Goal: Task Accomplishment & Management: Use online tool/utility

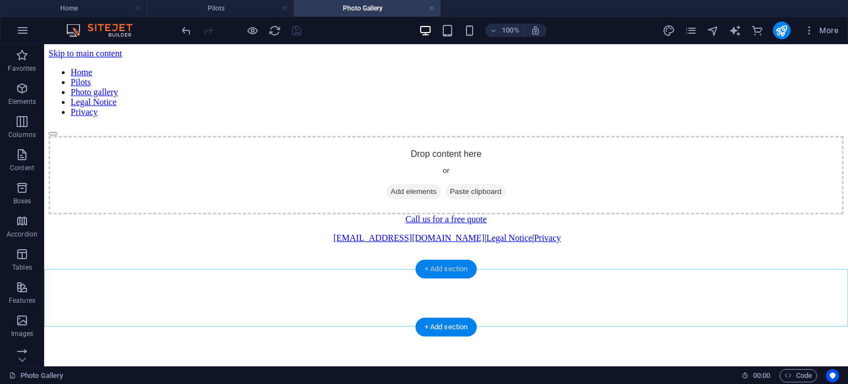
click at [437, 268] on div "+ Add section" at bounding box center [446, 268] width 61 height 19
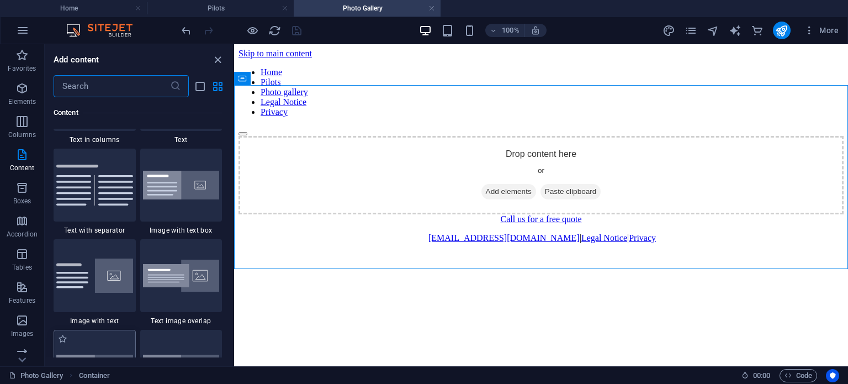
scroll to position [1987, 0]
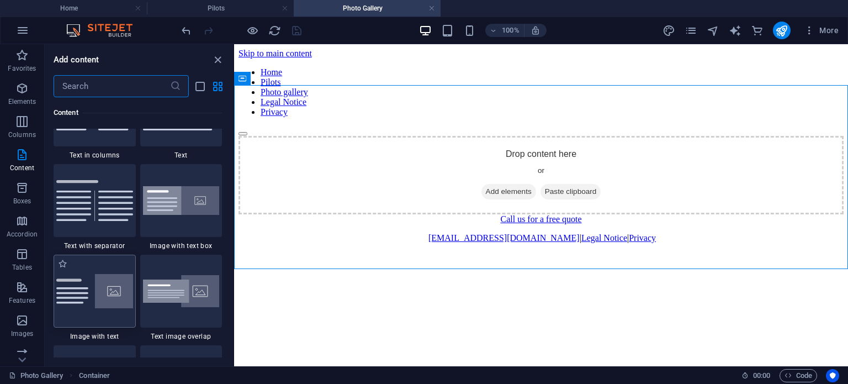
click at [81, 275] on img at bounding box center [94, 291] width 77 height 34
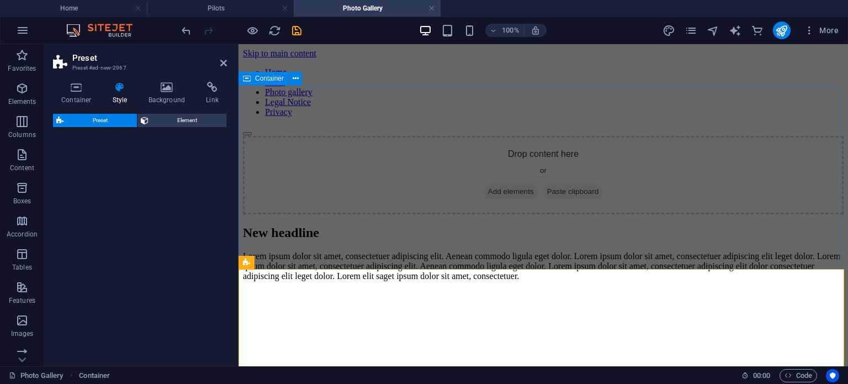
select select "rem"
select select "px"
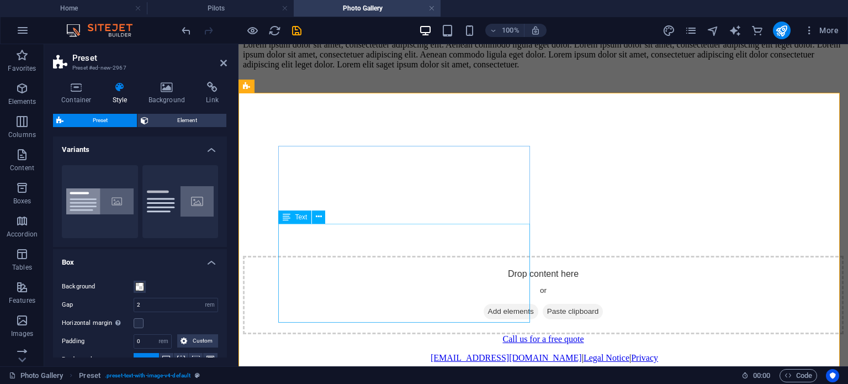
scroll to position [221, 0]
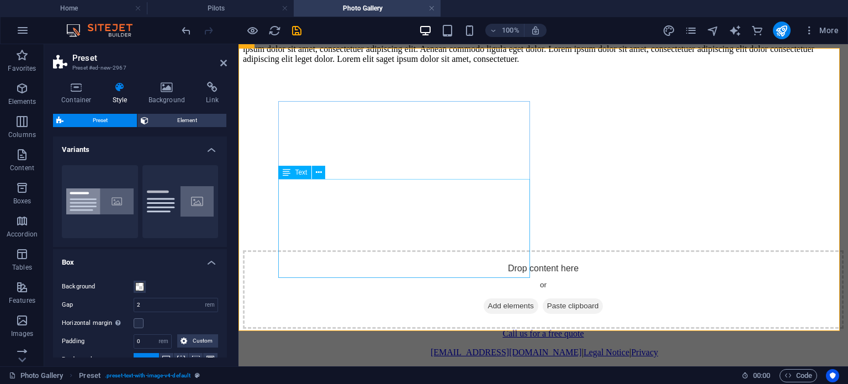
click at [415, 64] on div "Lorem ipsum dolor sit amet, consectetuer adipiscing elit. Aenean commodo ligula…" at bounding box center [543, 49] width 601 height 30
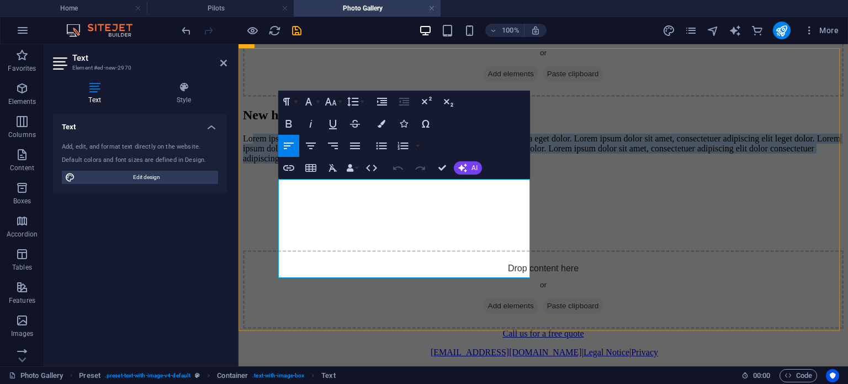
drag, startPoint x: 505, startPoint y: 267, endPoint x: 285, endPoint y: 193, distance: 231.3
click at [285, 163] on p "Lorem ipsum dolor sit amet, consectetuer adipiscing elit. Aenean commodo ligula…" at bounding box center [543, 149] width 601 height 30
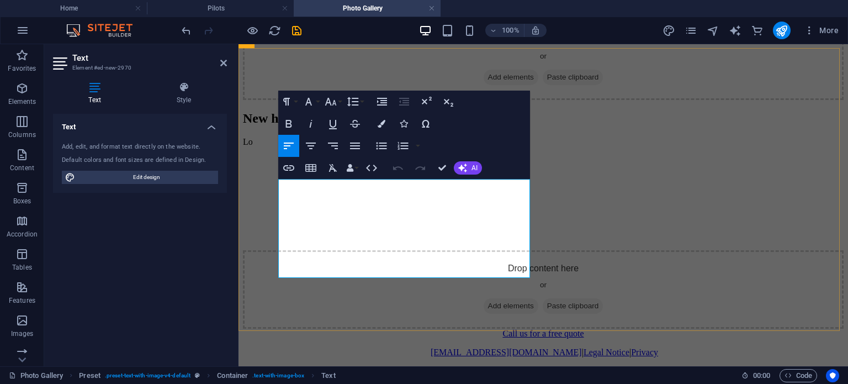
scroll to position [161, 0]
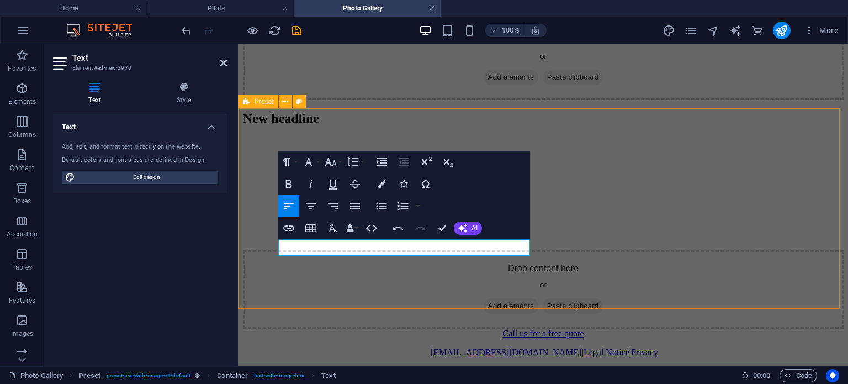
click at [586, 118] on div "New headline ​ Drop content here or Add elements Paste clipboard" at bounding box center [543, 220] width 601 height 218
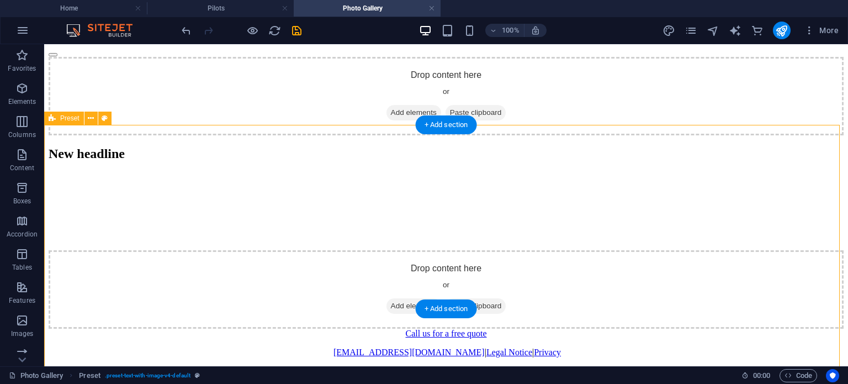
scroll to position [144, 0]
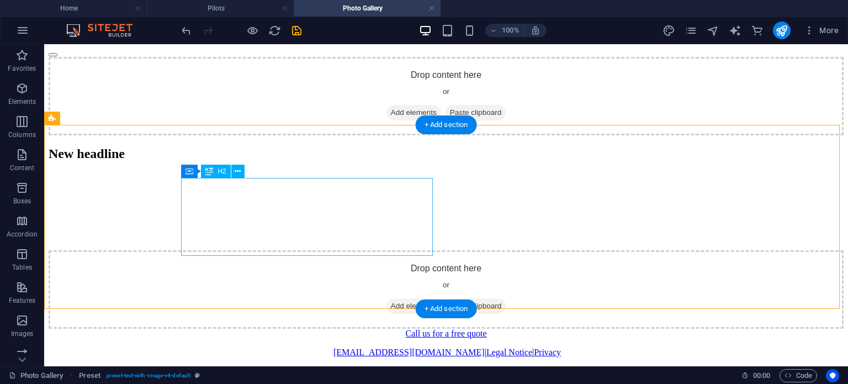
click at [356, 161] on div "New headline" at bounding box center [446, 153] width 795 height 15
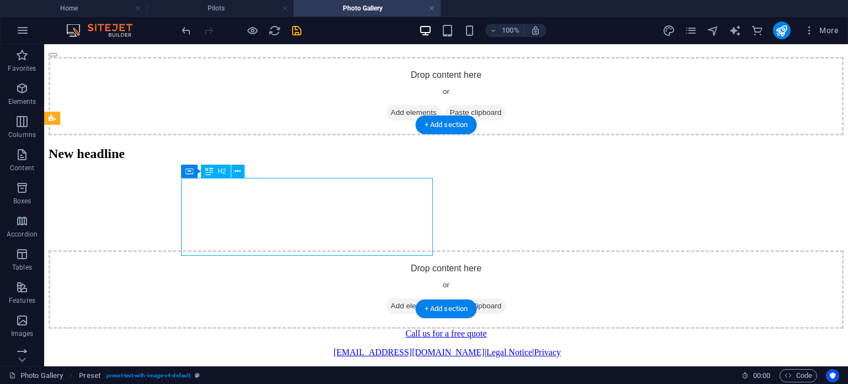
click at [356, 161] on div "New headline" at bounding box center [446, 153] width 795 height 15
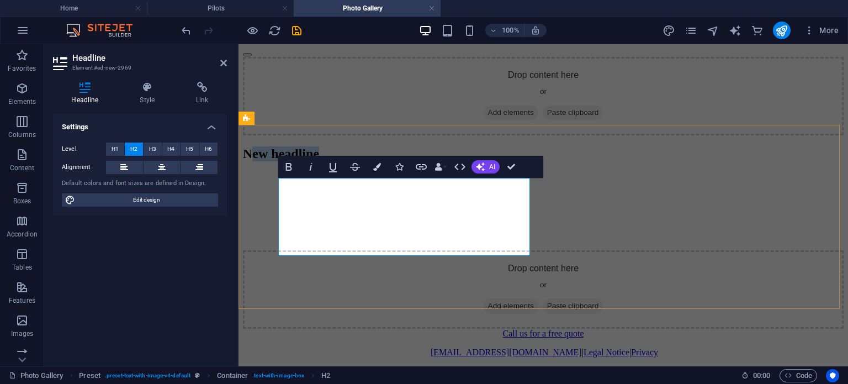
drag, startPoint x: 483, startPoint y: 242, endPoint x: 299, endPoint y: 199, distance: 189.4
click at [299, 161] on h2 "New headline" at bounding box center [543, 153] width 601 height 15
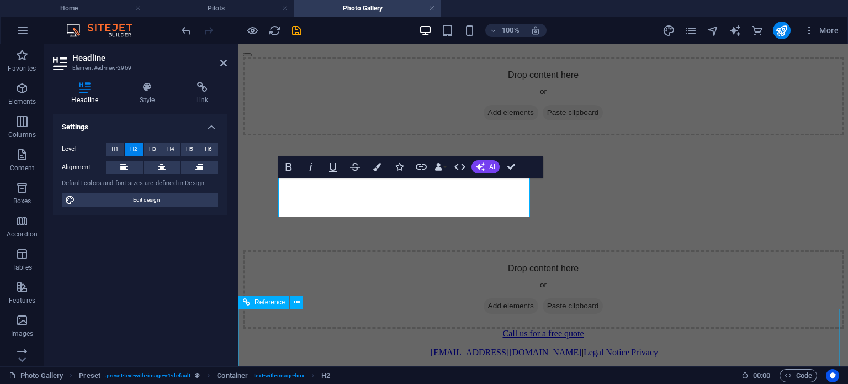
click at [359, 328] on div "Call us for a free quote eeasofok@gmail.com | Legal Notice | Privacy" at bounding box center [543, 342] width 601 height 29
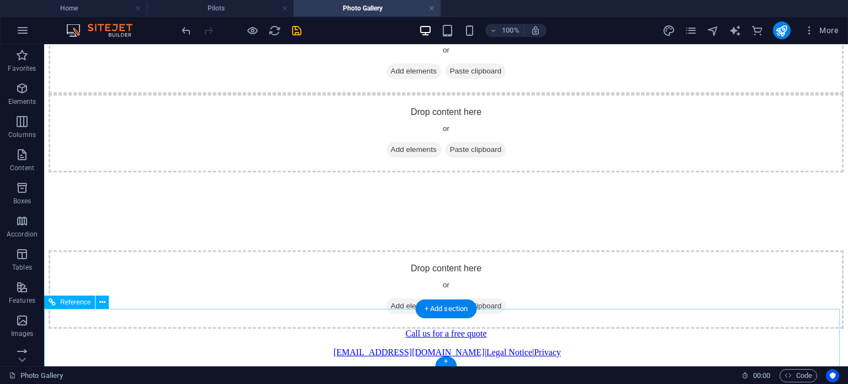
click at [347, 348] on div "eeasofok@gmail.com | Legal Notice | Privacy" at bounding box center [446, 352] width 795 height 10
click at [342, 348] on div "eeasofok@gmail.com | Legal Notice | Privacy" at bounding box center [446, 352] width 795 height 10
click at [354, 352] on div "eeasofok@gmail.com | Legal Notice | Privacy" at bounding box center [446, 352] width 795 height 10
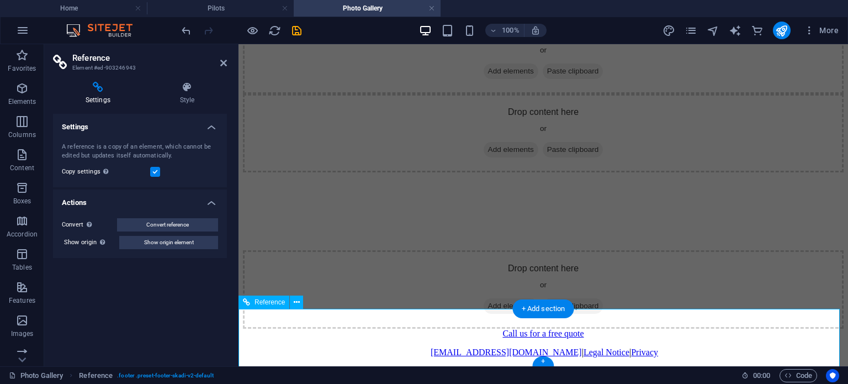
click at [457, 347] on div "eeasofok@gmail.com | Legal Notice | Privacy" at bounding box center [543, 352] width 601 height 10
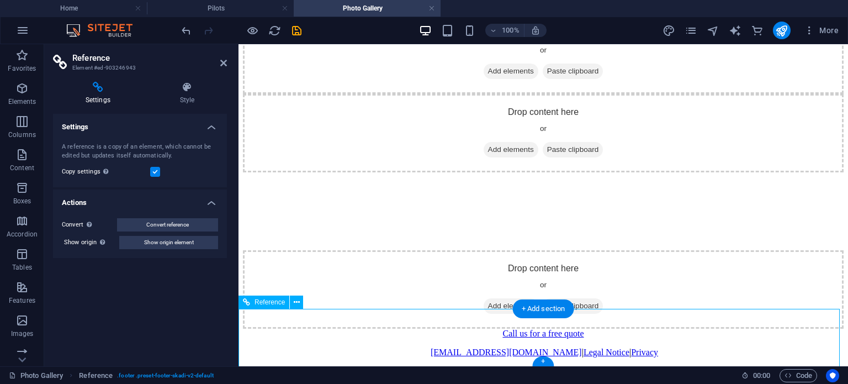
click at [457, 347] on div "eeasofok@gmail.com | Legal Notice | Privacy" at bounding box center [543, 352] width 601 height 10
click at [457, 352] on div "eeasofok@gmail.com | Legal Notice | Privacy" at bounding box center [543, 352] width 601 height 10
click at [460, 352] on div "eeasofok@gmail.com | Legal Notice | Privacy" at bounding box center [543, 352] width 601 height 10
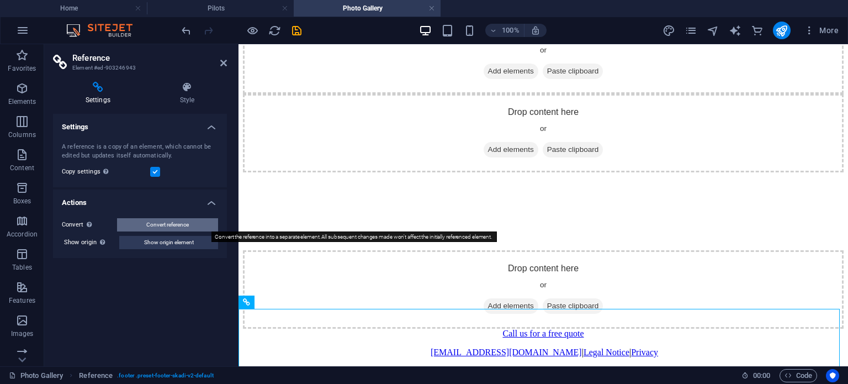
click at [177, 229] on span "Convert reference" at bounding box center [167, 224] width 43 height 13
select select "footer"
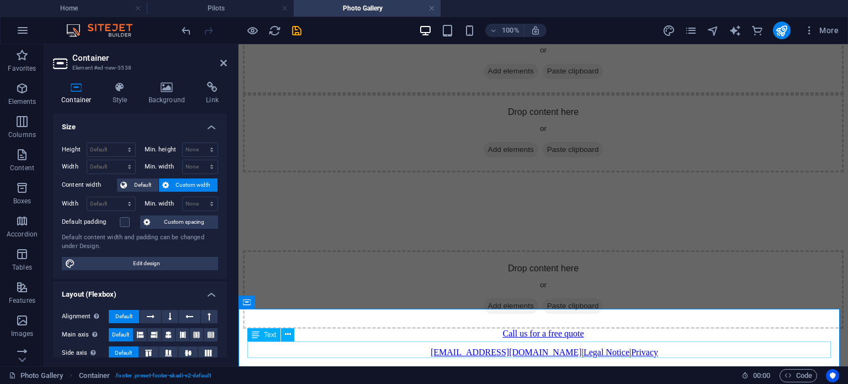
click at [455, 352] on div "eeasofok@gmail.com | Legal Notice | Privacy" at bounding box center [543, 352] width 601 height 10
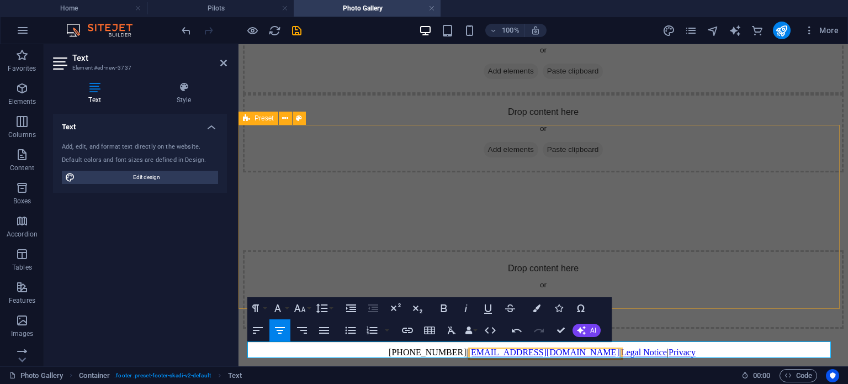
click at [699, 293] on div "Drop content here or Add elements Paste clipboard Drop content here or Add elem…" at bounding box center [543, 211] width 601 height 235
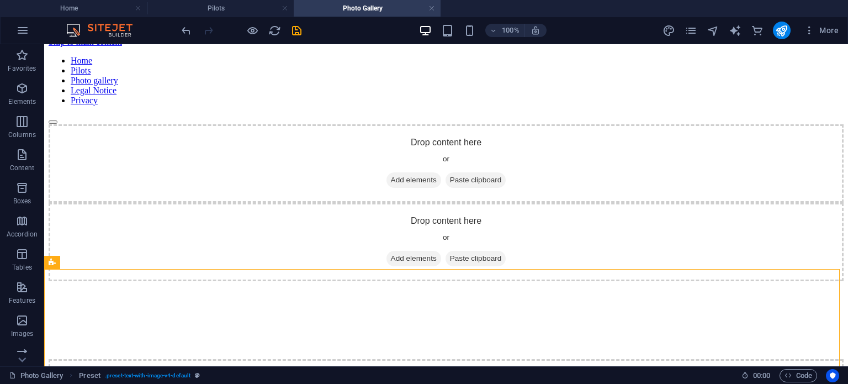
scroll to position [0, 0]
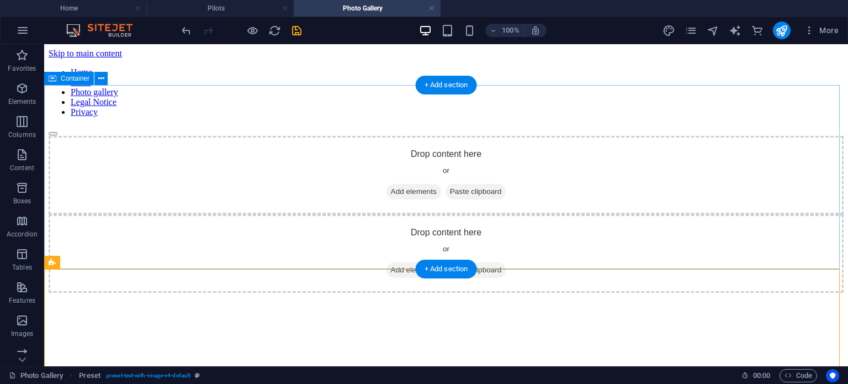
click at [571, 214] on div "Drop content here or Add elements Paste clipboard" at bounding box center [446, 175] width 795 height 78
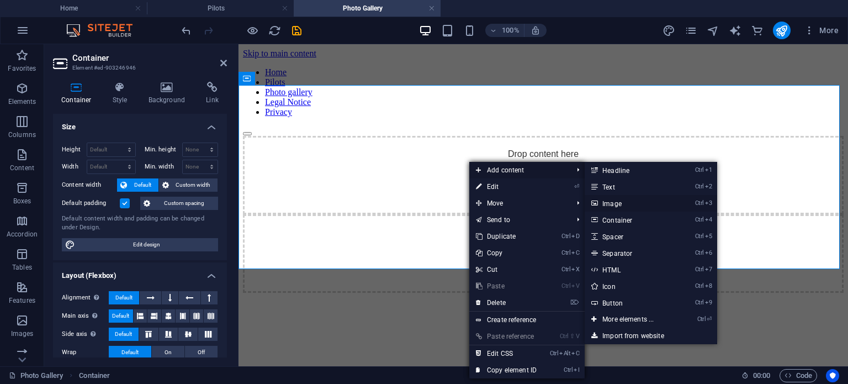
click at [625, 211] on link "Ctrl 3 Image" at bounding box center [630, 203] width 91 height 17
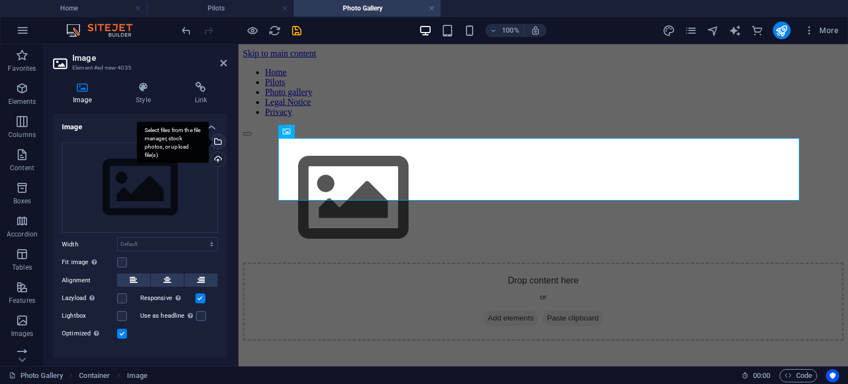
click at [218, 142] on div "Select files from the file manager, stock photos, or upload file(s)" at bounding box center [217, 142] width 17 height 17
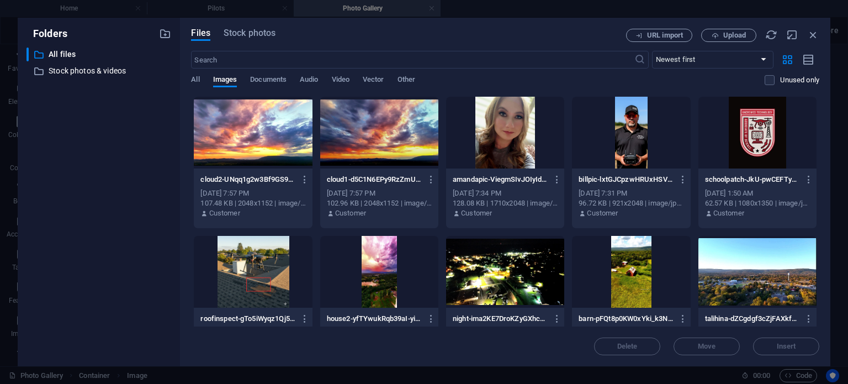
click at [258, 192] on div "Sep 3, 2025 7:57 PM" at bounding box center [252, 193] width 105 height 10
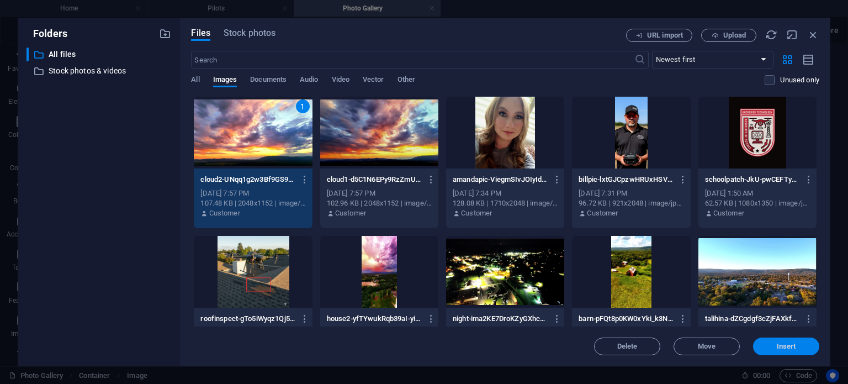
click at [793, 348] on span "Insert" at bounding box center [786, 346] width 19 height 7
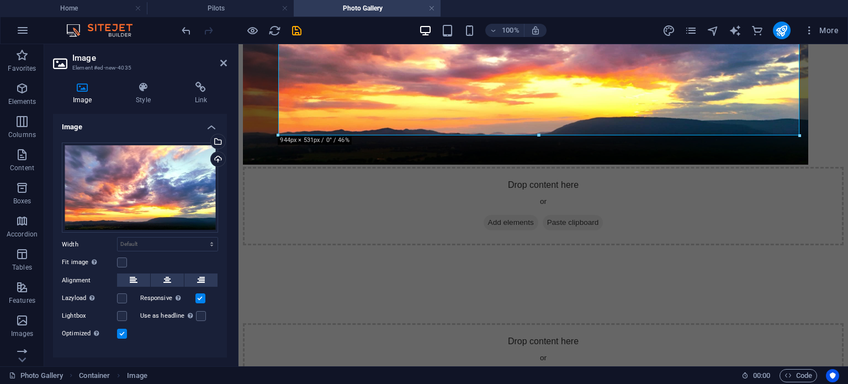
scroll to position [314, 0]
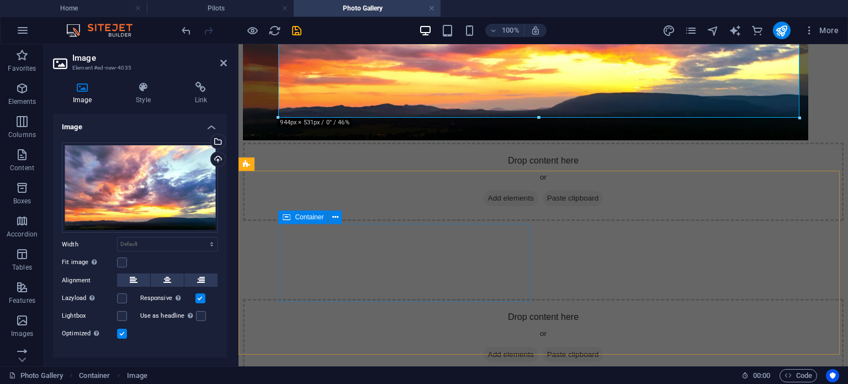
click at [444, 221] on div "Drop content here or Add elements Paste clipboard" at bounding box center [543, 181] width 601 height 78
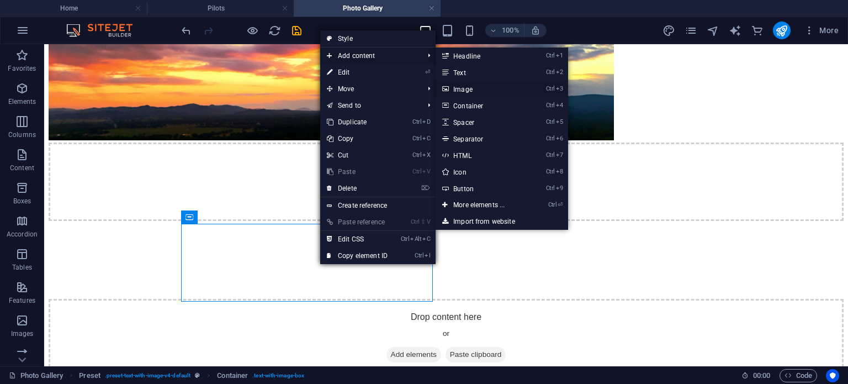
click at [477, 92] on link "Ctrl 3 Image" at bounding box center [481, 89] width 91 height 17
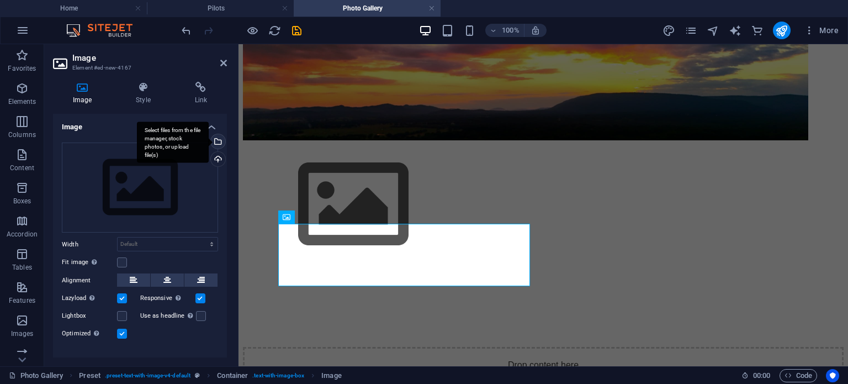
click at [209, 140] on div "Select files from the file manager, stock photos, or upload file(s)" at bounding box center [173, 141] width 72 height 41
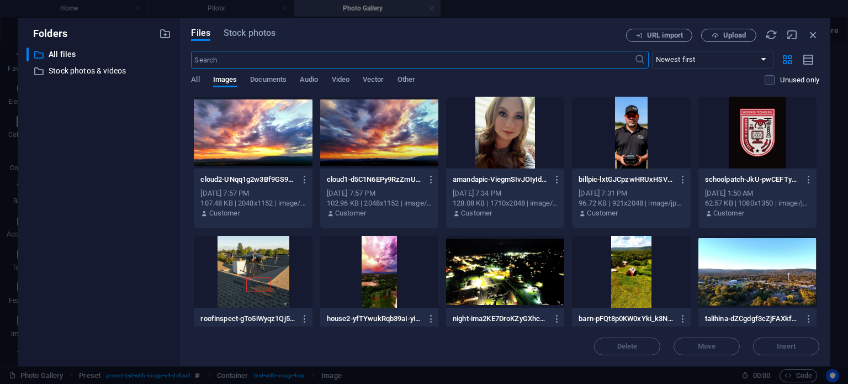
scroll to position [145, 0]
click at [749, 274] on div at bounding box center [757, 272] width 118 height 72
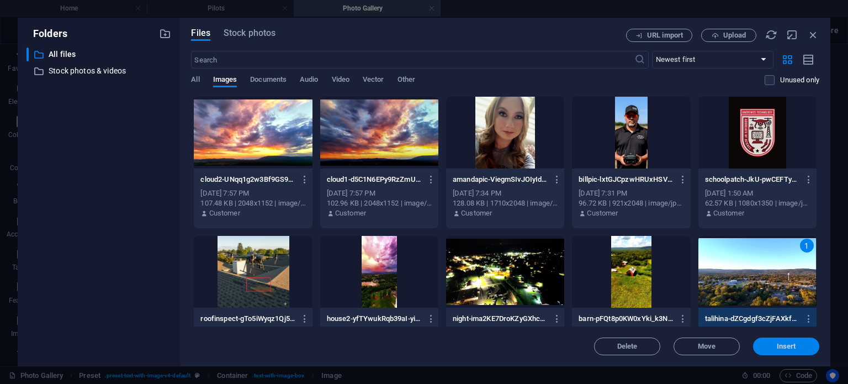
drag, startPoint x: 784, startPoint y: 349, endPoint x: 534, endPoint y: 300, distance: 254.3
click at [784, 349] on span "Insert" at bounding box center [786, 346] width 19 height 7
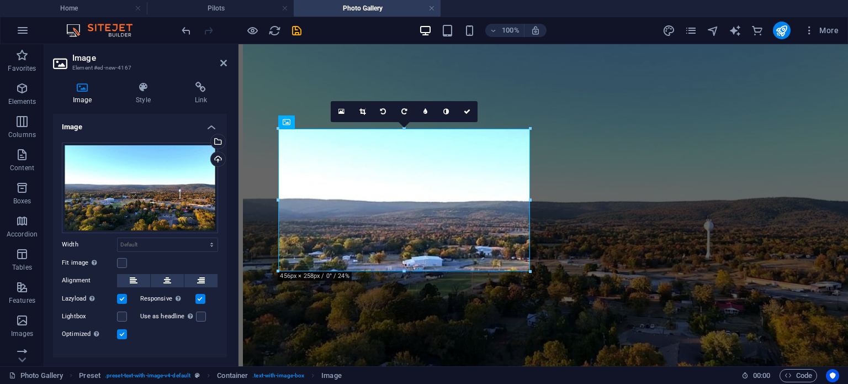
scroll to position [424, 0]
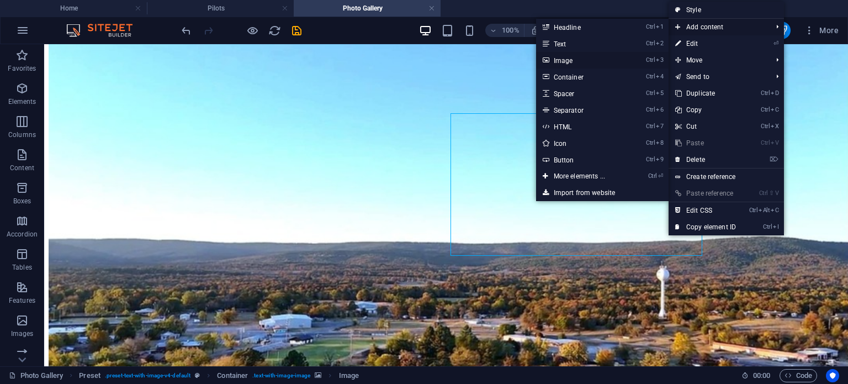
drag, startPoint x: 605, startPoint y: 57, endPoint x: 367, endPoint y: 32, distance: 239.8
click at [605, 57] on link "Ctrl 3 Image" at bounding box center [581, 60] width 91 height 17
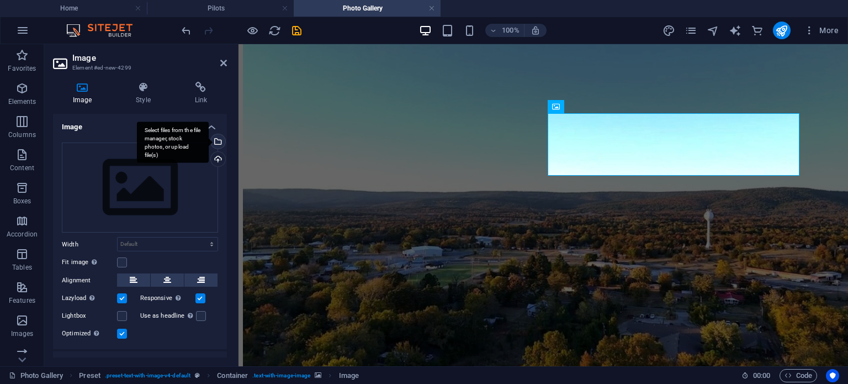
click at [209, 143] on div "Select files from the file manager, stock photos, or upload file(s)" at bounding box center [173, 141] width 72 height 41
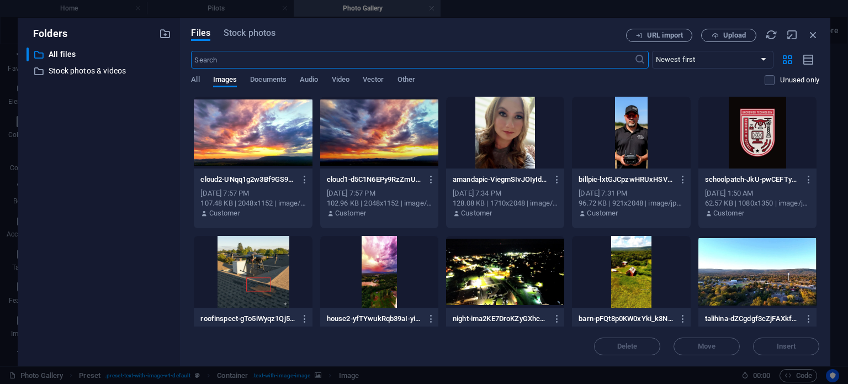
scroll to position [209, 0]
click at [380, 187] on div "cloud1-d5C1N6EPy9RzZmU11wlBOw.jpeg cloud1-d5C1N6EPy9RzZmU11wlBOw.jpeg" at bounding box center [379, 180] width 105 height 18
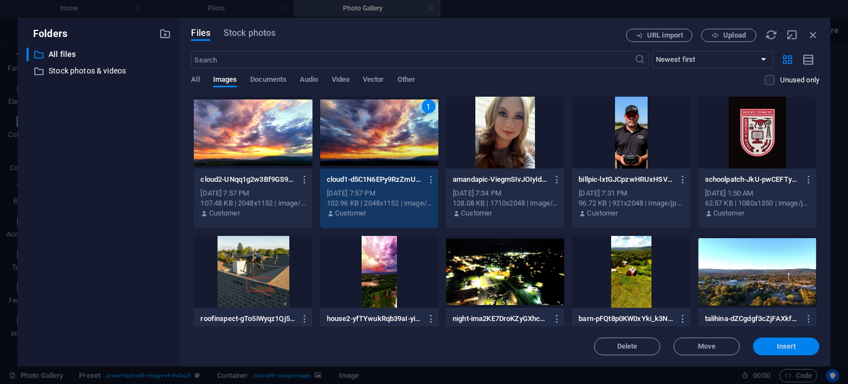
click at [788, 343] on span "Insert" at bounding box center [786, 346] width 19 height 7
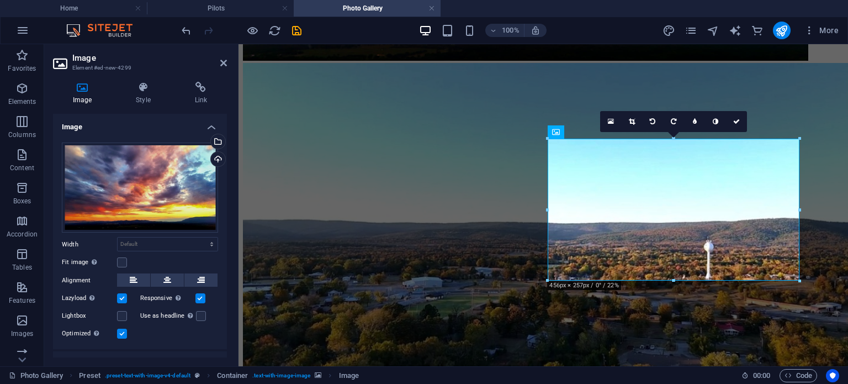
scroll to position [424, 0]
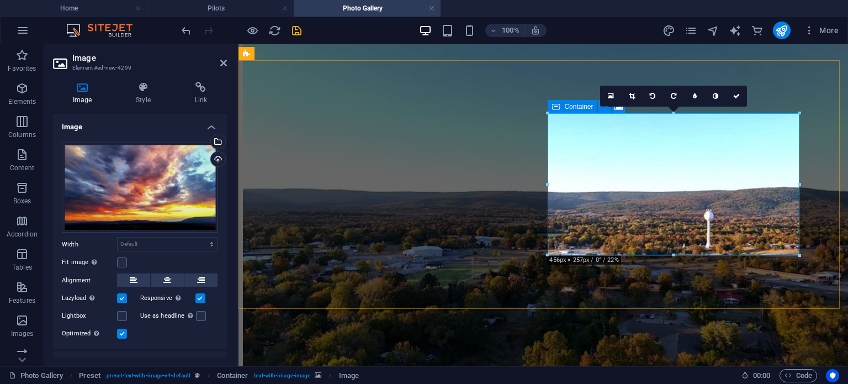
click at [738, 379] on figure at bounding box center [543, 379] width 601 height 0
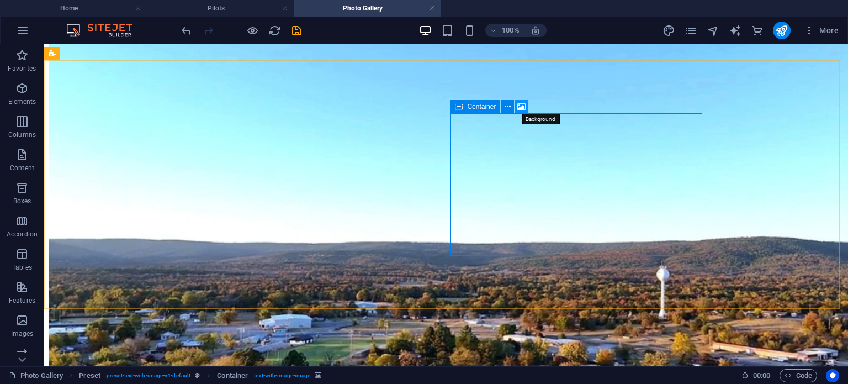
click at [526, 108] on button at bounding box center [521, 106] width 13 height 13
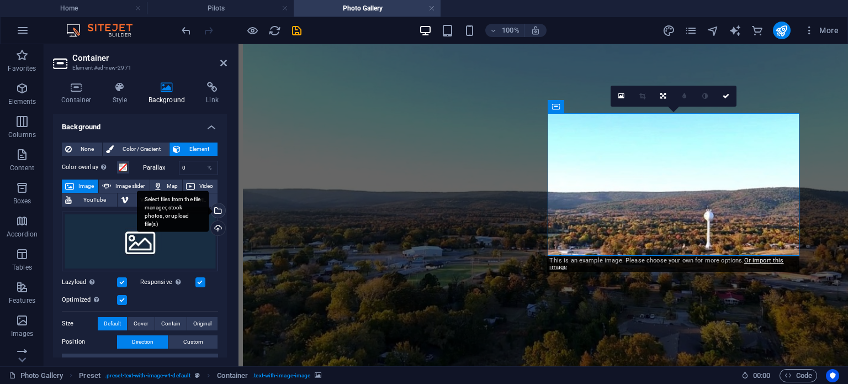
click at [216, 210] on div "Select files from the file manager, stock photos, or upload file(s)" at bounding box center [217, 211] width 17 height 17
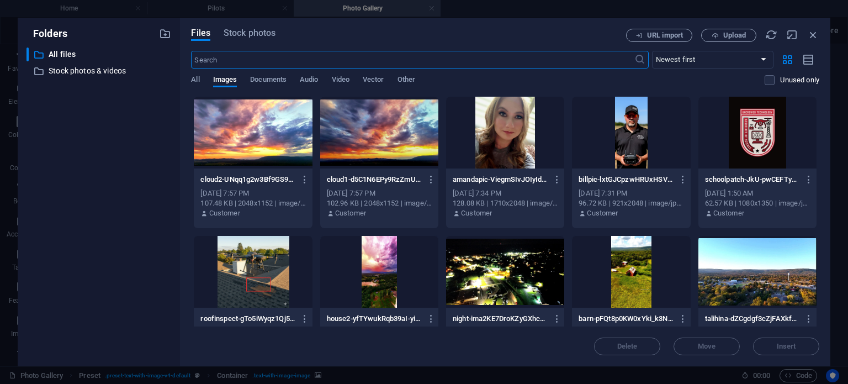
scroll to position [209, 0]
click at [378, 200] on div "102.96 KB | 2048x1152 | image/jpeg" at bounding box center [379, 203] width 105 height 10
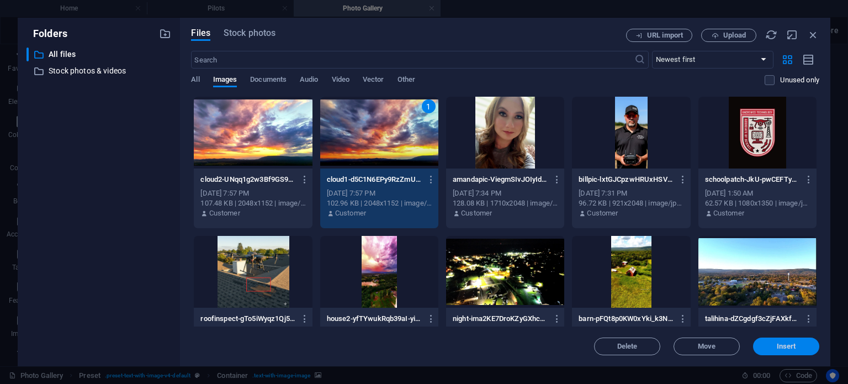
click at [775, 349] on span "Insert" at bounding box center [785, 346] width 57 height 7
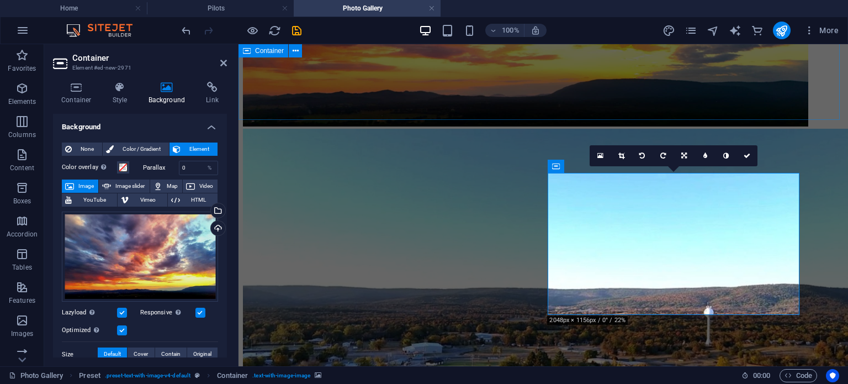
scroll to position [314, 0]
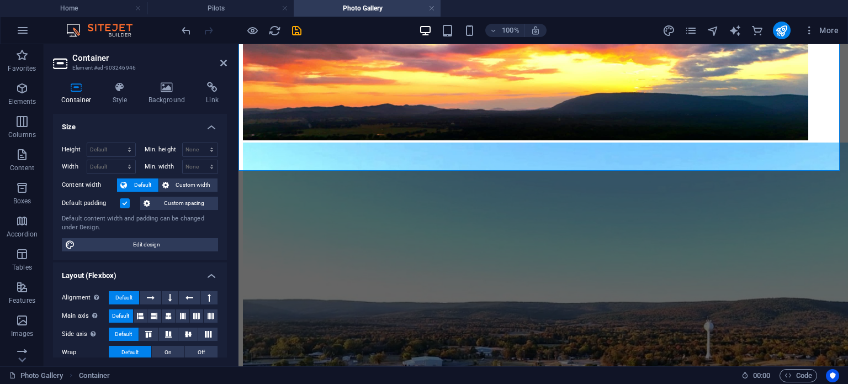
click at [60, 63] on icon at bounding box center [61, 64] width 17 height 18
click at [29, 35] on icon "button" at bounding box center [22, 30] width 13 height 13
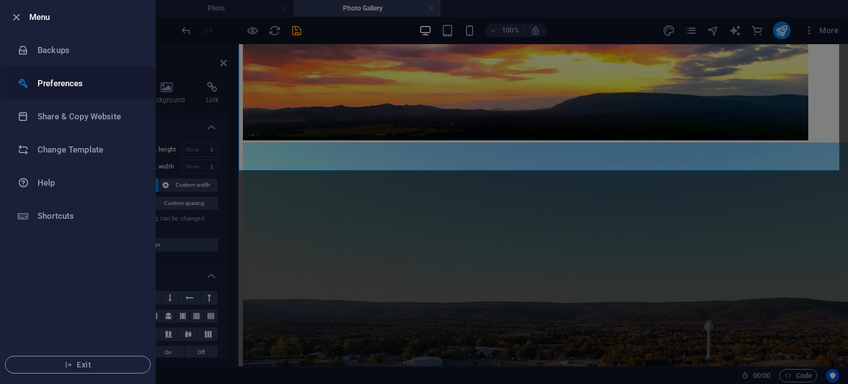
click at [23, 93] on li "Preferences" at bounding box center [78, 83] width 155 height 33
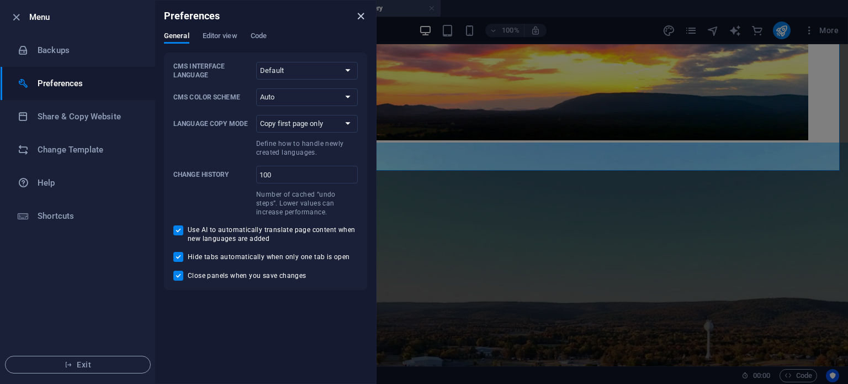
click at [360, 15] on icon "close" at bounding box center [360, 16] width 13 height 13
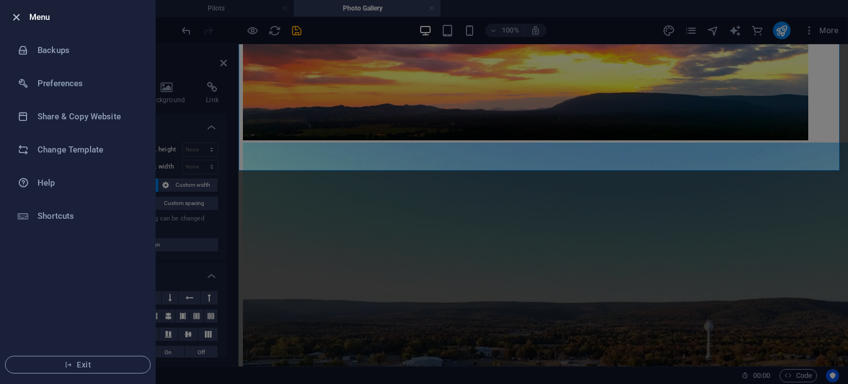
click at [20, 18] on icon "button" at bounding box center [16, 17] width 13 height 13
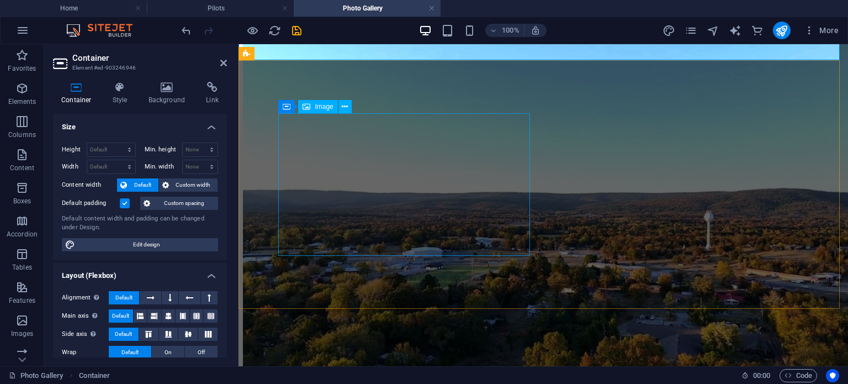
scroll to position [424, 0]
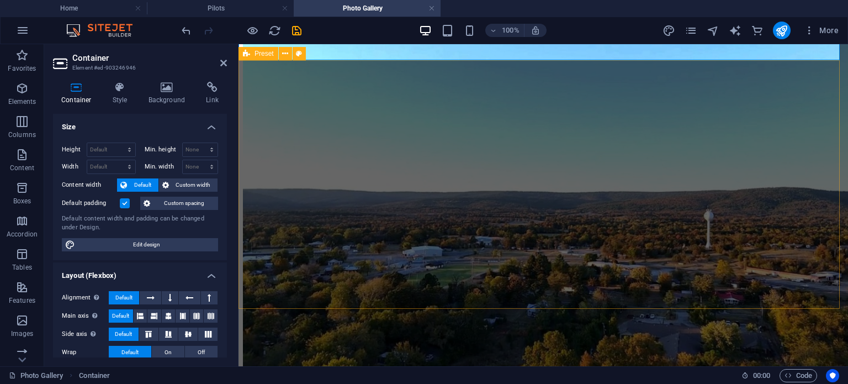
click at [492, 301] on div "Drop content here or Add elements Paste clipboard" at bounding box center [543, 316] width 601 height 568
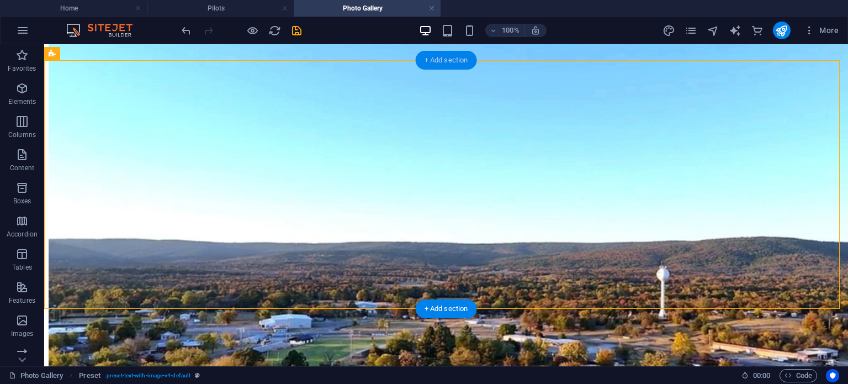
drag, startPoint x: 430, startPoint y: 67, endPoint x: 221, endPoint y: 71, distance: 208.7
click at [430, 67] on div "+ Add section" at bounding box center [446, 60] width 61 height 19
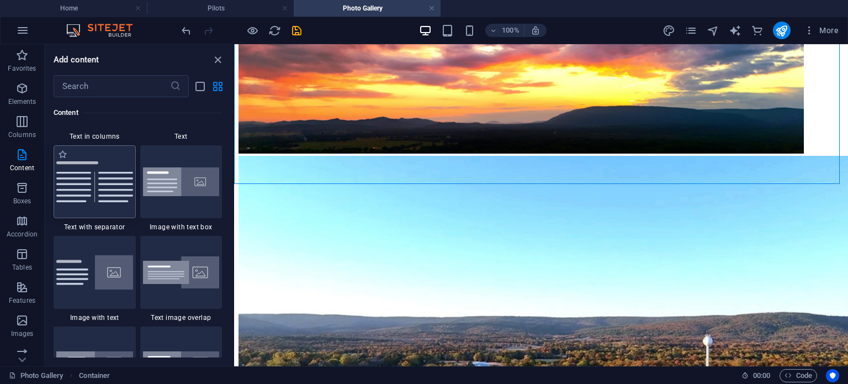
scroll to position [2042, 0]
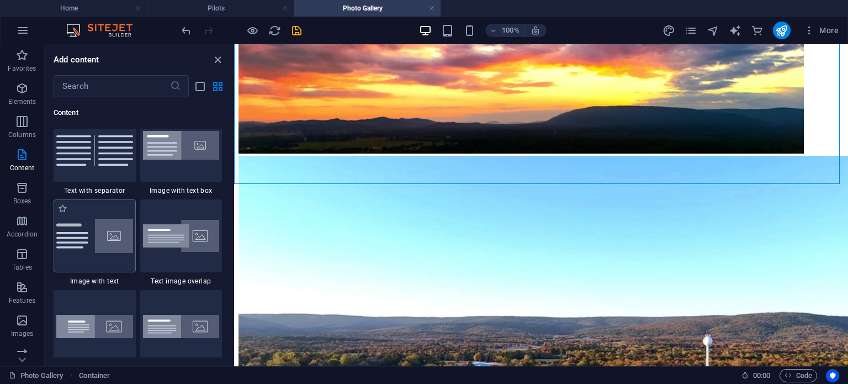
click at [74, 263] on div at bounding box center [95, 235] width 82 height 73
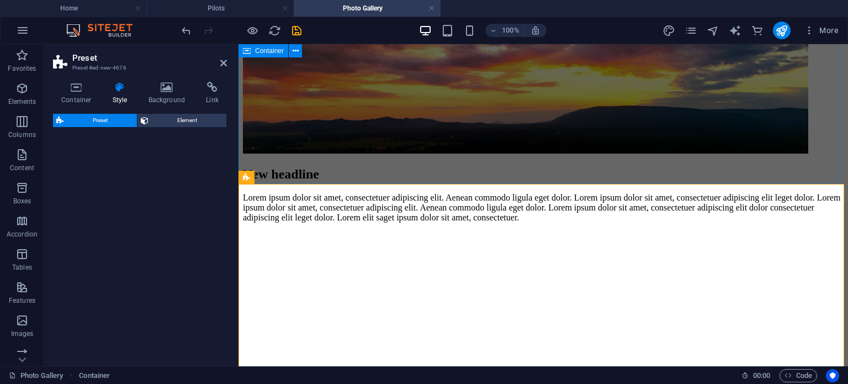
select select "rem"
select select "px"
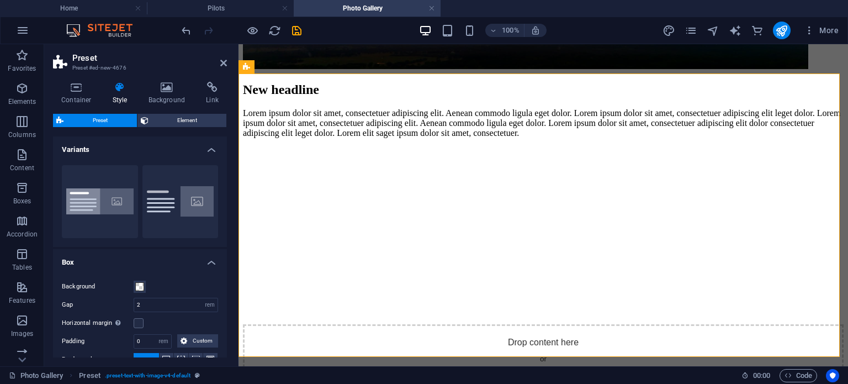
scroll to position [466, 0]
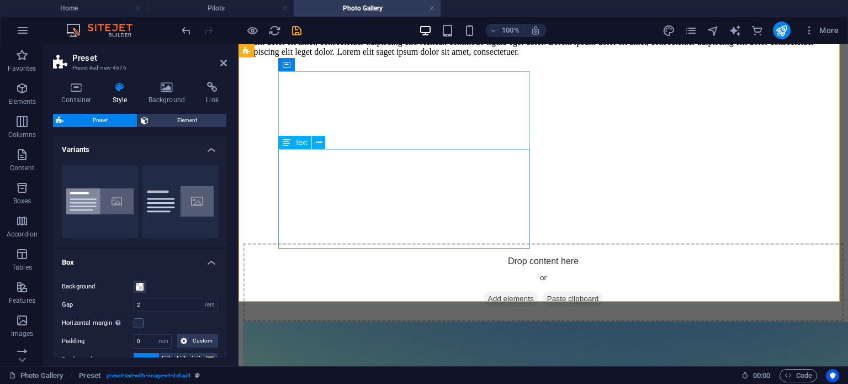
click at [494, 57] on div "Lorem ipsum dolor sit amet, consectetuer adipiscing elit. Aenean commodo ligula…" at bounding box center [543, 42] width 601 height 30
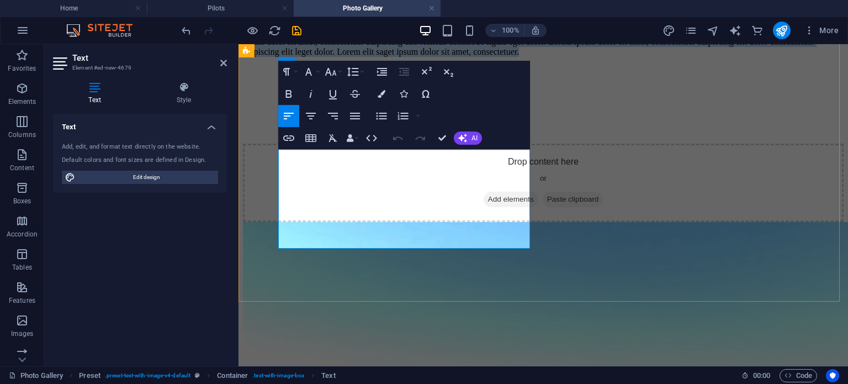
drag, startPoint x: 501, startPoint y: 241, endPoint x: 300, endPoint y: 158, distance: 217.3
click at [300, 57] on p "Lorem ipsum dolor sit amet, consectetuer adipiscing elit. Aenean commodo ligula…" at bounding box center [543, 42] width 601 height 30
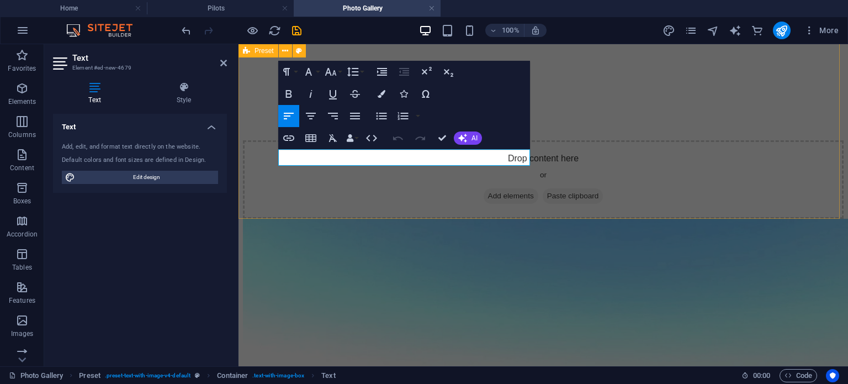
click at [377, 193] on div "New headline ​ Drop content here or Add elements Paste clipboard" at bounding box center [543, 110] width 601 height 218
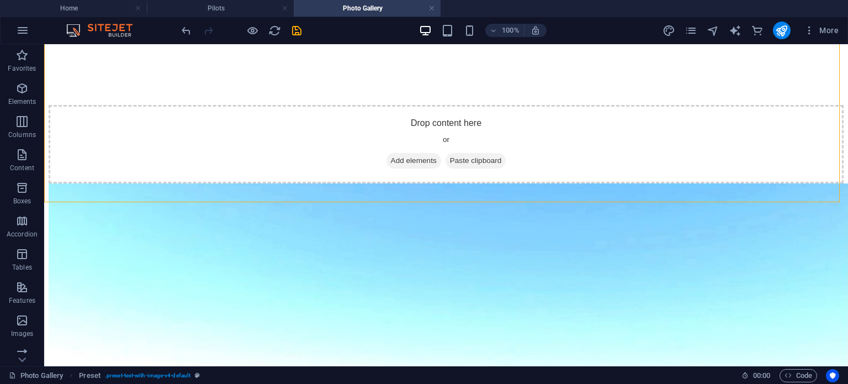
click at [380, 183] on div "New headline Drop content here or Add elements Paste clipboard" at bounding box center [446, 92] width 795 height 182
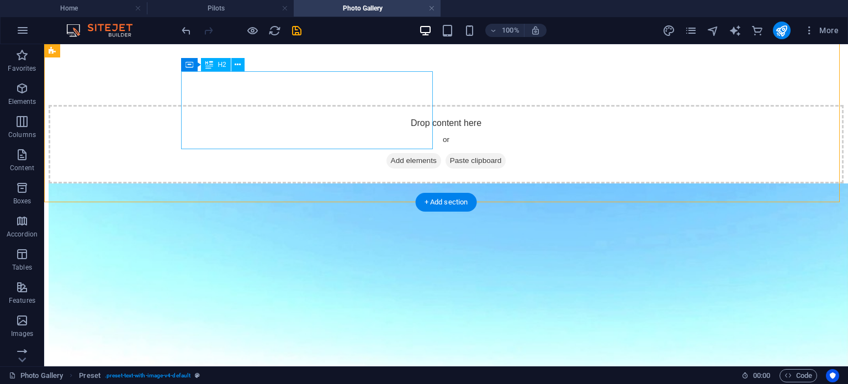
click at [367, 16] on div "New headline" at bounding box center [446, 8] width 795 height 15
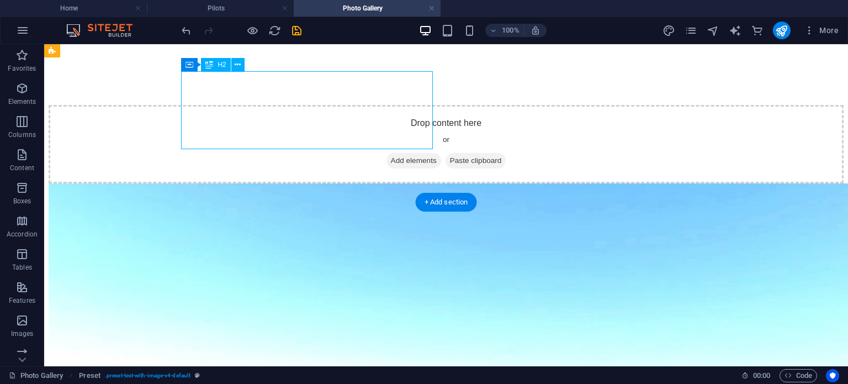
click at [367, 16] on div "New headline" at bounding box center [446, 8] width 795 height 15
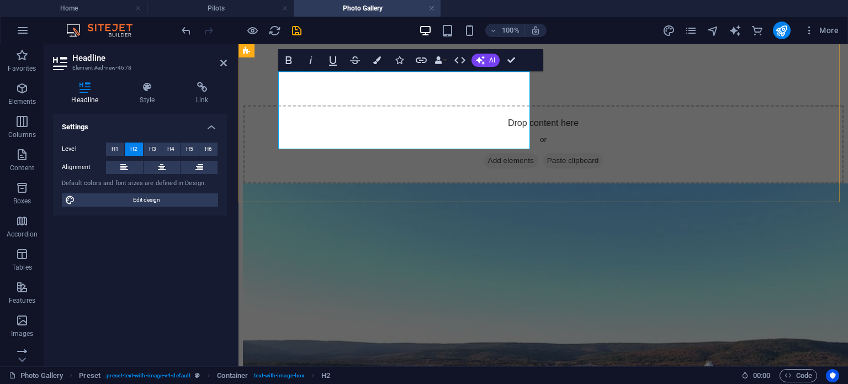
click at [480, 16] on h2 "New headline" at bounding box center [543, 8] width 601 height 15
drag, startPoint x: 480, startPoint y: 132, endPoint x: 337, endPoint y: 91, distance: 148.9
click at [337, 16] on h2 "New headline" at bounding box center [543, 8] width 601 height 15
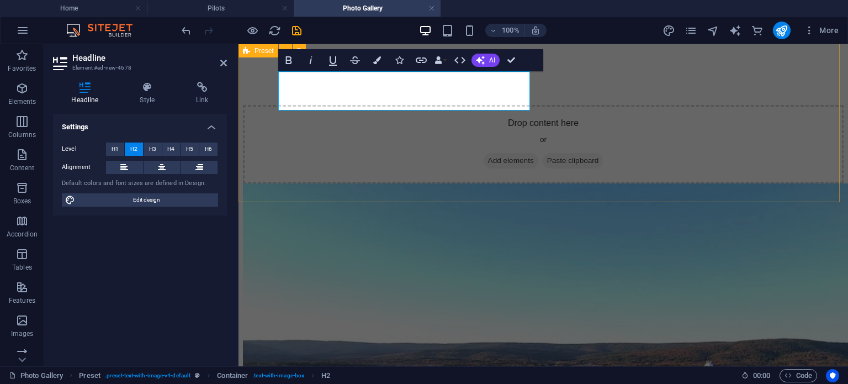
click at [423, 175] on div "​ Drop content here or Add elements Paste clipboard" at bounding box center [543, 92] width 601 height 182
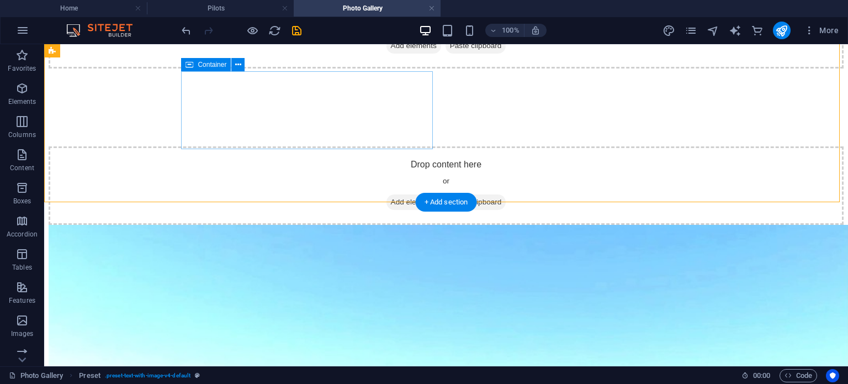
click at [365, 68] on div "Drop content here or Add elements Paste clipboard" at bounding box center [446, 29] width 795 height 78
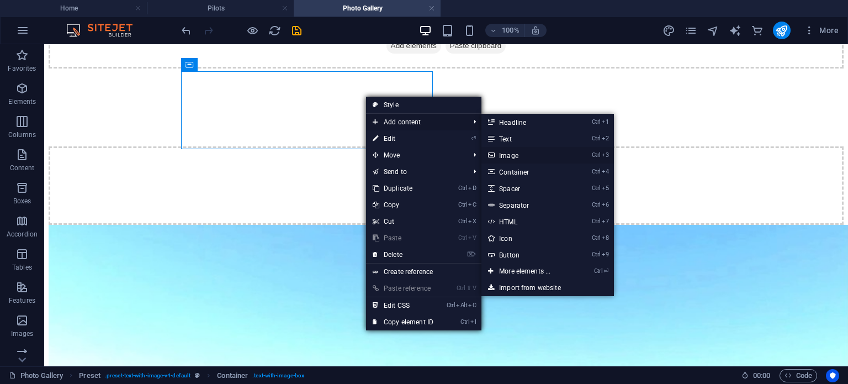
click at [523, 154] on link "Ctrl 3 Image" at bounding box center [526, 155] width 91 height 17
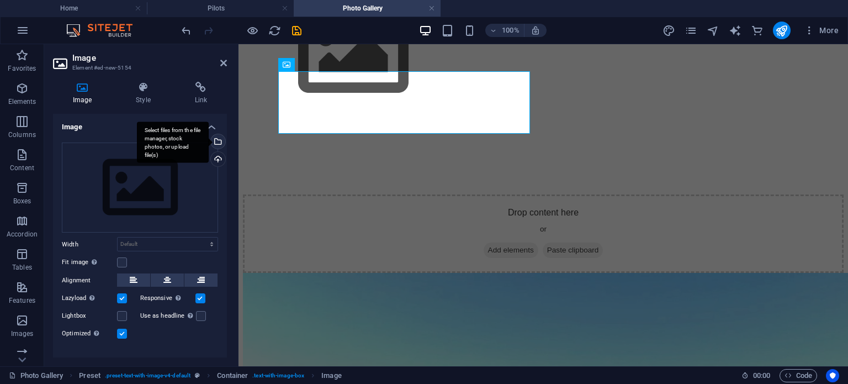
click at [216, 141] on div "Select files from the file manager, stock photos, or upload file(s)" at bounding box center [217, 142] width 17 height 17
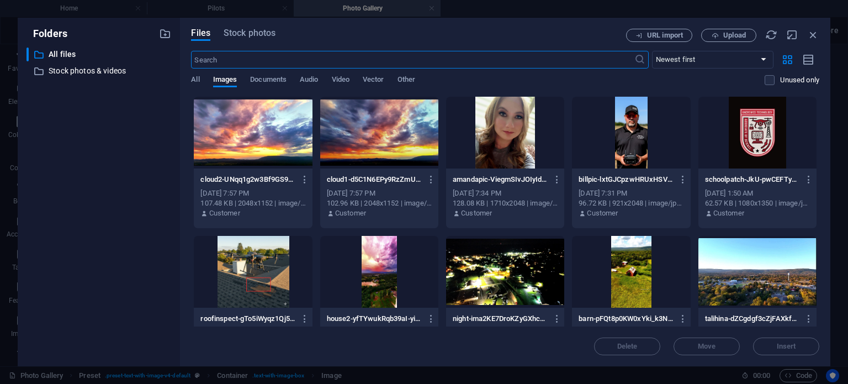
scroll to position [393, 0]
click at [640, 271] on div at bounding box center [631, 272] width 118 height 72
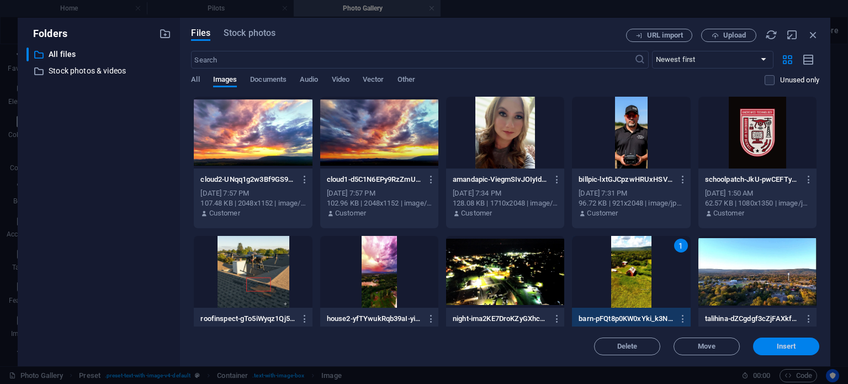
click at [791, 349] on span "Insert" at bounding box center [786, 346] width 19 height 7
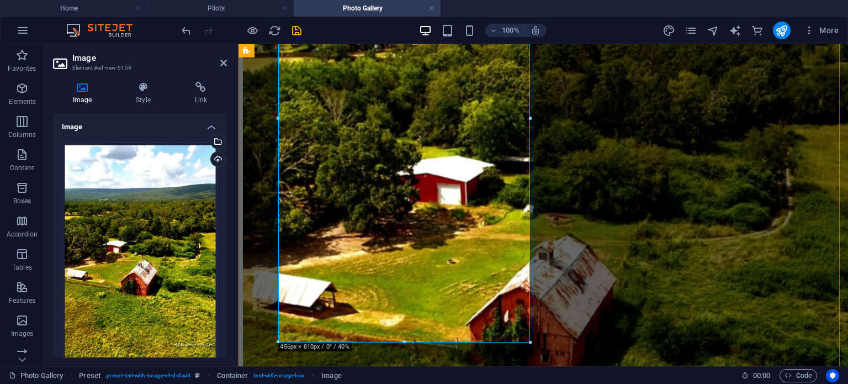
scroll to position [687, 0]
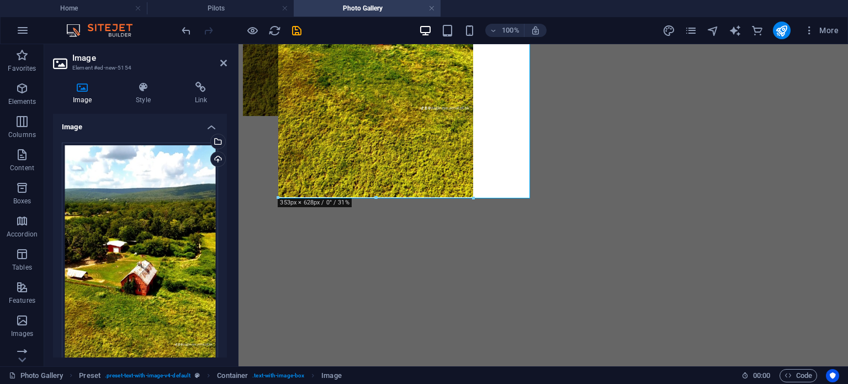
drag, startPoint x: 405, startPoint y: 296, endPoint x: 405, endPoint y: 193, distance: 103.8
type input "352"
select select "px"
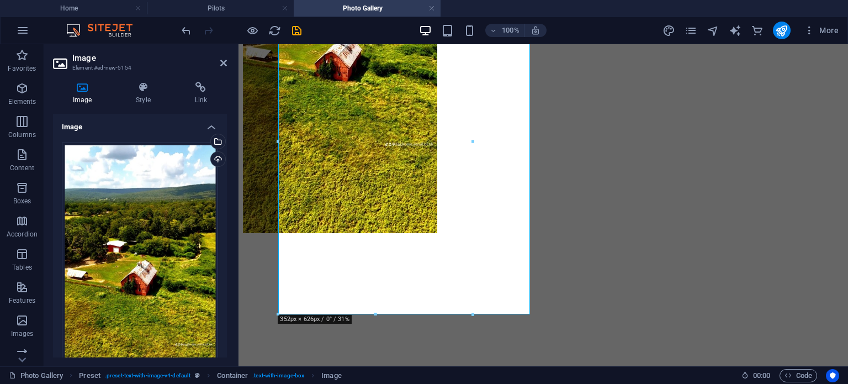
scroll to position [517, 0]
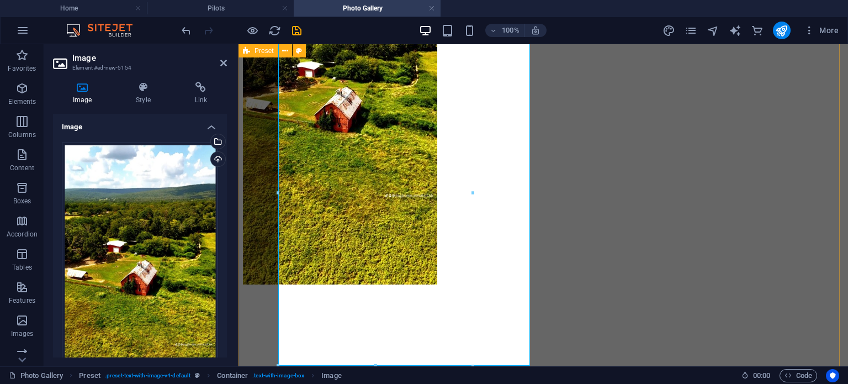
click at [733, 287] on figure at bounding box center [543, 287] width 601 height 0
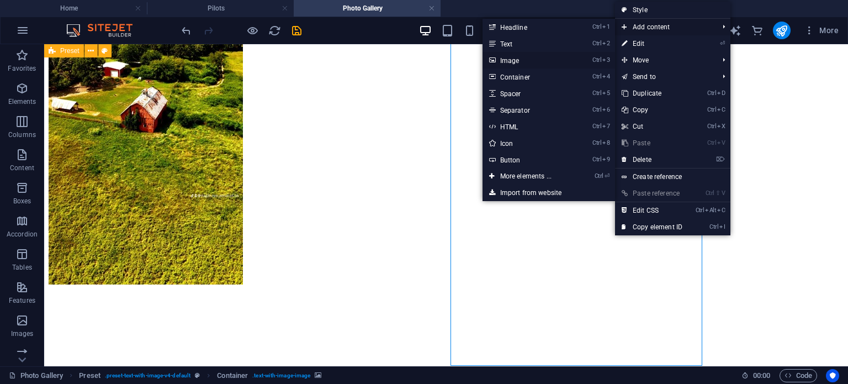
click at [534, 63] on link "Ctrl 3 Image" at bounding box center [528, 60] width 91 height 17
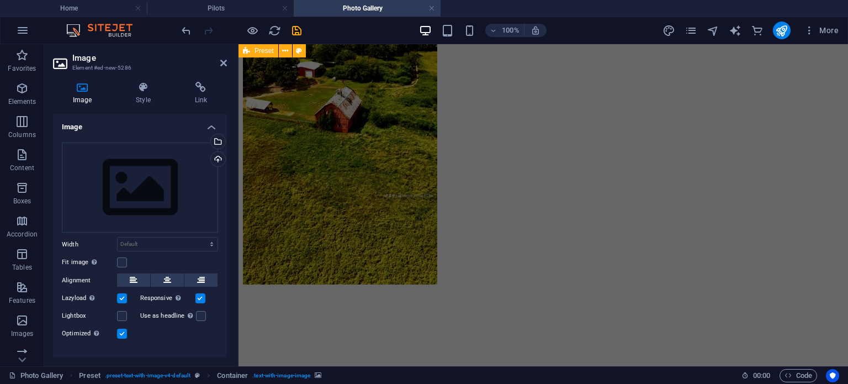
scroll to position [363, 0]
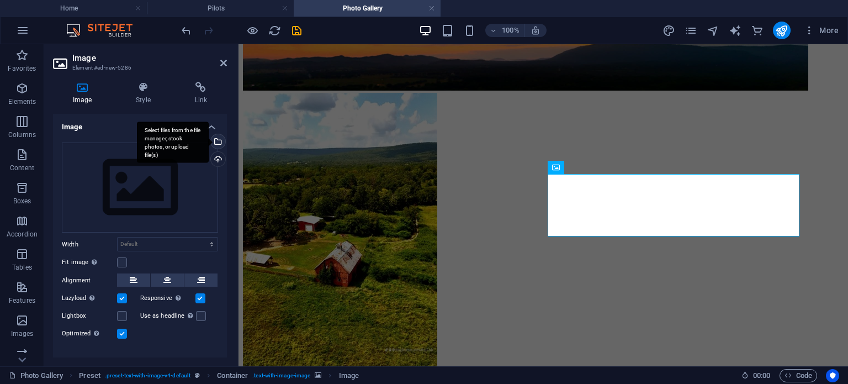
click at [218, 140] on div "Select files from the file manager, stock photos, or upload file(s)" at bounding box center [217, 142] width 17 height 17
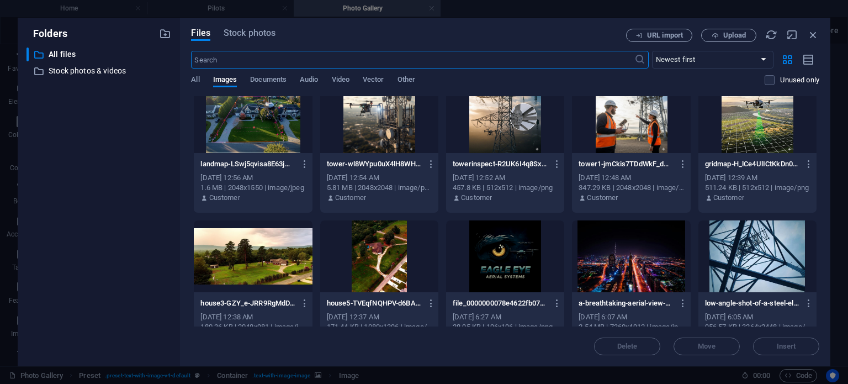
scroll to position [308, 0]
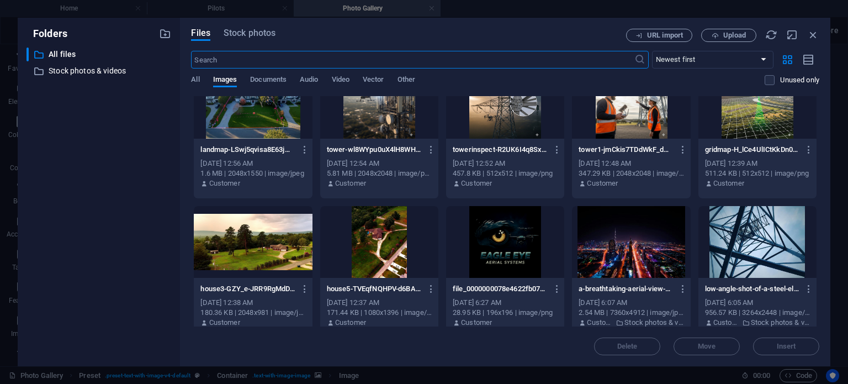
click at [290, 269] on div at bounding box center [253, 242] width 118 height 72
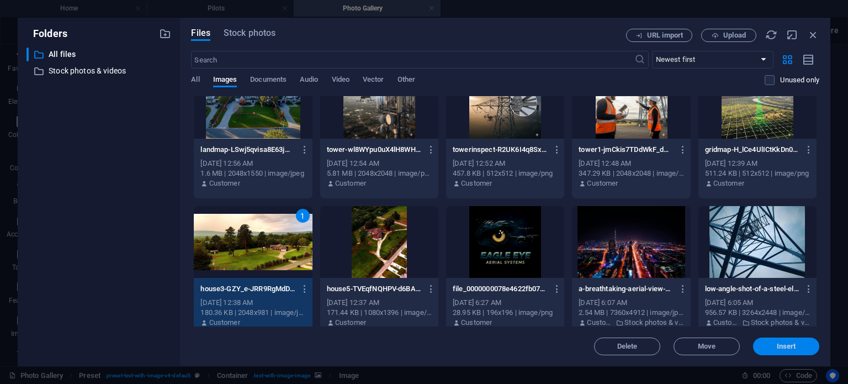
click at [797, 348] on span "Insert" at bounding box center [785, 346] width 57 height 7
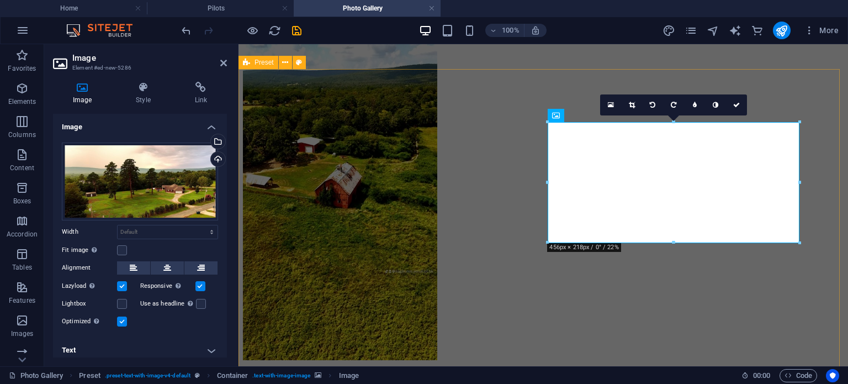
scroll to position [474, 0]
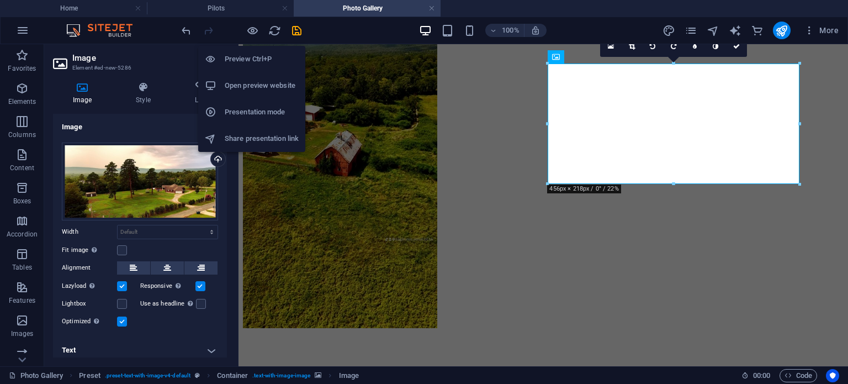
click at [250, 58] on h6 "Preview Ctrl+P" at bounding box center [262, 58] width 74 height 13
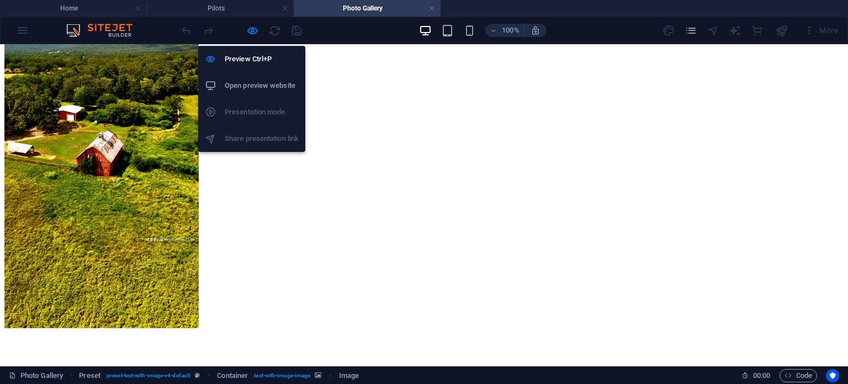
drag, startPoint x: 256, startPoint y: 32, endPoint x: 282, endPoint y: 37, distance: 26.4
click at [256, 32] on icon "button" at bounding box center [252, 30] width 13 height 13
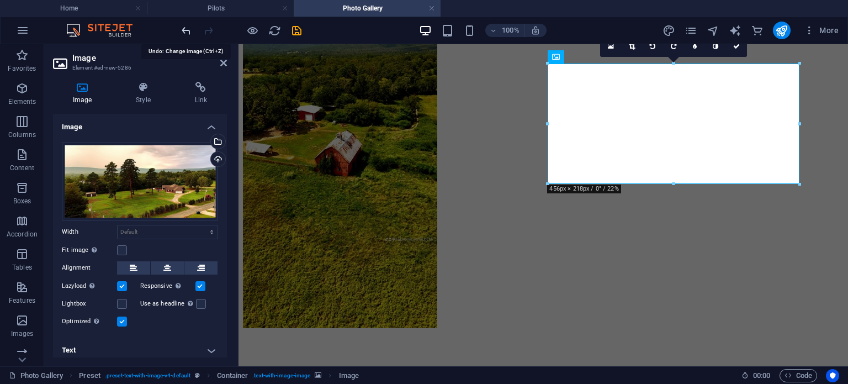
click at [181, 30] on icon "undo" at bounding box center [186, 30] width 13 height 13
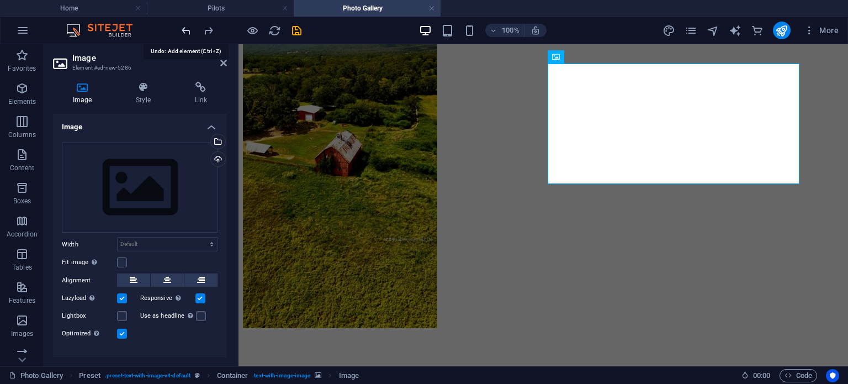
click at [189, 30] on icon "undo" at bounding box center [186, 30] width 13 height 13
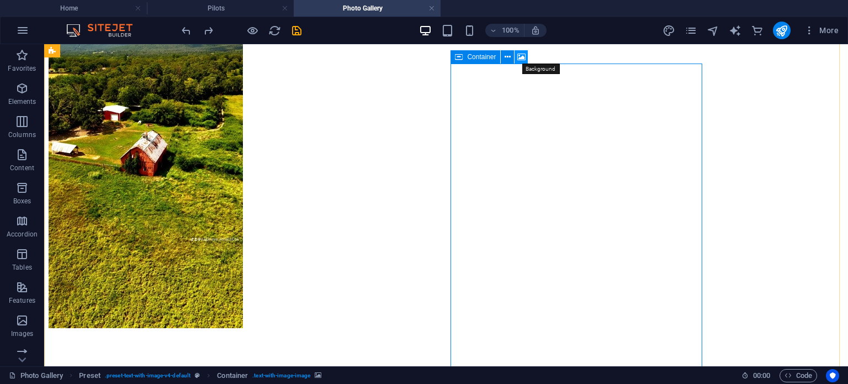
click at [524, 57] on icon at bounding box center [521, 57] width 8 height 12
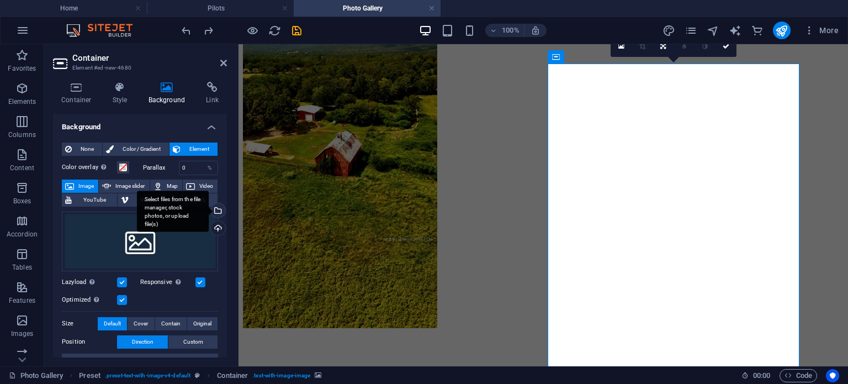
click at [217, 212] on div "Select files from the file manager, stock photos, or upload file(s)" at bounding box center [217, 211] width 17 height 17
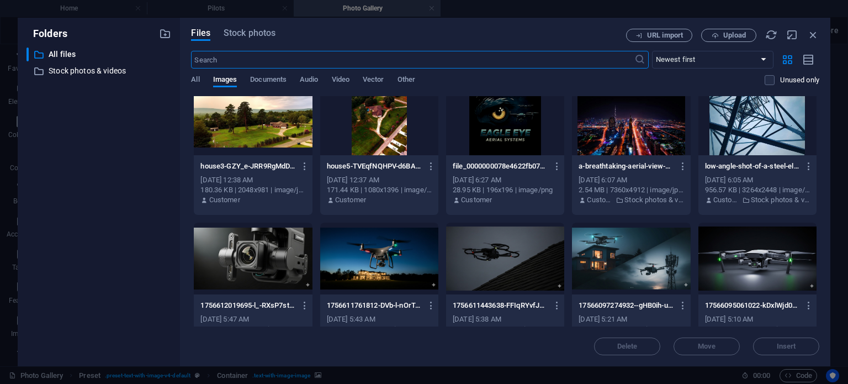
scroll to position [442, 0]
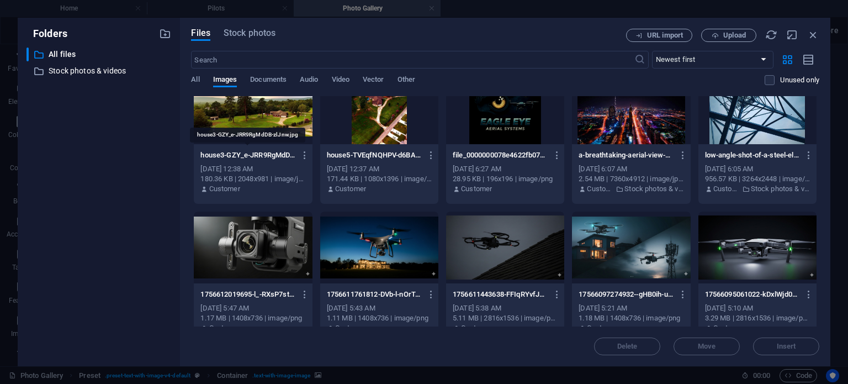
click at [253, 156] on p "house3-GZY_e-JRR9RgMdDB-zlJnw.jpg" at bounding box center [247, 155] width 95 height 10
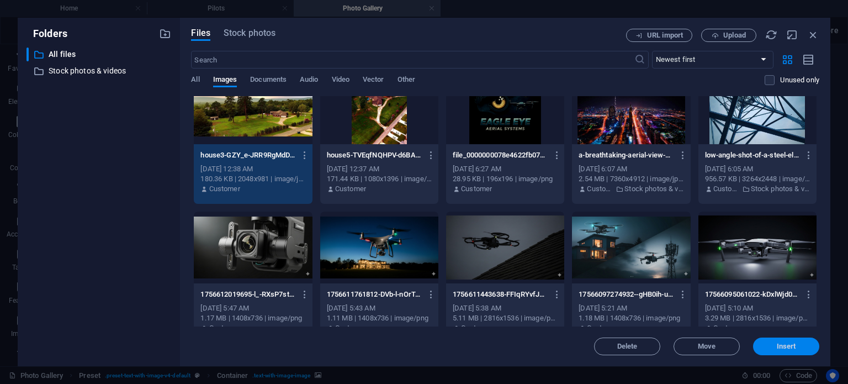
click at [793, 343] on span "Insert" at bounding box center [786, 346] width 19 height 7
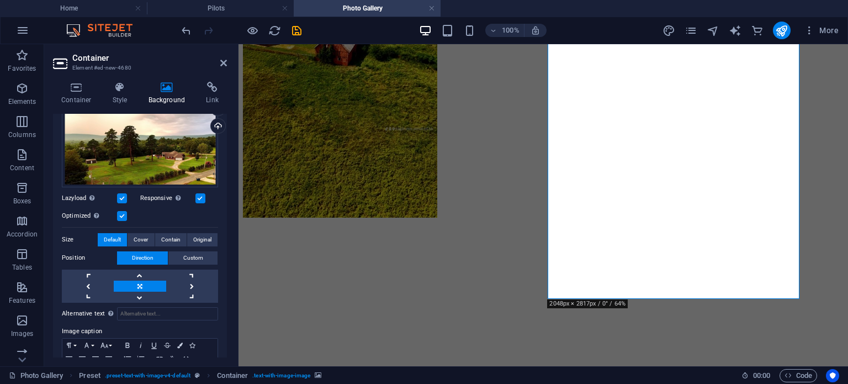
scroll to position [123, 0]
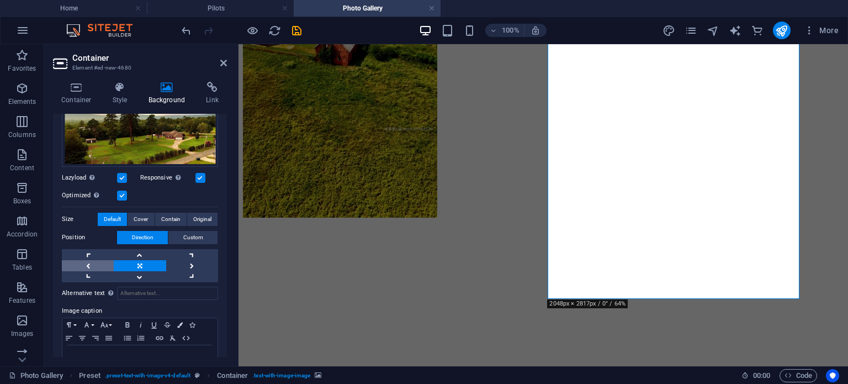
click at [86, 264] on link at bounding box center [88, 265] width 52 height 11
click at [189, 262] on link at bounding box center [192, 265] width 52 height 11
click at [139, 266] on link at bounding box center [140, 265] width 52 height 11
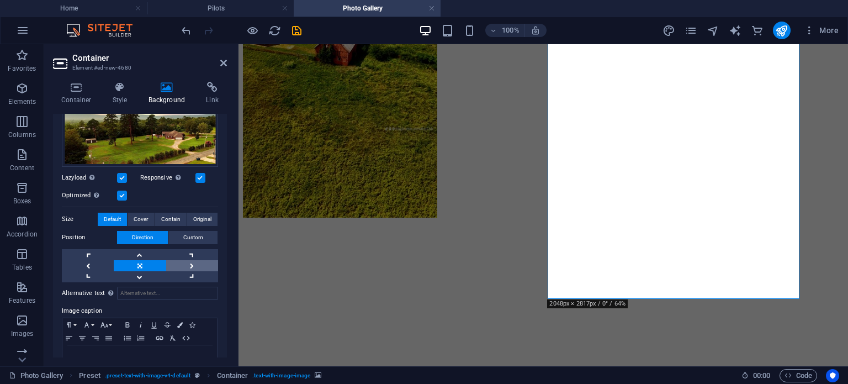
click at [195, 260] on link at bounding box center [192, 265] width 52 height 11
click at [150, 275] on link at bounding box center [140, 276] width 52 height 11
click at [150, 254] on link at bounding box center [140, 254] width 52 height 11
click at [185, 264] on link at bounding box center [192, 265] width 52 height 11
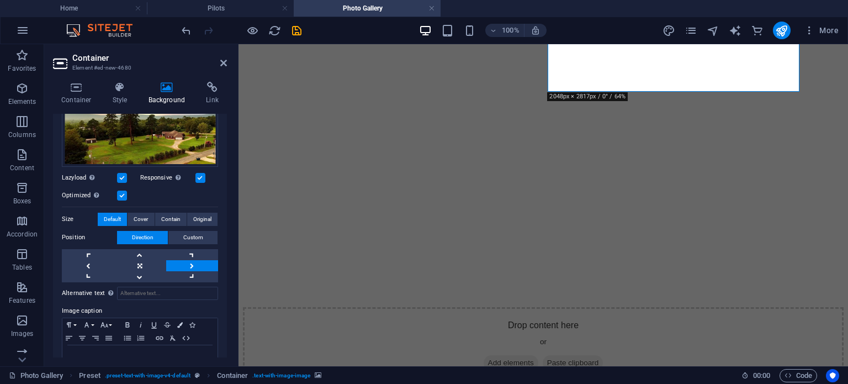
scroll to position [876, 0]
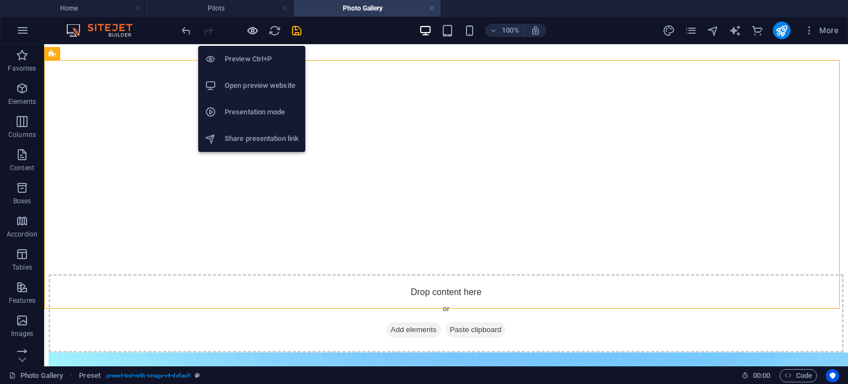
click at [252, 28] on icon "button" at bounding box center [252, 30] width 13 height 13
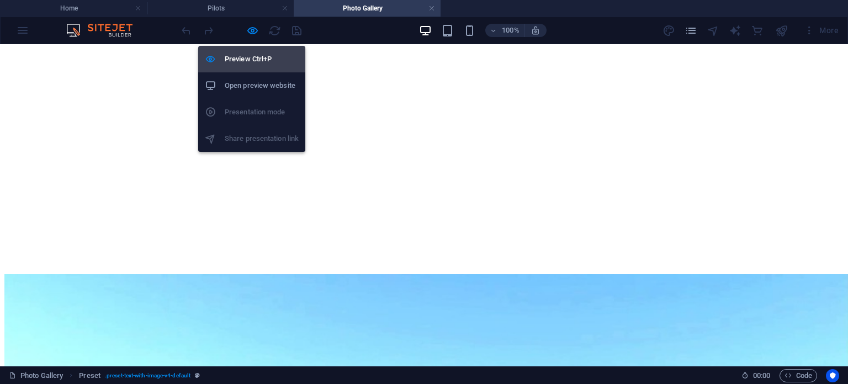
click at [252, 57] on h6 "Preview Ctrl+P" at bounding box center [262, 58] width 74 height 13
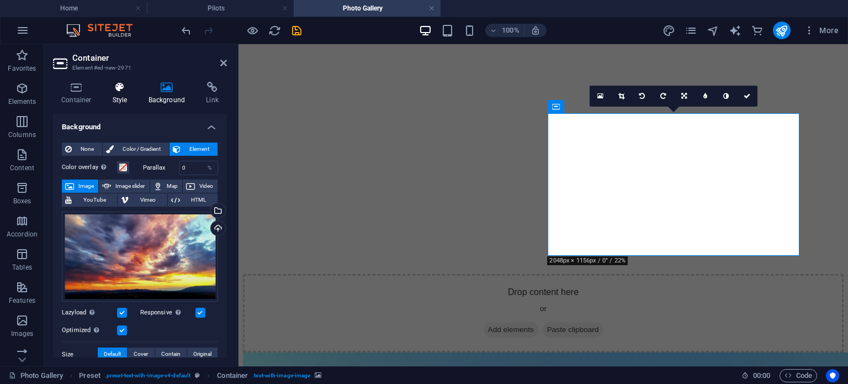
click at [131, 96] on h4 "Style" at bounding box center [122, 93] width 36 height 23
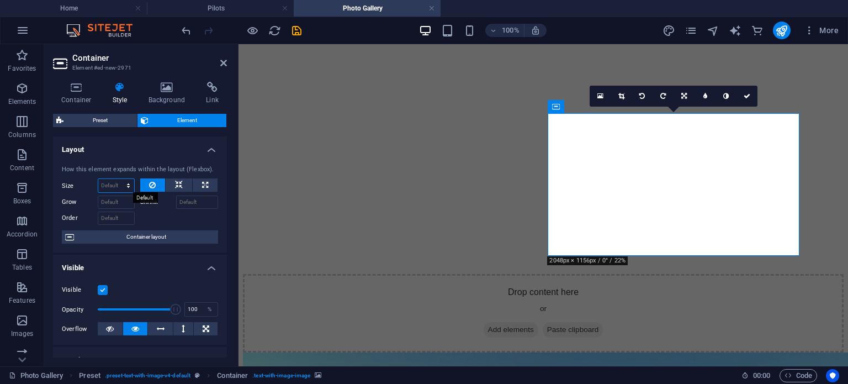
click at [119, 185] on select "Default auto px % 1/1 1/2 1/3 1/4 1/5 1/6 1/7 1/8 1/9 1/10" at bounding box center [116, 185] width 36 height 13
select select "px"
click at [117, 179] on select "Default auto px % 1/1 1/2 1/3 1/4 1/5 1/6 1/7 1/8 1/9 1/10" at bounding box center [116, 185] width 36 height 13
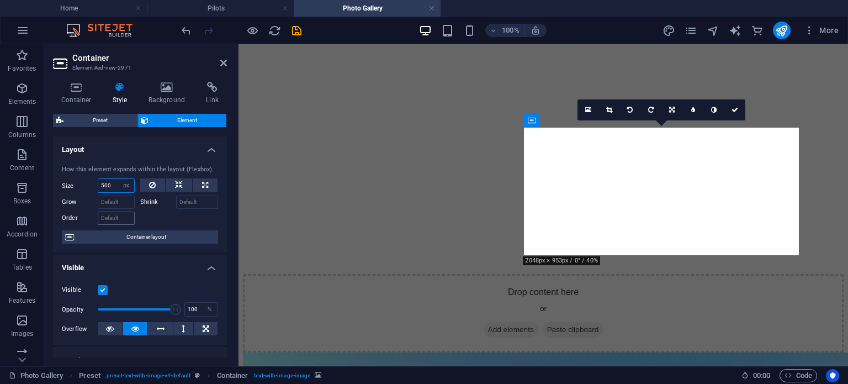
scroll to position [862, 0]
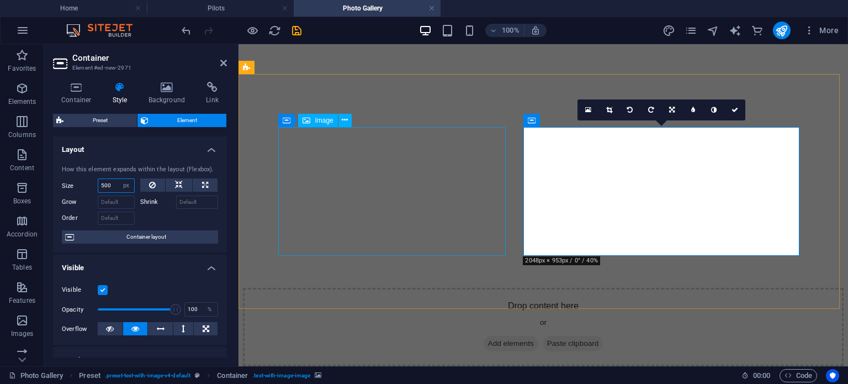
type input "500"
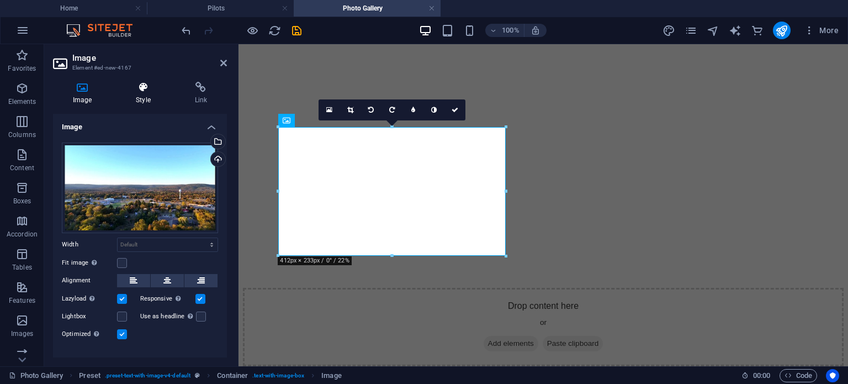
click at [155, 85] on icon at bounding box center [143, 87] width 54 height 11
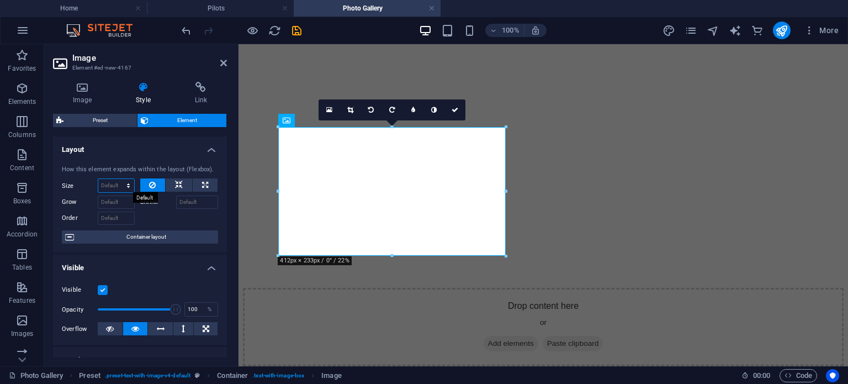
click at [112, 189] on select "Default auto px % 1/1 1/2 1/3 1/4 1/5 1/6 1/7 1/8 1/9 1/10" at bounding box center [116, 185] width 36 height 13
select select "px"
click at [117, 179] on select "Default auto px % 1/1 1/2 1/3 1/4 1/5 1/6 1/7 1/8 1/9 1/10" at bounding box center [116, 185] width 36 height 13
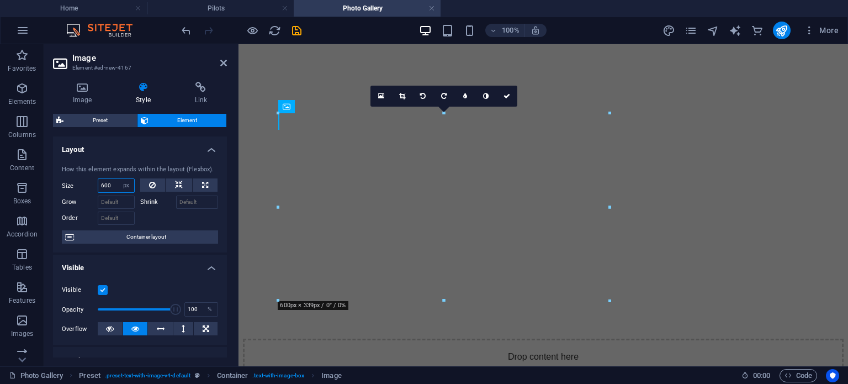
scroll to position [876, 0]
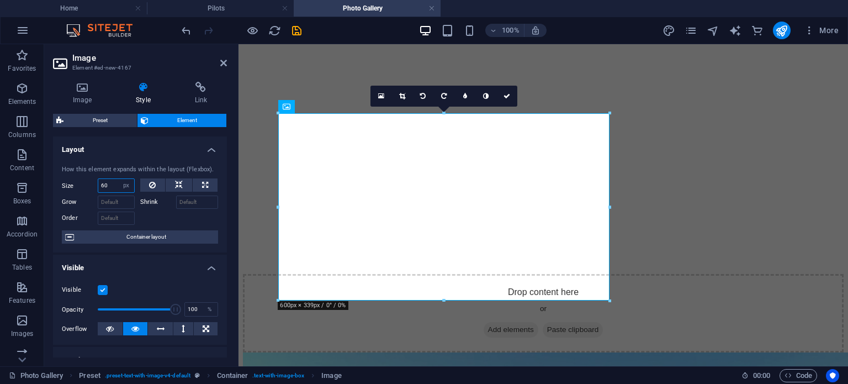
type input "6"
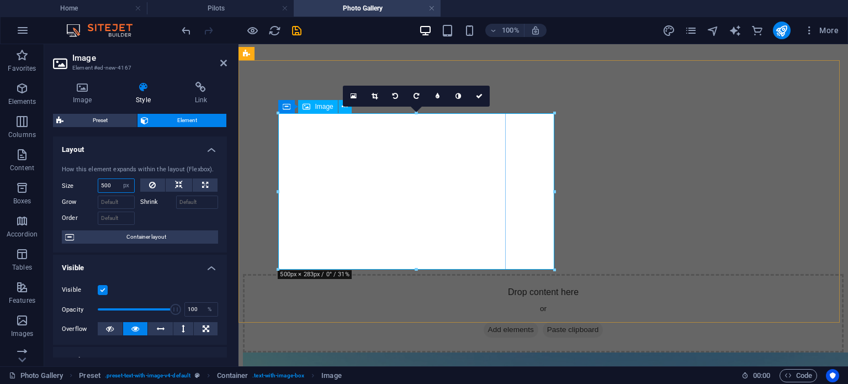
drag, startPoint x: 794, startPoint y: 235, endPoint x: 507, endPoint y: 189, distance: 291.3
type input "500"
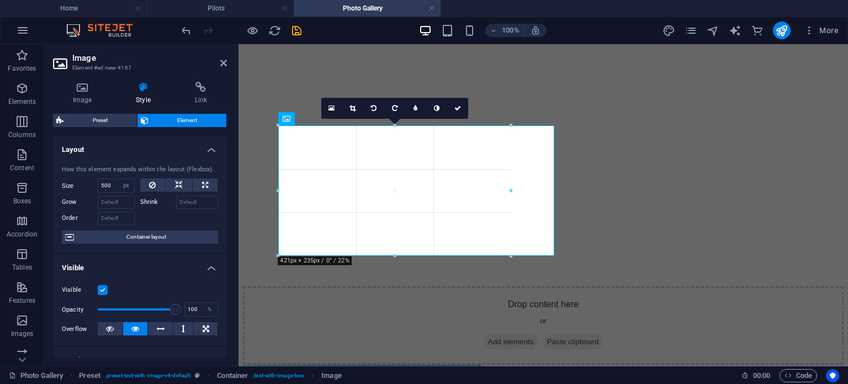
scroll to position [866, 0]
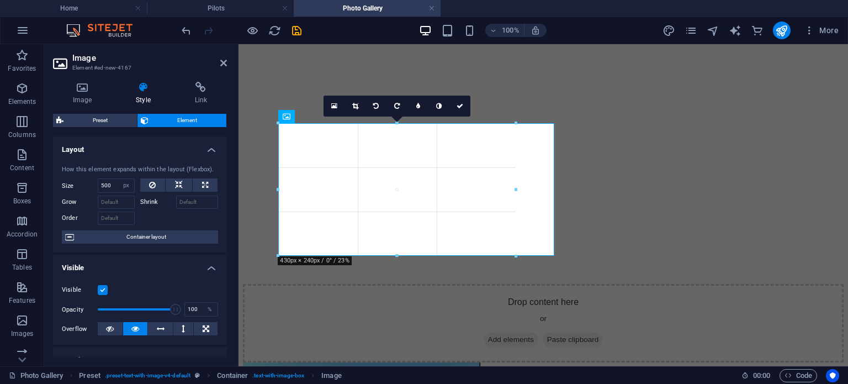
drag, startPoint x: 554, startPoint y: 190, endPoint x: 194, endPoint y: 185, distance: 360.5
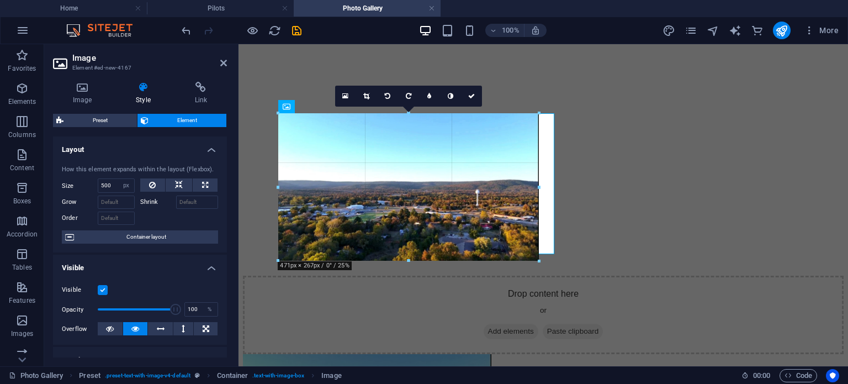
scroll to position [876, 0]
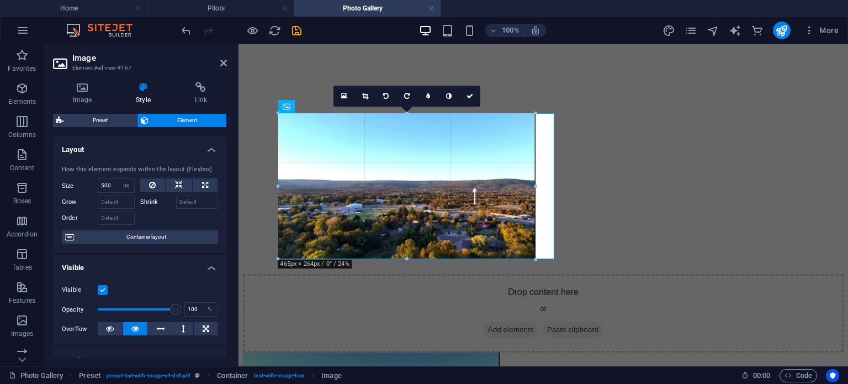
drag, startPoint x: 397, startPoint y: 256, endPoint x: 157, endPoint y: 225, distance: 241.7
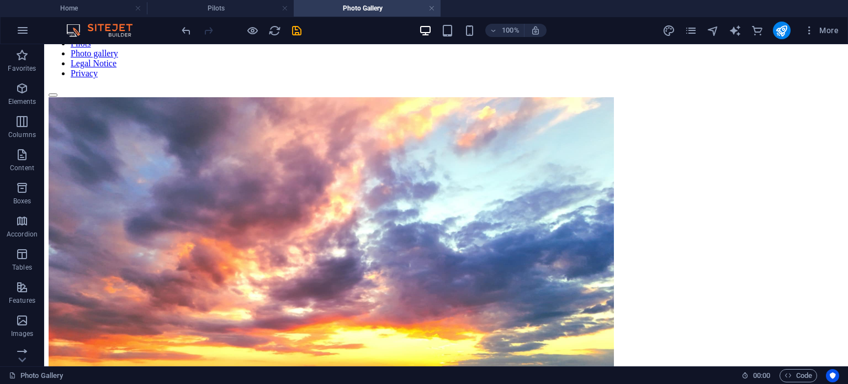
scroll to position [0, 0]
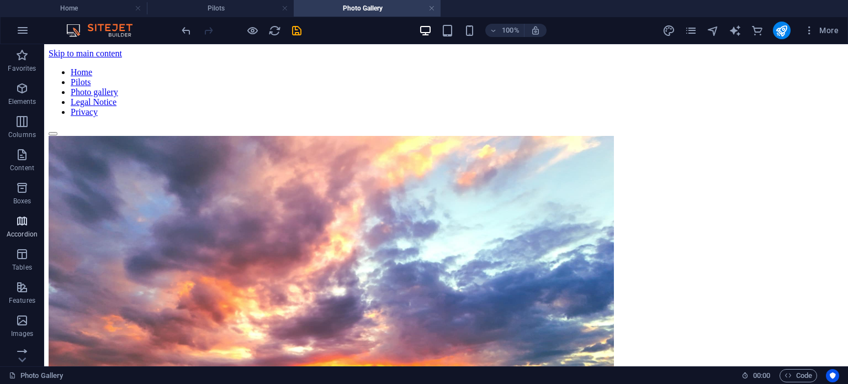
click at [23, 227] on icon "button" at bounding box center [21, 220] width 13 height 13
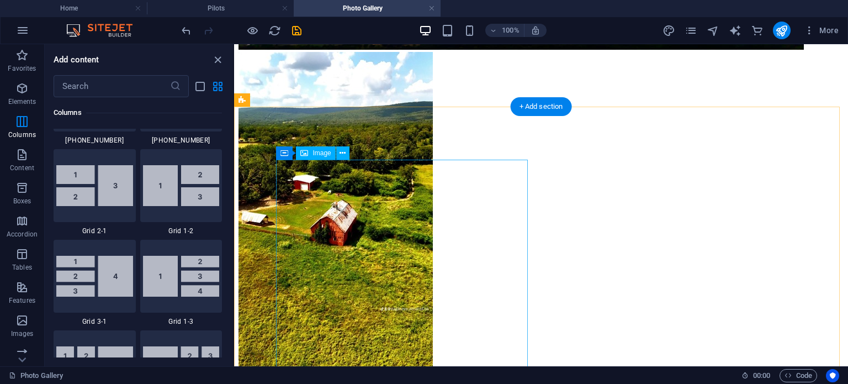
scroll to position [442, 0]
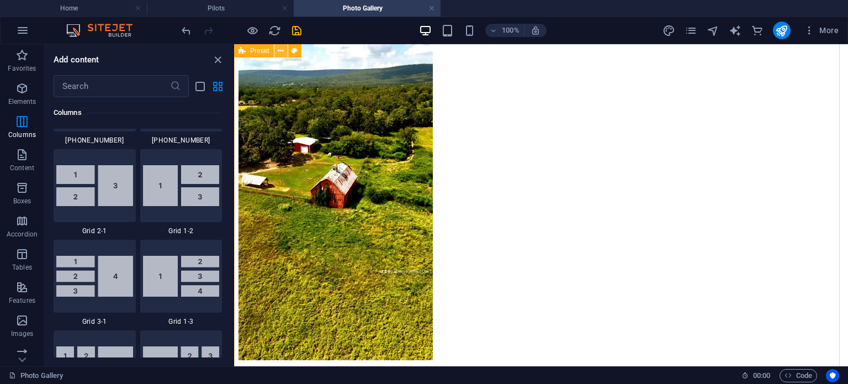
click at [284, 51] on button at bounding box center [280, 50] width 13 height 13
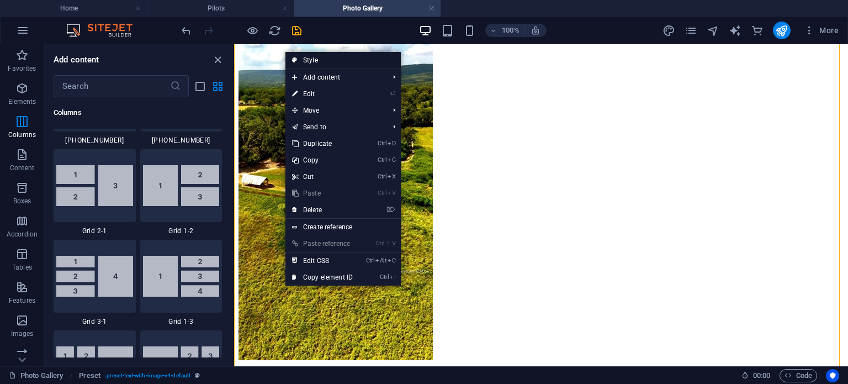
click at [346, 60] on link "Style" at bounding box center [342, 60] width 115 height 17
select select "rem"
select select "px"
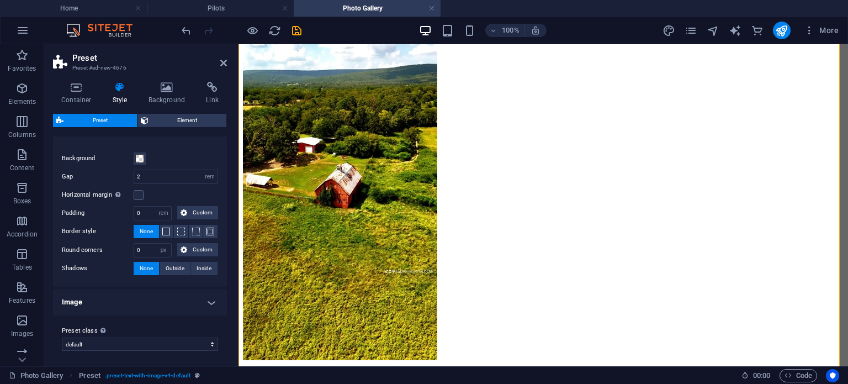
scroll to position [129, 0]
click at [200, 299] on h4 "Image" at bounding box center [140, 301] width 174 height 26
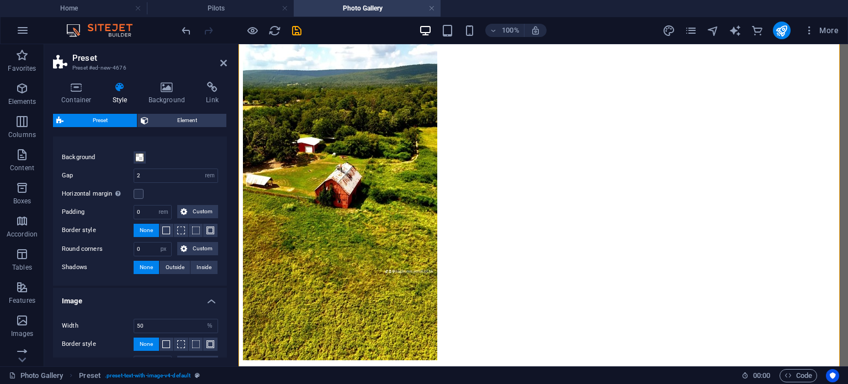
drag, startPoint x: 224, startPoint y: 256, endPoint x: 224, endPoint y: 288, distance: 32.0
click at [224, 296] on ul "Box Background Gap 2 rem px % vh vw Horizontal margin Only if the containers "C…" at bounding box center [140, 259] width 174 height 279
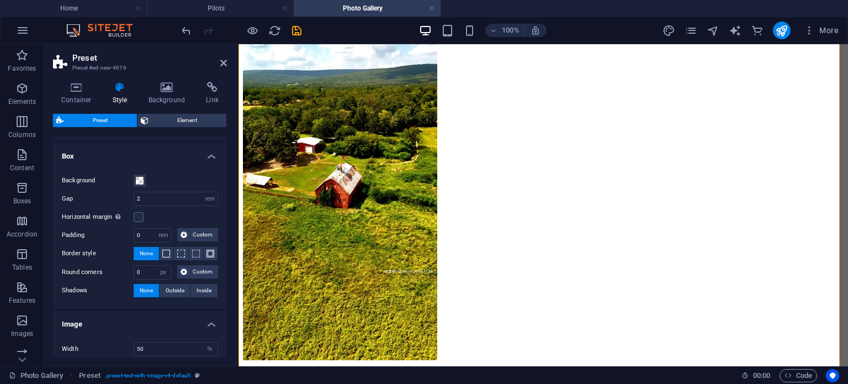
scroll to position [0, 0]
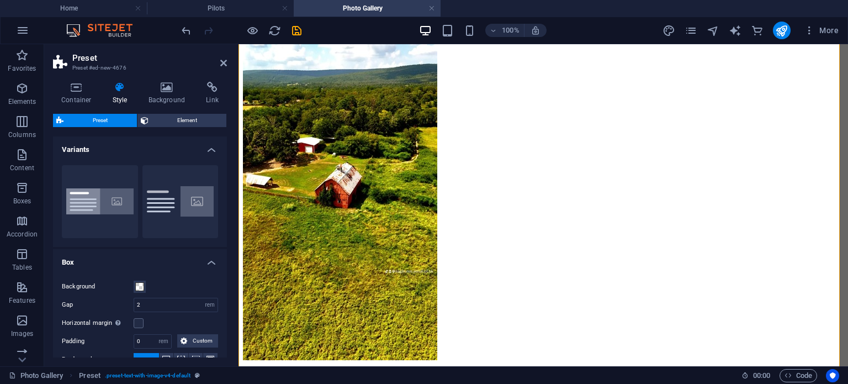
click at [203, 147] on h4 "Variants" at bounding box center [140, 146] width 174 height 20
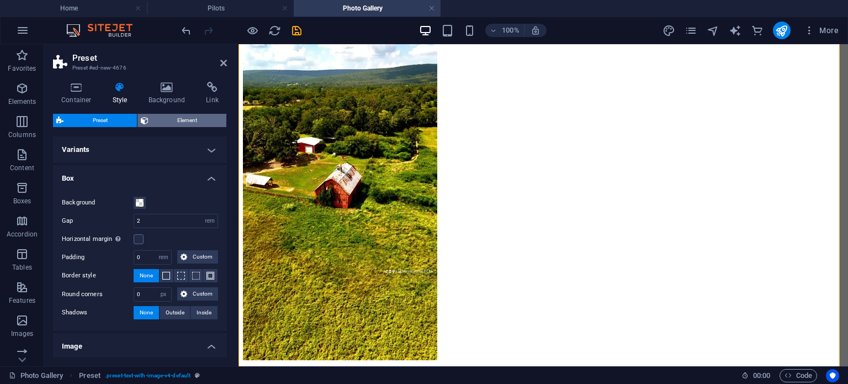
click at [190, 114] on span "Element" at bounding box center [188, 120] width 72 height 13
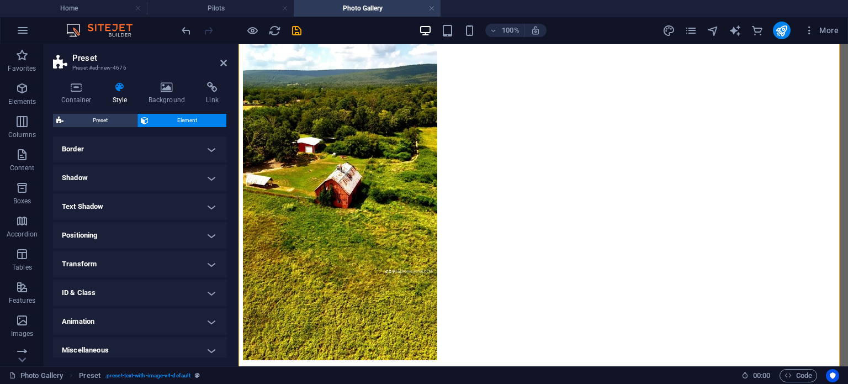
scroll to position [127, 0]
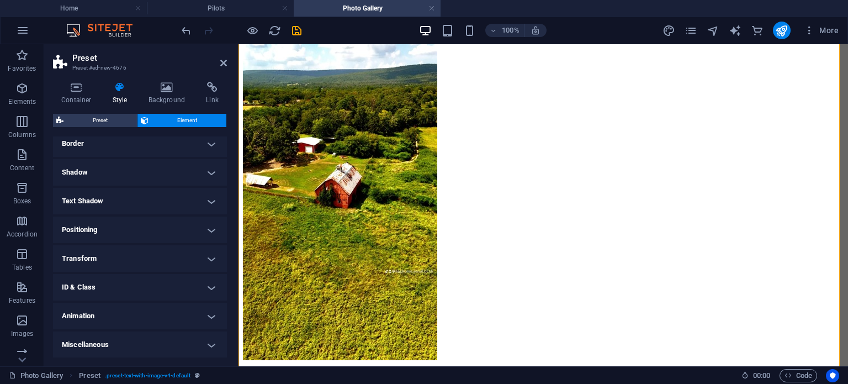
click at [205, 261] on h4 "Transform" at bounding box center [140, 258] width 174 height 26
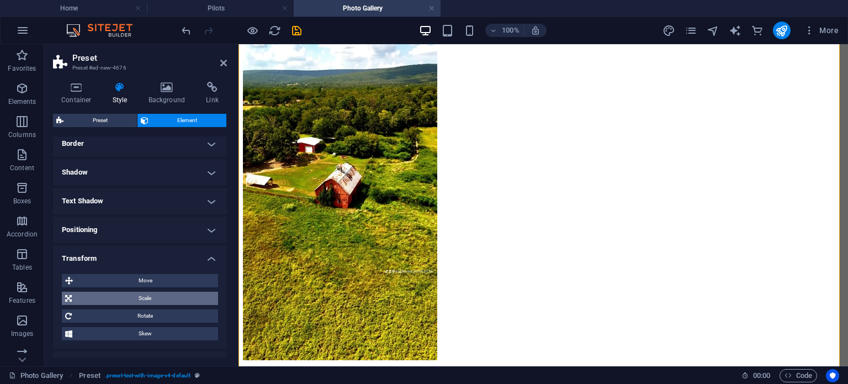
click at [157, 300] on span "Scale" at bounding box center [145, 297] width 140 height 13
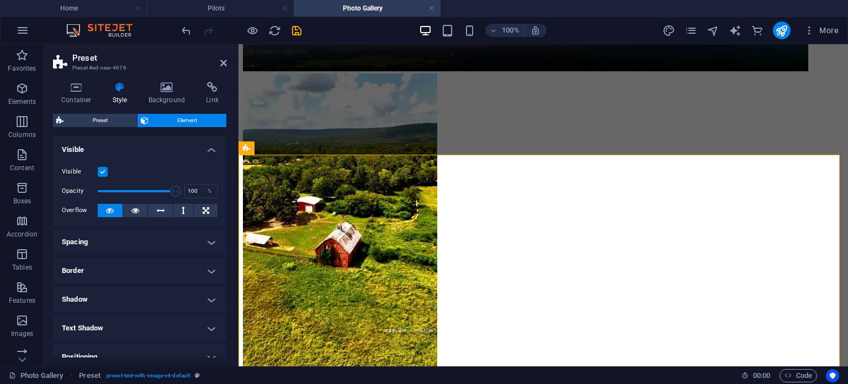
scroll to position [0, 0]
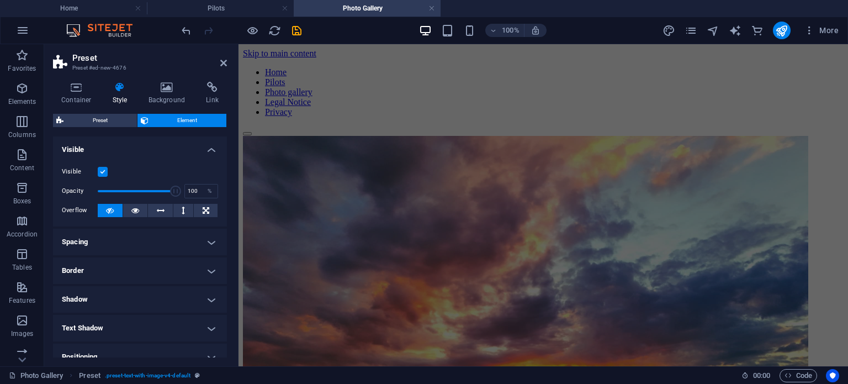
drag, startPoint x: 842, startPoint y: 265, endPoint x: 998, endPoint y: 87, distance: 236.4
click at [587, 136] on div at bounding box center [543, 296] width 601 height 320
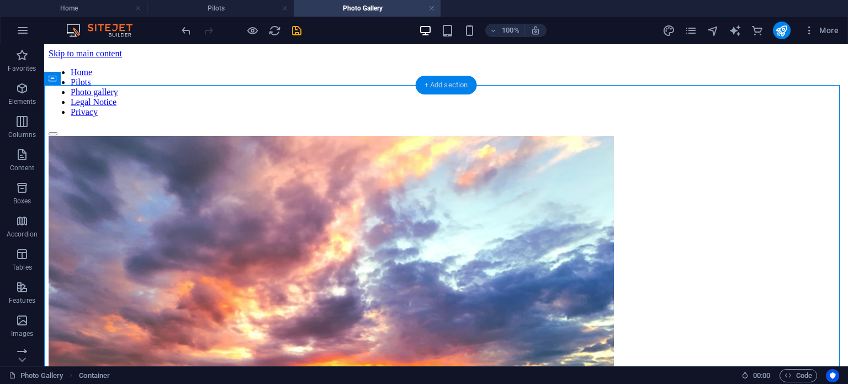
click at [439, 86] on div "+ Add section" at bounding box center [446, 85] width 61 height 19
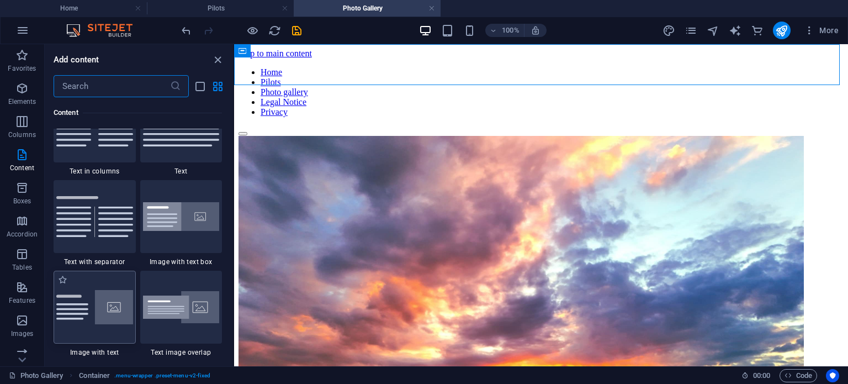
scroll to position [1987, 0]
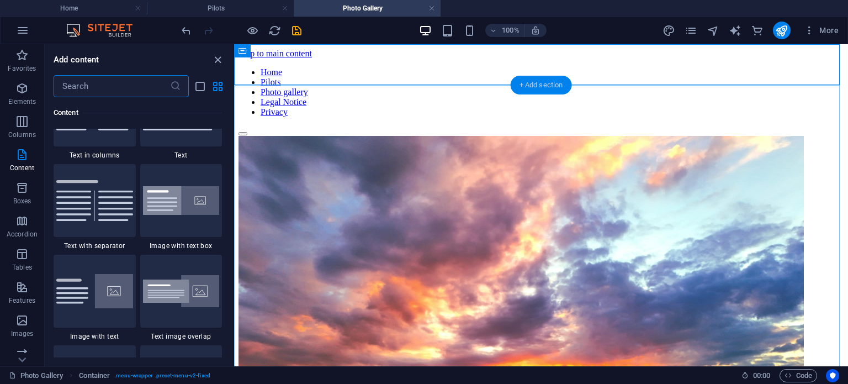
click at [553, 89] on div "+ Add section" at bounding box center [541, 85] width 61 height 19
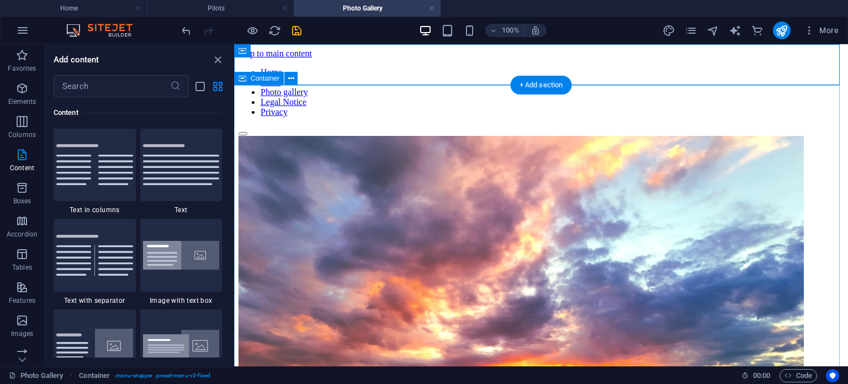
scroll to position [1932, 0]
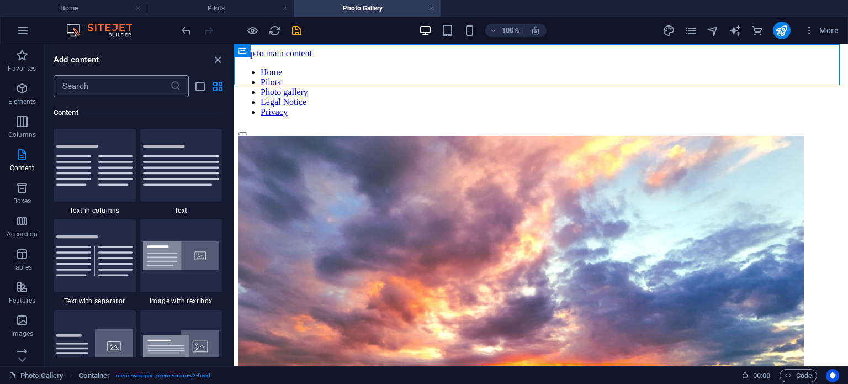
click at [139, 83] on input "text" at bounding box center [112, 86] width 116 height 22
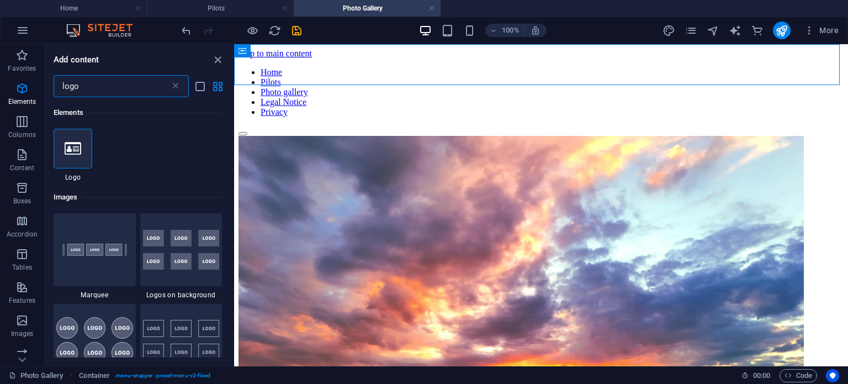
scroll to position [0, 0]
type input "logo"
click at [76, 151] on icon at bounding box center [73, 148] width 17 height 14
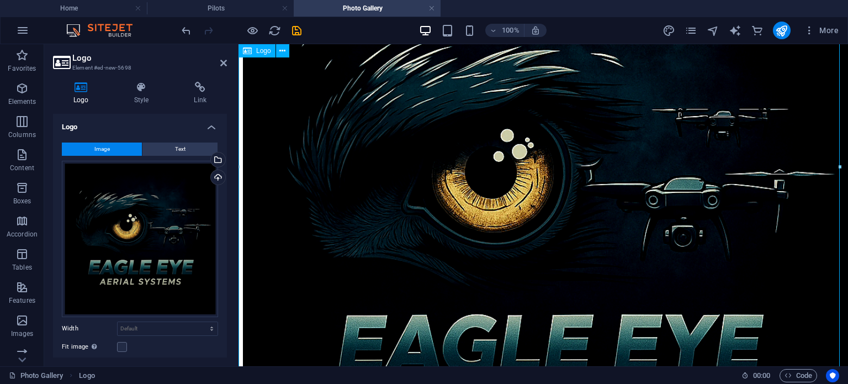
scroll to position [221, 0]
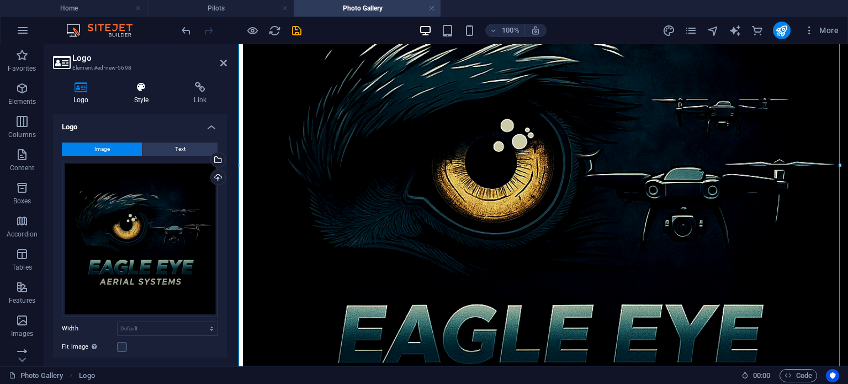
click at [140, 88] on icon at bounding box center [142, 87] width 56 height 11
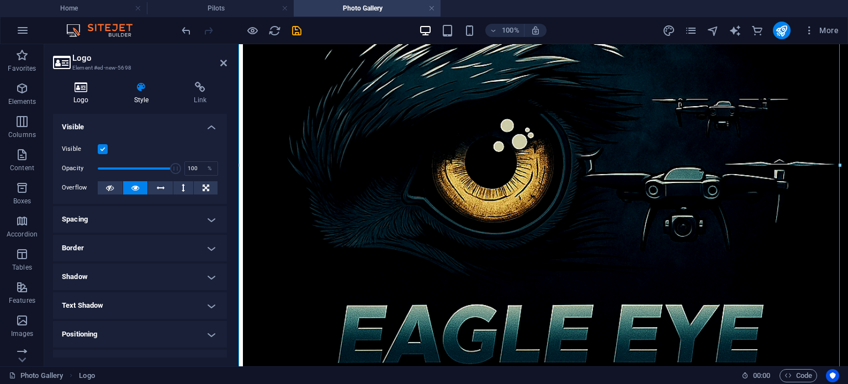
click at [88, 92] on icon at bounding box center [81, 87] width 56 height 11
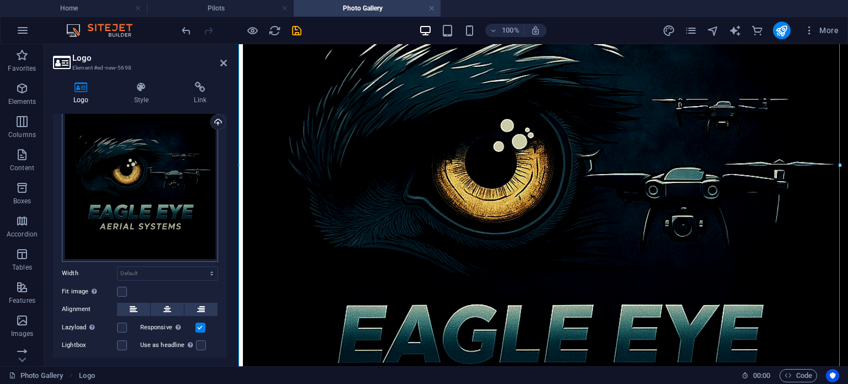
scroll to position [110, 0]
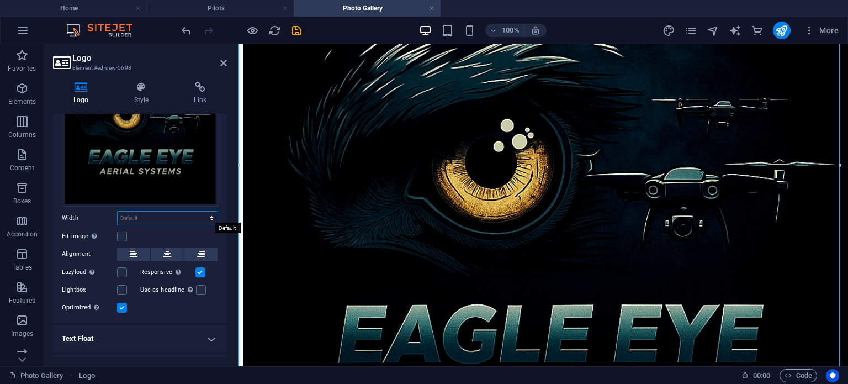
click at [147, 216] on select "Default auto px rem % em vh vw" at bounding box center [168, 217] width 100 height 13
select select "px"
click at [200, 211] on select "Default auto px rem % em vh vw" at bounding box center [168, 217] width 100 height 13
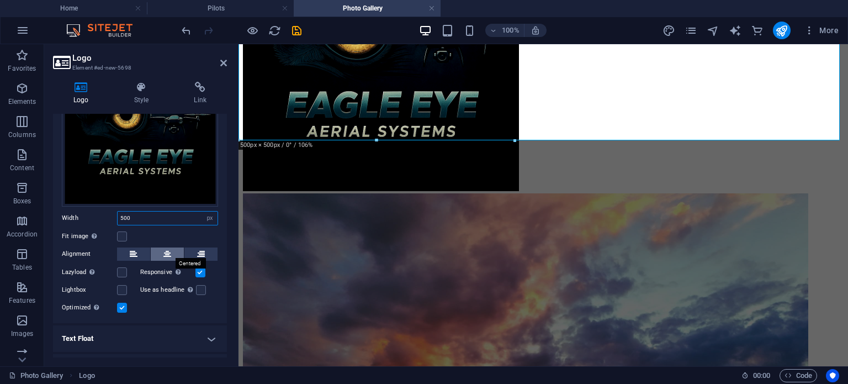
type input "500"
click at [172, 250] on button at bounding box center [167, 253] width 33 height 13
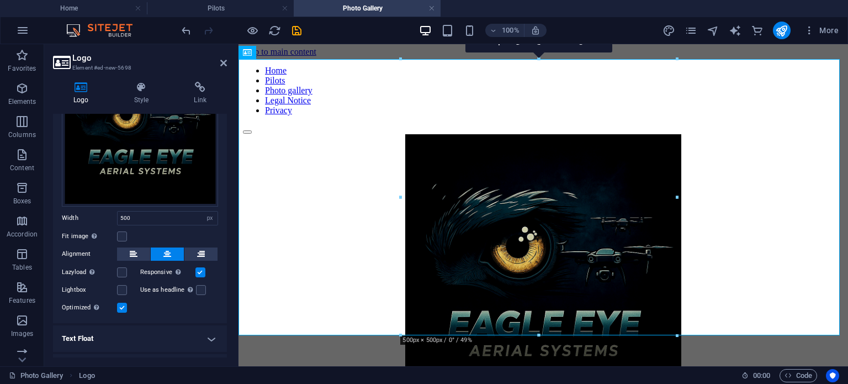
scroll to position [0, 0]
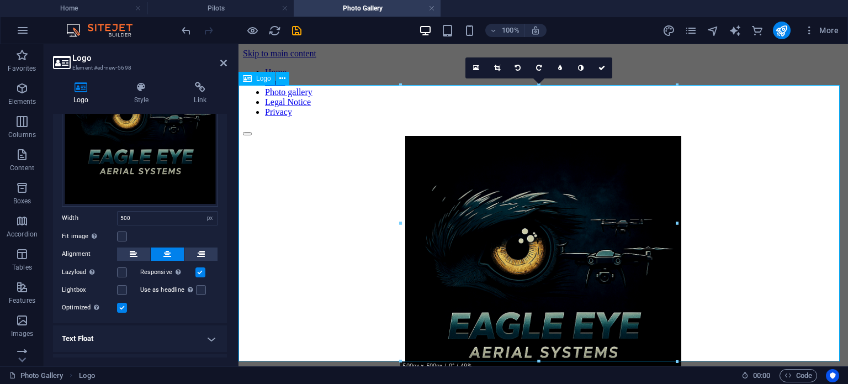
click at [762, 150] on div at bounding box center [543, 275] width 601 height 278
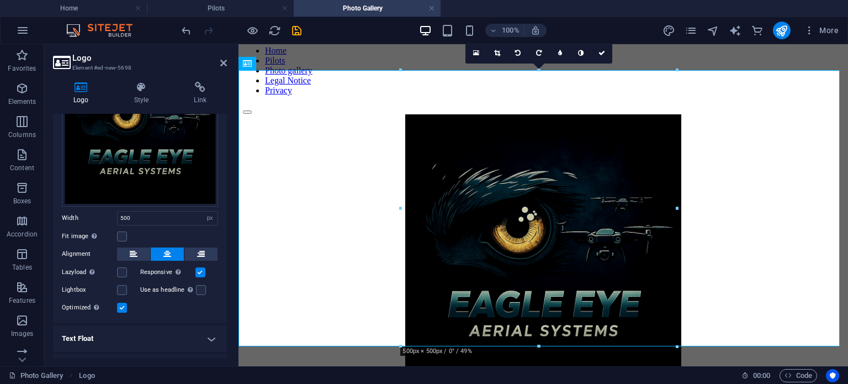
scroll to position [2, 0]
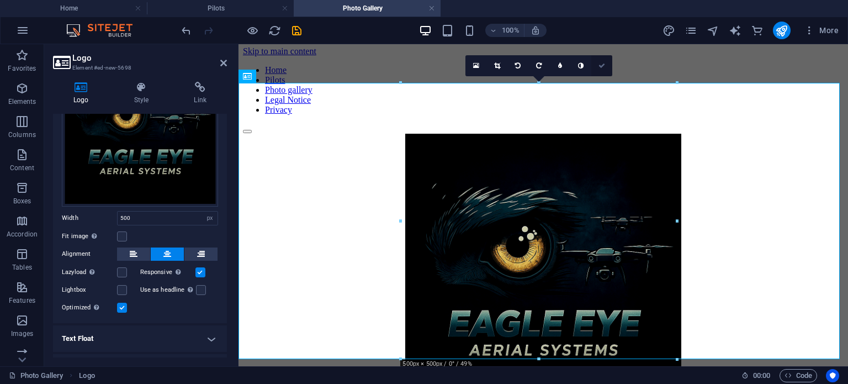
click at [602, 63] on icon at bounding box center [601, 65] width 7 height 7
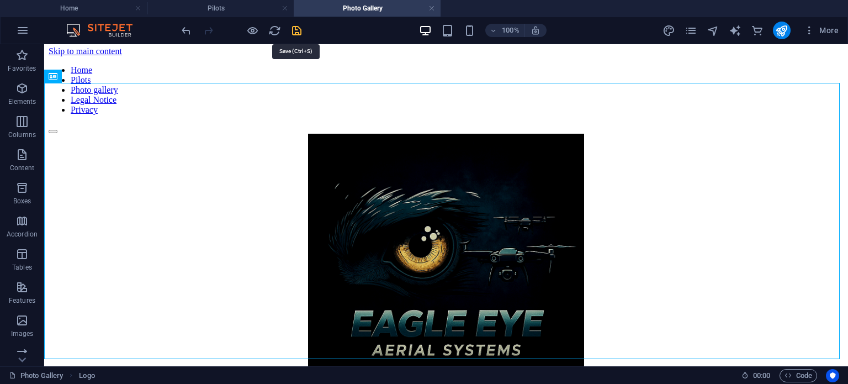
click at [298, 29] on icon "save" at bounding box center [296, 30] width 13 height 13
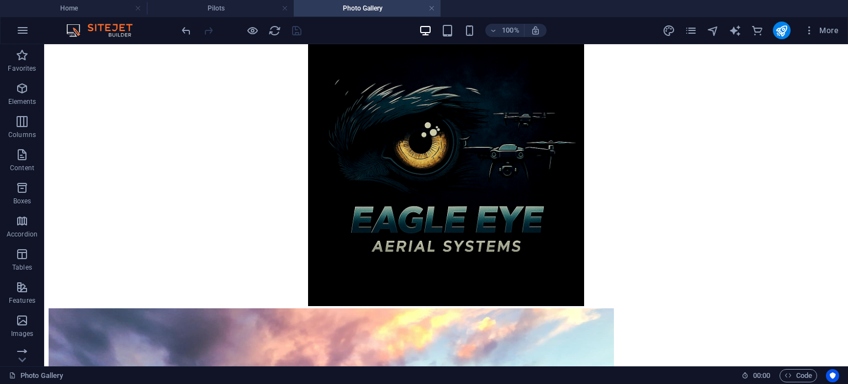
scroll to position [0, 0]
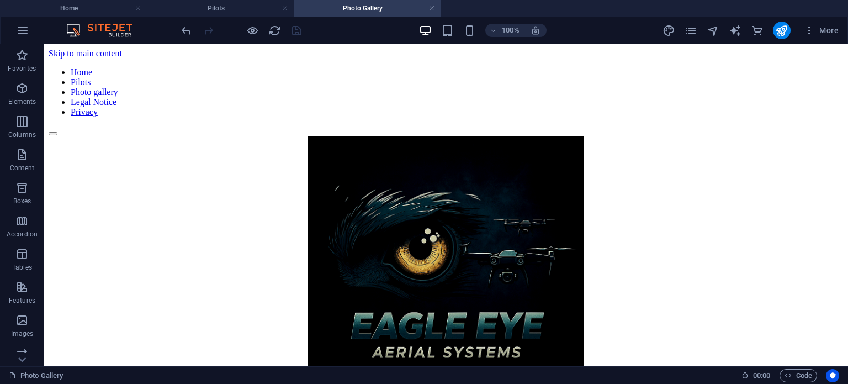
drag, startPoint x: 843, startPoint y: 82, endPoint x: 855, endPoint y: 88, distance: 13.1
click at [227, 7] on h4 "Pilots" at bounding box center [220, 8] width 147 height 12
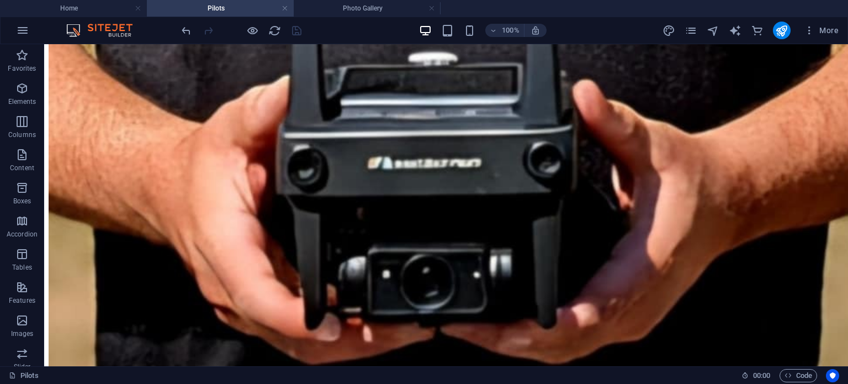
scroll to position [2100, 0]
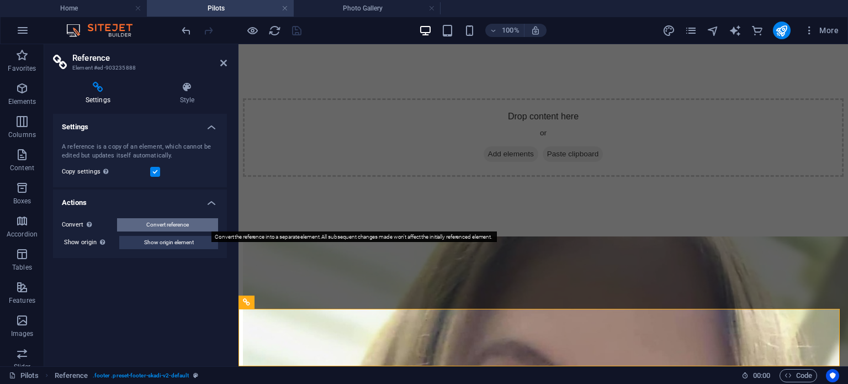
drag, startPoint x: 167, startPoint y: 228, endPoint x: 199, endPoint y: 313, distance: 90.7
click at [167, 228] on span "Convert reference" at bounding box center [167, 224] width 43 height 13
select select "footer"
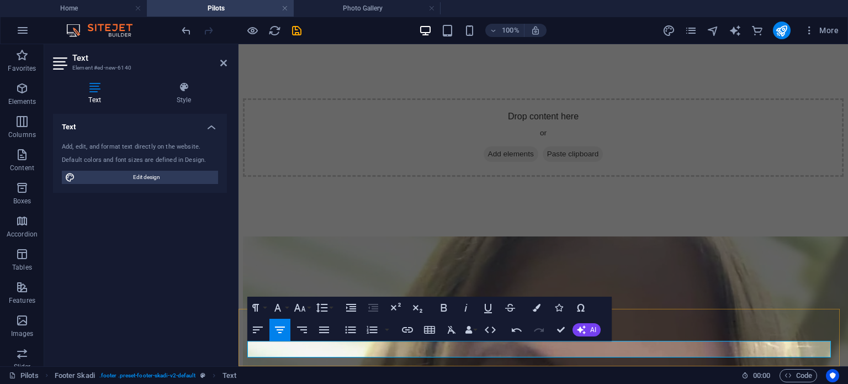
click at [132, 284] on div "Text Add, edit, and format text directly on the website. Default colors and fon…" at bounding box center [140, 235] width 174 height 243
click at [293, 34] on icon "save" at bounding box center [296, 30] width 13 height 13
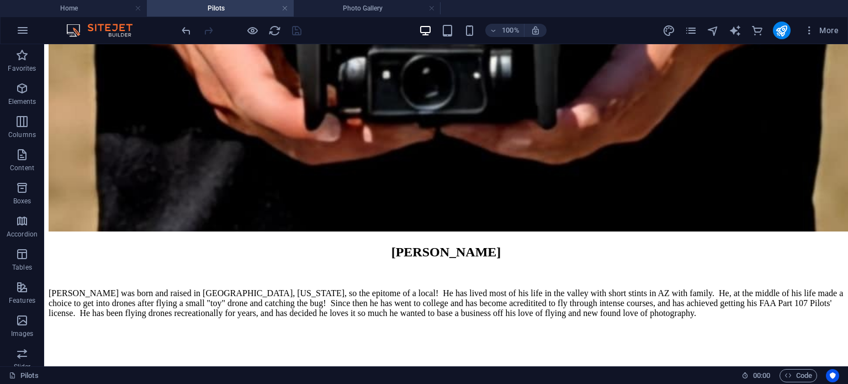
drag, startPoint x: 243, startPoint y: 54, endPoint x: 133, endPoint y: 34, distance: 111.6
click at [72, 8] on h4 "Home" at bounding box center [73, 8] width 147 height 12
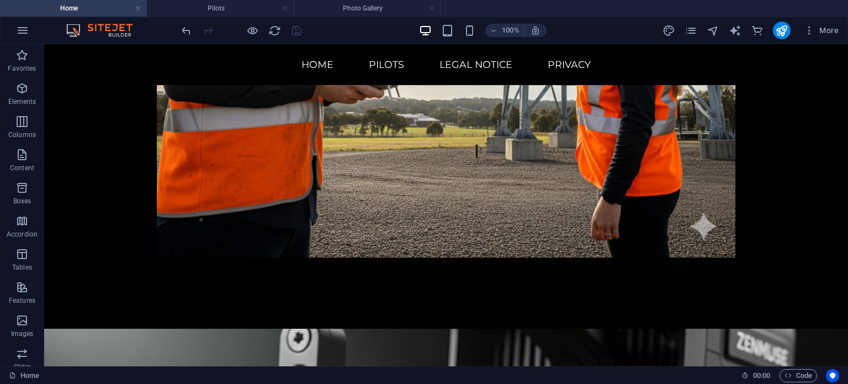
scroll to position [5030, 0]
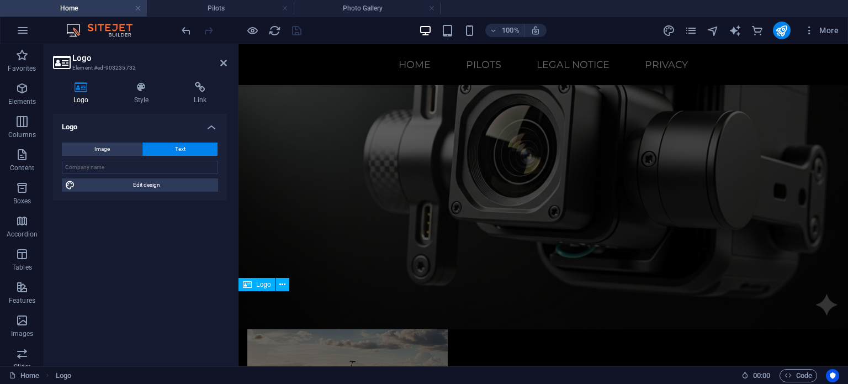
scroll to position [4892, 0]
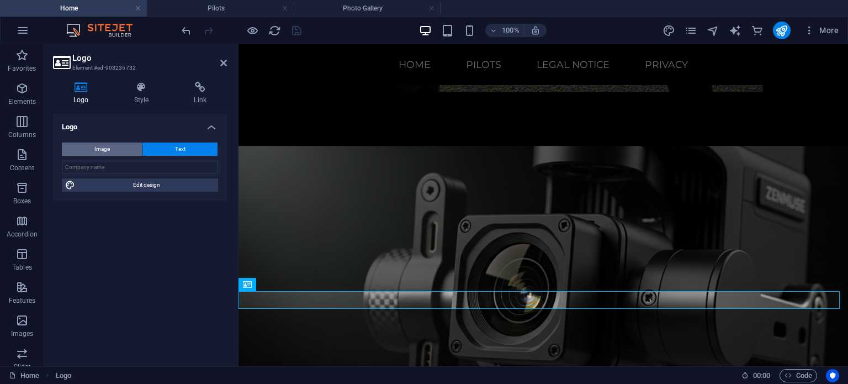
click at [118, 145] on button "Image" at bounding box center [102, 148] width 80 height 13
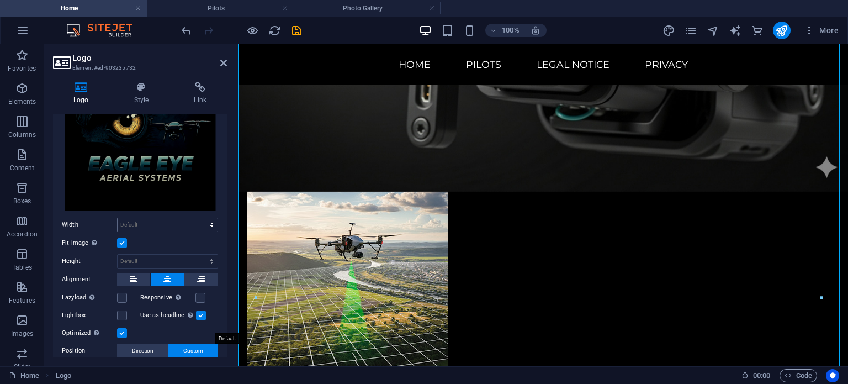
scroll to position [110, 0]
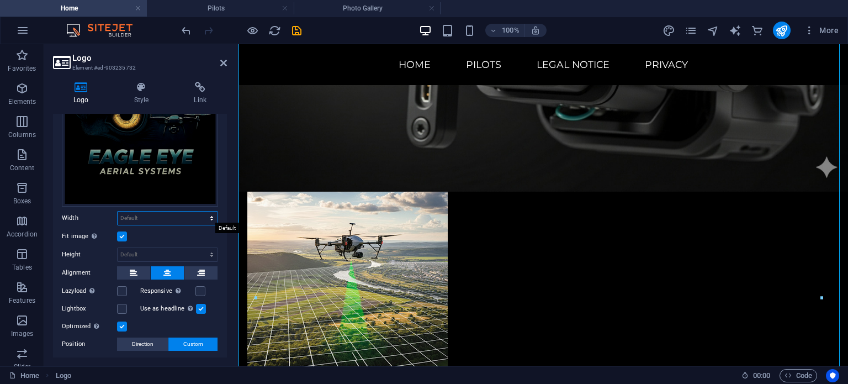
click at [128, 214] on select "Default auto px rem % em vh vw" at bounding box center [168, 217] width 100 height 13
select select "px"
click at [200, 211] on select "Default auto px rem % em vh vw" at bounding box center [168, 217] width 100 height 13
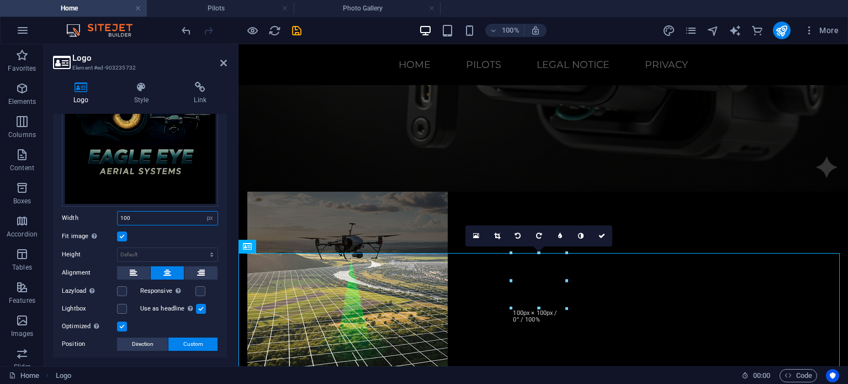
scroll to position [4930, 0]
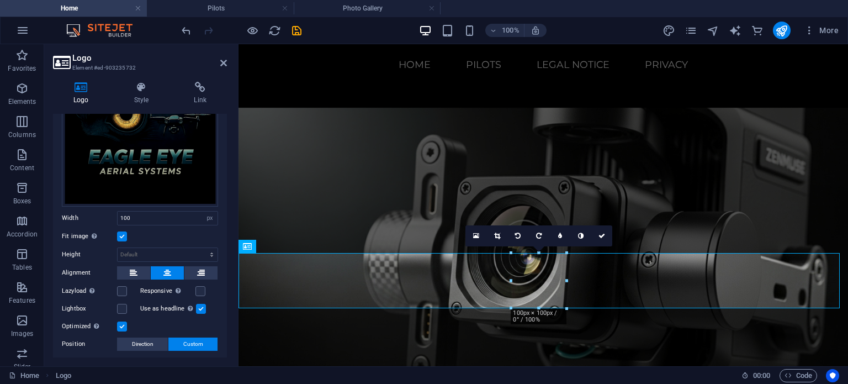
click at [165, 234] on div "Fit image Automatically fit image to a fixed width and height" at bounding box center [140, 236] width 156 height 13
click at [159, 215] on input "100" at bounding box center [168, 217] width 100 height 13
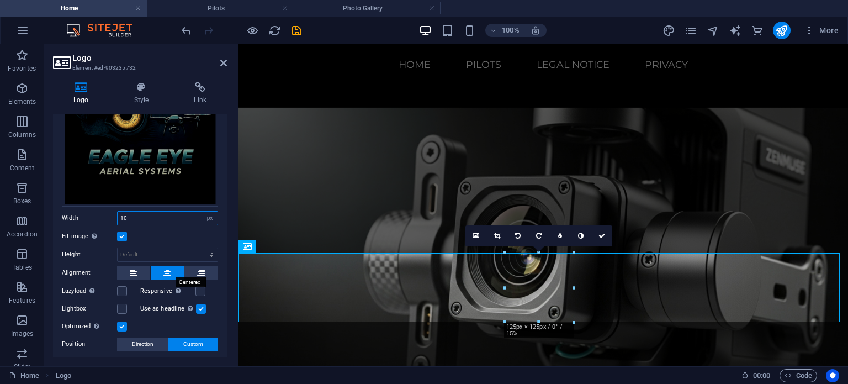
type input "100"
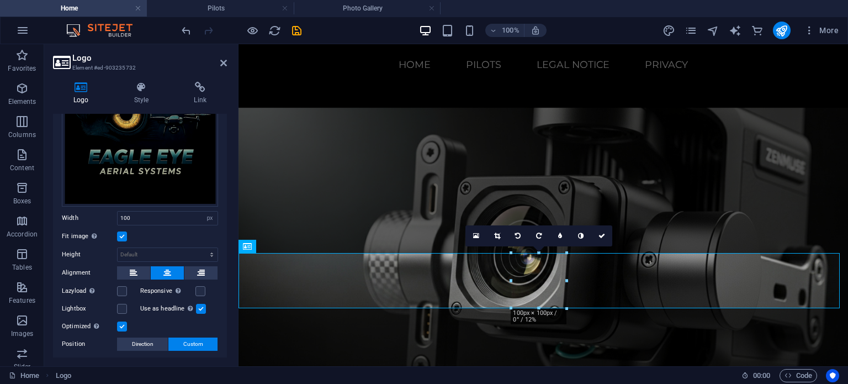
click at [198, 309] on label at bounding box center [201, 309] width 10 height 10
click at [0, 0] on input "Use as headline The image will be wrapped in an H1 headline tag. Useful for giv…" at bounding box center [0, 0] width 0 height 0
click at [190, 321] on div "Optimized Images are compressed to improve page speed." at bounding box center [140, 326] width 156 height 13
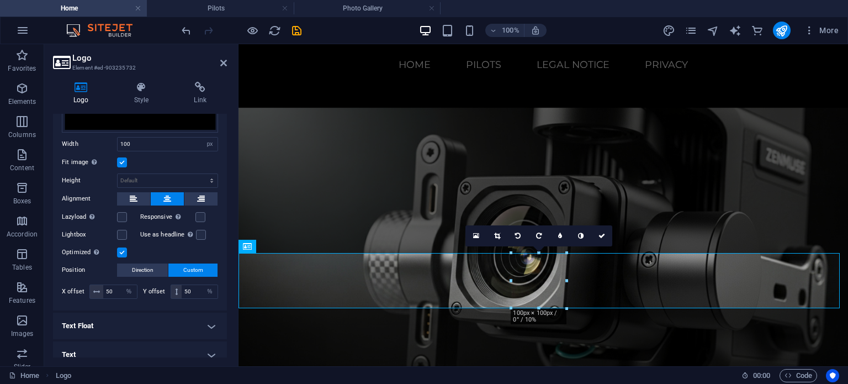
scroll to position [192, 0]
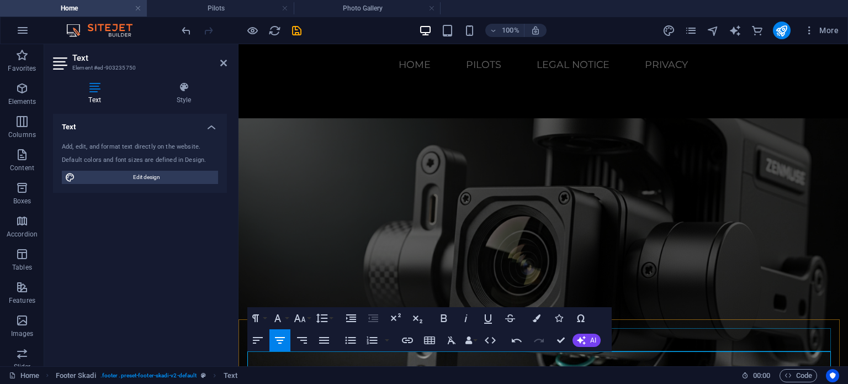
scroll to position [4920, 0]
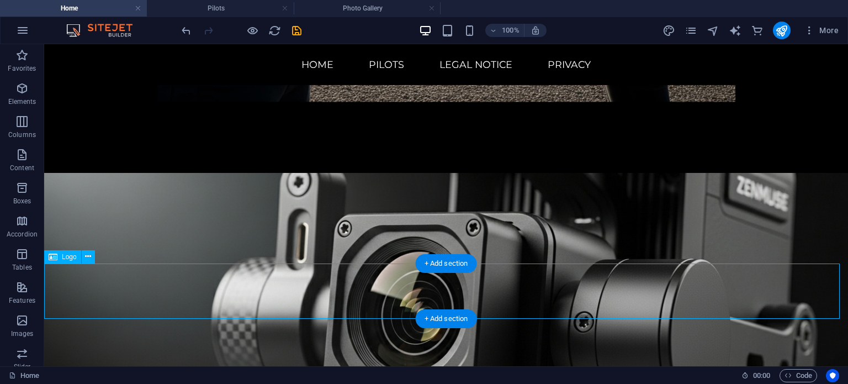
scroll to position [4920, 0]
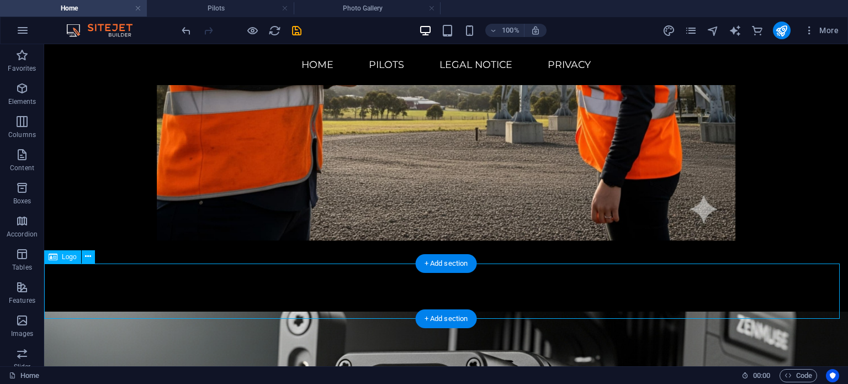
select select "px"
select select "%"
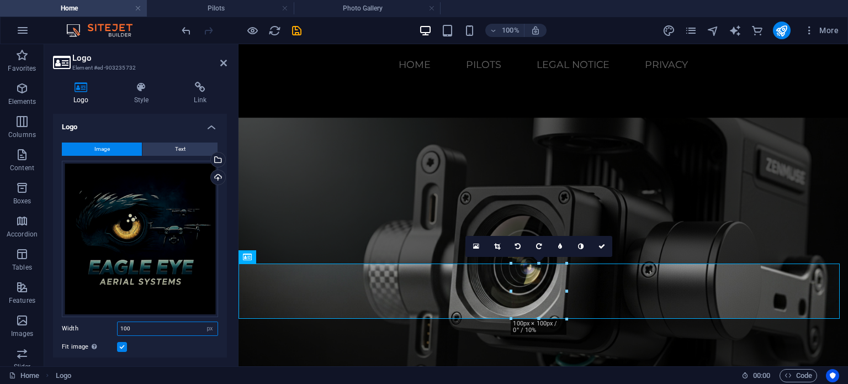
click at [137, 330] on input "100" at bounding box center [168, 328] width 100 height 13
click at [137, 328] on input "100" at bounding box center [168, 328] width 100 height 13
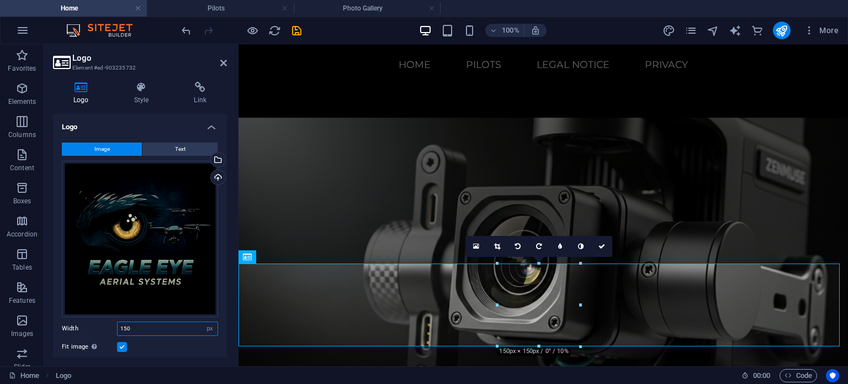
type input "150"
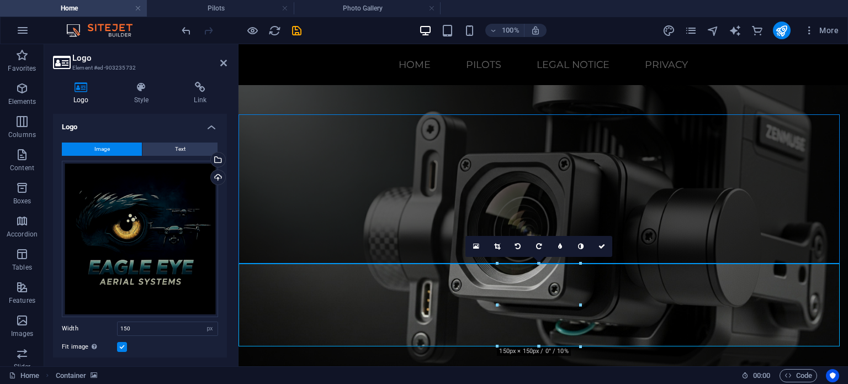
scroll to position [5059, 0]
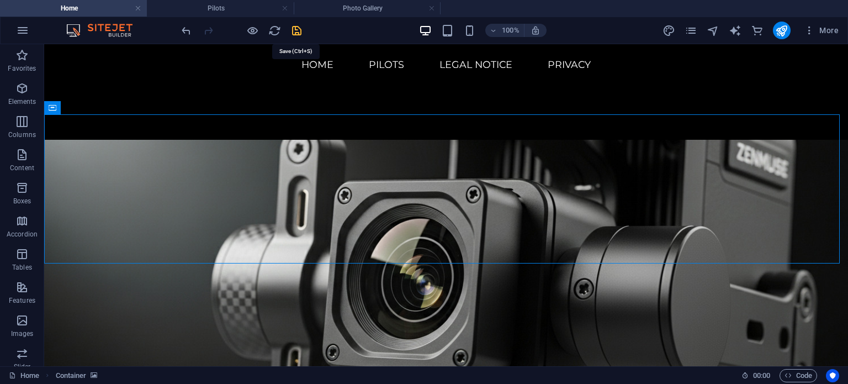
click at [301, 26] on icon "save" at bounding box center [296, 30] width 13 height 13
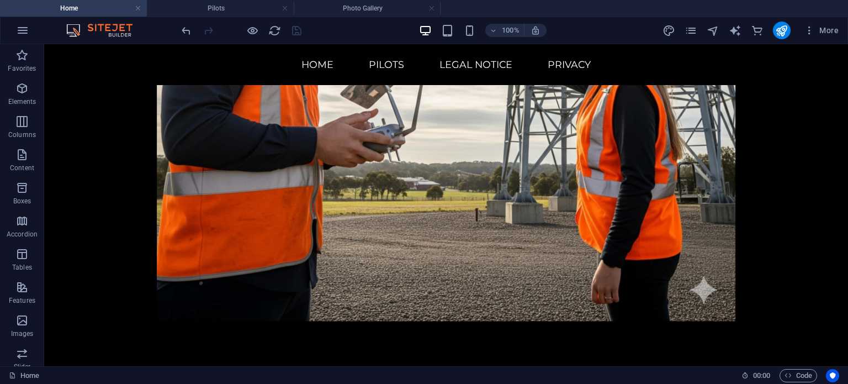
scroll to position [4822, 0]
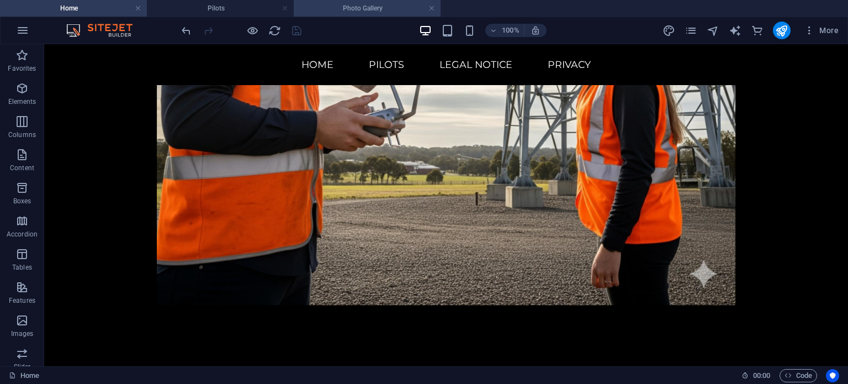
click at [321, 2] on li "Photo Gallery" at bounding box center [367, 8] width 147 height 17
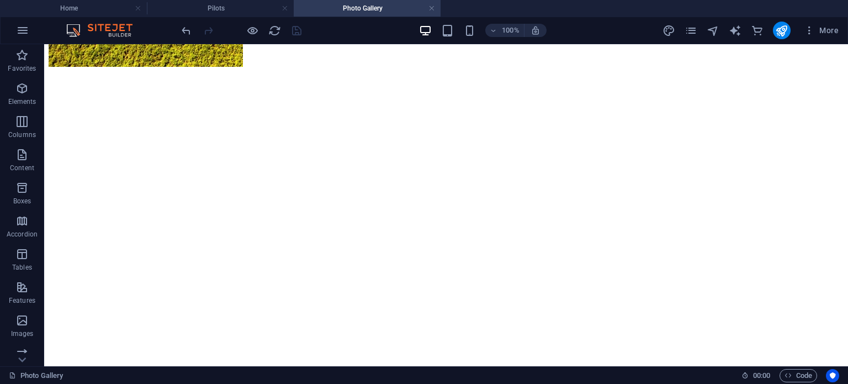
scroll to position [1154, 0]
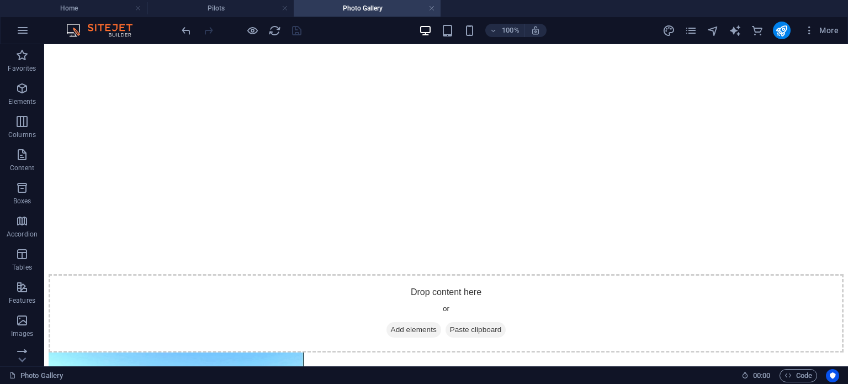
drag, startPoint x: 844, startPoint y: 102, endPoint x: 890, endPoint y: 422, distance: 324.2
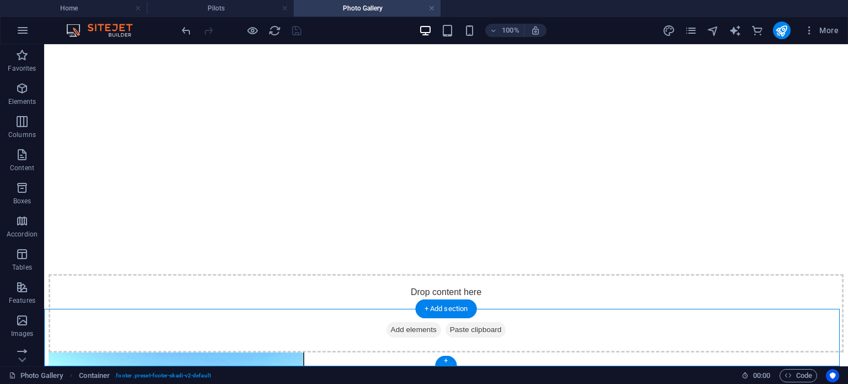
drag, startPoint x: 462, startPoint y: 326, endPoint x: 506, endPoint y: 354, distance: 52.1
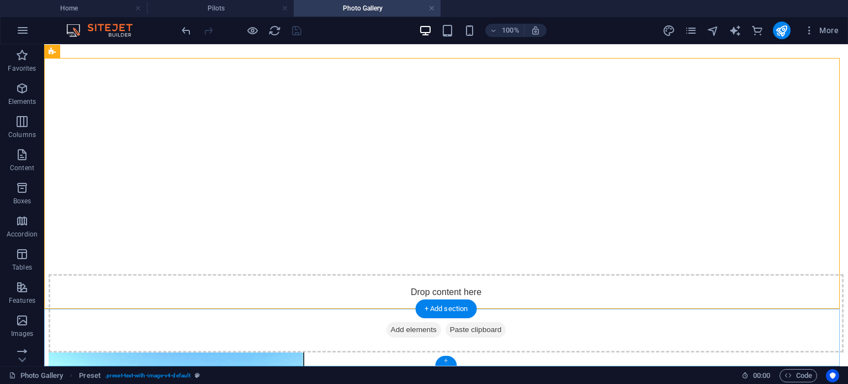
click at [447, 357] on div "+" at bounding box center [446, 361] width 22 height 10
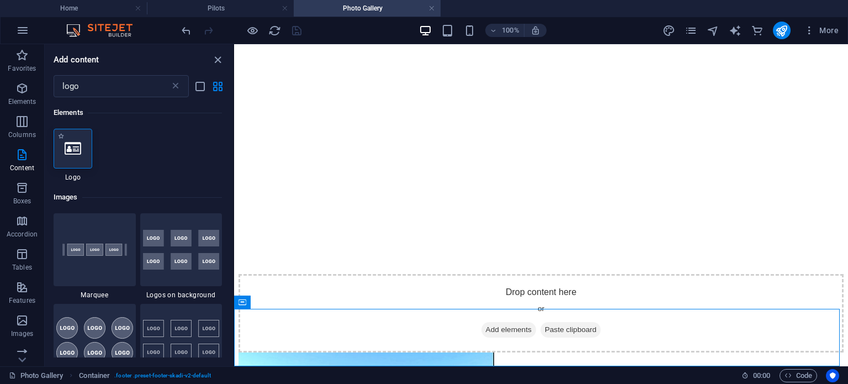
drag, startPoint x: 73, startPoint y: 149, endPoint x: 415, endPoint y: 158, distance: 341.8
click at [73, 149] on icon at bounding box center [73, 148] width 17 height 14
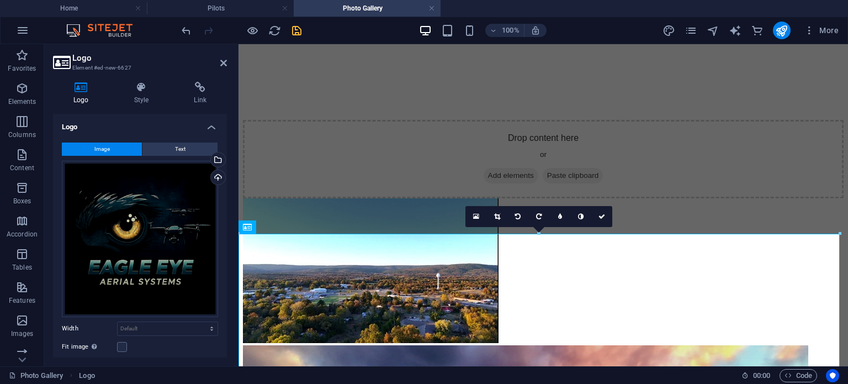
scroll to position [1381, 0]
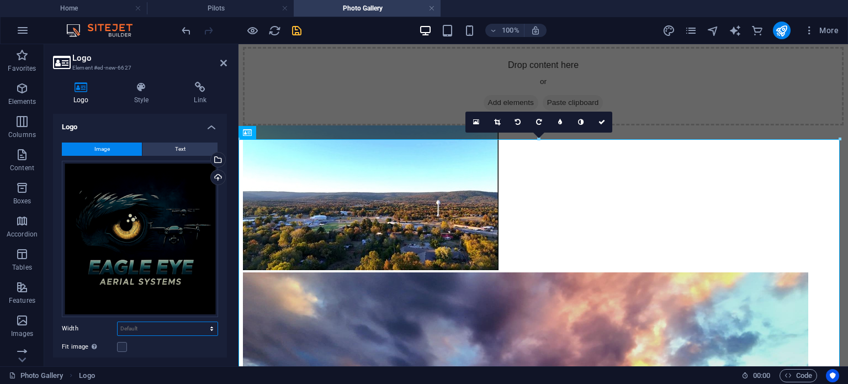
click at [172, 328] on select "Default auto px rem % em vh vw" at bounding box center [168, 328] width 100 height 13
select select "px"
click at [200, 322] on select "Default auto px rem % em vh vw" at bounding box center [168, 328] width 100 height 13
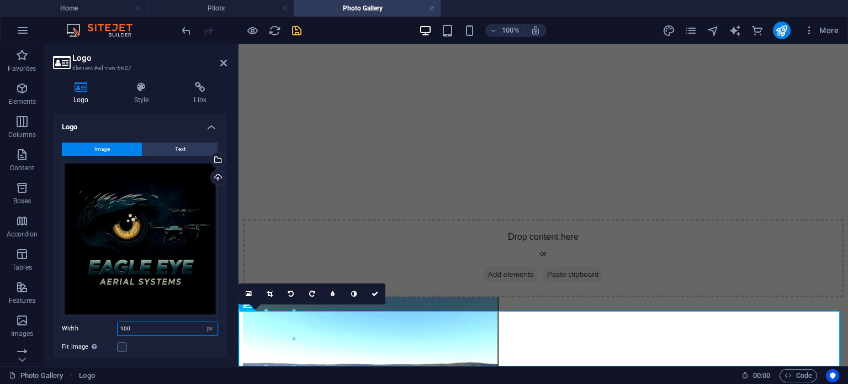
type input "100"
drag, startPoint x: 224, startPoint y: 199, endPoint x: 223, endPoint y: 210, distance: 11.1
click at [225, 213] on div "Logo Image Text Drag files here, click to choose files or select files from Fil…" at bounding box center [140, 235] width 174 height 243
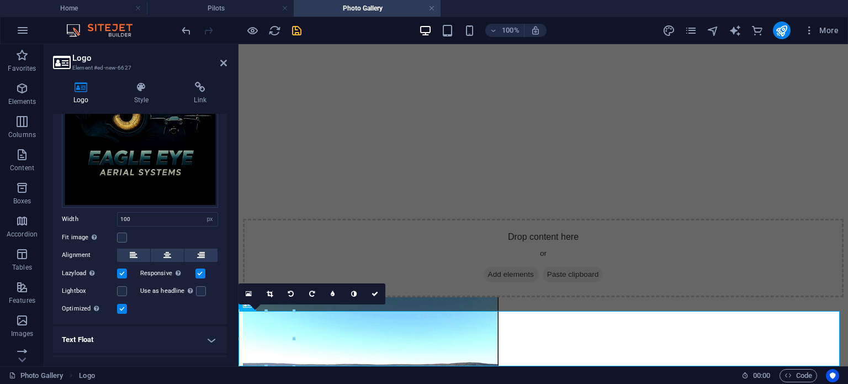
scroll to position [113, 0]
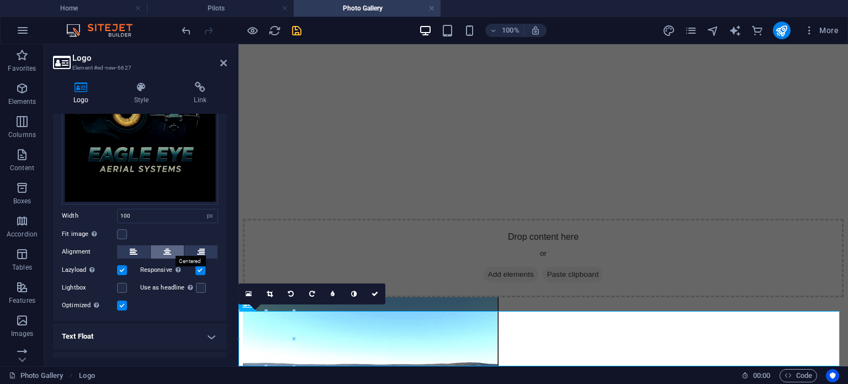
click at [171, 249] on button at bounding box center [167, 251] width 33 height 13
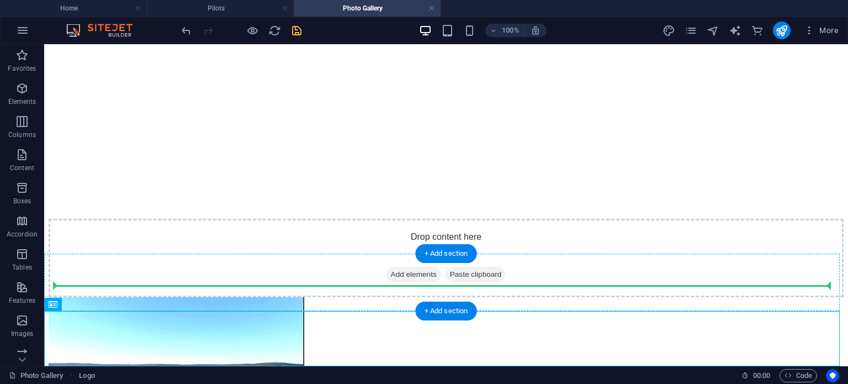
drag, startPoint x: 450, startPoint y: 348, endPoint x: 450, endPoint y: 288, distance: 59.6
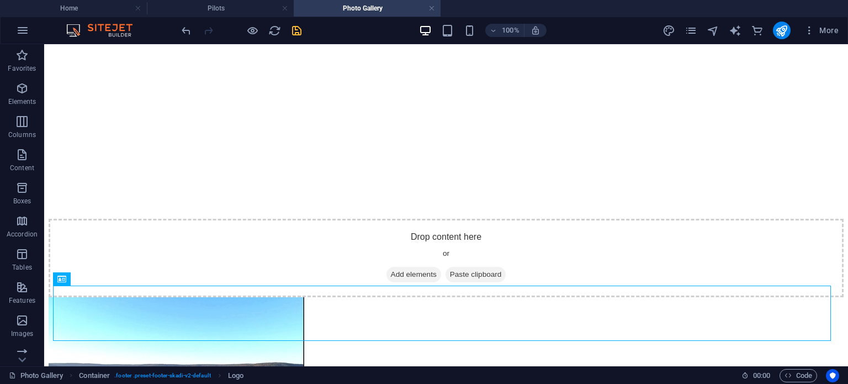
click at [294, 33] on icon "save" at bounding box center [296, 30] width 13 height 13
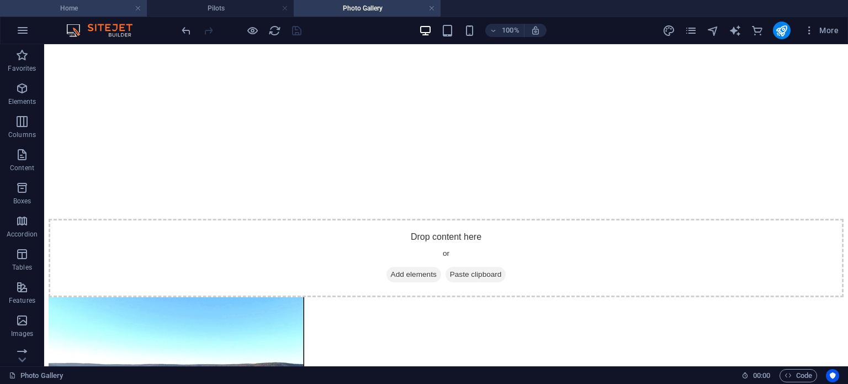
click at [86, 6] on h4 "Home" at bounding box center [73, 8] width 147 height 12
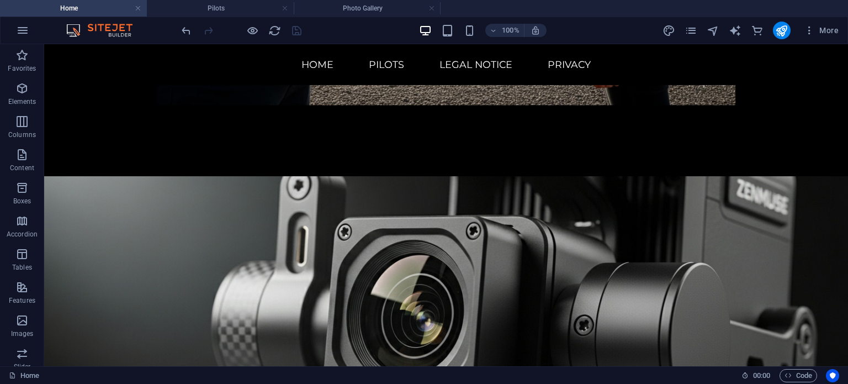
scroll to position [5096, 0]
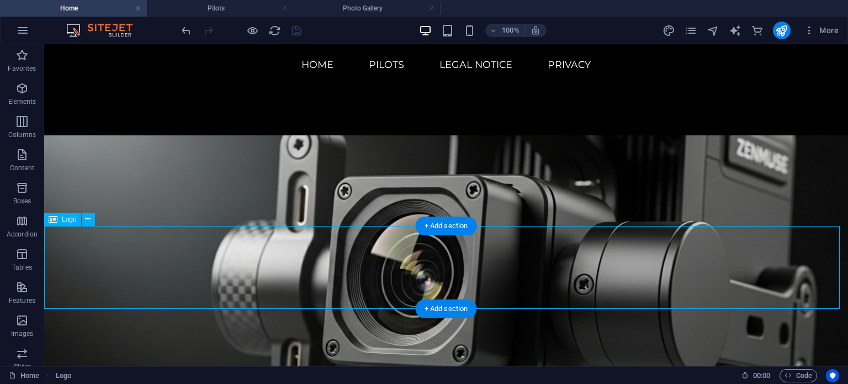
scroll to position [4958, 0]
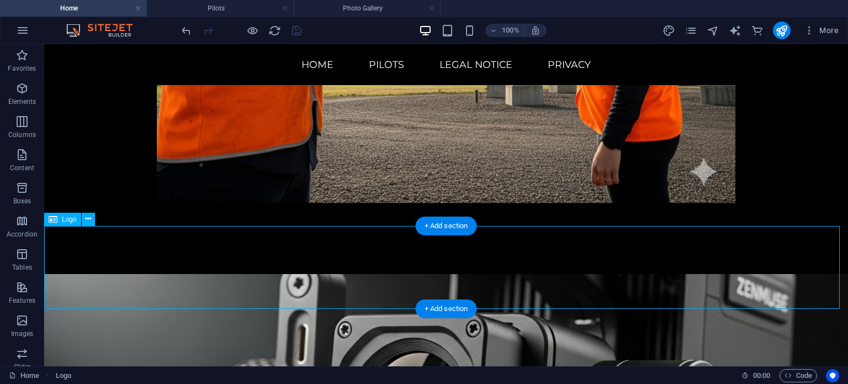
select select "px"
select select "%"
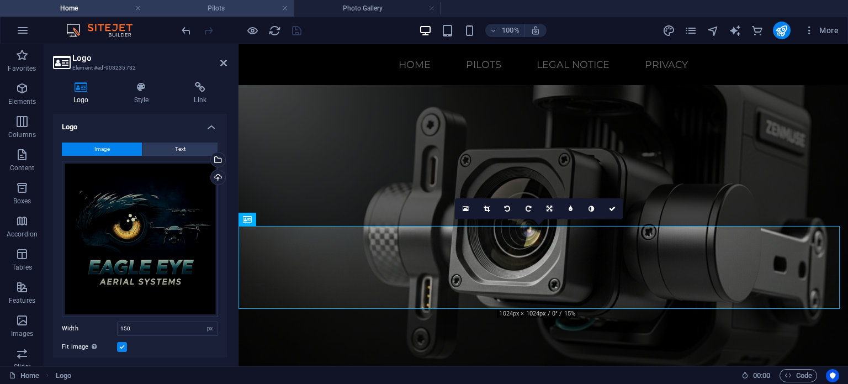
click at [195, 7] on h4 "Pilots" at bounding box center [220, 8] width 147 height 12
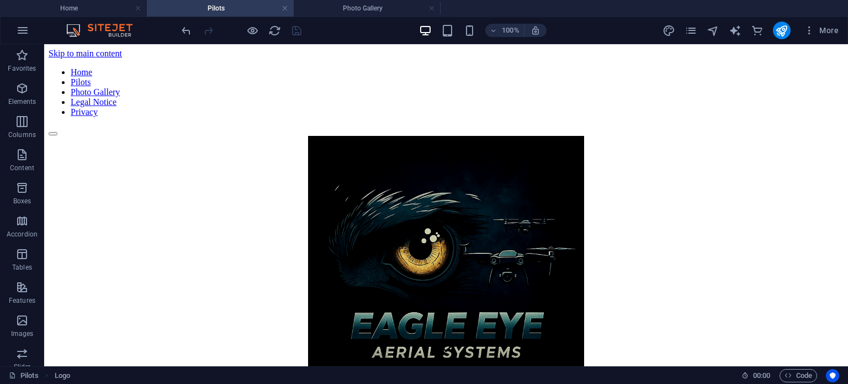
scroll to position [2100, 0]
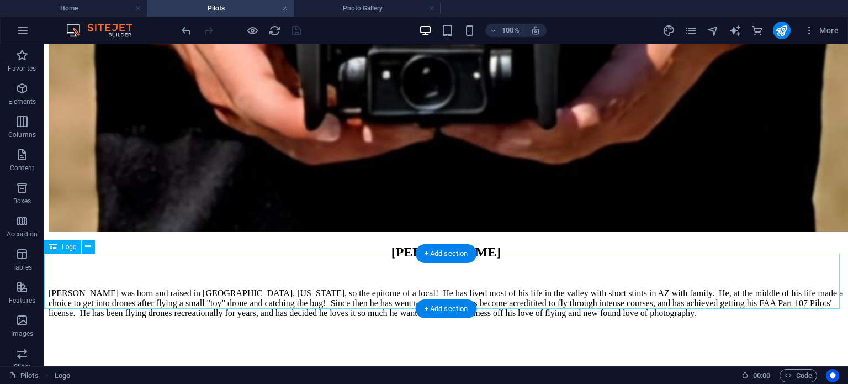
select select "px"
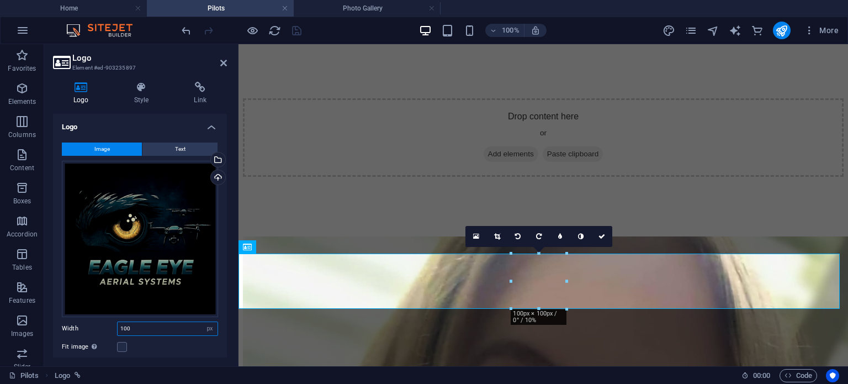
click at [130, 322] on input "100" at bounding box center [168, 328] width 100 height 13
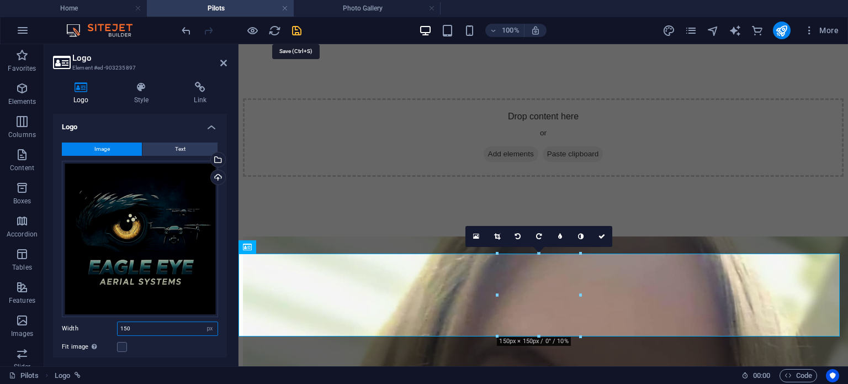
type input "150"
drag, startPoint x: 296, startPoint y: 31, endPoint x: 319, endPoint y: 25, distance: 23.6
click at [296, 33] on icon "save" at bounding box center [296, 30] width 13 height 13
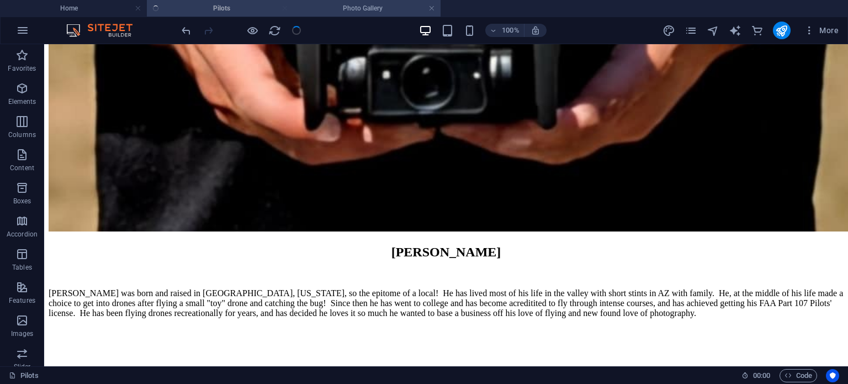
click at [340, 10] on h4 "Photo Gallery" at bounding box center [367, 8] width 147 height 12
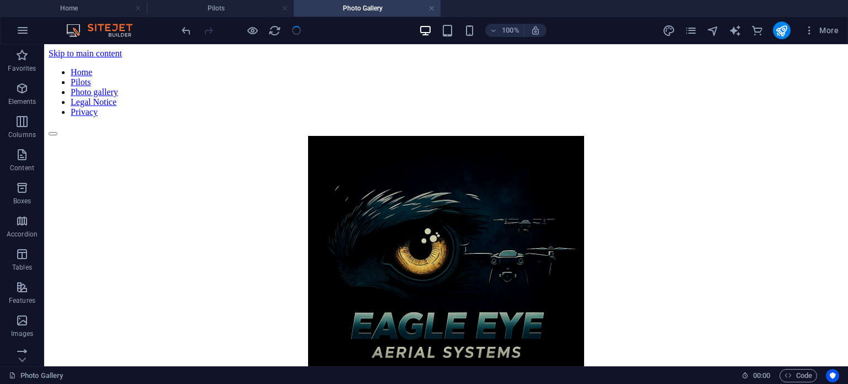
scroll to position [1209, 0]
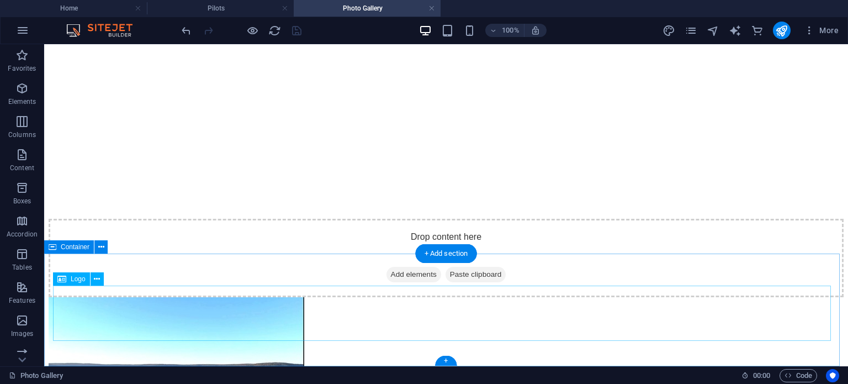
select select "px"
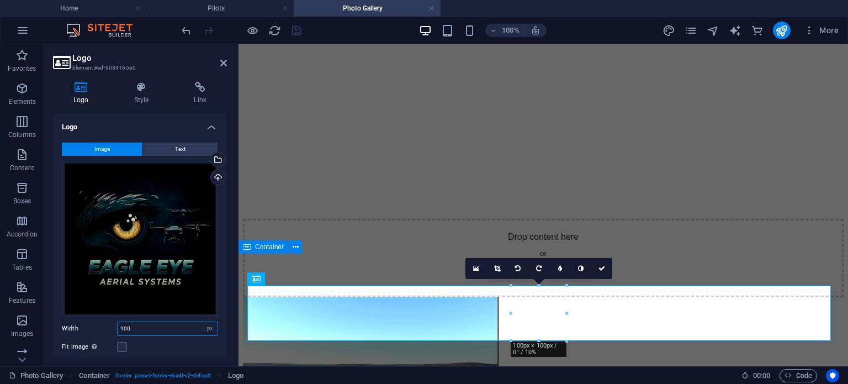
click at [177, 328] on input "100" at bounding box center [168, 328] width 100 height 13
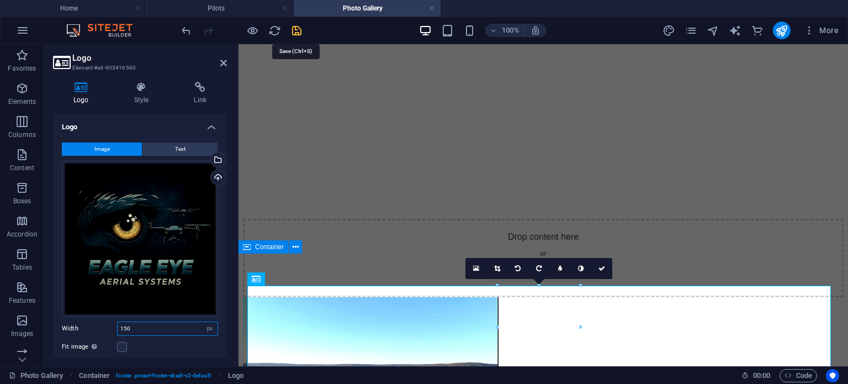
type input "150"
drag, startPoint x: 296, startPoint y: 33, endPoint x: 317, endPoint y: 19, distance: 25.6
click at [296, 33] on icon "save" at bounding box center [296, 30] width 13 height 13
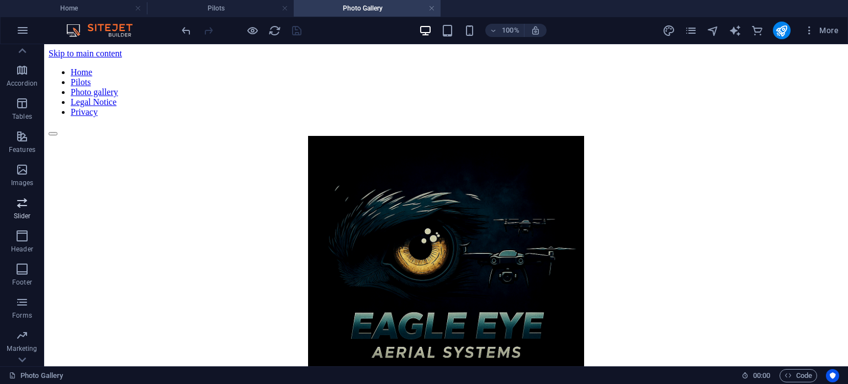
scroll to position [166, 0]
click at [19, 192] on icon "button" at bounding box center [21, 187] width 13 height 13
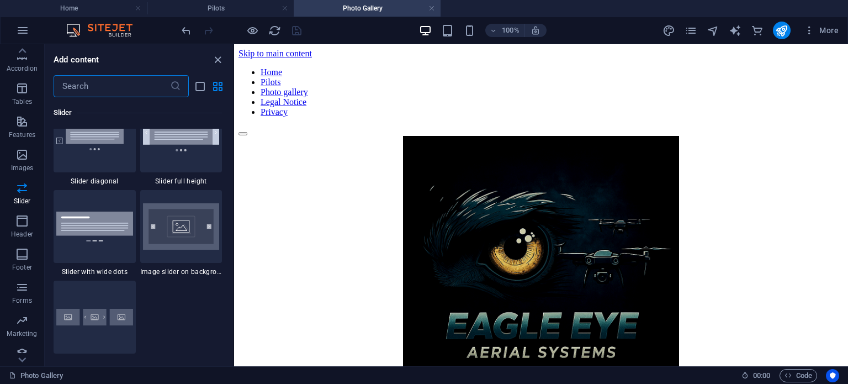
scroll to position [6369, 0]
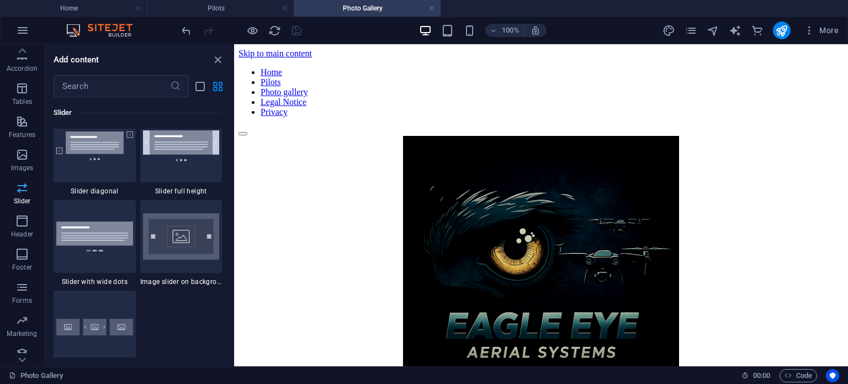
click at [24, 187] on icon "button" at bounding box center [21, 187] width 13 height 13
click at [25, 59] on icon at bounding box center [21, 50] width 15 height 15
click at [24, 32] on icon "button" at bounding box center [22, 30] width 13 height 13
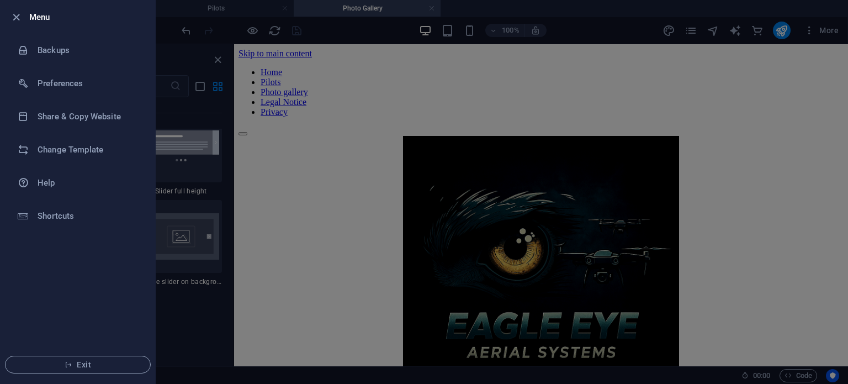
click at [362, 37] on div at bounding box center [424, 192] width 848 height 384
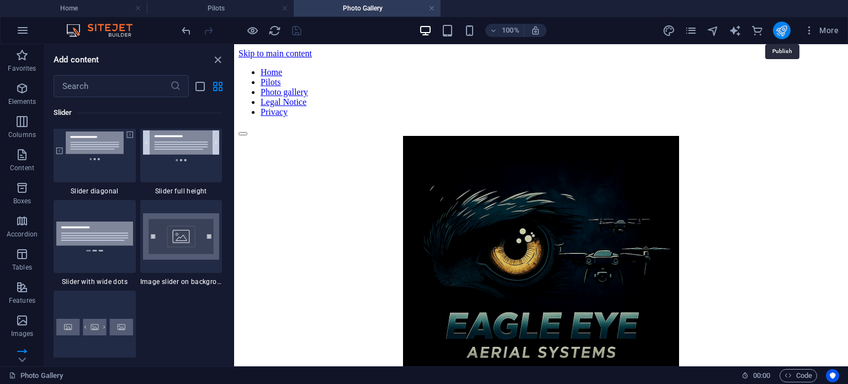
click at [785, 26] on icon "publish" at bounding box center [781, 30] width 13 height 13
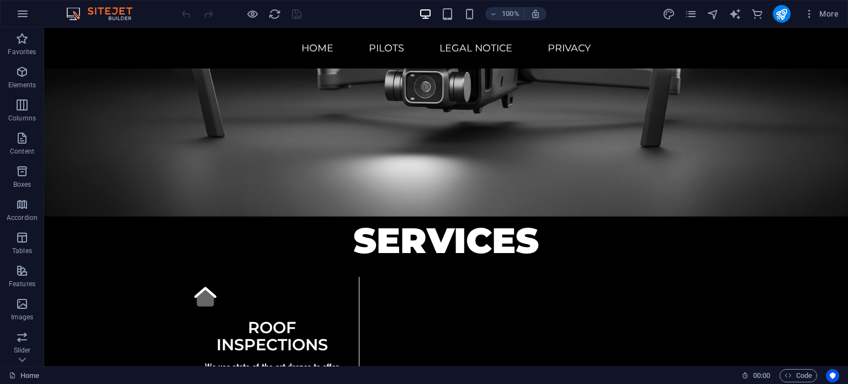
scroll to position [1025, 0]
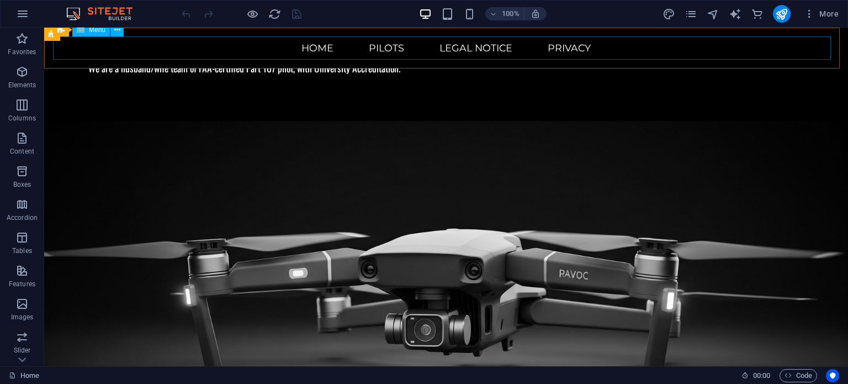
click at [383, 49] on nav "Home Pilots Legal Notice Privacy" at bounding box center [446, 47] width 786 height 23
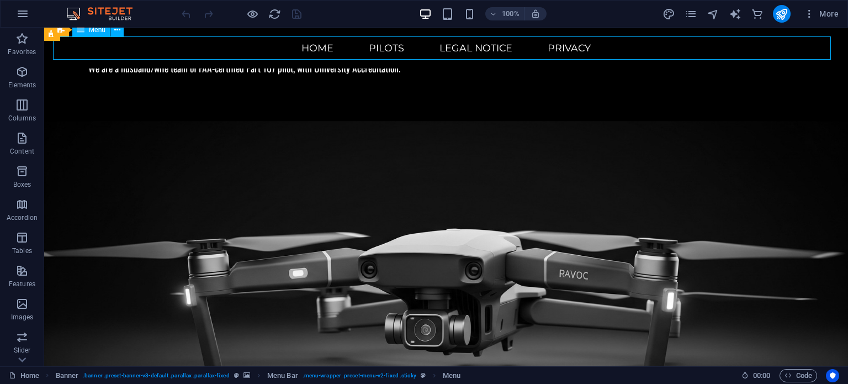
click at [383, 49] on nav "Home Pilots Legal Notice Privacy" at bounding box center [446, 47] width 786 height 23
click at [690, 13] on icon "pages" at bounding box center [691, 14] width 13 height 13
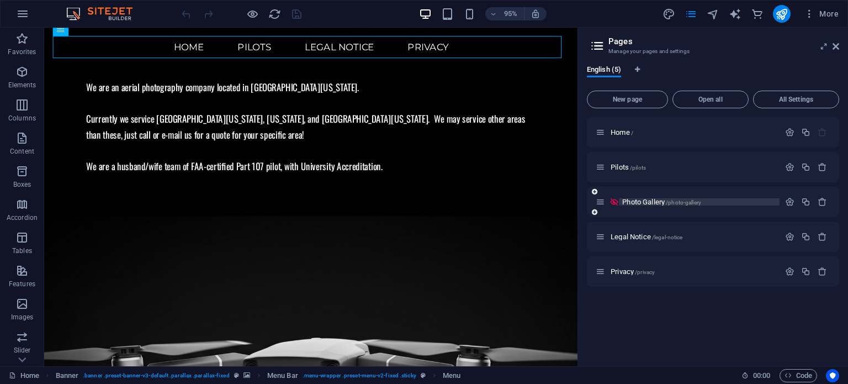
click at [646, 203] on span "Photo Gallery /photo-gallery" at bounding box center [661, 202] width 79 height 8
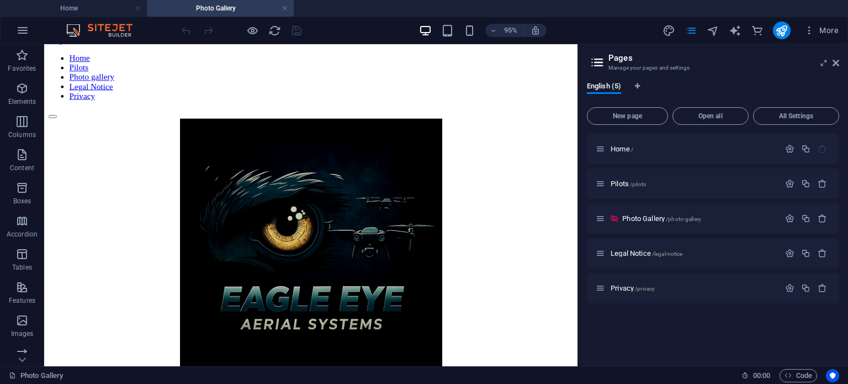
scroll to position [0, 0]
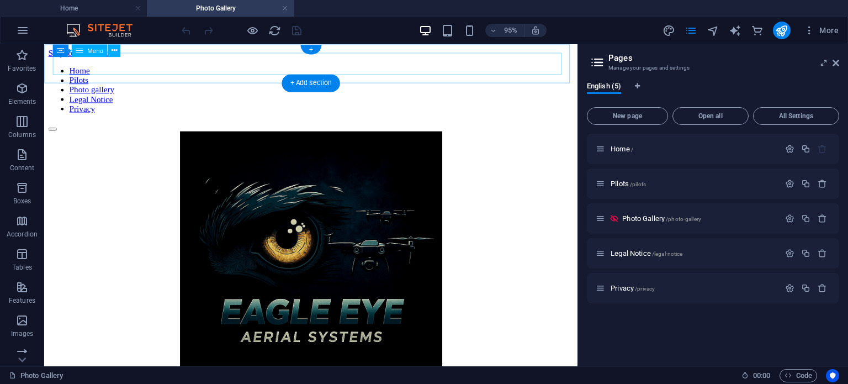
click at [144, 67] on nav "Home Pilots Photo gallery Legal Notice Privacy" at bounding box center [325, 92] width 553 height 50
select select
select select "secondary"
select select "1"
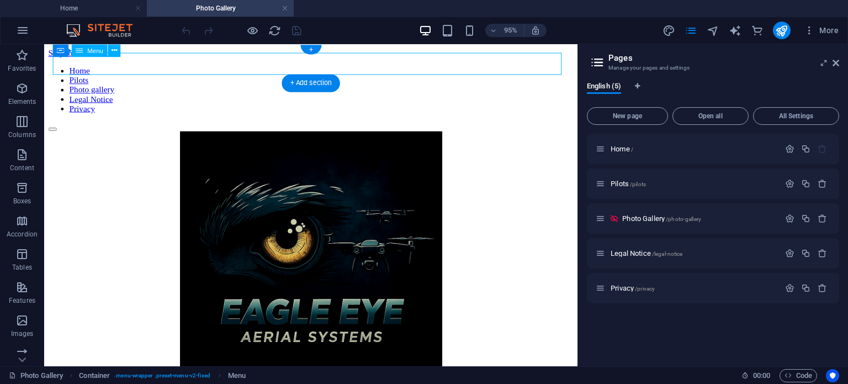
select select
select select "secondary"
select select "2"
select select
select select "secondary"
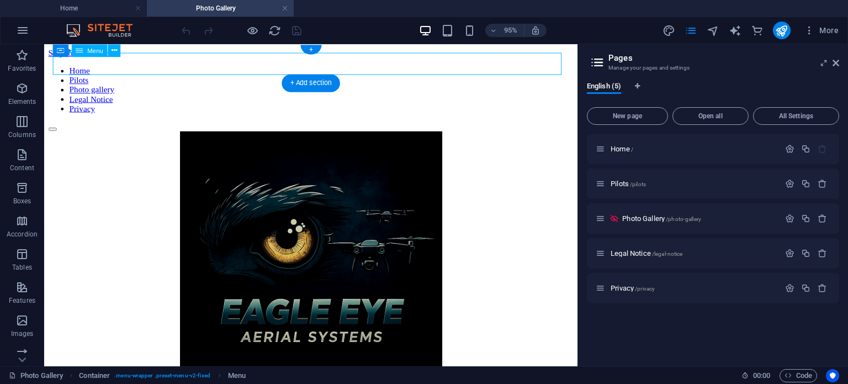
select select "3"
select select
select select "secondary"
select select "4"
select select
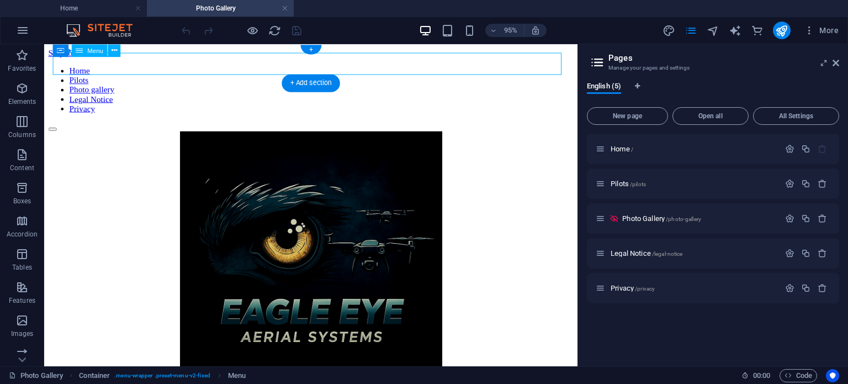
select select "secondary"
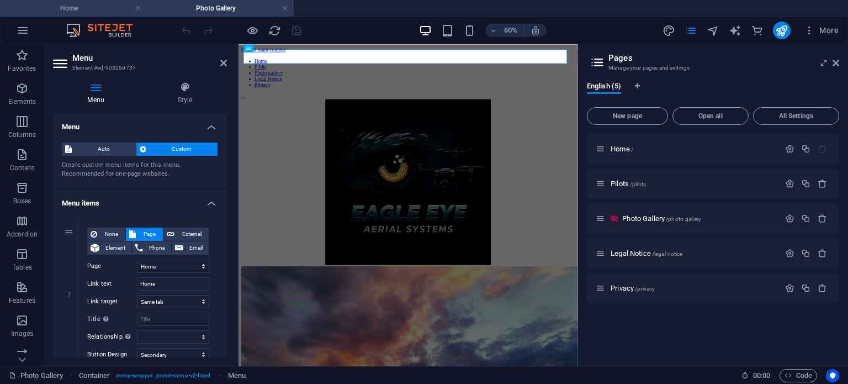
click at [104, 9] on h4 "Home" at bounding box center [73, 8] width 147 height 12
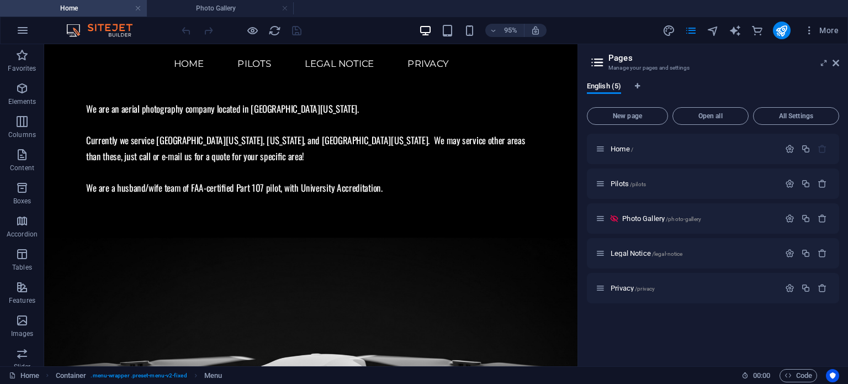
scroll to position [1019, 0]
click at [89, 67] on nav "Home Pilots Legal Notice Privacy" at bounding box center [325, 64] width 544 height 23
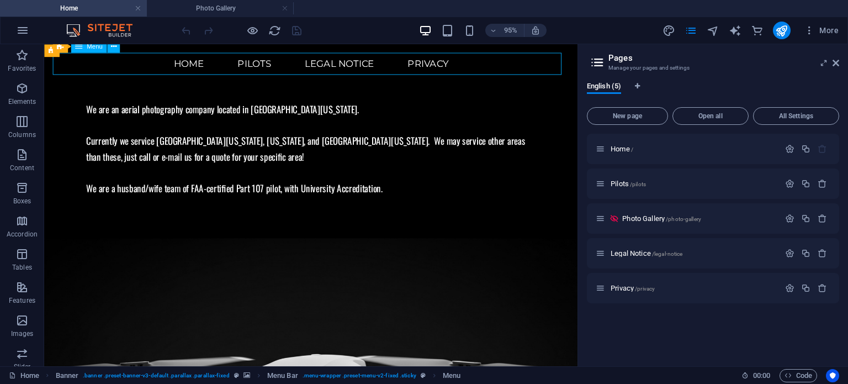
click at [89, 66] on nav "Home Pilots Legal Notice Privacy" at bounding box center [325, 64] width 544 height 23
select select
select select "secondary"
select select
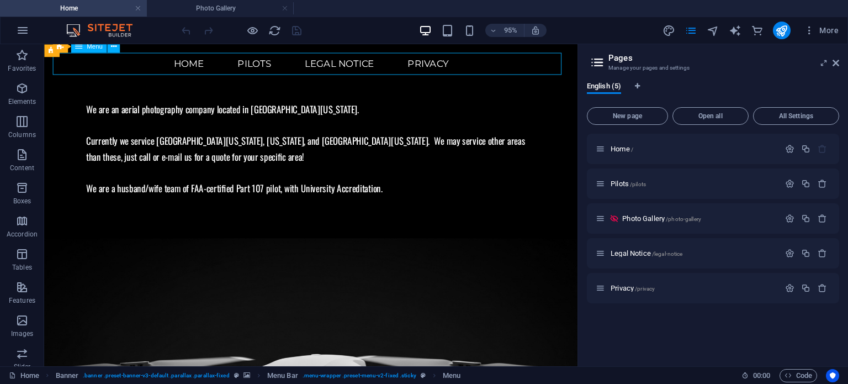
select select "secondary"
select select
select select "secondary"
select select
select select "secondary"
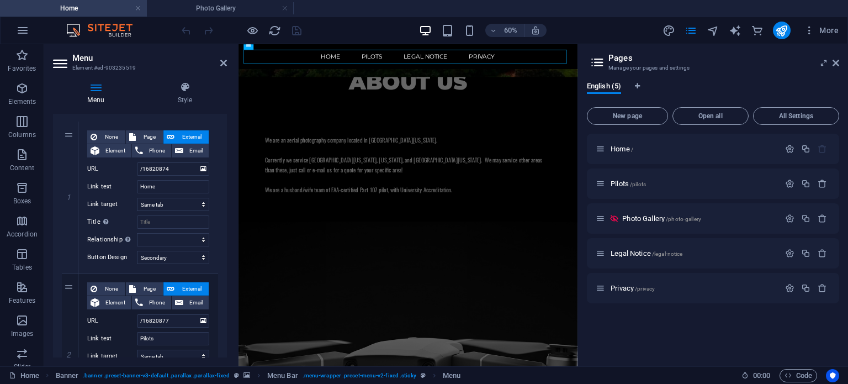
scroll to position [110, 0]
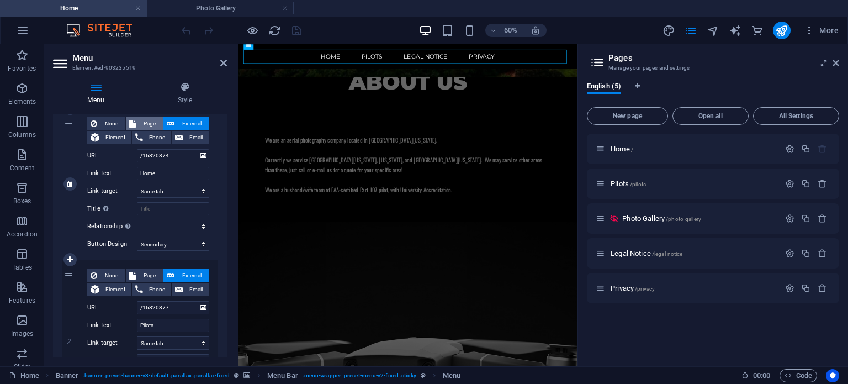
click at [141, 122] on span "Page" at bounding box center [149, 123] width 20 height 13
select select
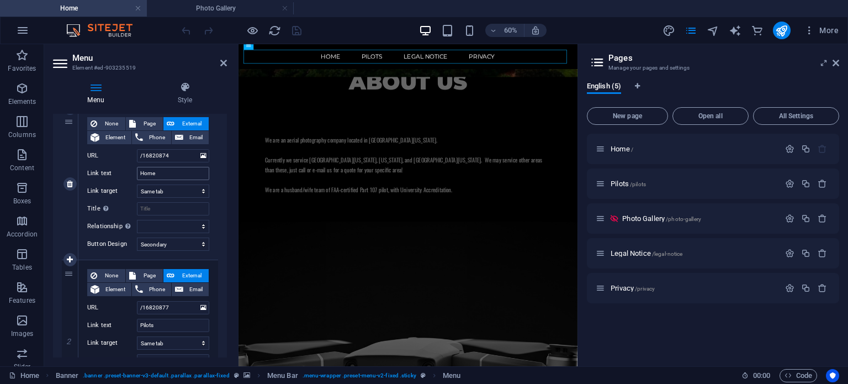
select select
click at [176, 157] on select "Home Pilots Photo Gallery Legal Notice Privacy" at bounding box center [173, 155] width 72 height 13
select select "0"
click at [137, 149] on select "Home Pilots Photo Gallery Legal Notice Privacy" at bounding box center [173, 155] width 72 height 13
select select
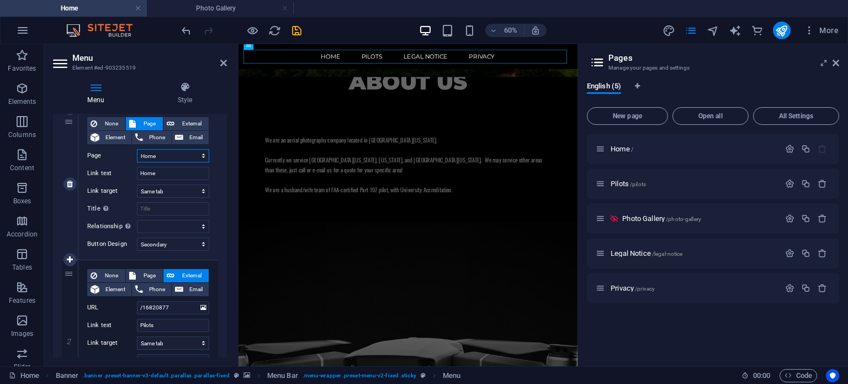
select select
click at [173, 310] on input "/16820877" at bounding box center [173, 307] width 72 height 13
click at [200, 308] on icon at bounding box center [203, 307] width 6 height 12
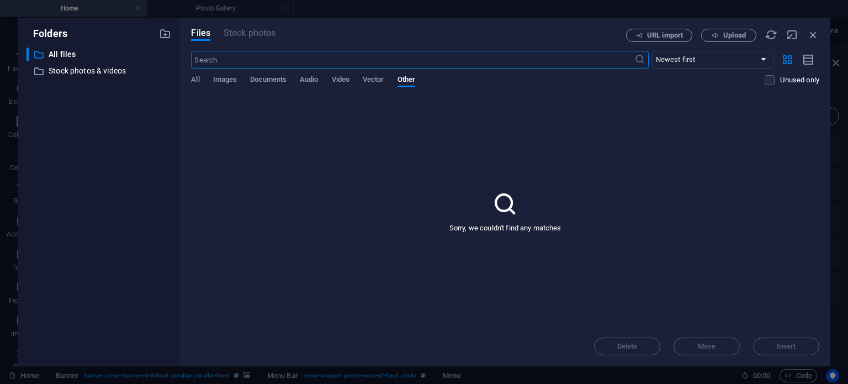
scroll to position [0, 0]
click at [817, 34] on icon "button" at bounding box center [813, 35] width 12 height 12
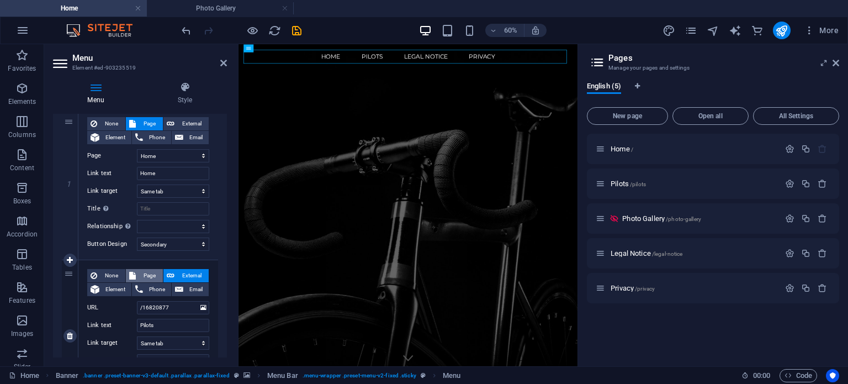
click at [151, 275] on span "Page" at bounding box center [149, 275] width 20 height 13
select select
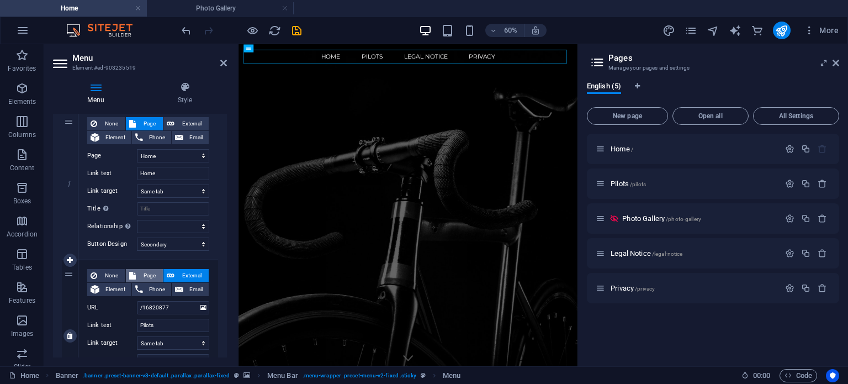
select select
click at [156, 307] on select "Home Pilots Photo Gallery Legal Notice Privacy" at bounding box center [173, 307] width 72 height 13
select select "1"
click at [137, 301] on select "Home Pilots Photo Gallery Legal Notice Privacy" at bounding box center [173, 307] width 72 height 13
select select
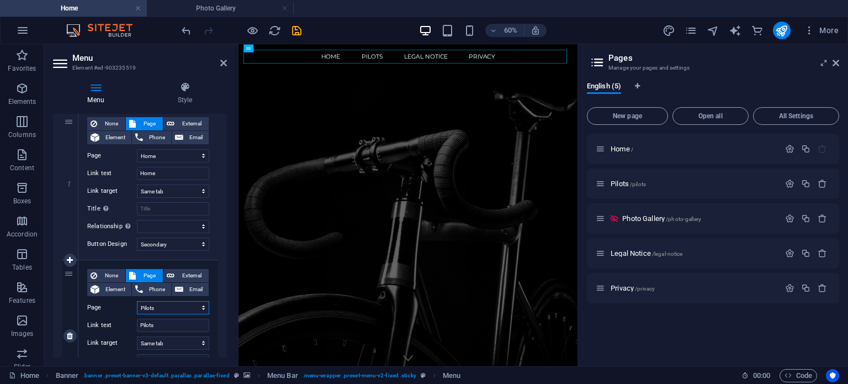
select select
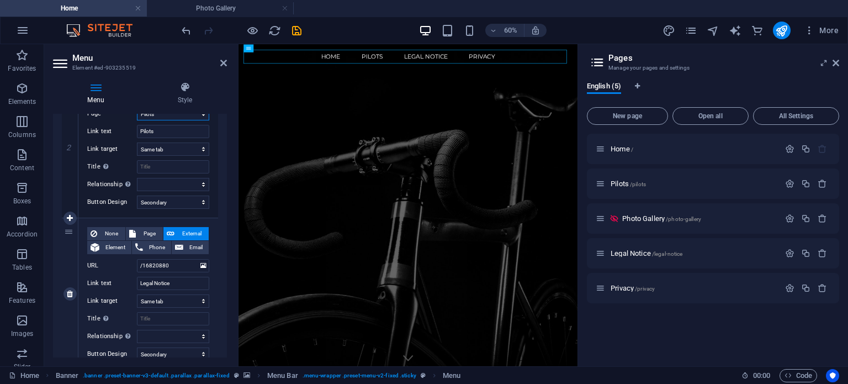
scroll to position [331, 0]
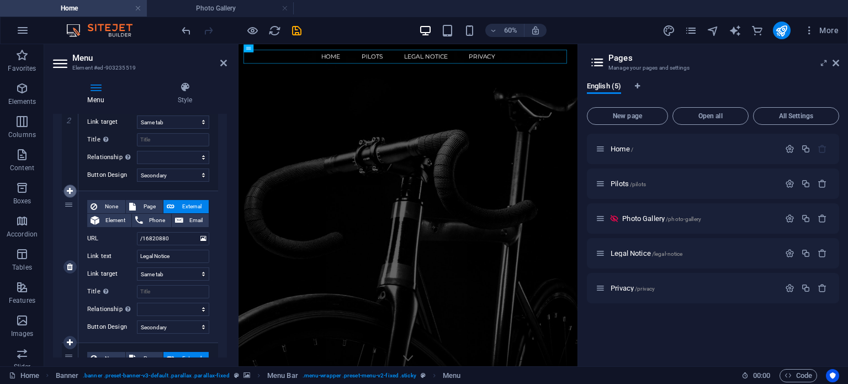
click at [69, 192] on icon at bounding box center [70, 191] width 6 height 8
select select
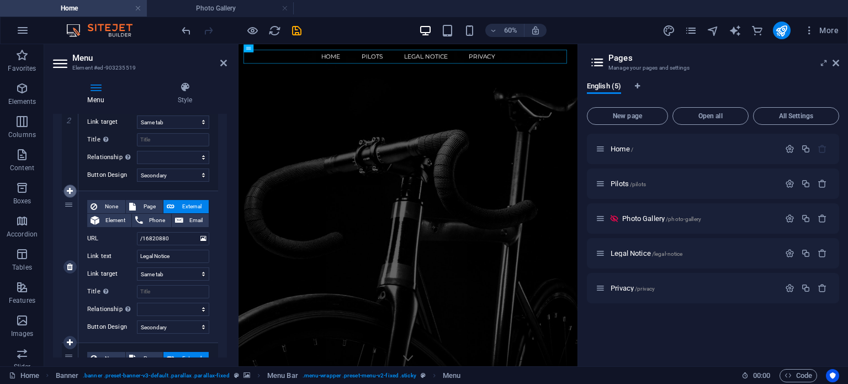
select select
type input "/16820880"
type input "Legal Notice"
select select
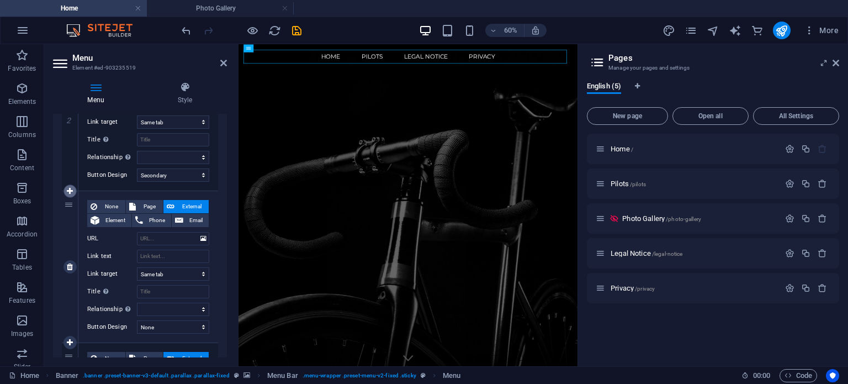
select select
select select "secondary"
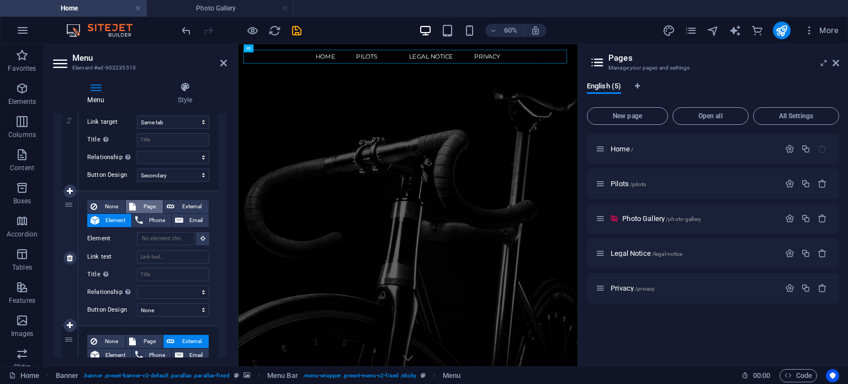
click at [155, 206] on span "Page" at bounding box center [149, 206] width 20 height 13
select select
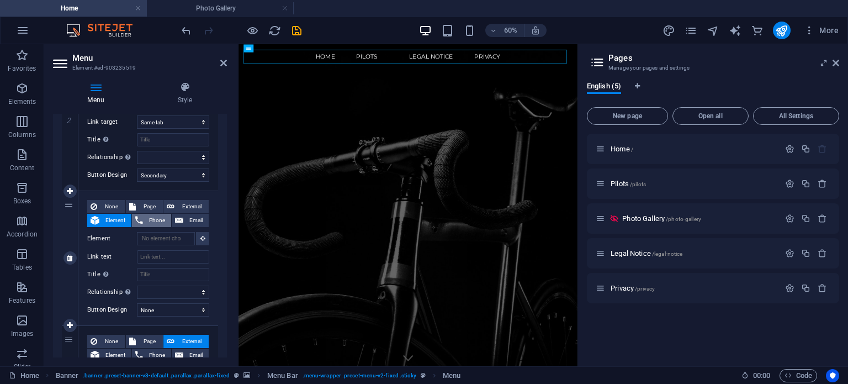
select select
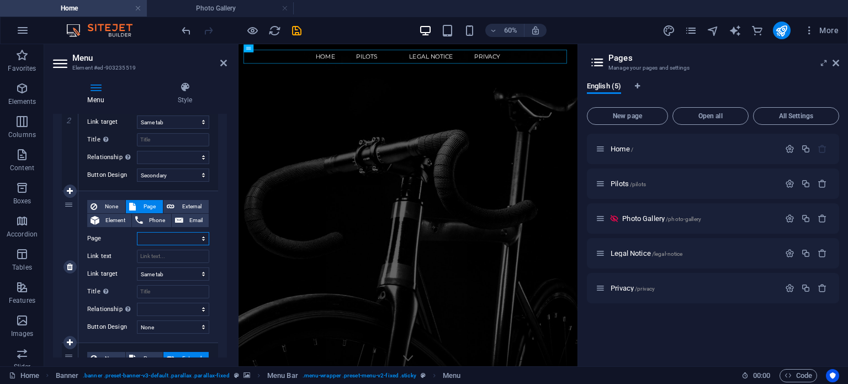
click at [168, 238] on select "Home Pilots Photo Gallery Legal Notice Privacy" at bounding box center [173, 238] width 72 height 13
select select "2"
click at [137, 232] on select "Home Pilots Photo Gallery Legal Notice Privacy" at bounding box center [173, 238] width 72 height 13
select select
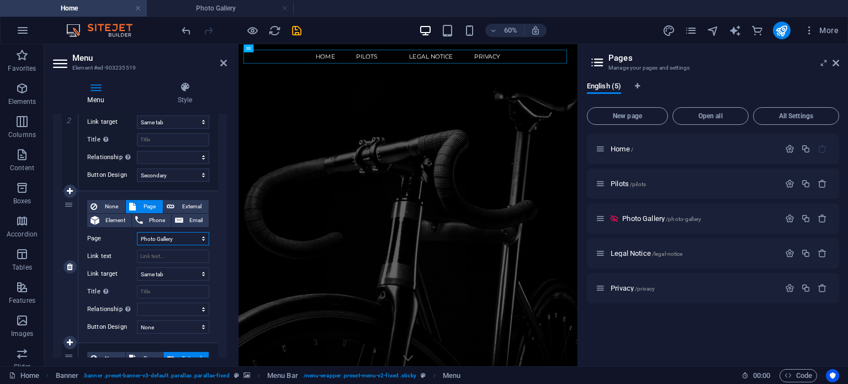
select select
click at [171, 256] on input "Link text" at bounding box center [173, 256] width 72 height 13
type input "Photo gallery"
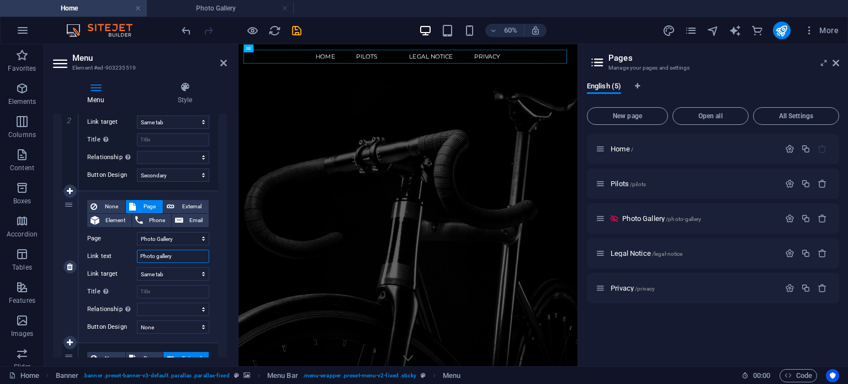
select select
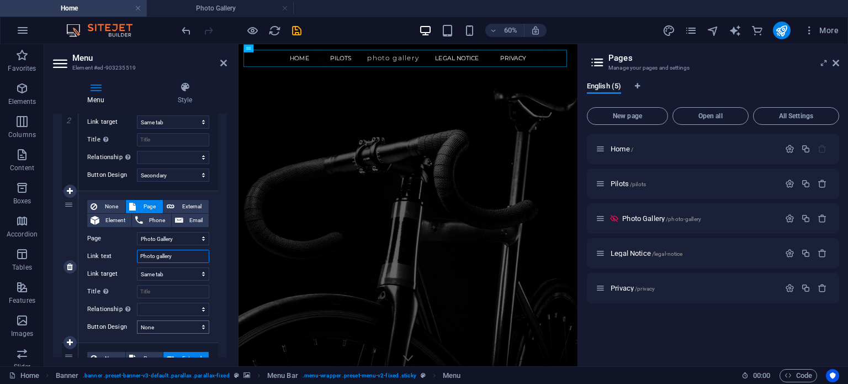
type input "Photo gallery"
click at [171, 330] on select "None Default Primary Secondary" at bounding box center [173, 326] width 72 height 13
select select "secondary"
click at [137, 320] on select "None Default Primary Secondary" at bounding box center [173, 326] width 72 height 13
select select
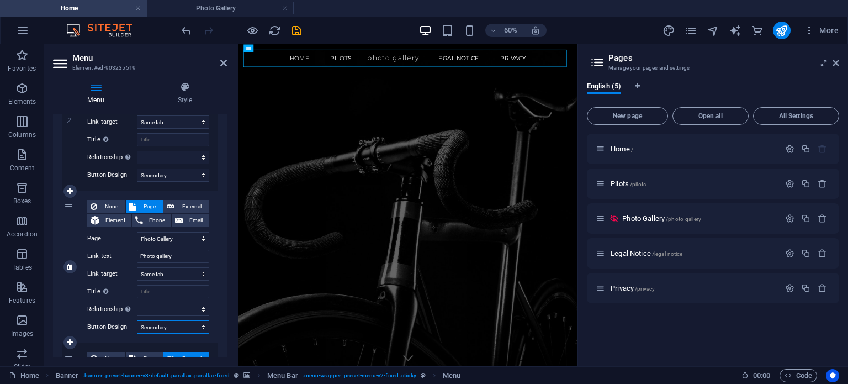
select select
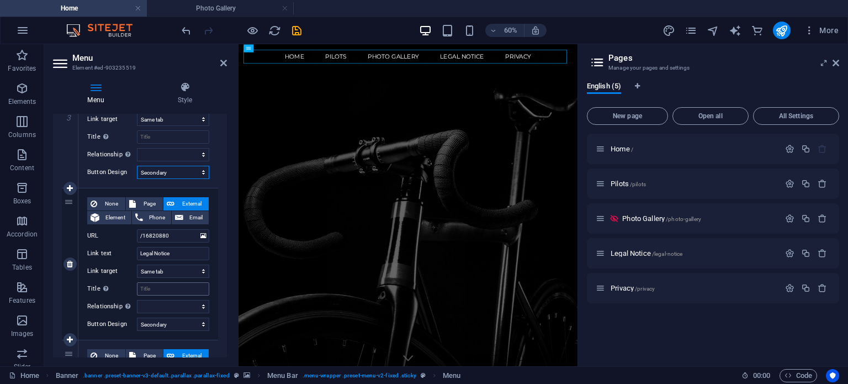
scroll to position [497, 0]
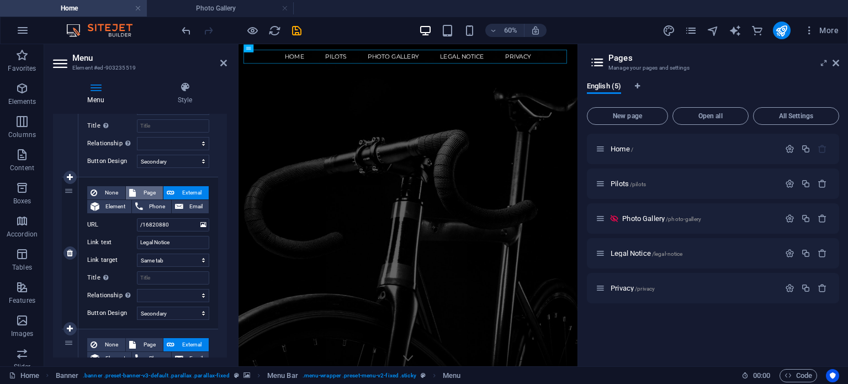
click at [139, 195] on span "Page" at bounding box center [149, 192] width 20 height 13
select select
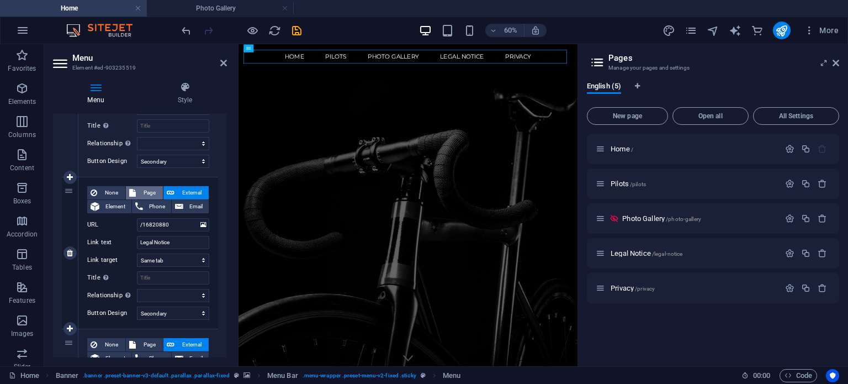
select select
click at [167, 224] on select "Home Pilots Photo Gallery Legal Notice Privacy" at bounding box center [173, 224] width 72 height 13
select select "3"
click at [137, 218] on select "Home Pilots Photo Gallery Legal Notice Privacy" at bounding box center [173, 224] width 72 height 13
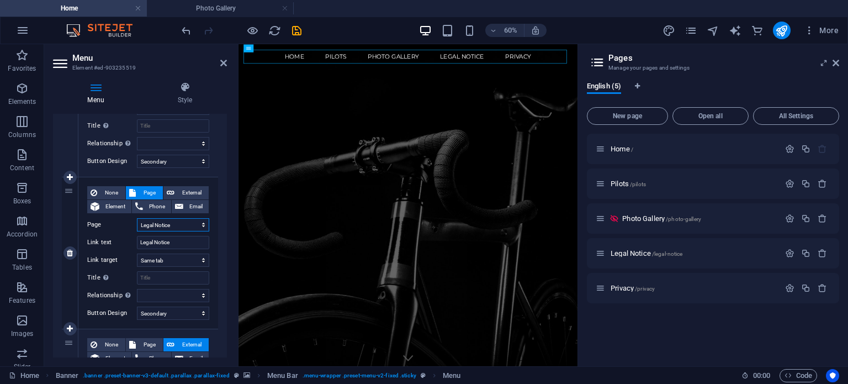
select select
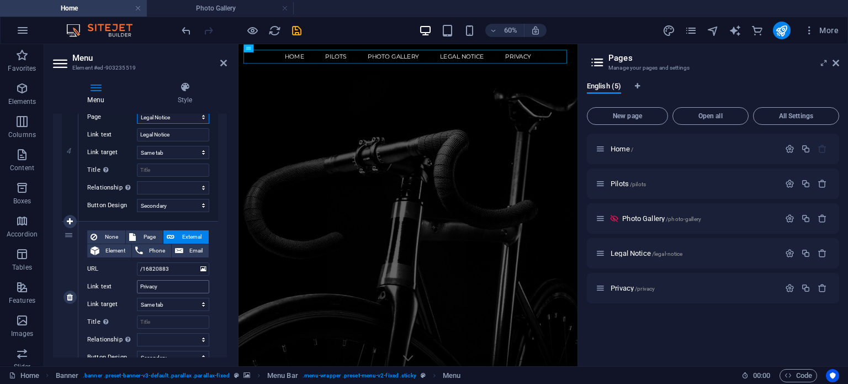
scroll to position [607, 0]
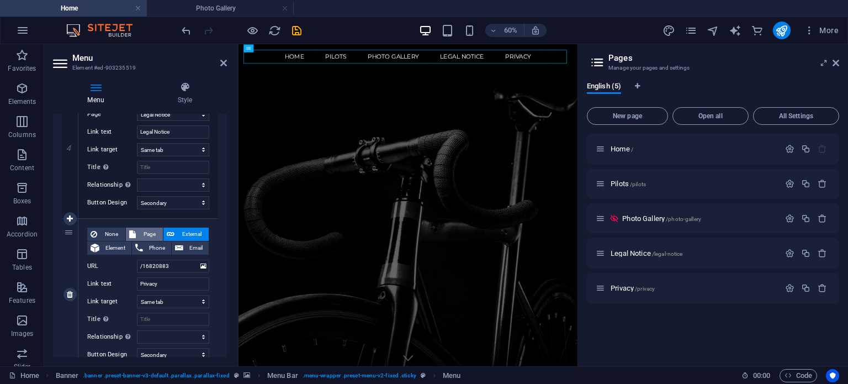
click at [151, 236] on span "Page" at bounding box center [149, 233] width 20 height 13
select select
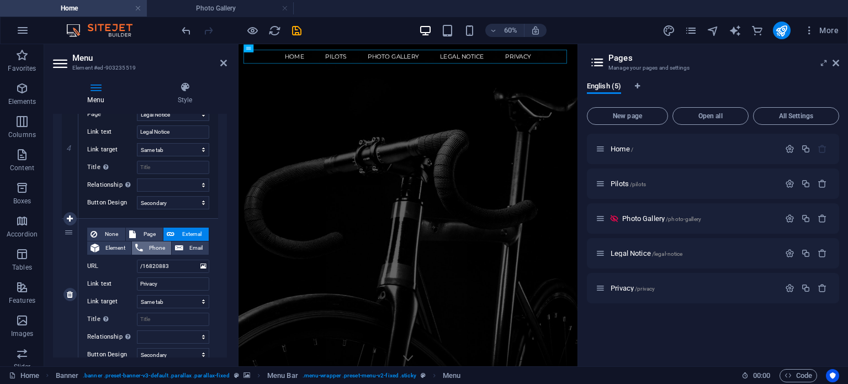
select select
click at [153, 263] on select "Home Pilots Photo Gallery Legal Notice Privacy" at bounding box center [173, 265] width 72 height 13
select select "4"
click at [137, 259] on select "Home Pilots Photo Gallery Legal Notice Privacy" at bounding box center [173, 265] width 72 height 13
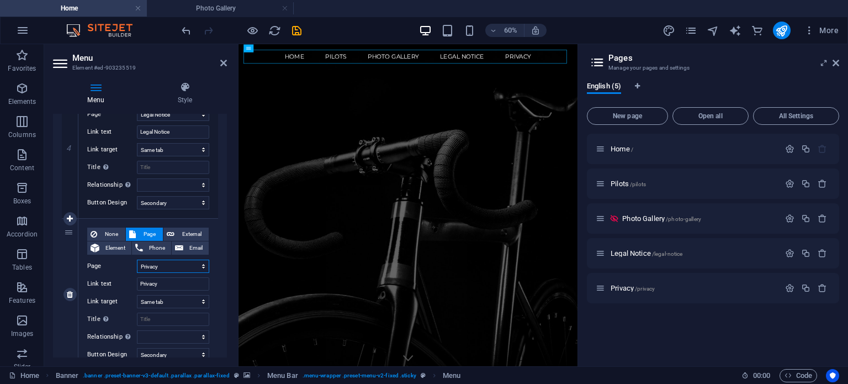
select select
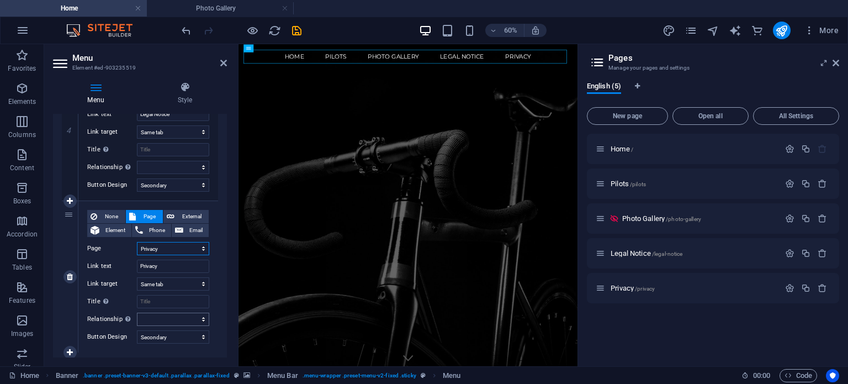
scroll to position [650, 0]
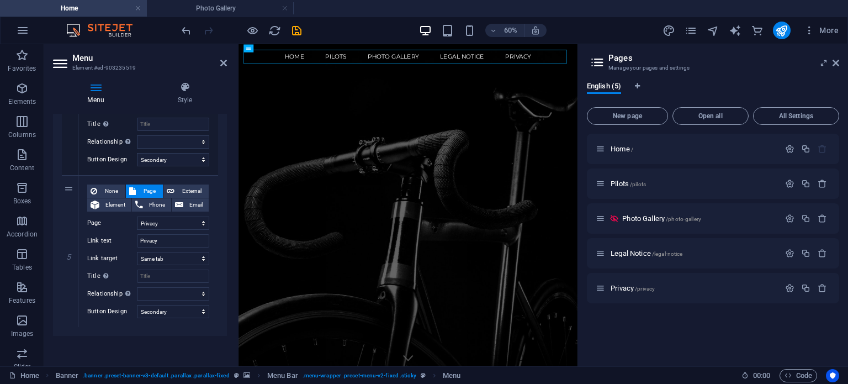
click at [176, 340] on div "Menu Auto Custom Create custom menu items for this menu. Recommended for one-pa…" at bounding box center [140, 235] width 174 height 243
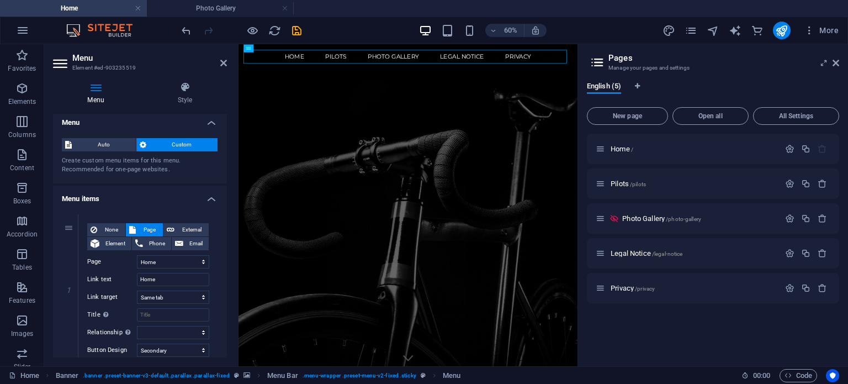
scroll to position [0, 0]
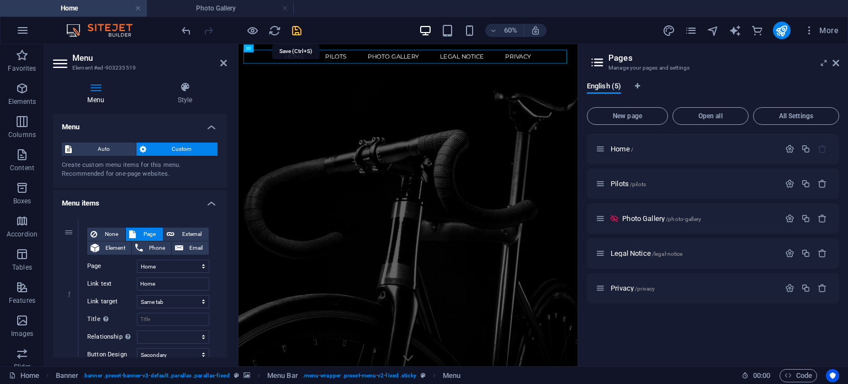
click at [295, 27] on icon "save" at bounding box center [296, 30] width 13 height 13
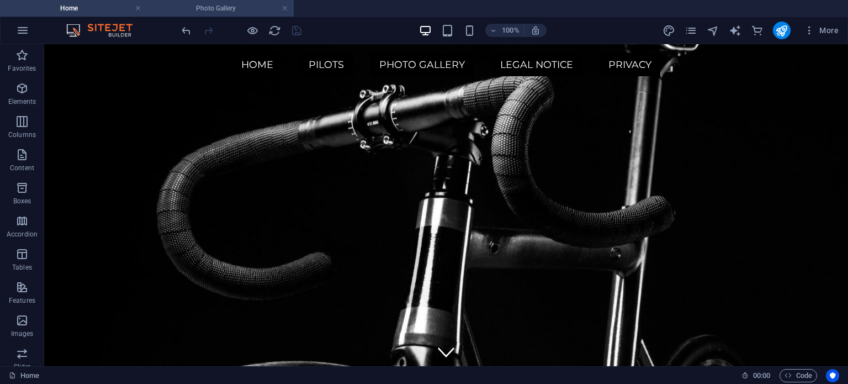
click at [243, 8] on h4 "Photo Gallery" at bounding box center [220, 8] width 147 height 12
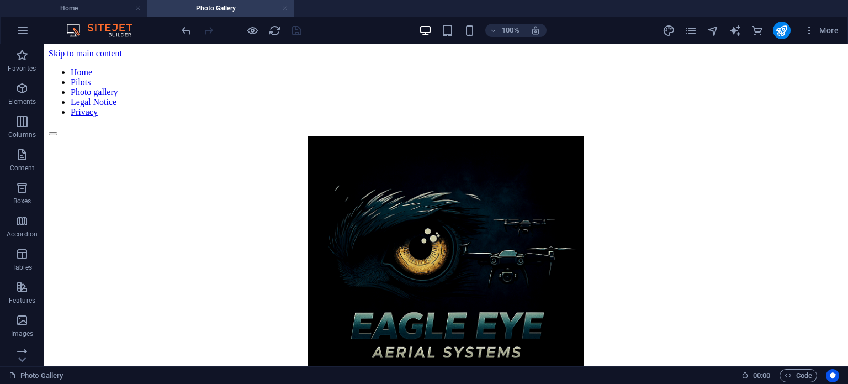
click at [283, 10] on link at bounding box center [285, 8] width 7 height 10
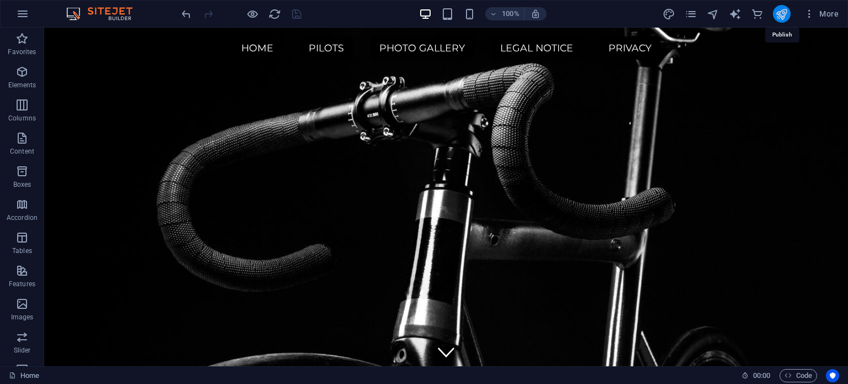
click at [786, 8] on icon "publish" at bounding box center [781, 14] width 13 height 13
click at [773, 13] on button "publish" at bounding box center [782, 14] width 18 height 18
click at [296, 15] on div at bounding box center [241, 14] width 124 height 18
click at [278, 13] on icon "reload" at bounding box center [274, 14] width 13 height 13
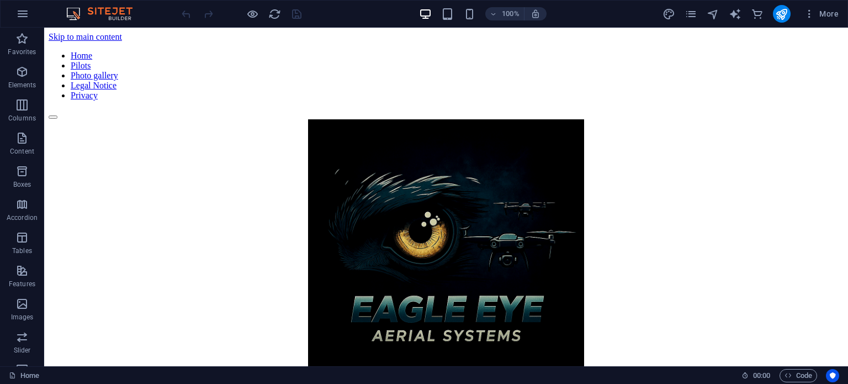
click at [293, 11] on div at bounding box center [241, 14] width 124 height 18
click at [787, 13] on icon "publish" at bounding box center [781, 14] width 13 height 13
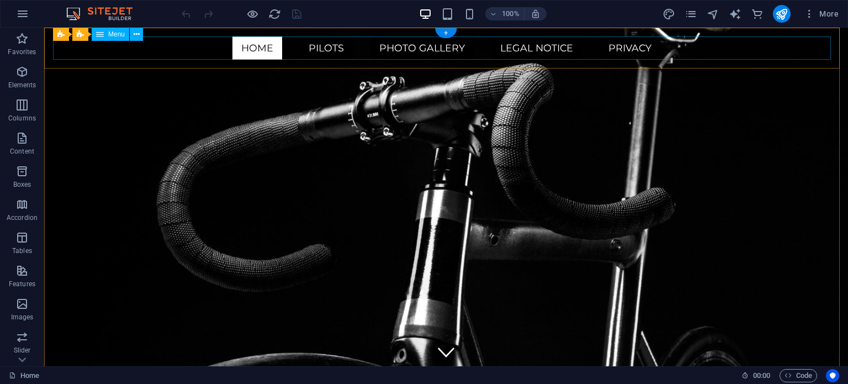
click at [379, 48] on nav "Home Pilots Photo gallery Legal Notice Privacy" at bounding box center [446, 47] width 786 height 23
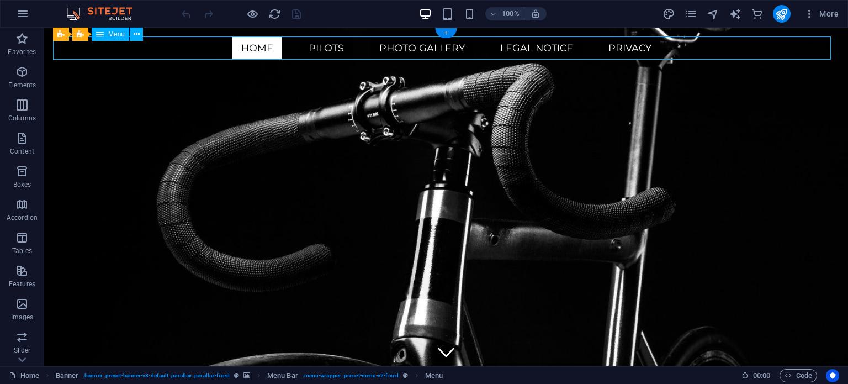
click at [379, 48] on nav "Home Pilots Photo gallery Legal Notice Privacy" at bounding box center [446, 47] width 786 height 23
select select
select select "secondary"
select select "1"
select select
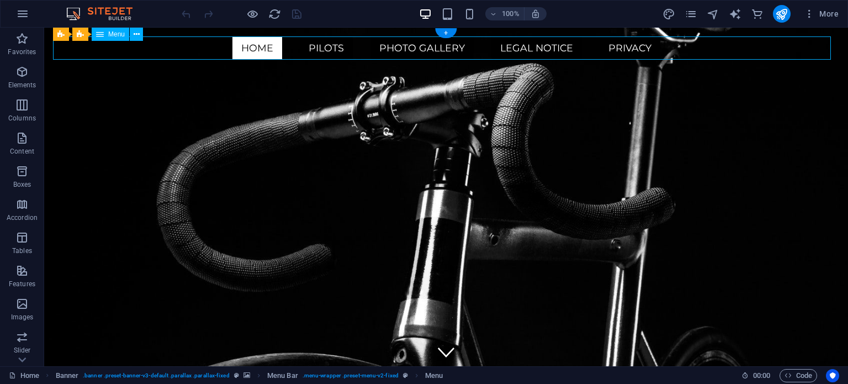
select select "secondary"
select select "2"
select select
select select "secondary"
select select "3"
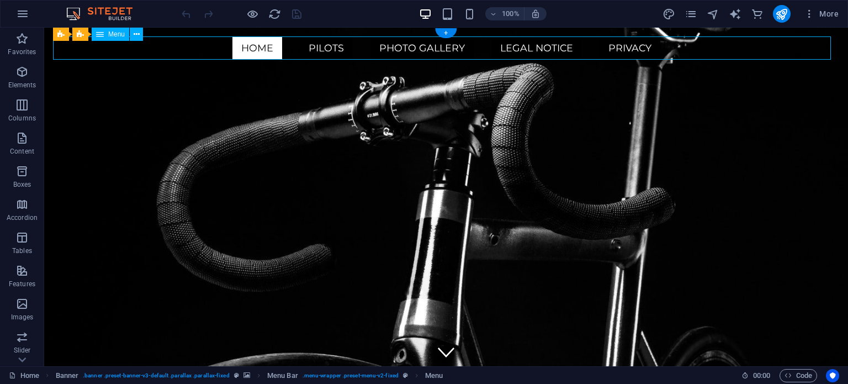
select select
select select "secondary"
select select "4"
select select
select select "secondary"
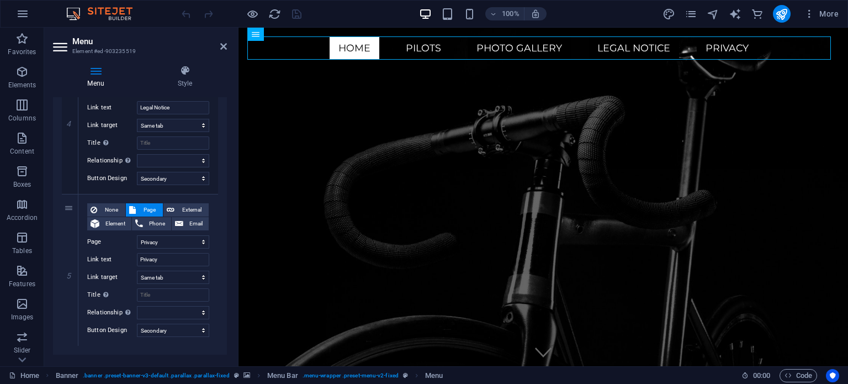
scroll to position [634, 0]
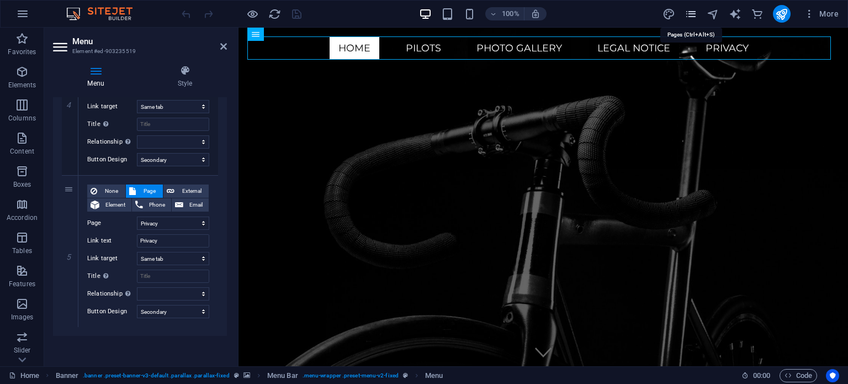
click at [689, 15] on icon "pages" at bounding box center [691, 14] width 13 height 13
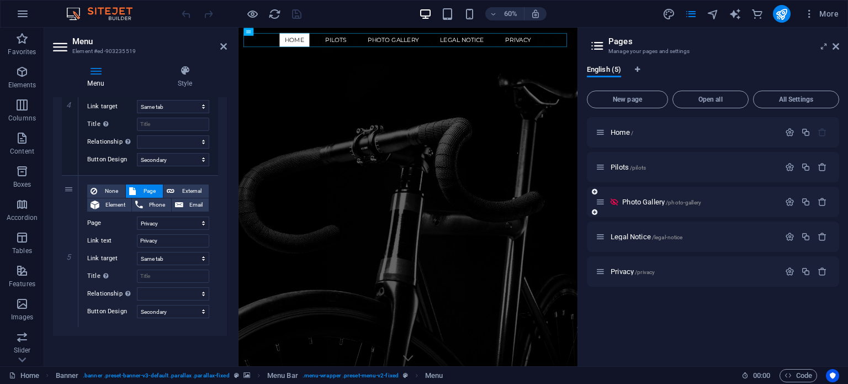
click at [689, 200] on span "/photo-gallery" at bounding box center [683, 202] width 35 height 6
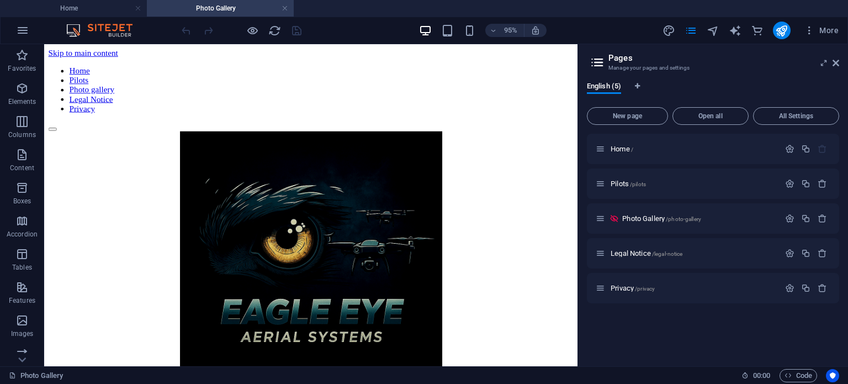
scroll to position [0, 0]
click at [788, 218] on icon "button" at bounding box center [789, 218] width 9 height 9
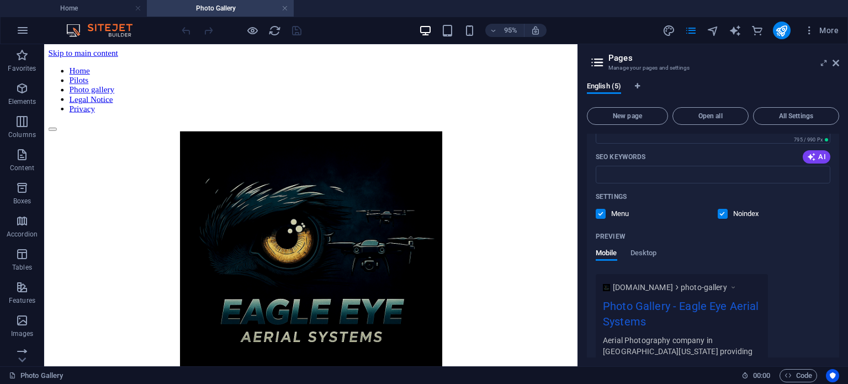
scroll to position [276, 0]
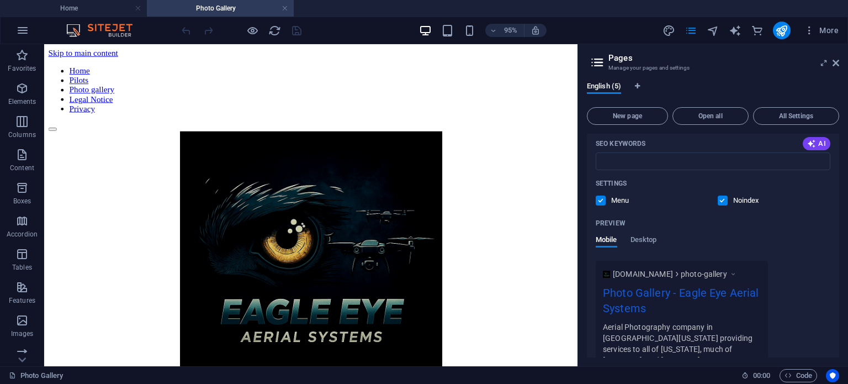
click at [718, 200] on label at bounding box center [723, 200] width 10 height 10
click at [0, 0] on input "checkbox" at bounding box center [0, 0] width 0 height 0
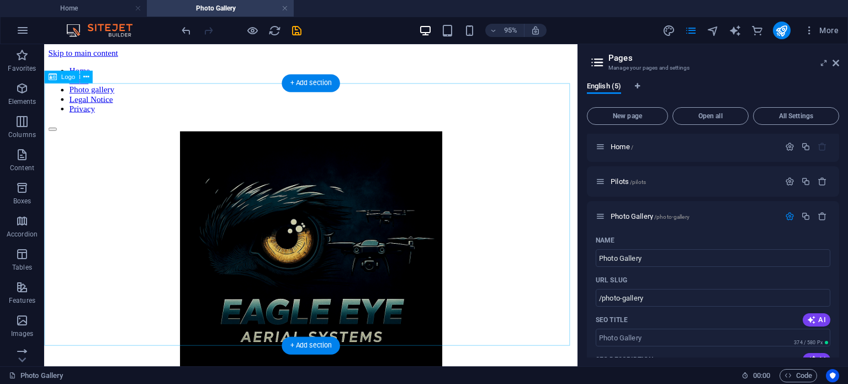
scroll to position [0, 0]
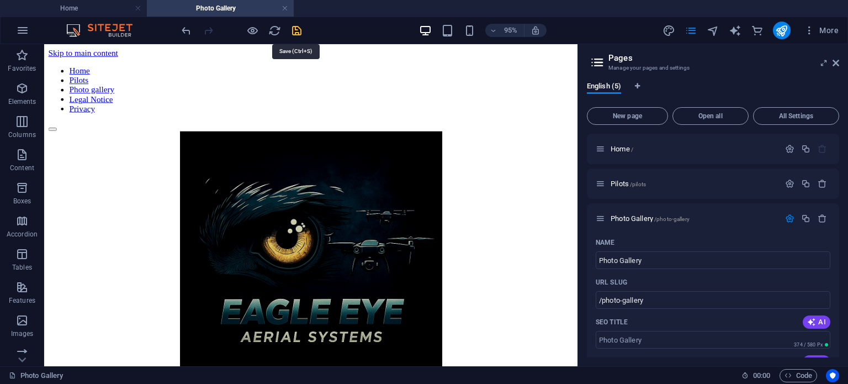
click at [294, 30] on icon "save" at bounding box center [296, 30] width 13 height 13
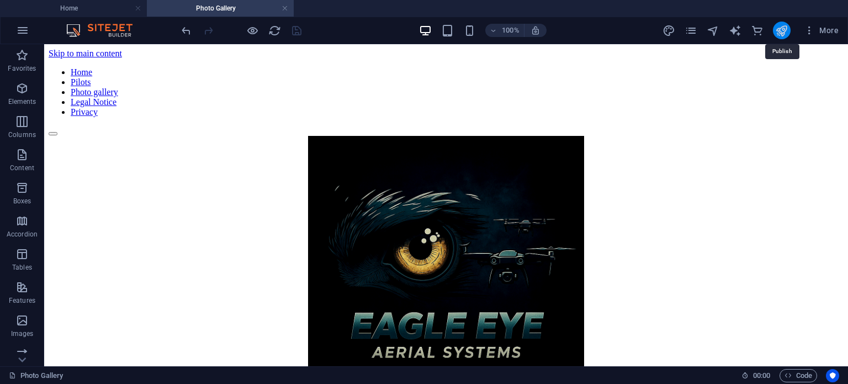
click at [777, 30] on icon "publish" at bounding box center [781, 30] width 13 height 13
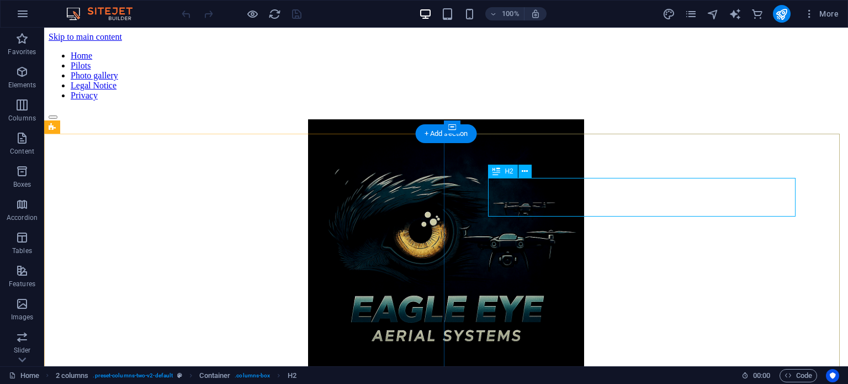
scroll to position [340, 0]
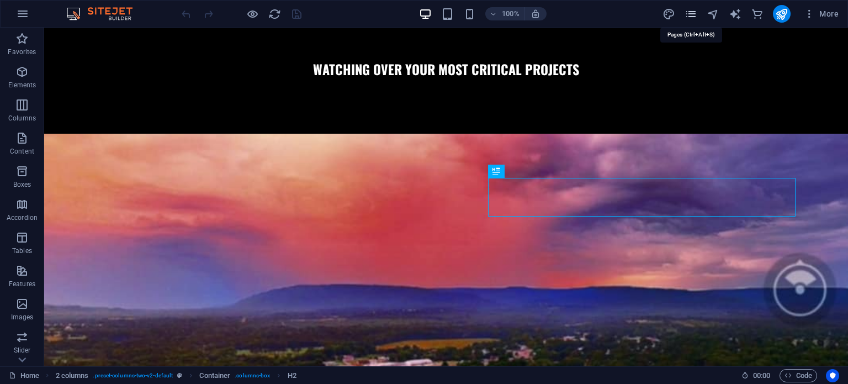
click at [695, 12] on icon "pages" at bounding box center [691, 14] width 13 height 13
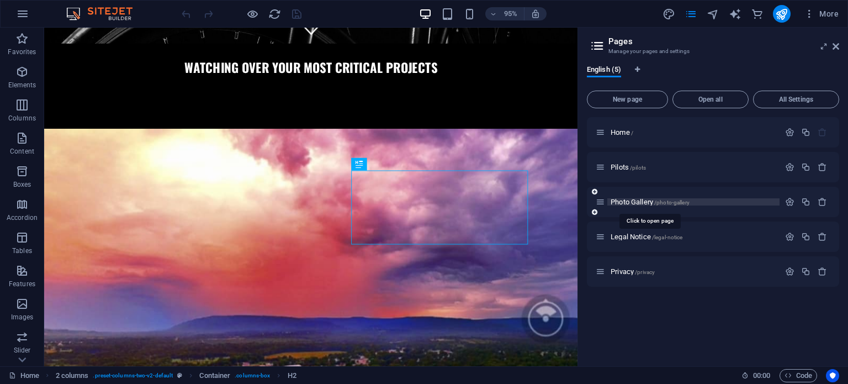
click at [629, 202] on span "Photo Gallery /photo-gallery" at bounding box center [650, 202] width 79 height 8
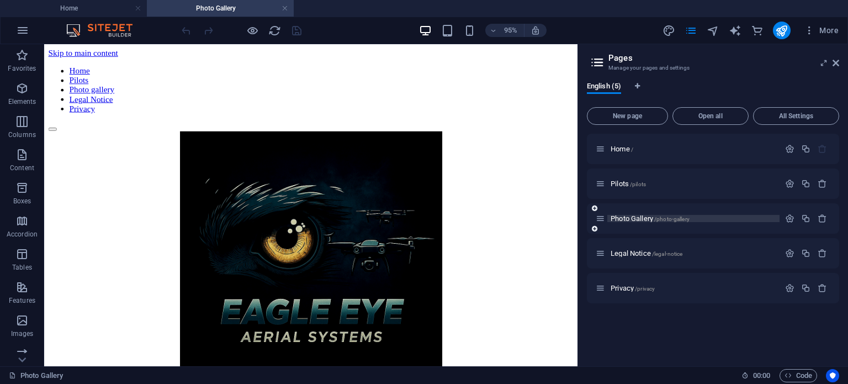
scroll to position [0, 0]
click at [102, 7] on h4 "Home" at bounding box center [73, 8] width 147 height 12
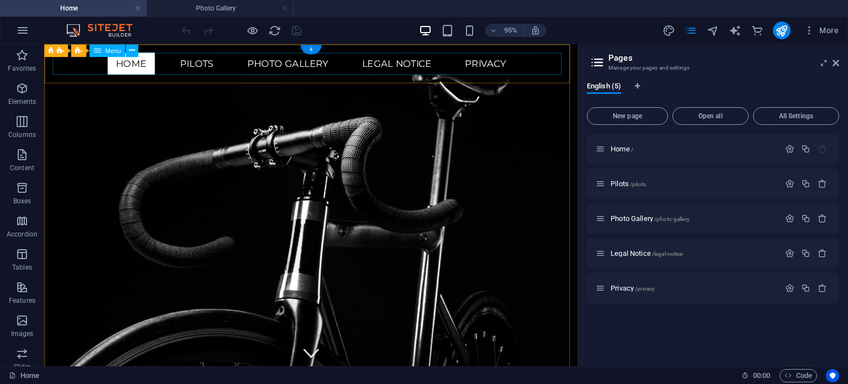
click at [297, 64] on nav "Home Pilots Photo gallery Legal Notice Privacy" at bounding box center [325, 64] width 544 height 23
select select
select select "secondary"
select select "1"
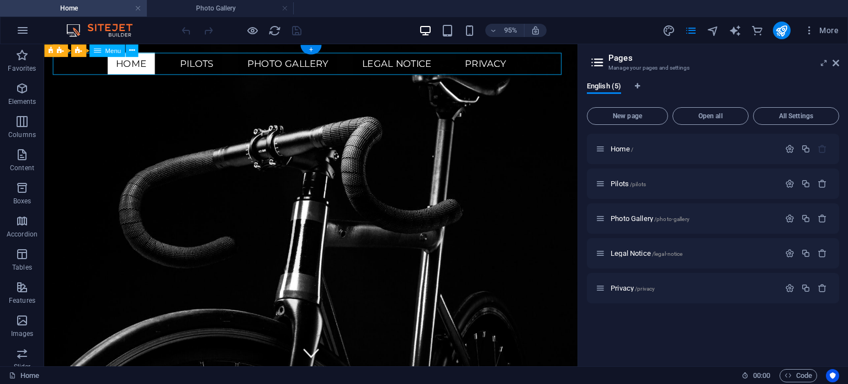
select select
select select "secondary"
select select "2"
select select
select select "secondary"
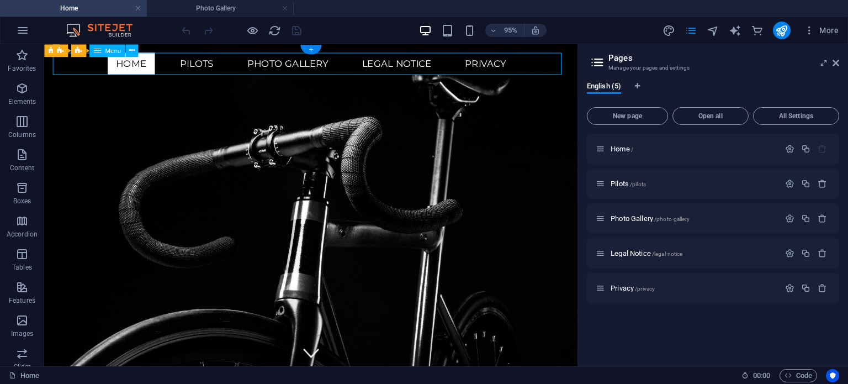
select select "3"
select select
select select "secondary"
select select "4"
select select
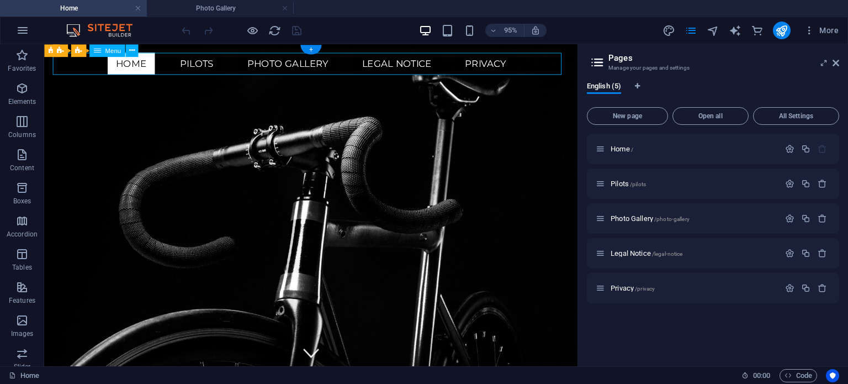
select select "secondary"
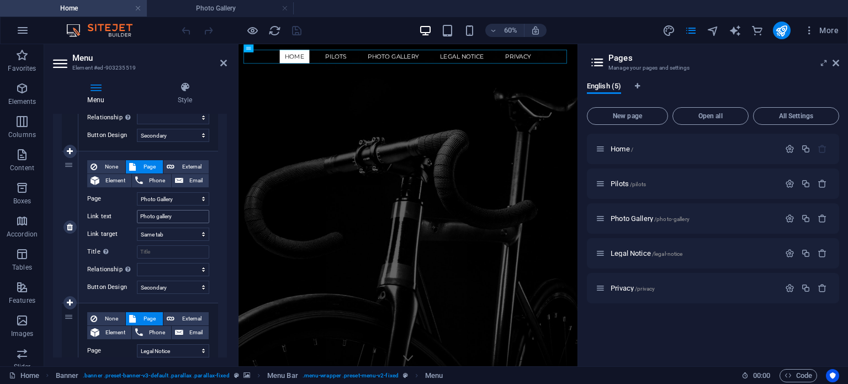
scroll to position [386, 0]
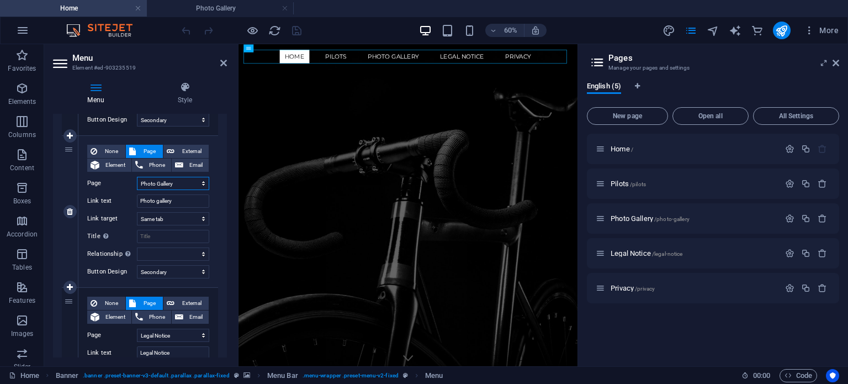
click at [190, 187] on select "Home Pilots Photo Gallery Legal Notice Privacy" at bounding box center [173, 183] width 72 height 13
click at [137, 177] on select "Home Pilots Photo Gallery Legal Notice Privacy" at bounding box center [173, 183] width 72 height 13
click at [183, 97] on h4 "Style" at bounding box center [185, 93] width 84 height 23
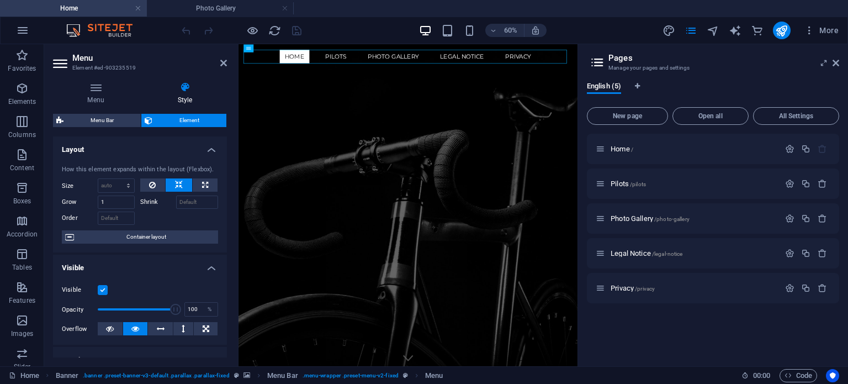
drag, startPoint x: 223, startPoint y: 158, endPoint x: 223, endPoint y: 207, distance: 48.6
click at [223, 207] on div "How this element expands within the layout (Flexbox). Size Default auto px % 1/…" at bounding box center [140, 204] width 174 height 97
drag, startPoint x: 227, startPoint y: 192, endPoint x: 227, endPoint y: 229, distance: 37.5
click at [227, 229] on div "Menu Style Menu Auto Custom Create custom menu items for this menu. Recommended…" at bounding box center [140, 219] width 192 height 293
drag, startPoint x: 218, startPoint y: 210, endPoint x: 218, endPoint y: 191, distance: 19.3
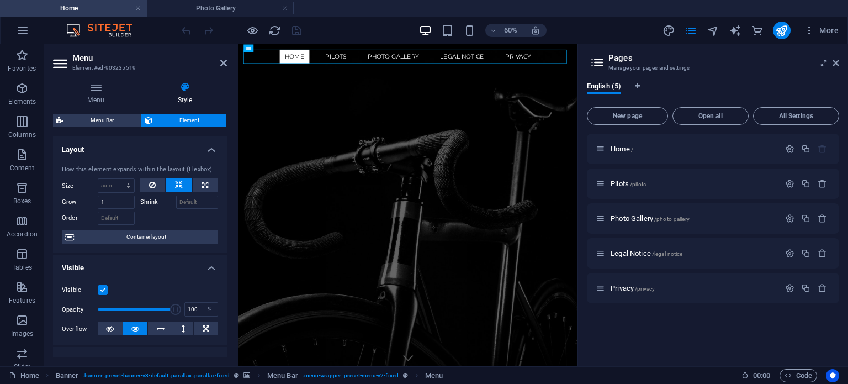
click at [218, 192] on div "How this element expands within the layout (Flexbox). Size Default auto px % 1/…" at bounding box center [140, 204] width 174 height 97
click at [95, 117] on span "Menu Bar" at bounding box center [102, 120] width 71 height 13
select select "rem"
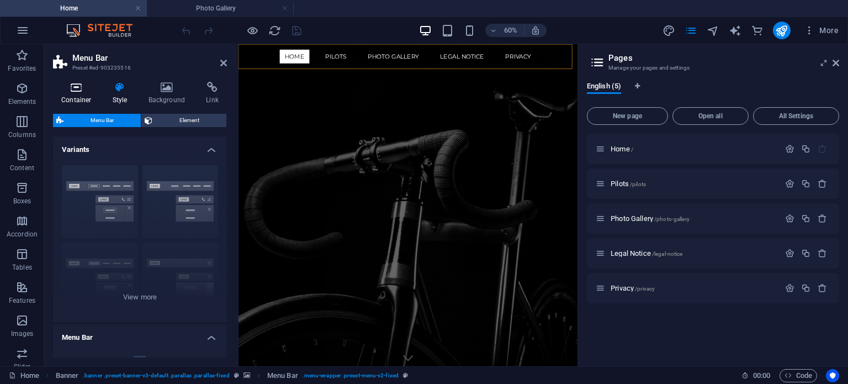
click at [80, 91] on icon at bounding box center [76, 87] width 47 height 11
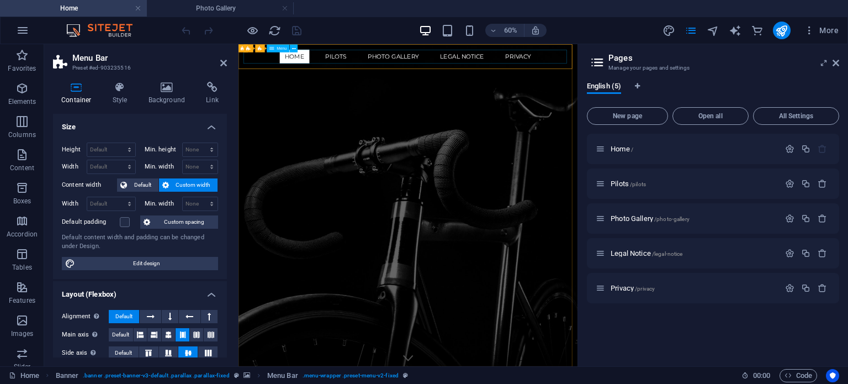
click at [412, 67] on nav "Home Pilots Photo gallery Legal Notice Privacy" at bounding box center [520, 64] width 547 height 23
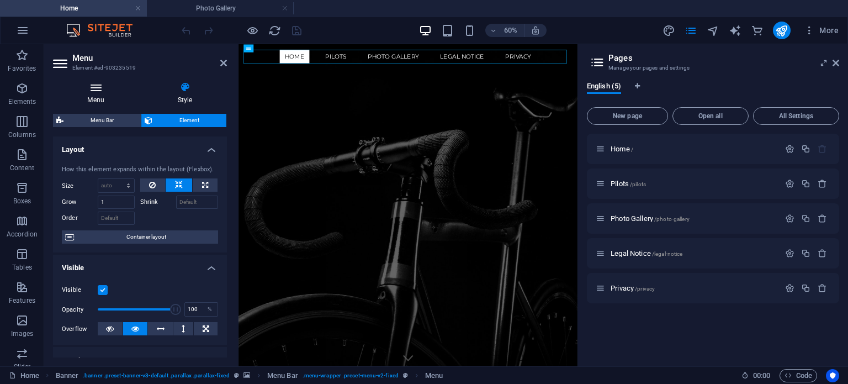
click at [91, 99] on h4 "Menu" at bounding box center [98, 93] width 90 height 23
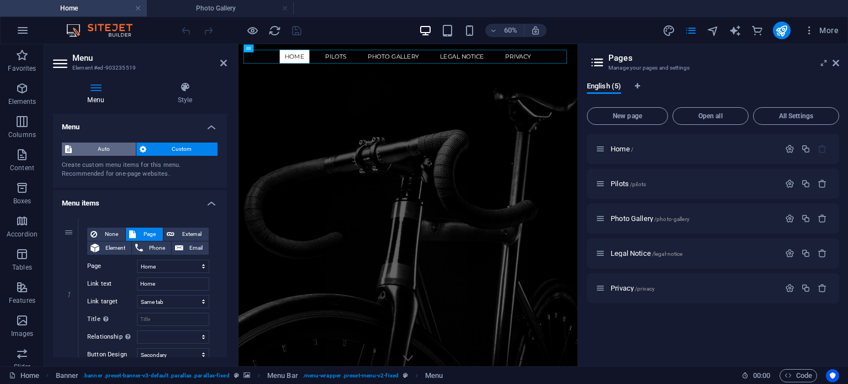
click at [99, 147] on span "Auto" at bounding box center [103, 148] width 57 height 13
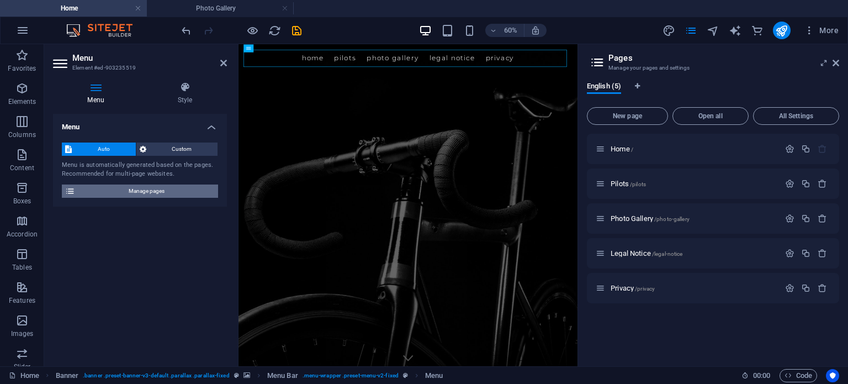
click at [159, 194] on span "Manage pages" at bounding box center [146, 190] width 136 height 13
drag, startPoint x: 223, startPoint y: 62, endPoint x: 190, endPoint y: 18, distance: 54.8
click at [223, 62] on icon at bounding box center [223, 63] width 7 height 9
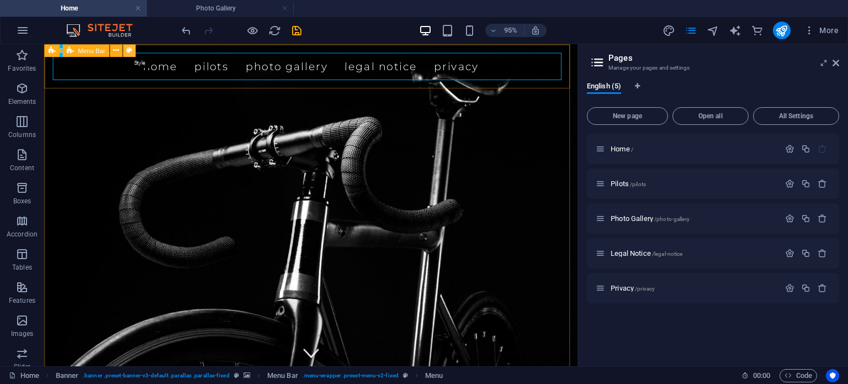
click at [129, 51] on icon at bounding box center [129, 50] width 6 height 11
select select "rem"
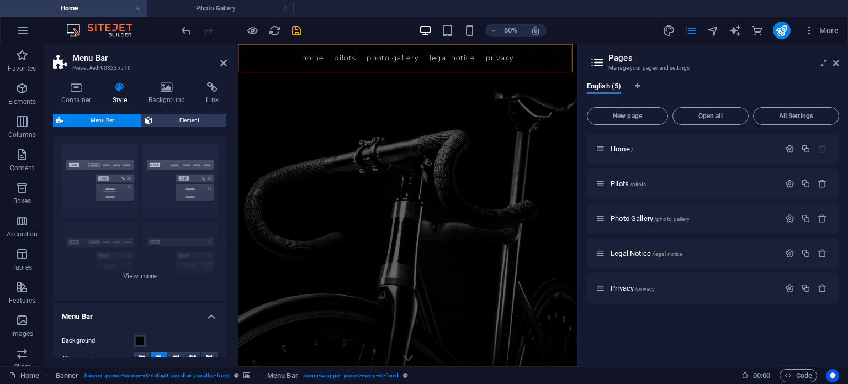
scroll to position [0, 0]
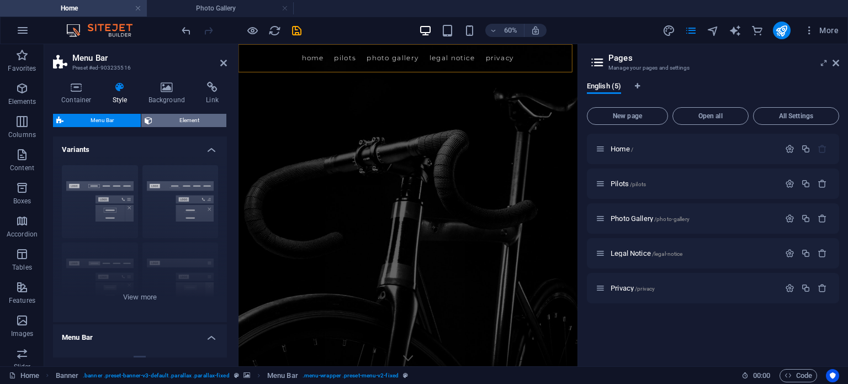
click at [213, 116] on span "Element" at bounding box center [189, 120] width 67 height 13
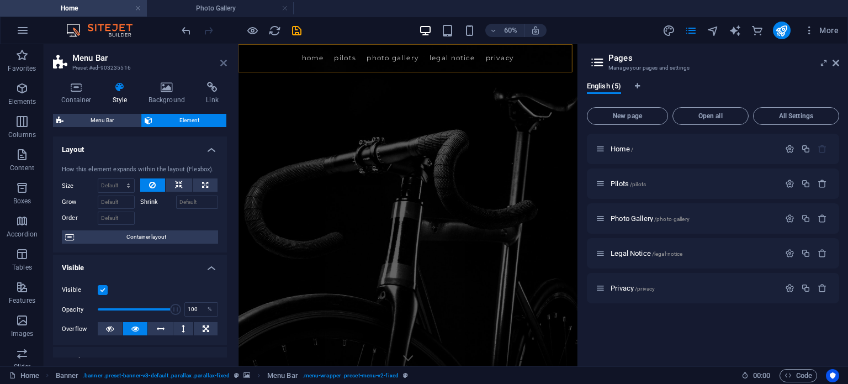
click at [222, 63] on icon at bounding box center [223, 63] width 7 height 9
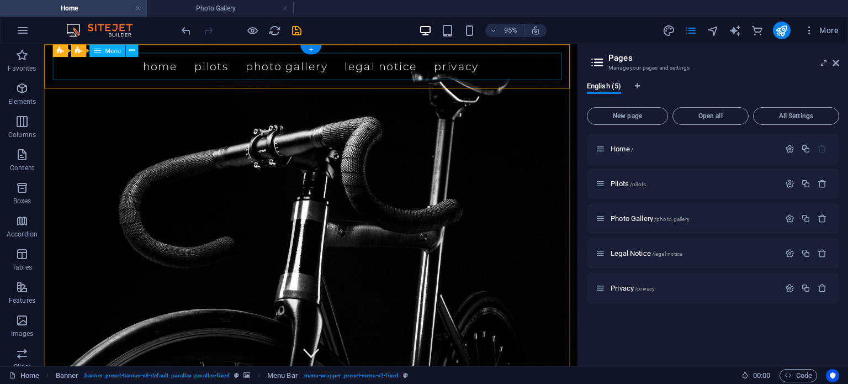
click at [297, 73] on nav "Home Pilots Photo Gallery Legal Notice Privacy" at bounding box center [325, 67] width 544 height 29
click at [131, 54] on icon at bounding box center [132, 50] width 6 height 11
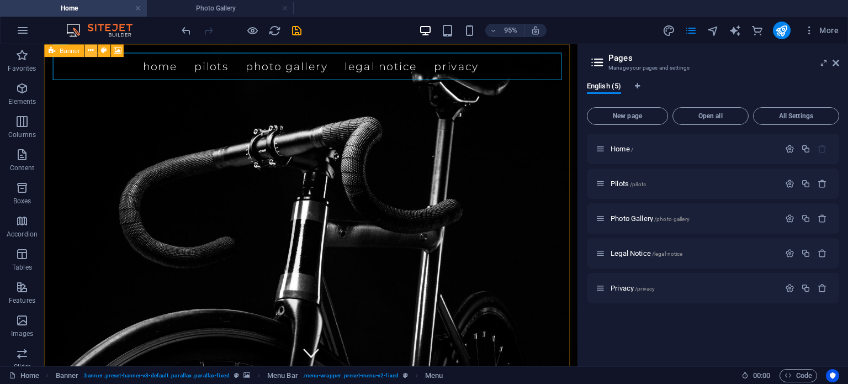
click at [91, 49] on icon at bounding box center [91, 50] width 6 height 11
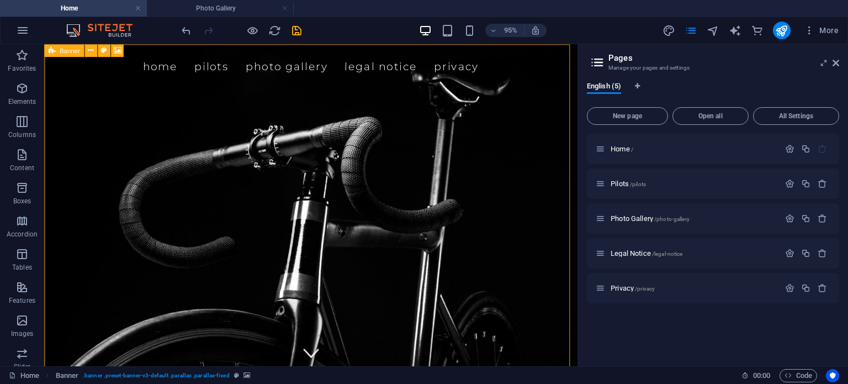
click at [65, 50] on span "Banner" at bounding box center [70, 50] width 20 height 6
click at [86, 50] on button at bounding box center [90, 50] width 13 height 13
click at [341, 72] on nav "Home Pilots Photo Gallery Legal Notice Privacy" at bounding box center [325, 67] width 544 height 29
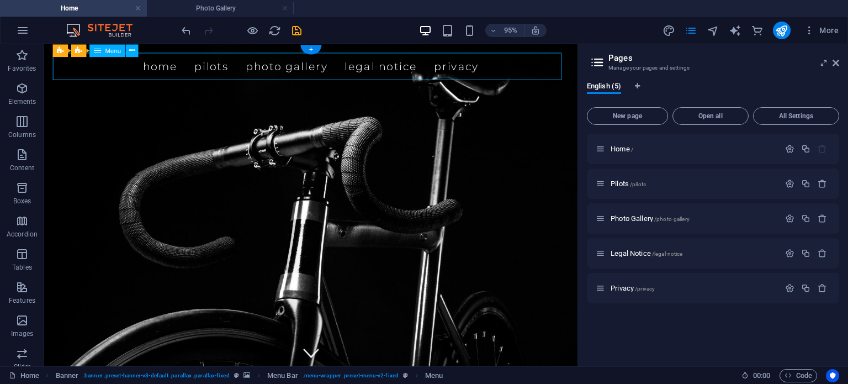
click at [341, 72] on nav "Home Pilots Photo Gallery Legal Notice Privacy" at bounding box center [325, 67] width 544 height 29
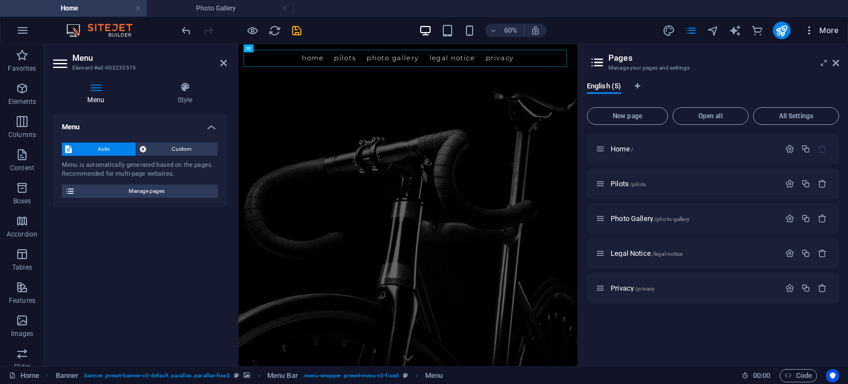
click at [811, 26] on icon "button" at bounding box center [809, 30] width 11 height 11
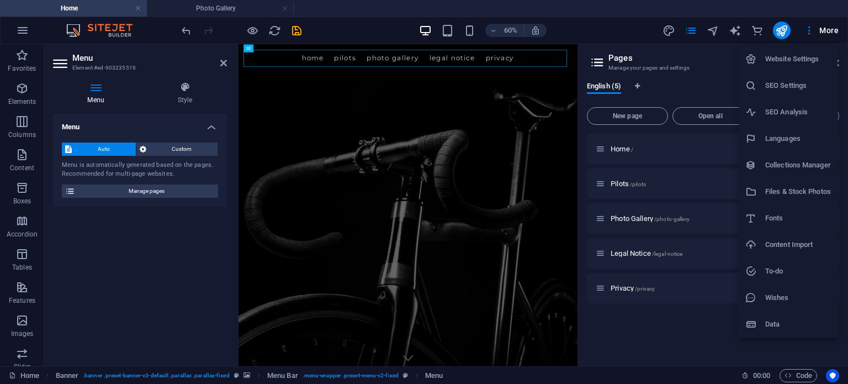
click at [810, 63] on h6 "Website Settings" at bounding box center [798, 58] width 66 height 13
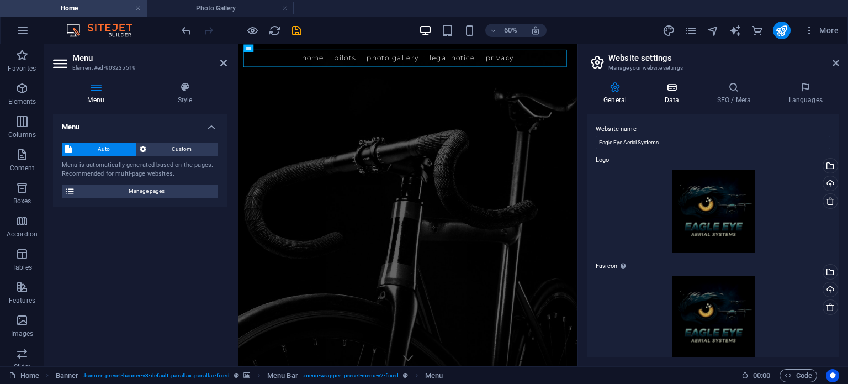
click at [669, 92] on icon at bounding box center [672, 87] width 48 height 11
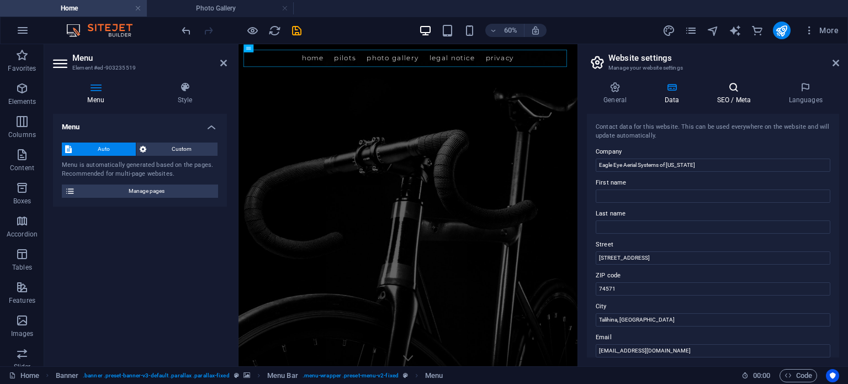
click at [734, 94] on h4 "SEO / Meta" at bounding box center [736, 93] width 72 height 23
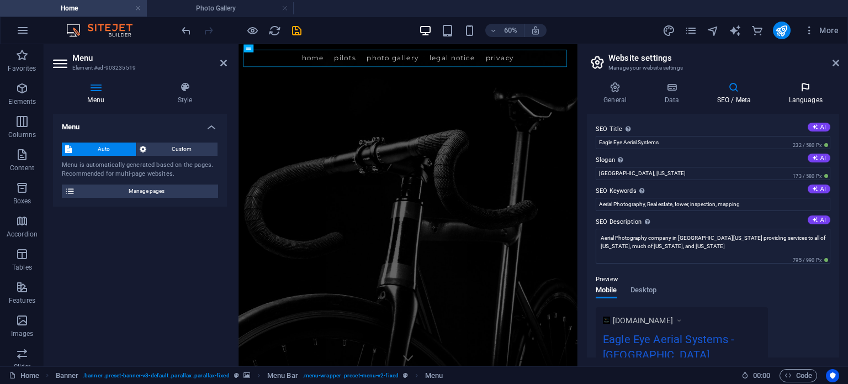
click at [806, 91] on icon at bounding box center [805, 87] width 67 height 11
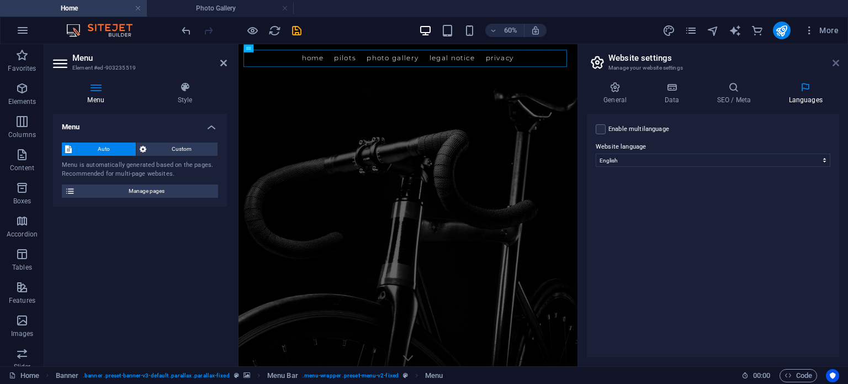
click at [833, 66] on icon at bounding box center [836, 63] width 7 height 9
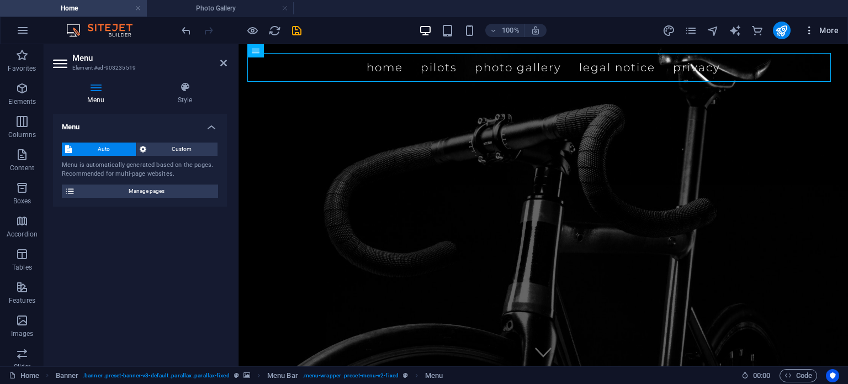
click at [810, 33] on icon "button" at bounding box center [809, 30] width 11 height 11
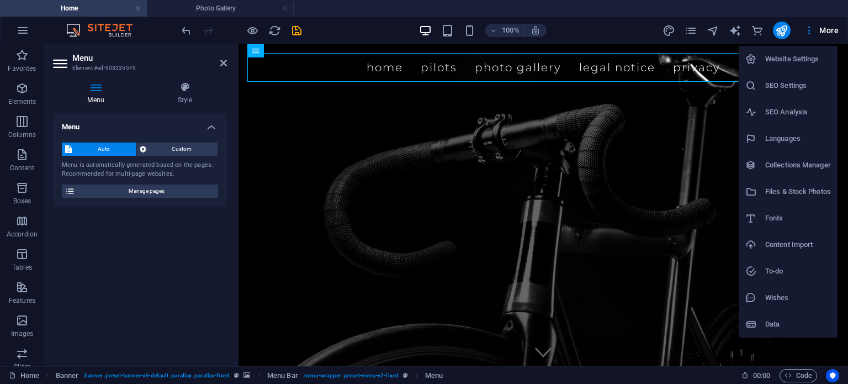
click at [803, 218] on h6 "Fonts" at bounding box center [798, 217] width 66 height 13
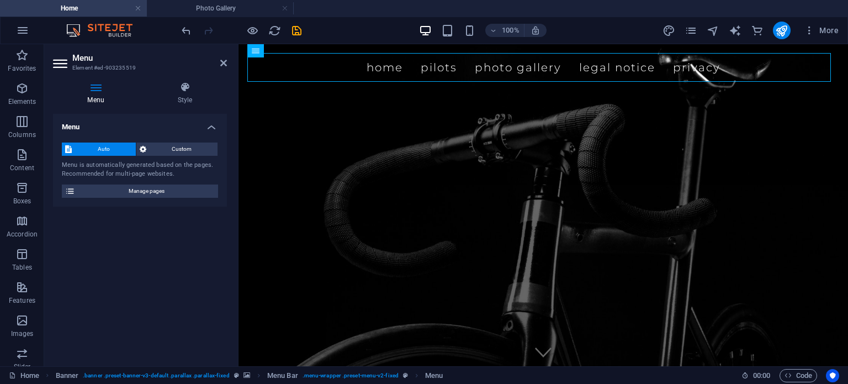
select select "popularity"
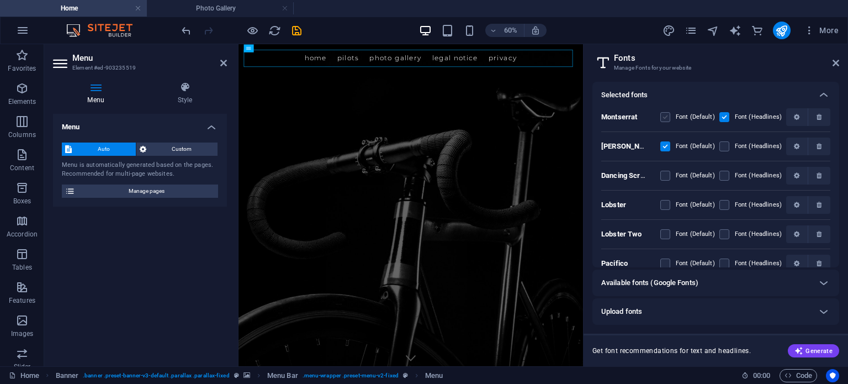
click at [666, 118] on label at bounding box center [665, 117] width 10 height 10
click at [0, 0] on input "checkbox" at bounding box center [0, 0] width 0 height 0
click at [791, 116] on span "button" at bounding box center [797, 117] width 13 height 7
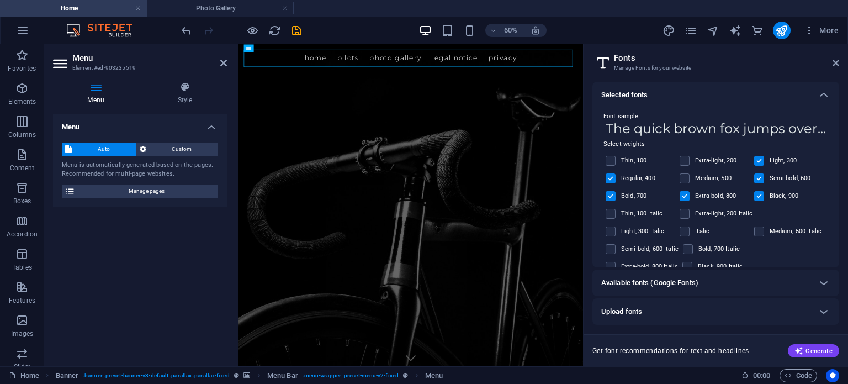
scroll to position [9, 0]
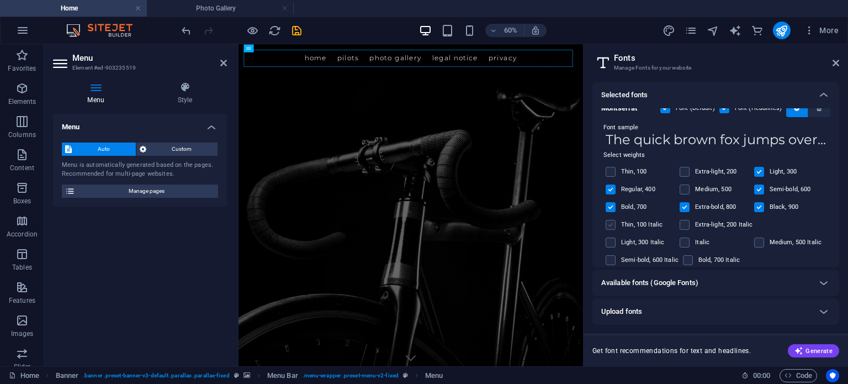
click at [611, 222] on label at bounding box center [611, 225] width 10 height 10
click at [0, 0] on input "checkbox" at bounding box center [0, 0] width 0 height 0
click at [611, 222] on label at bounding box center [611, 225] width 10 height 10
click at [0, 0] on input "checkbox" at bounding box center [0, 0] width 0 height 0
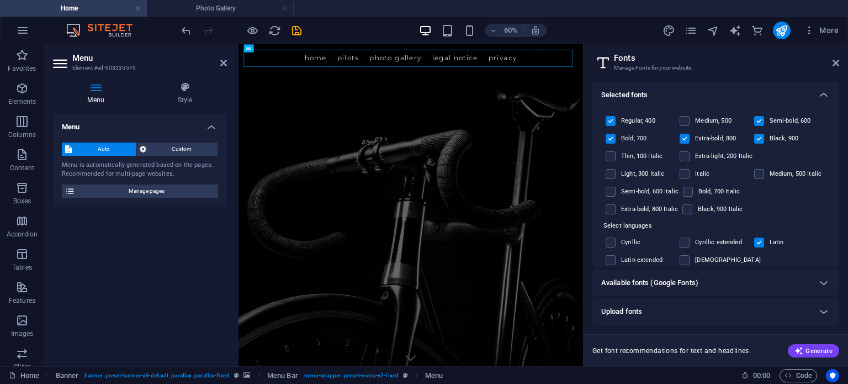
scroll to position [110, 0]
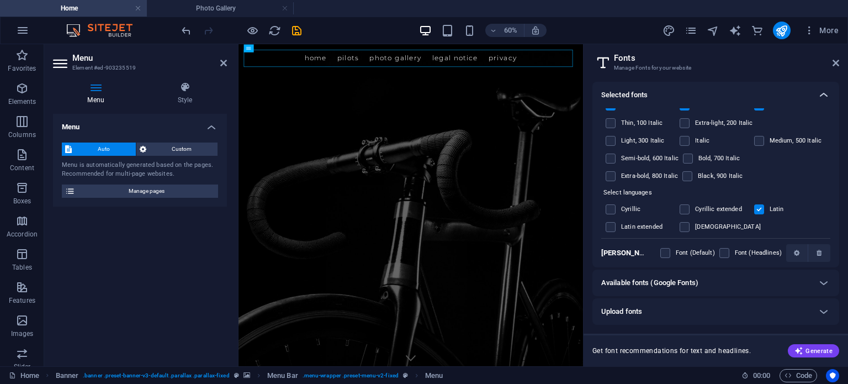
click at [821, 94] on icon at bounding box center [823, 94] width 13 height 13
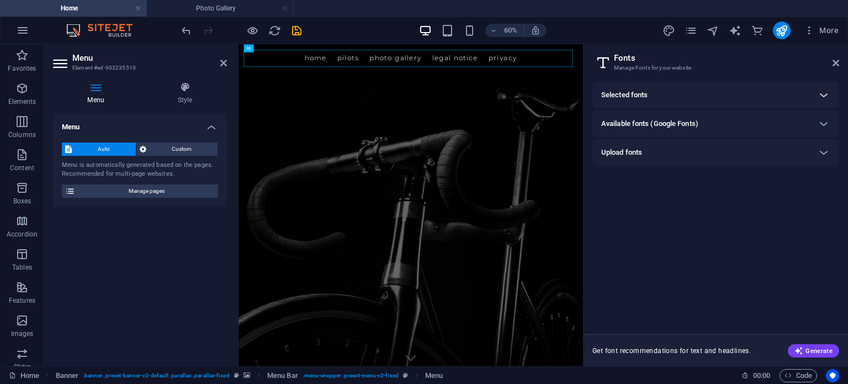
scroll to position [0, 0]
click at [672, 30] on icon "design" at bounding box center [668, 30] width 13 height 13
select select "rem"
select select "400"
select select "px"
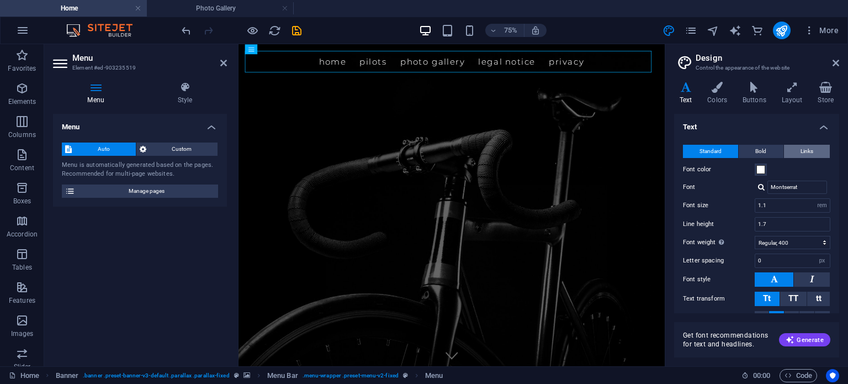
click at [795, 146] on button "Links" at bounding box center [807, 151] width 46 height 13
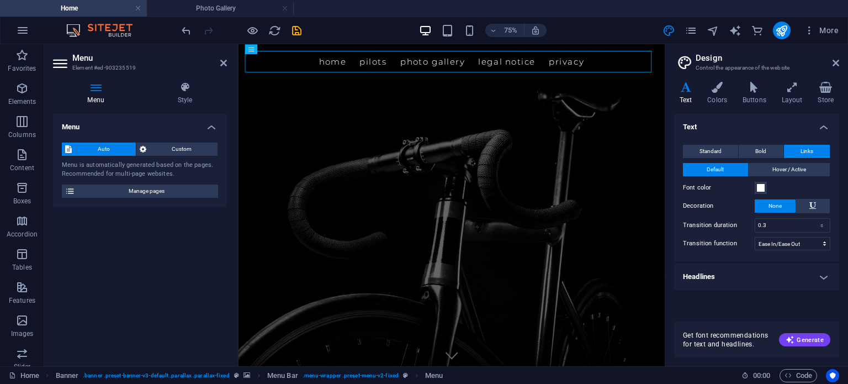
click at [815, 279] on h4 "Headlines" at bounding box center [756, 276] width 165 height 26
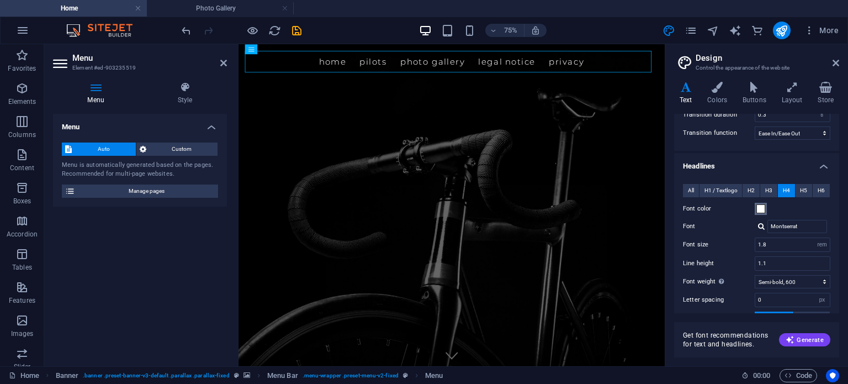
scroll to position [166, 0]
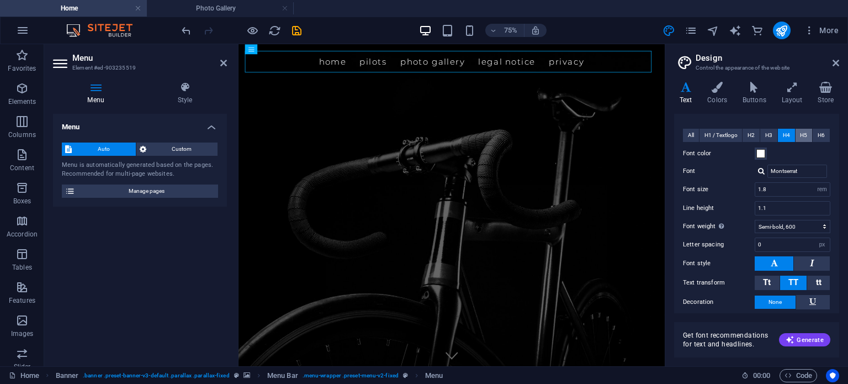
click at [800, 135] on span "H5" at bounding box center [803, 135] width 7 height 13
click at [783, 135] on span "H4" at bounding box center [786, 135] width 7 height 13
click at [736, 136] on span "H1 / Textlogo" at bounding box center [720, 135] width 33 height 13
click at [692, 139] on span "All" at bounding box center [691, 135] width 6 height 13
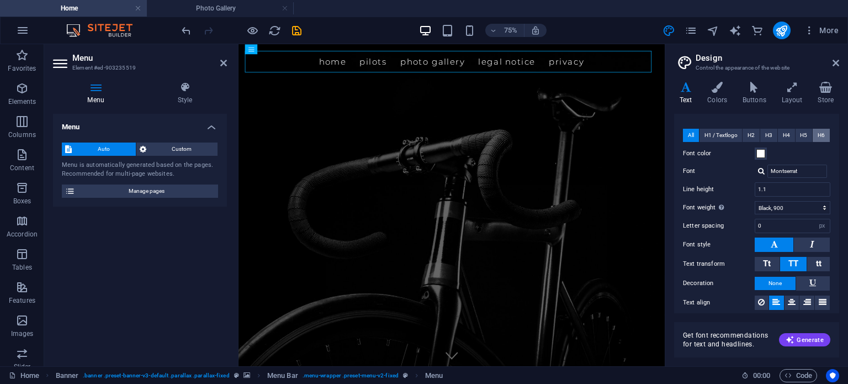
click at [818, 135] on span "H6" at bounding box center [821, 135] width 7 height 13
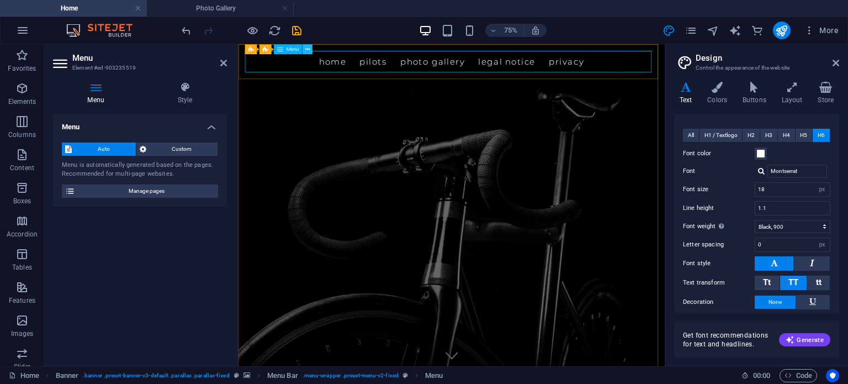
click at [310, 49] on button at bounding box center [308, 49] width 10 height 10
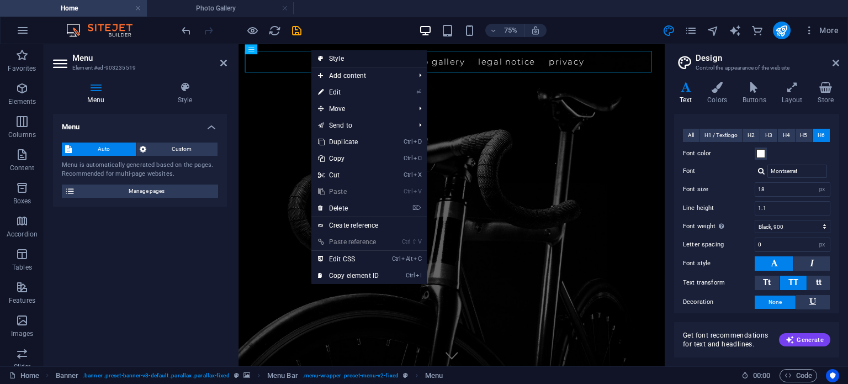
click at [336, 56] on link "Style" at bounding box center [368, 58] width 115 height 17
select select "rem"
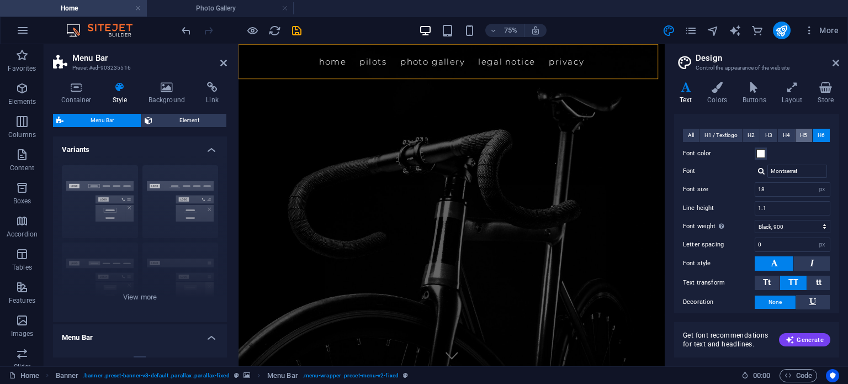
click at [802, 132] on span "H5" at bounding box center [803, 135] width 7 height 13
click at [785, 132] on span "H4" at bounding box center [786, 135] width 7 height 13
click at [772, 134] on button "H3" at bounding box center [768, 135] width 17 height 13
click at [761, 135] on button "H3" at bounding box center [768, 135] width 17 height 13
click at [754, 134] on span "H2" at bounding box center [750, 135] width 7 height 13
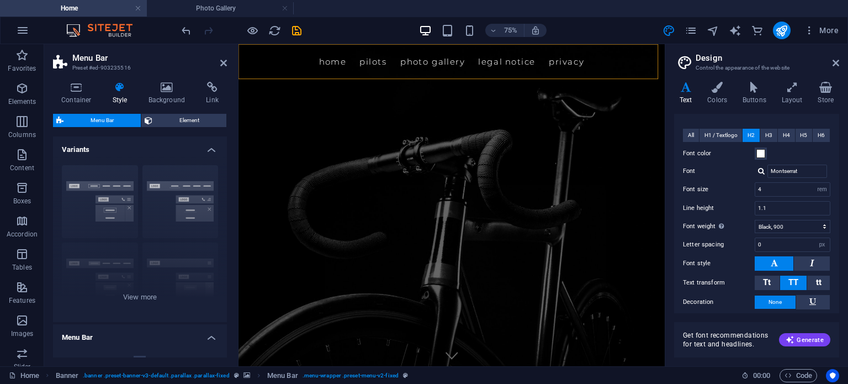
drag, startPoint x: 839, startPoint y: 216, endPoint x: 839, endPoint y: 229, distance: 13.2
click at [839, 237] on div "Variants Text Colors Buttons Layout Store Text Standard Bold Links Font color F…" at bounding box center [756, 219] width 183 height 293
drag, startPoint x: 836, startPoint y: 210, endPoint x: 836, endPoint y: 225, distance: 14.9
click at [836, 225] on div "All H1 / Textlogo H2 H3 H4 H5 H6 Font color Font Montserrat Line height 1.1 Fon…" at bounding box center [756, 238] width 169 height 241
drag, startPoint x: 836, startPoint y: 250, endPoint x: 836, endPoint y: 269, distance: 19.9
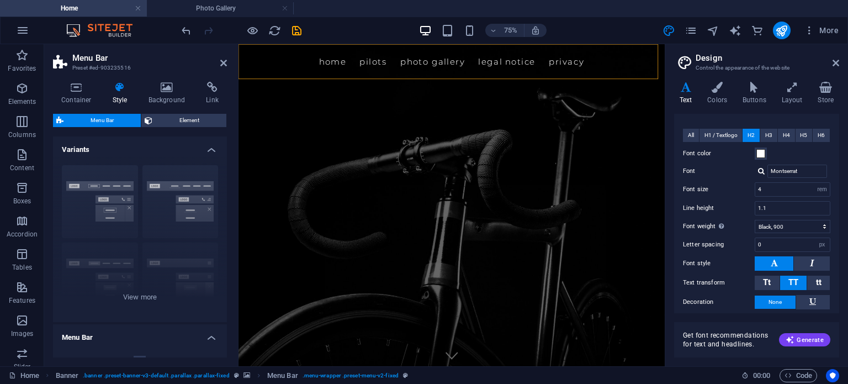
click at [836, 269] on div "All H1 / Textlogo H2 H3 H4 H5 H6 Font color Font Montserrat Line height 1.1 Fon…" at bounding box center [756, 238] width 169 height 241
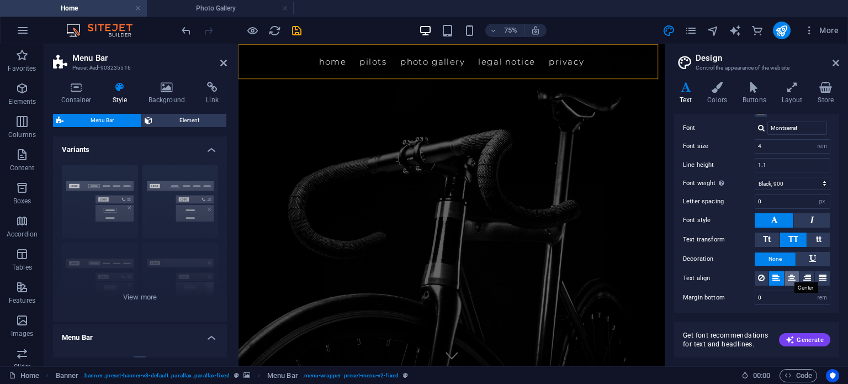
click at [793, 273] on icon at bounding box center [792, 277] width 8 height 13
click at [776, 272] on icon at bounding box center [776, 277] width 8 height 13
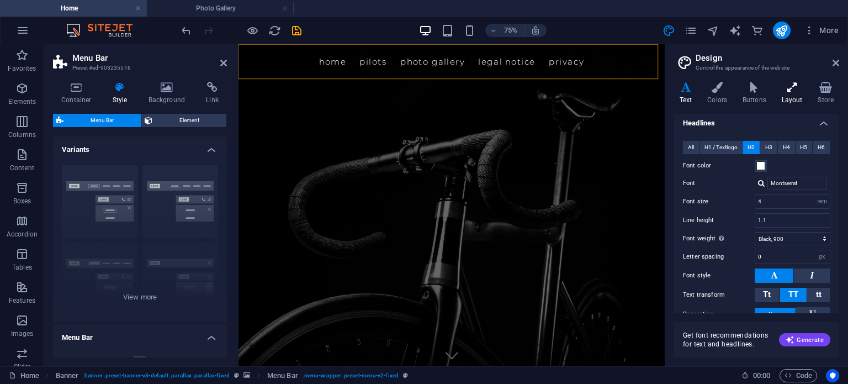
scroll to position [43, 0]
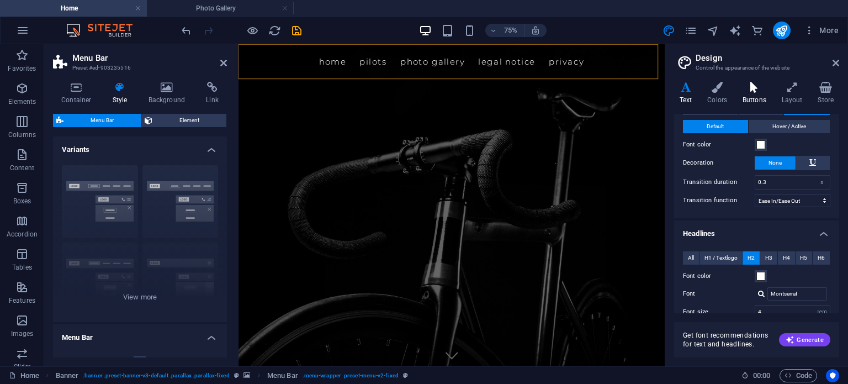
click at [756, 93] on h4 "Buttons" at bounding box center [756, 93] width 39 height 23
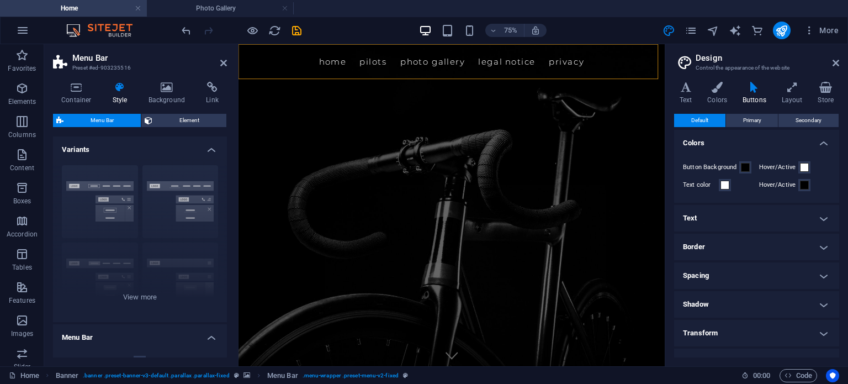
click at [736, 222] on h4 "Text" at bounding box center [756, 218] width 165 height 26
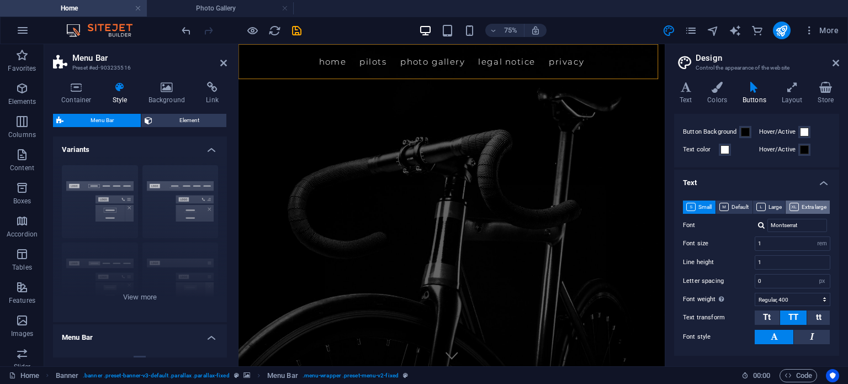
scroll to position [55, 0]
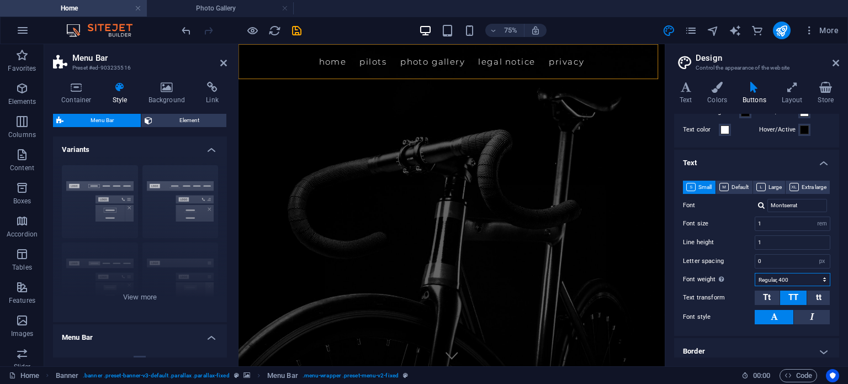
click at [810, 286] on select "Thin, 100 Extra-light, 200 Light, 300 Regular, 400 Medium, 500 Semi-bold, 600 B…" at bounding box center [793, 279] width 76 height 13
click at [735, 231] on div "Font size 1 rem px em %" at bounding box center [756, 223] width 147 height 14
click at [812, 305] on button "tt" at bounding box center [818, 297] width 23 height 14
click at [761, 305] on button "Tt" at bounding box center [767, 297] width 25 height 14
click at [789, 302] on span "TT" at bounding box center [793, 297] width 10 height 10
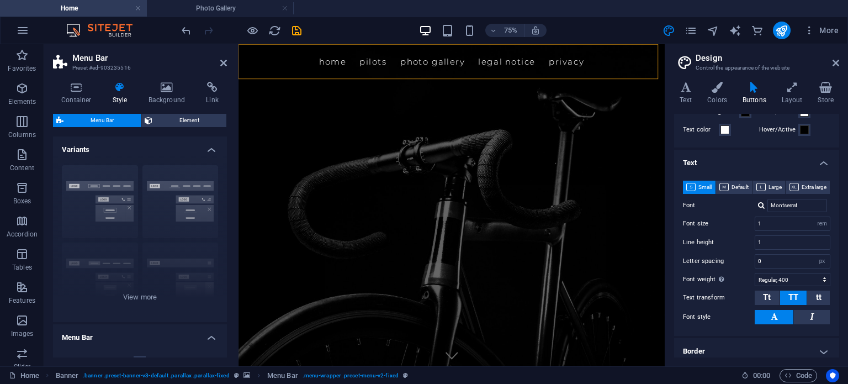
click at [786, 324] on button at bounding box center [774, 317] width 39 height 14
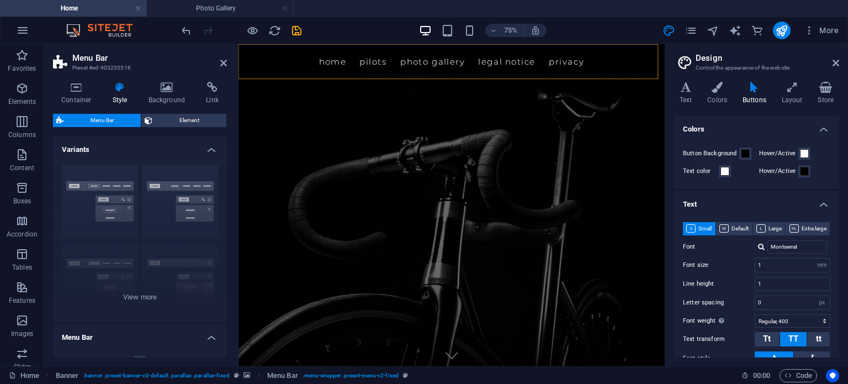
scroll to position [0, 0]
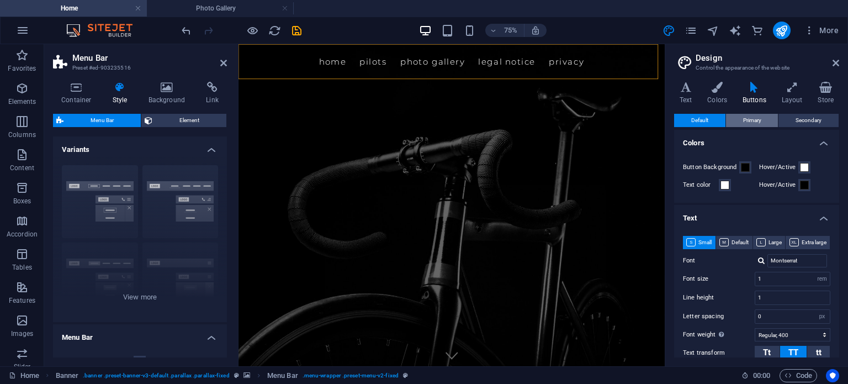
click at [755, 124] on span "Primary" at bounding box center [752, 120] width 18 height 13
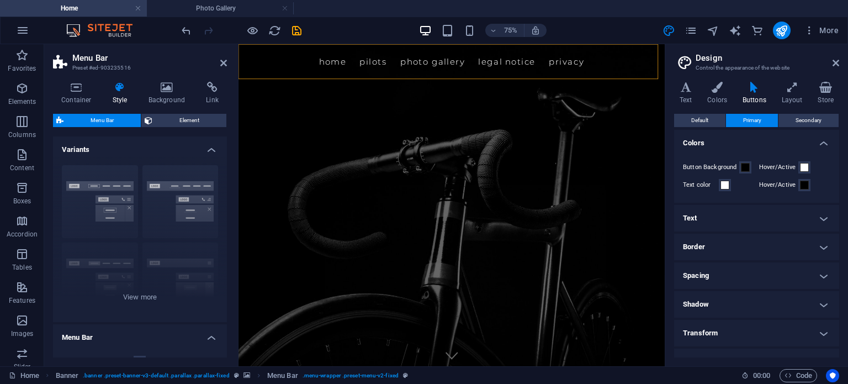
click at [772, 212] on h4 "Text" at bounding box center [756, 218] width 165 height 26
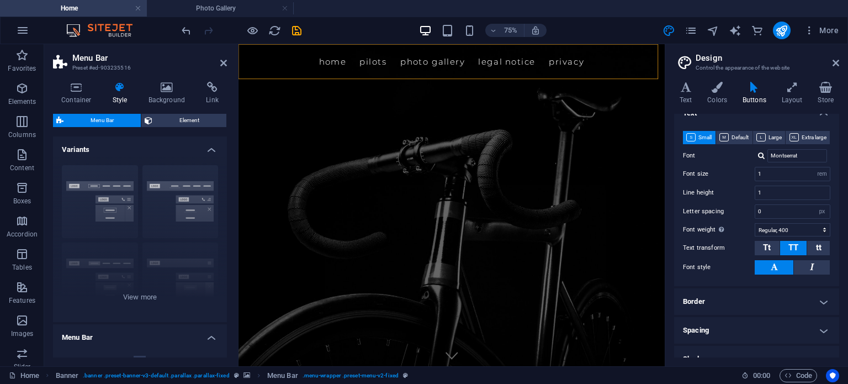
scroll to position [110, 0]
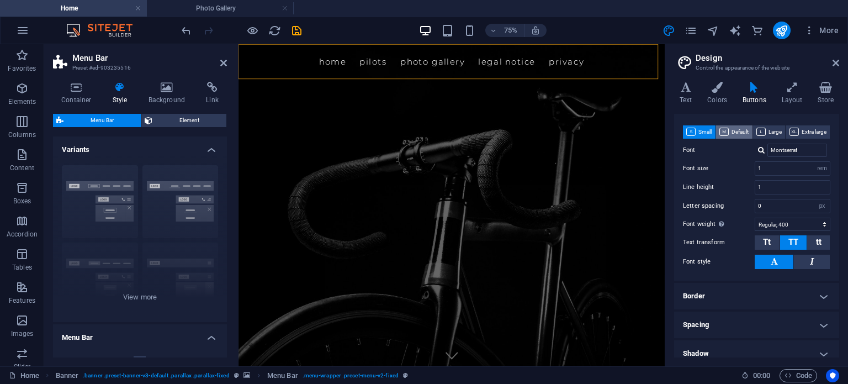
click at [749, 132] on span "Default" at bounding box center [733, 131] width 29 height 13
click at [740, 80] on nav "Home Pilots Photo Gallery Legal Notice Privacy" at bounding box center [522, 67] width 550 height 29
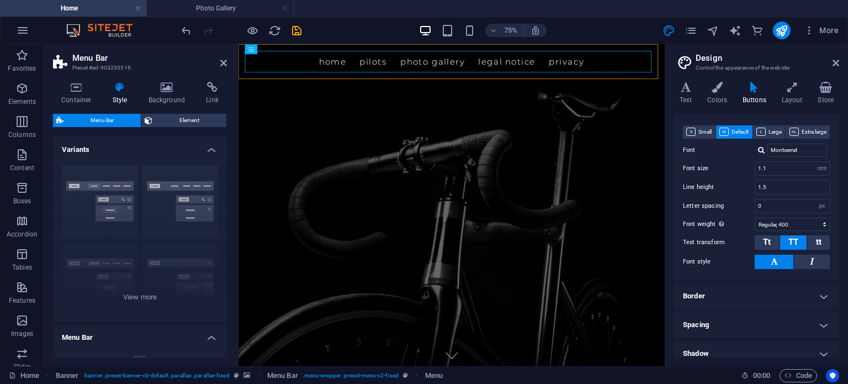
click at [711, 124] on div "Small Default Large Extra large Font Montserrat Font size 1.1 rem px em % Line …" at bounding box center [756, 197] width 169 height 166
click at [711, 128] on span "Small" at bounding box center [698, 131] width 25 height 13
click at [728, 70] on nav "Home Pilots Photo Gallery Legal Notice Privacy" at bounding box center [522, 67] width 550 height 29
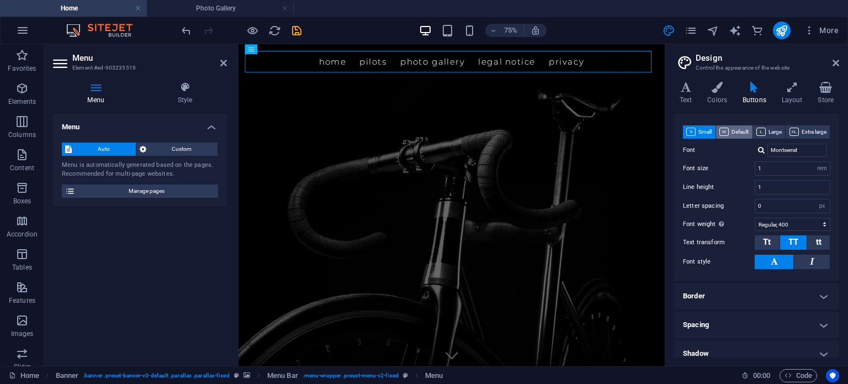
click at [749, 132] on span "Default" at bounding box center [733, 131] width 29 height 13
click at [766, 133] on icon at bounding box center [760, 132] width 9 height 8
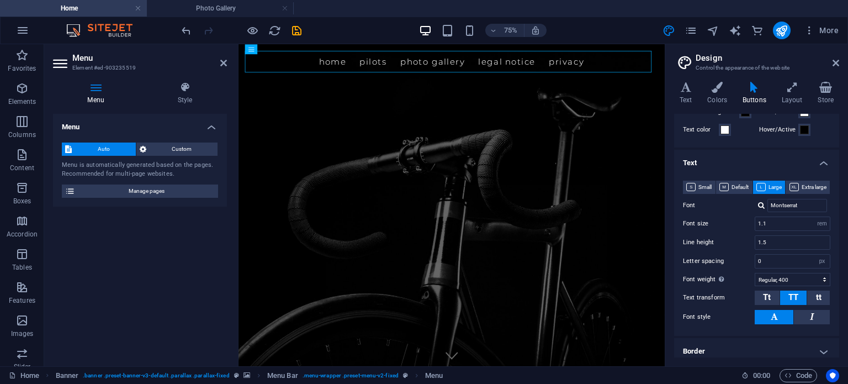
scroll to position [0, 0]
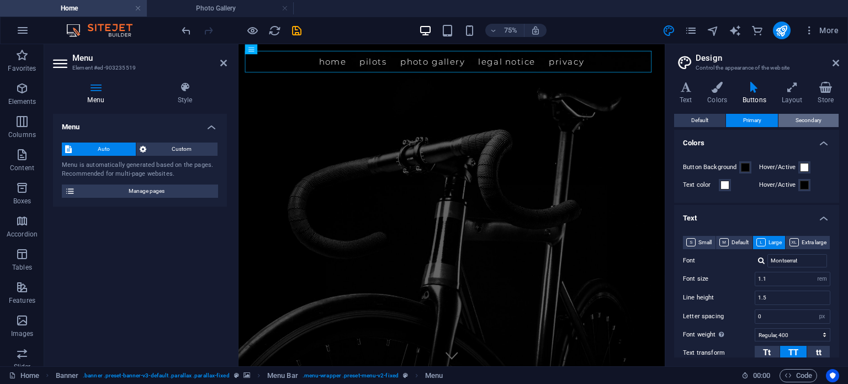
click at [803, 123] on span "Secondary" at bounding box center [809, 120] width 26 height 13
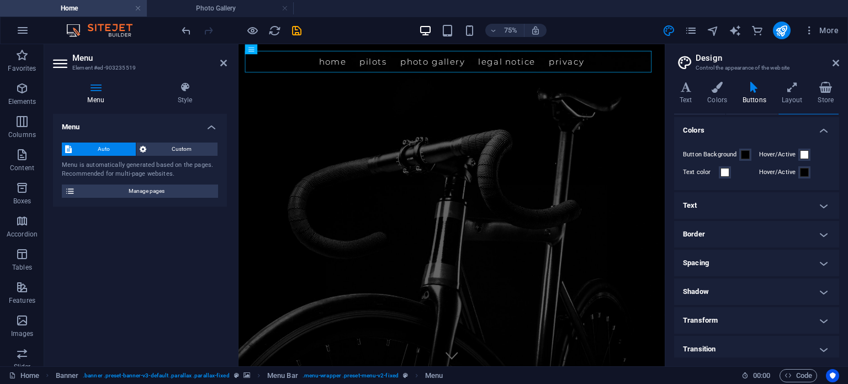
scroll to position [17, 0]
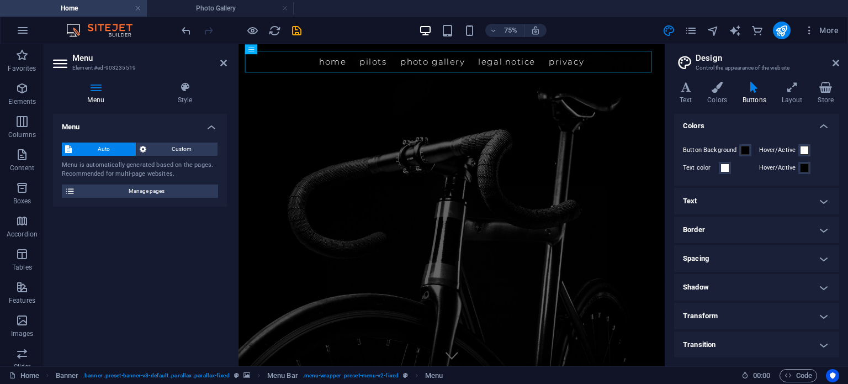
click at [774, 196] on h4 "Text" at bounding box center [756, 201] width 165 height 26
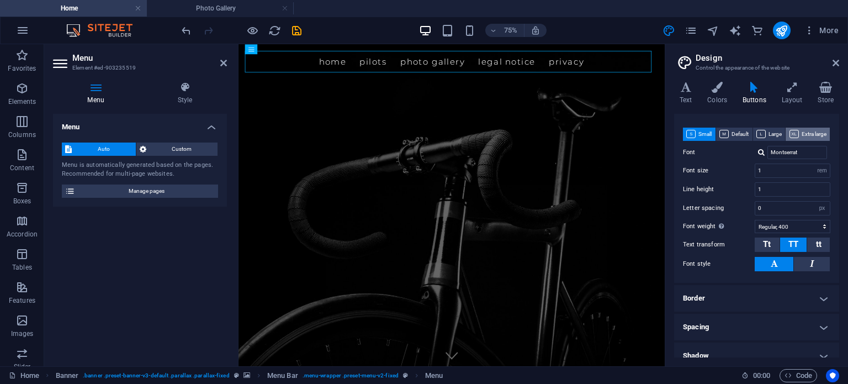
scroll to position [128, 0]
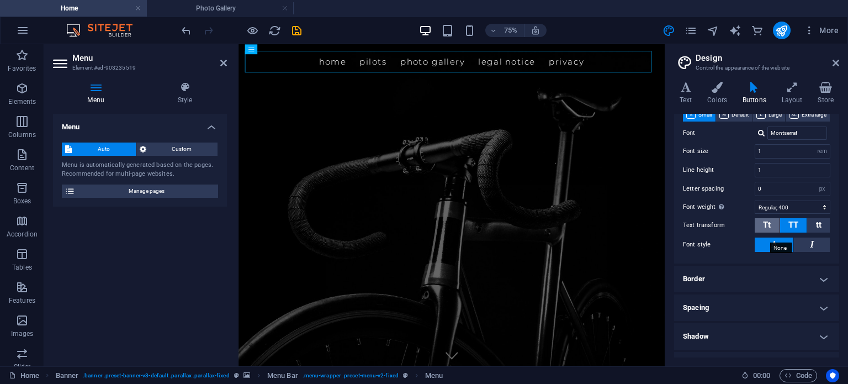
click at [767, 230] on span "Tt" at bounding box center [767, 225] width 8 height 10
click at [794, 230] on span "TT" at bounding box center [793, 225] width 10 height 10
click at [822, 252] on button at bounding box center [812, 244] width 36 height 14
click at [780, 252] on button at bounding box center [774, 244] width 39 height 14
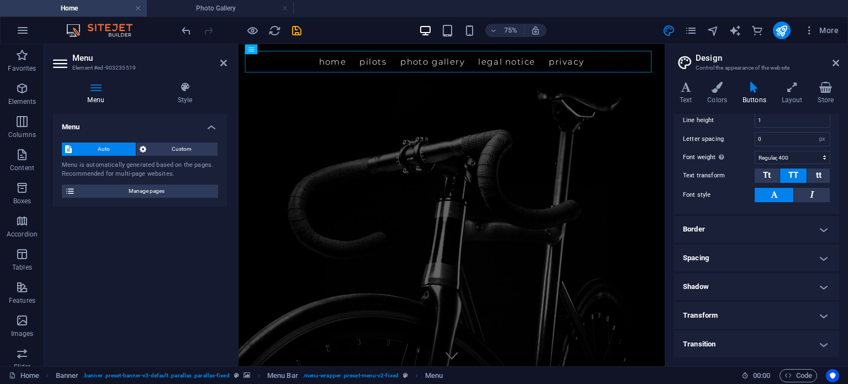
click at [777, 317] on h4 "Transform" at bounding box center [756, 315] width 165 height 26
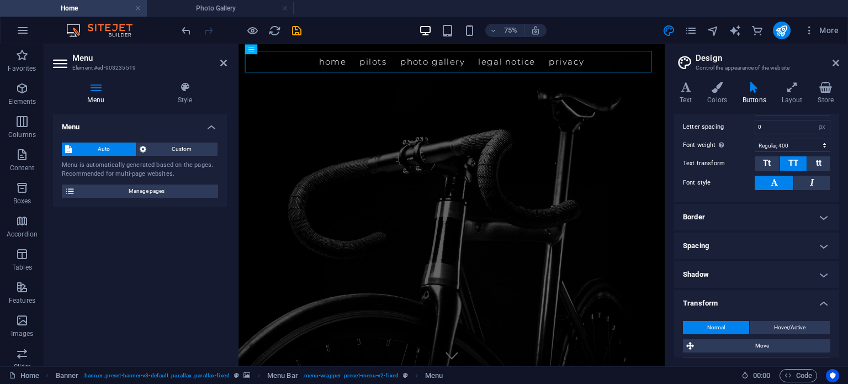
scroll to position [289, 0]
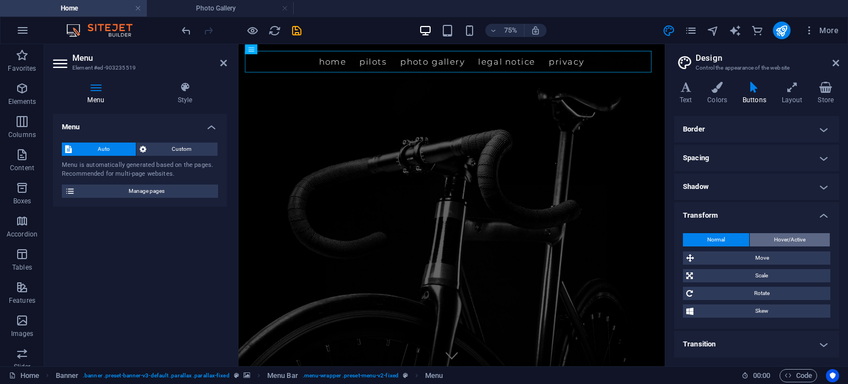
click at [777, 245] on span "Hover/Active" at bounding box center [789, 239] width 31 height 13
click at [728, 242] on button "Normal" at bounding box center [716, 239] width 66 height 13
click at [813, 219] on h4 "Transform" at bounding box center [756, 212] width 165 height 20
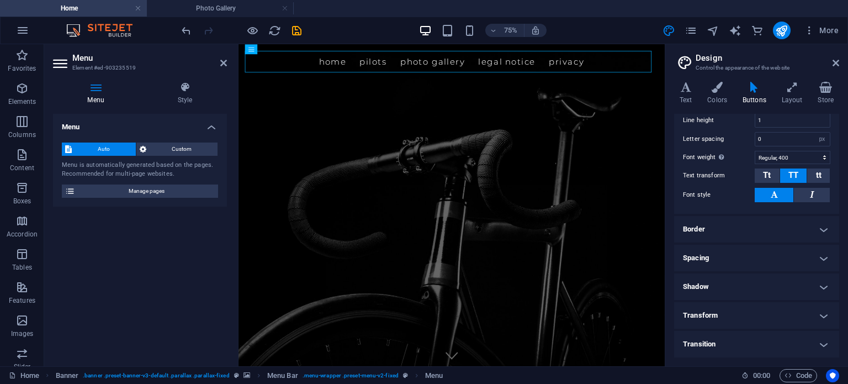
click at [781, 342] on h4 "Transition" at bounding box center [756, 344] width 165 height 26
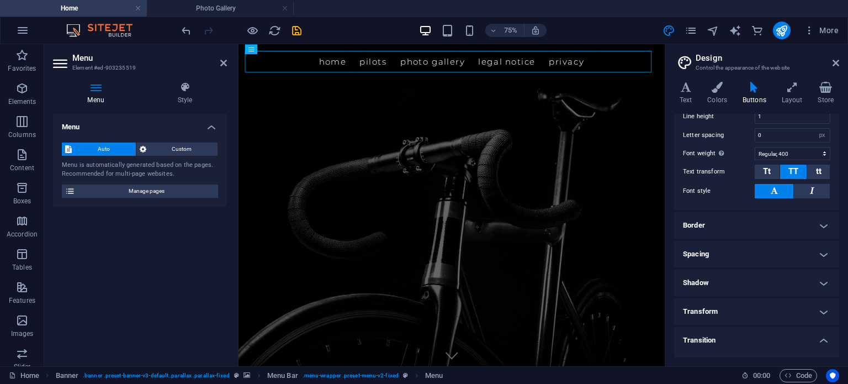
scroll to position [236, 0]
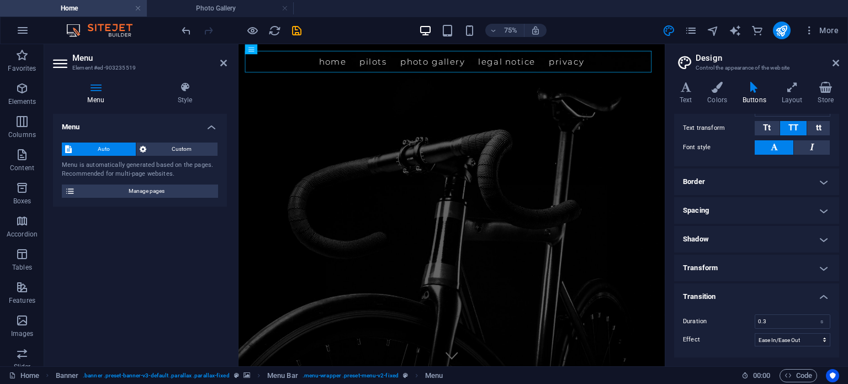
click at [813, 293] on h4 "Transition" at bounding box center [756, 293] width 165 height 20
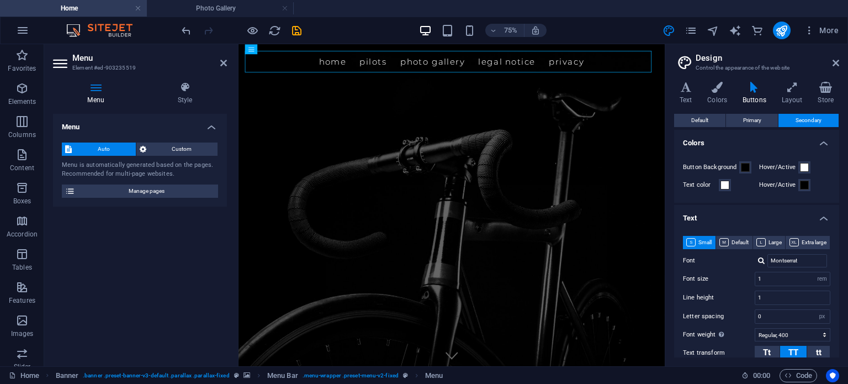
scroll to position [55, 0]
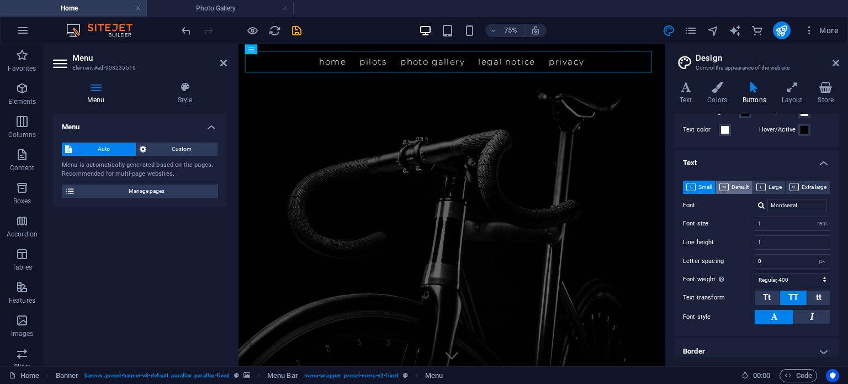
click at [749, 185] on span "Default" at bounding box center [733, 187] width 29 height 13
click at [782, 181] on span "Large" at bounding box center [768, 187] width 25 height 13
click at [749, 193] on span "Default" at bounding box center [733, 187] width 29 height 13
click at [715, 185] on button "Small" at bounding box center [699, 187] width 33 height 13
click at [760, 209] on div at bounding box center [761, 205] width 7 height 7
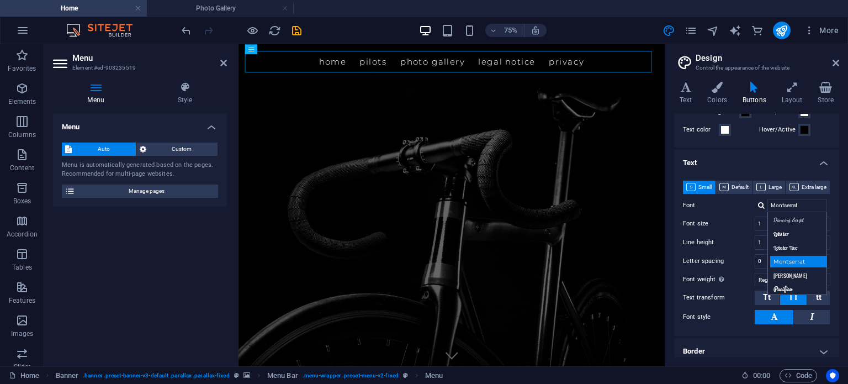
click at [803, 267] on div "Montserrat" at bounding box center [799, 262] width 59 height 12
click at [762, 209] on div at bounding box center [761, 205] width 7 height 7
click at [803, 281] on div "Oswald" at bounding box center [799, 275] width 59 height 12
type input "Oswald"
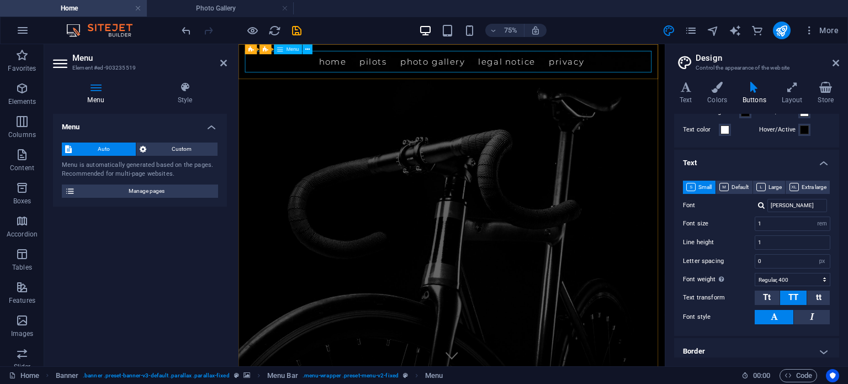
click at [700, 74] on nav "Home Pilots Photo Gallery Legal Notice Privacy" at bounding box center [522, 67] width 550 height 29
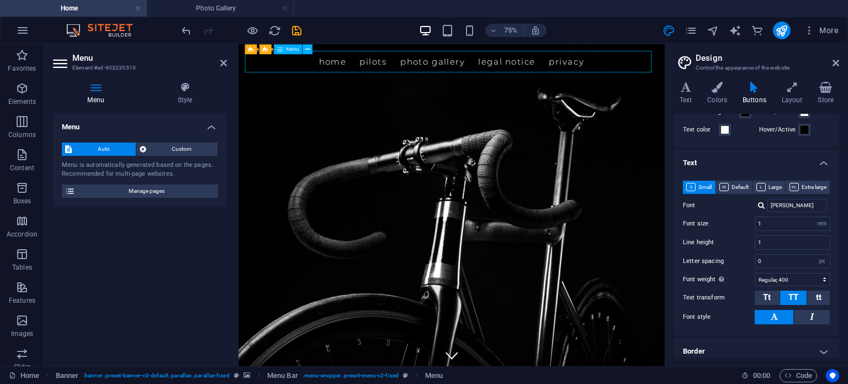
drag, startPoint x: 700, startPoint y: 74, endPoint x: 499, endPoint y: 79, distance: 201.0
click at [499, 79] on nav "Home Pilots Photo Gallery Legal Notice Privacy" at bounding box center [522, 67] width 550 height 29
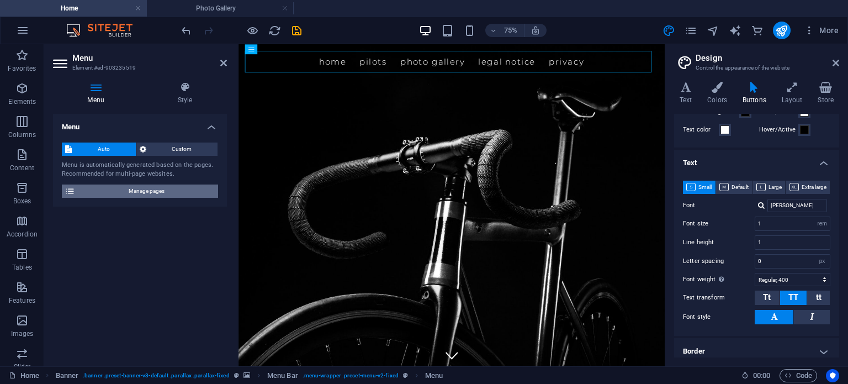
click at [150, 191] on span "Manage pages" at bounding box center [146, 190] width 136 height 13
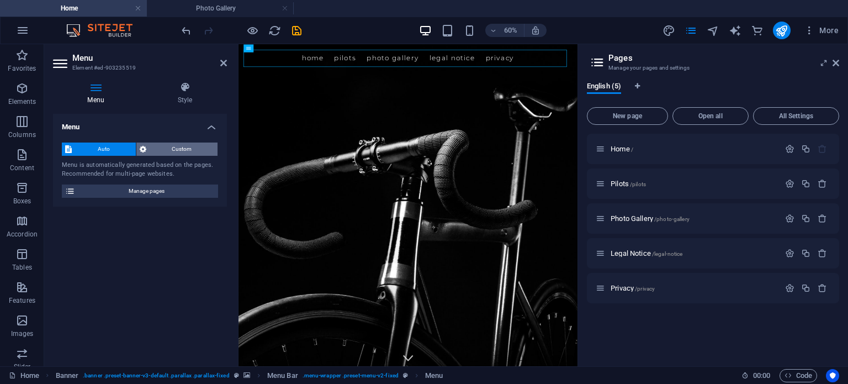
click at [187, 149] on span "Custom" at bounding box center [182, 148] width 65 height 13
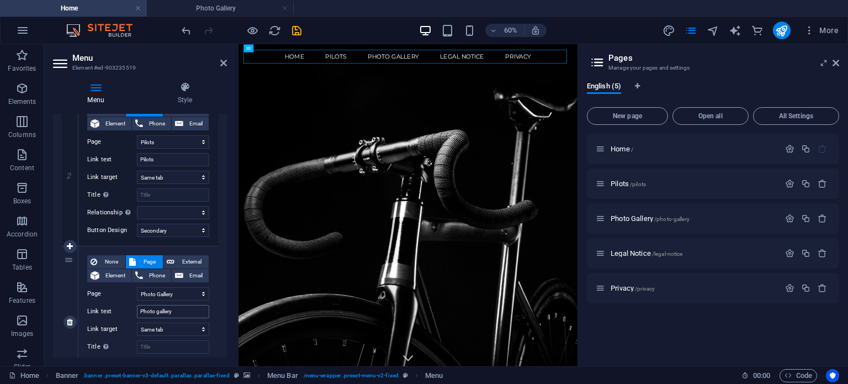
scroll to position [331, 0]
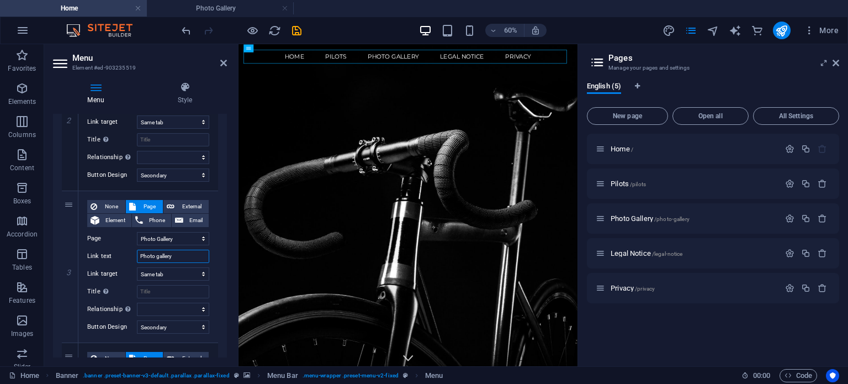
drag, startPoint x: 181, startPoint y: 259, endPoint x: 56, endPoint y: 250, distance: 125.1
click at [57, 250] on div "1 None Page External Element Phone Email Page Home Pilots Photo Gallery Legal N…" at bounding box center [140, 267] width 174 height 776
type input "photo-g"
select select
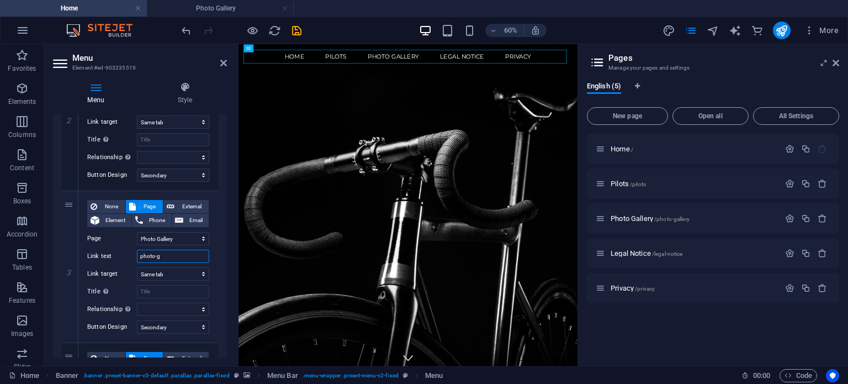
select select
type input "photo-gallery"
select select
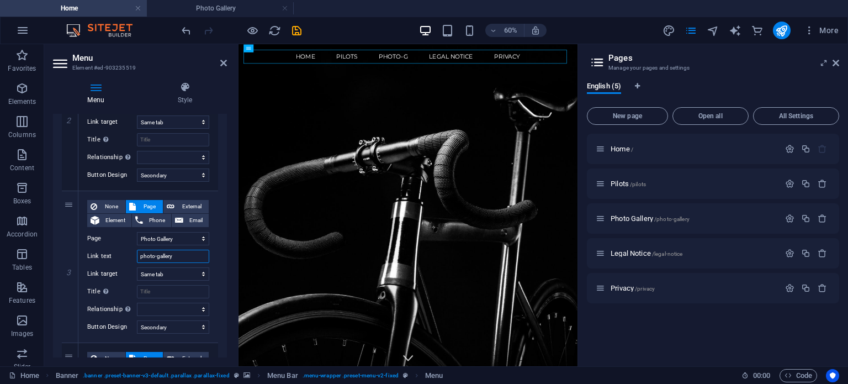
select select
type input "photo-galle"
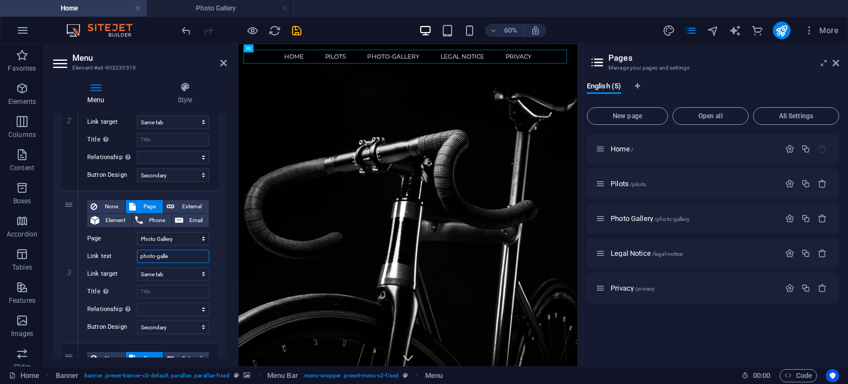
select select
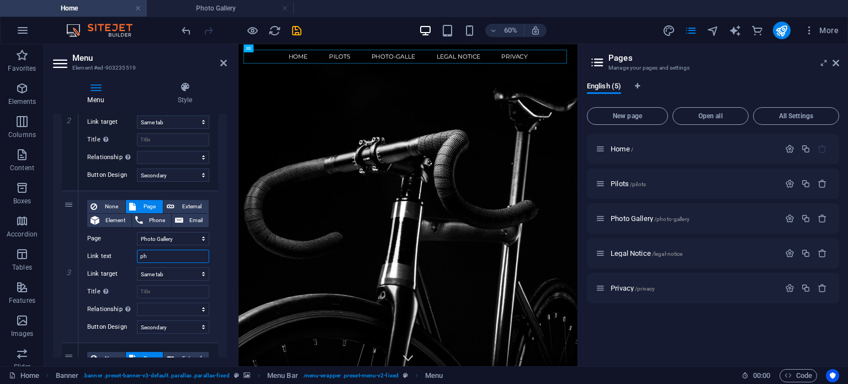
type input "p"
select select
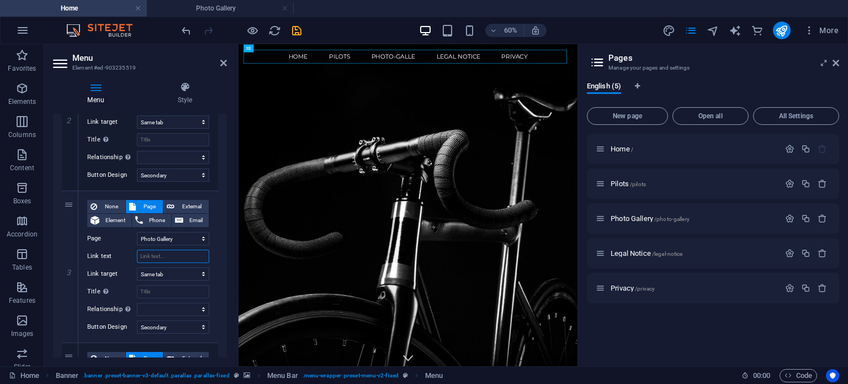
select select
type input "P"
select select
type input "Ph"
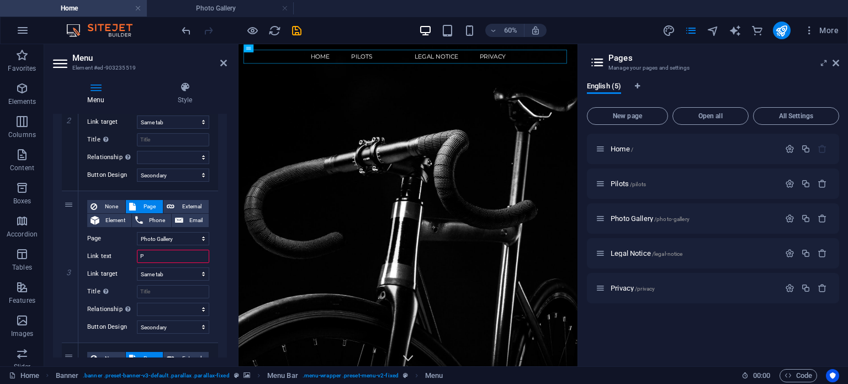
select select
type input "Photo"
select select
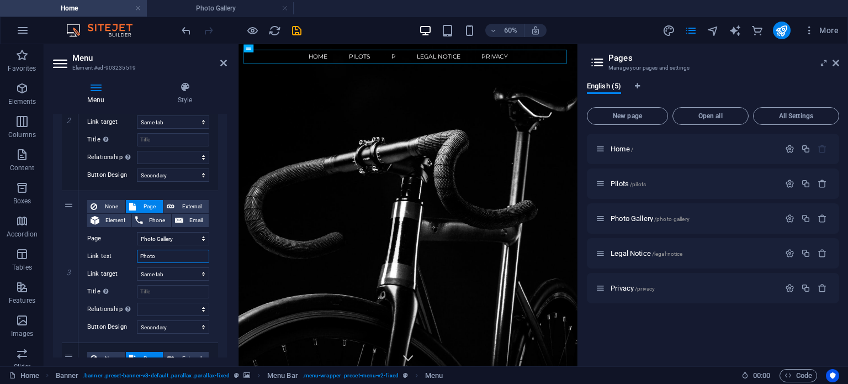
select select
type input "Photo Gallery"
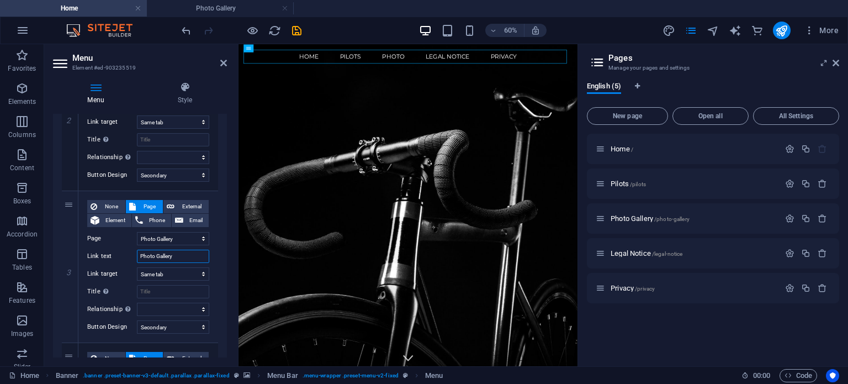
select select
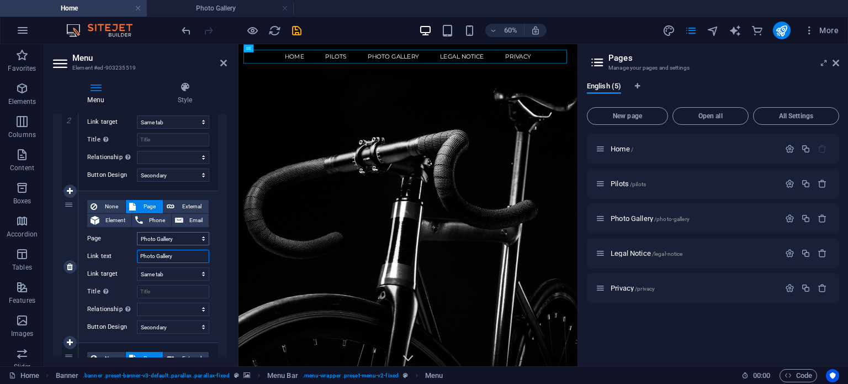
type input "Photo Gallery"
click at [188, 240] on select "Home Pilots Photo Gallery Legal Notice Privacy" at bounding box center [173, 238] width 72 height 13
click at [137, 232] on select "Home Pilots Photo Gallery Legal Notice Privacy" at bounding box center [173, 238] width 72 height 13
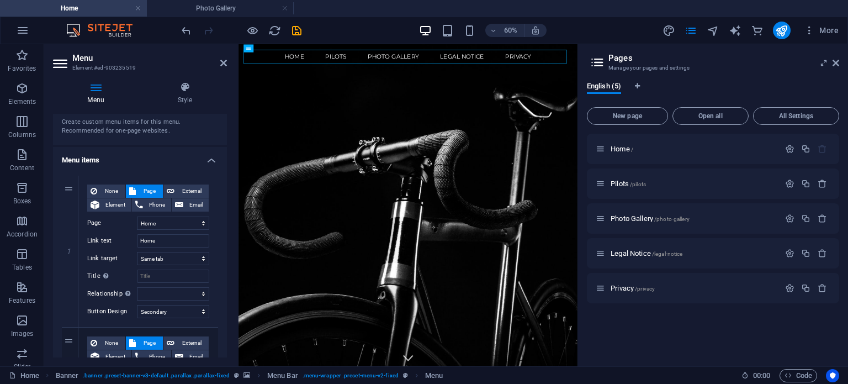
scroll to position [0, 0]
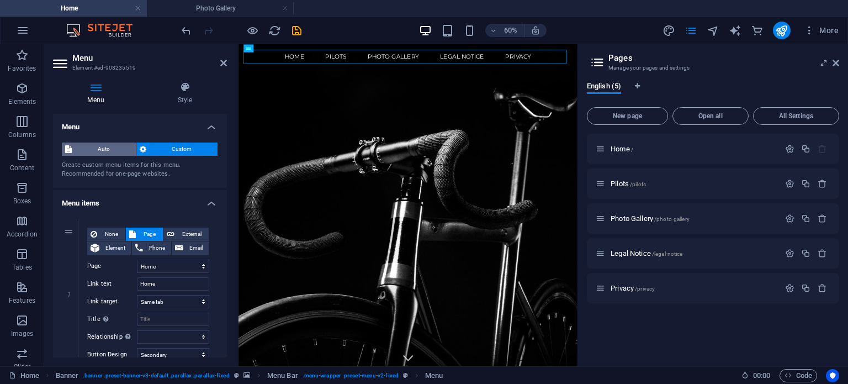
click at [107, 144] on span "Auto" at bounding box center [103, 148] width 57 height 13
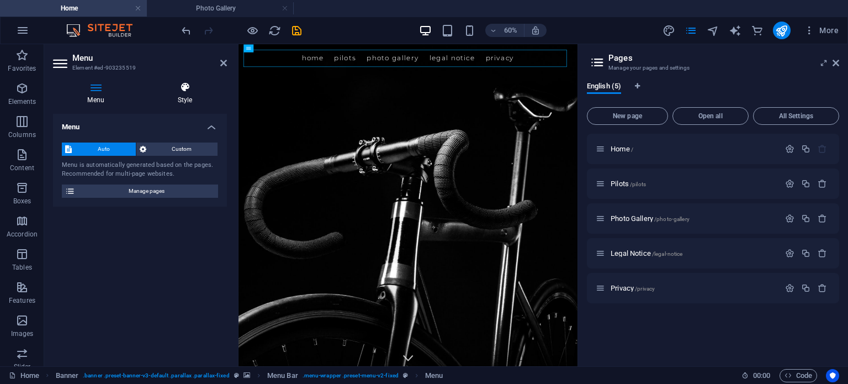
click at [182, 93] on h4 "Style" at bounding box center [185, 93] width 84 height 23
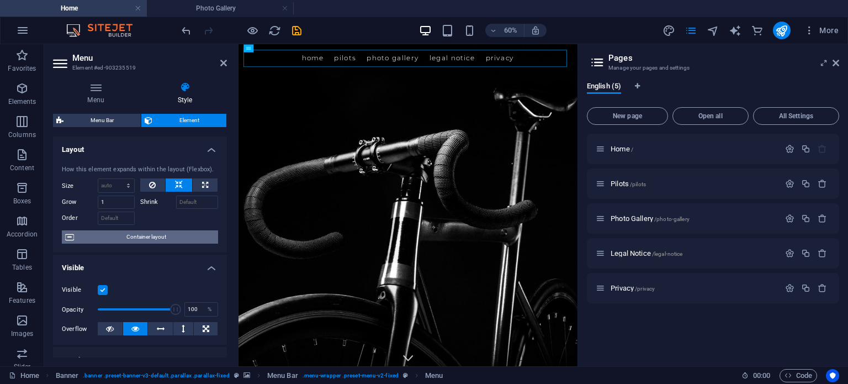
click at [140, 239] on span "Container layout" at bounding box center [145, 236] width 137 height 13
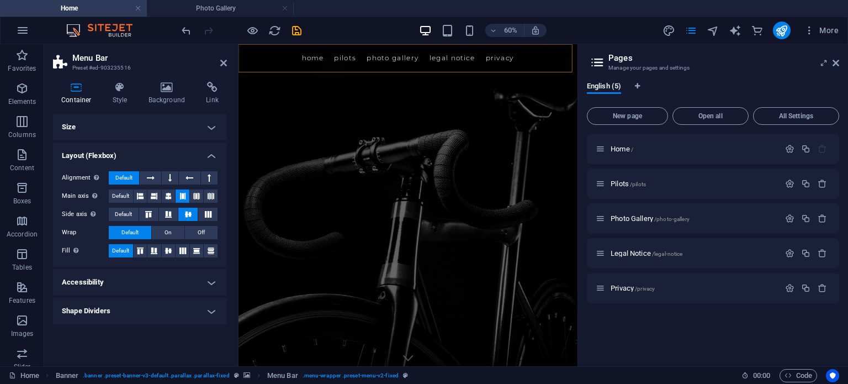
click at [209, 306] on h4 "Shape Dividers" at bounding box center [140, 311] width 174 height 26
click at [209, 306] on h4 "Shape Dividers" at bounding box center [140, 308] width 174 height 20
click at [208, 314] on h4 "Shape Dividers" at bounding box center [140, 311] width 174 height 26
click at [201, 335] on select "None Triangle Square Diagonal Polygon 1 Polygon 2 Zigzag Multiple Zigzags Waves…" at bounding box center [167, 332] width 101 height 13
click at [117, 326] on select "None Triangle Square Diagonal Polygon 1 Polygon 2 Zigzag Multiple Zigzags Waves…" at bounding box center [167, 332] width 101 height 13
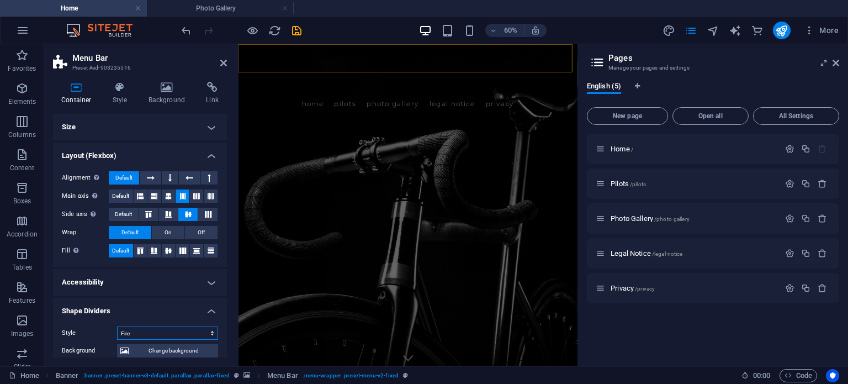
click at [199, 332] on select "None Triangle Square Diagonal Polygon 1 Polygon 2 Zigzag Multiple Zigzags Waves…" at bounding box center [167, 332] width 101 height 13
select select "none"
click at [117, 326] on select "None Triangle Square Diagonal Polygon 1 Polygon 2 Zigzag Multiple Zigzags Waves…" at bounding box center [167, 332] width 101 height 13
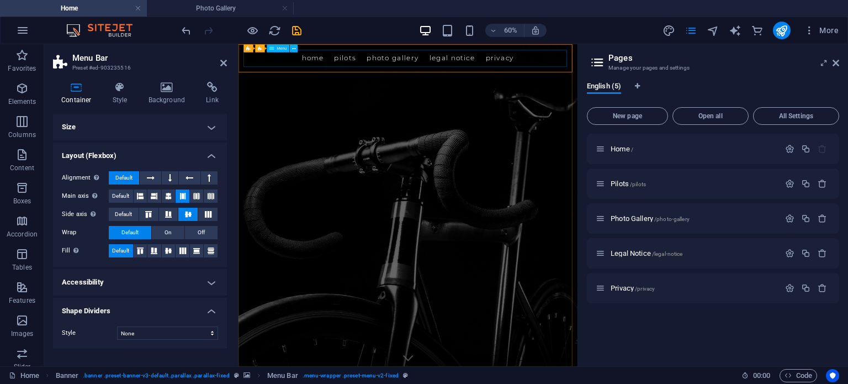
click at [354, 68] on nav "Home Pilots Photo Gallery Legal Notice Privacy" at bounding box center [520, 67] width 547 height 29
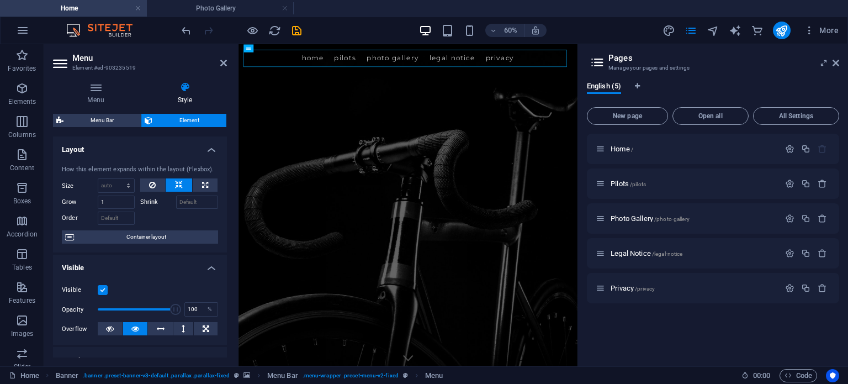
drag, startPoint x: 224, startPoint y: 198, endPoint x: 224, endPoint y: 223, distance: 24.8
click at [224, 223] on div "How this element expands within the layout (Flexbox). Size Default auto px % 1/…" at bounding box center [140, 204] width 174 height 97
drag, startPoint x: 224, startPoint y: 214, endPoint x: 219, endPoint y: 275, distance: 62.0
click at [220, 275] on ul "Layout How this element expands within the layout (Flexbox). Size Default auto …" at bounding box center [140, 369] width 174 height 467
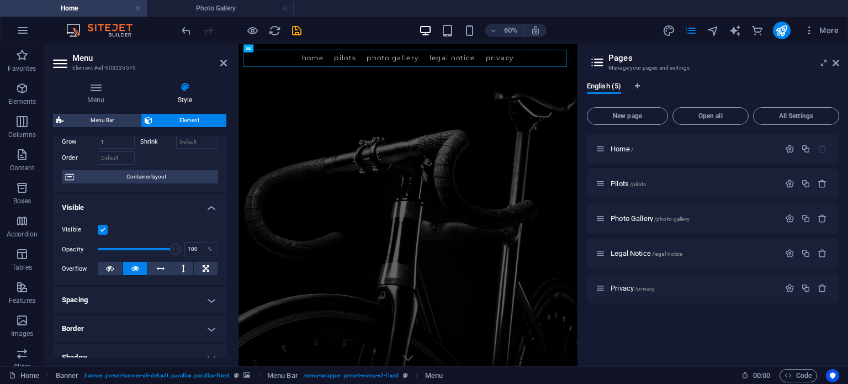
scroll to position [110, 0]
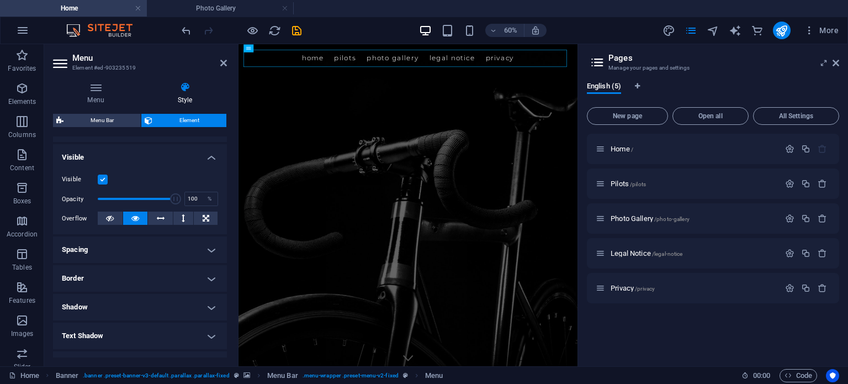
click at [124, 274] on h4 "Border" at bounding box center [140, 278] width 174 height 26
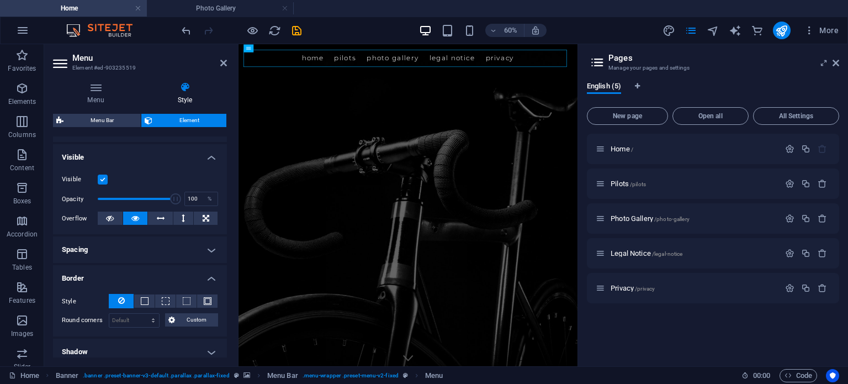
click at [153, 258] on h4 "Spacing" at bounding box center [140, 249] width 174 height 26
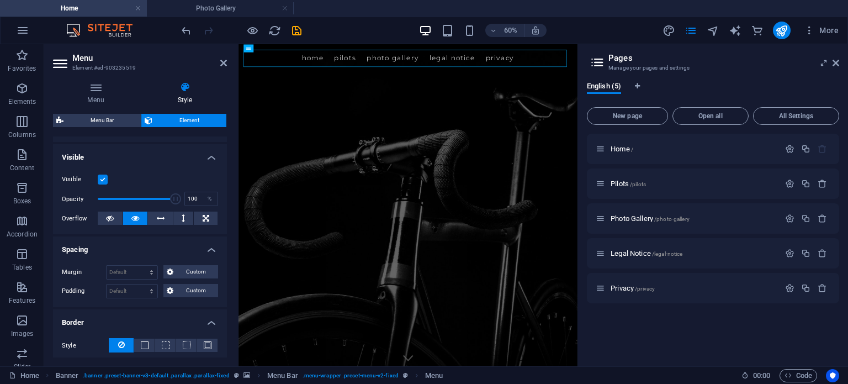
click at [199, 251] on h4 "Spacing" at bounding box center [140, 246] width 174 height 20
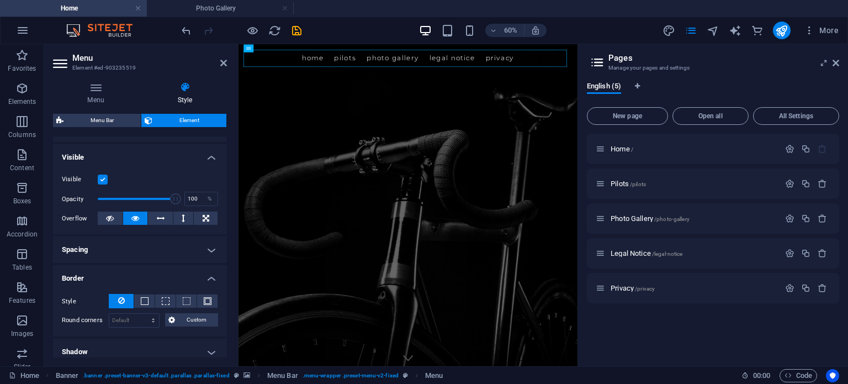
click at [199, 272] on h4 "Border" at bounding box center [140, 275] width 174 height 20
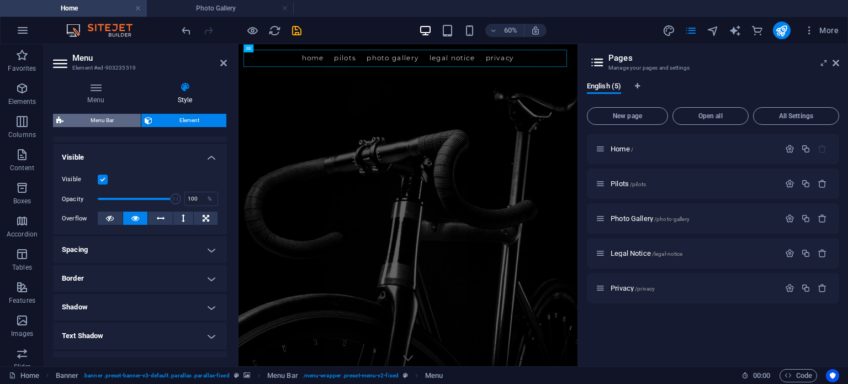
click at [93, 119] on span "Menu Bar" at bounding box center [102, 120] width 71 height 13
select select "rem"
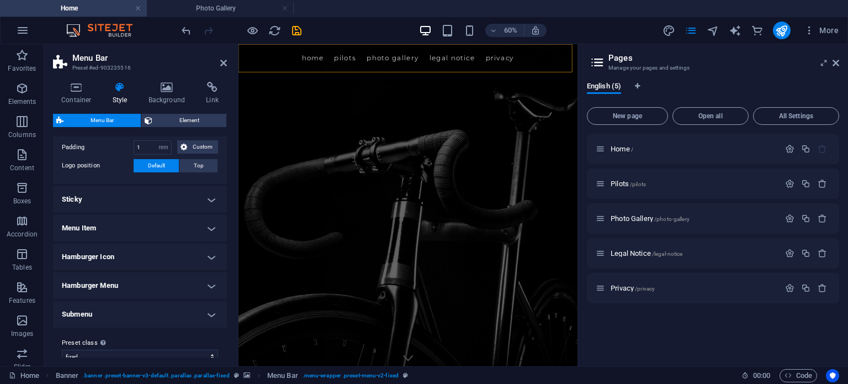
scroll to position [265, 0]
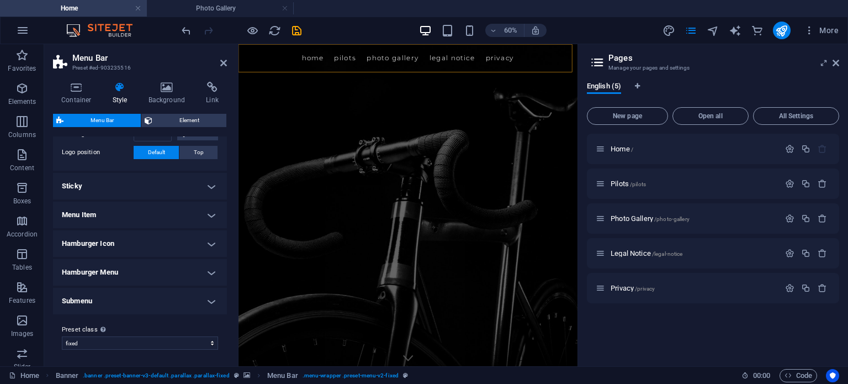
click at [85, 211] on h4 "Menu Item" at bounding box center [140, 215] width 174 height 26
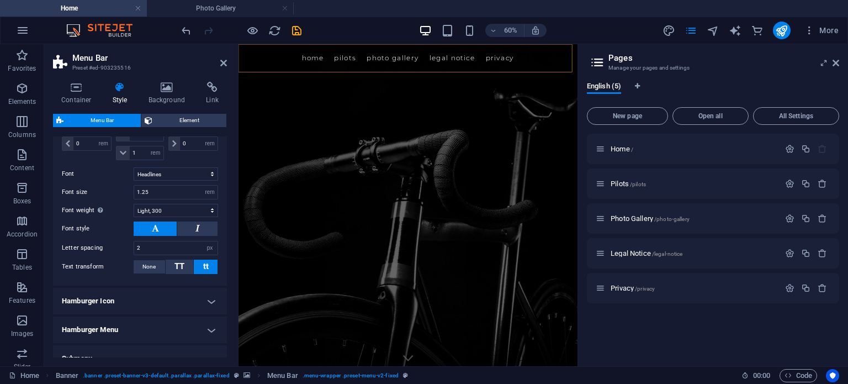
scroll to position [479, 0]
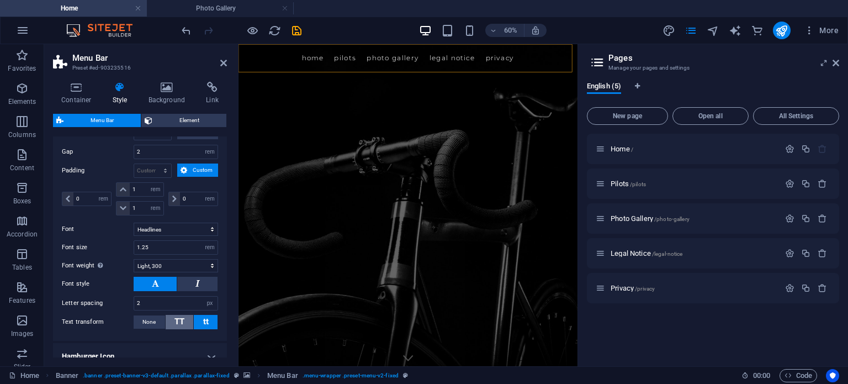
click at [174, 322] on span "TT" at bounding box center [179, 321] width 10 height 10
click at [192, 263] on select "Thin, 100 Extra-light, 200 Light, 300 Regular, 400 Medium, 500 Semi-bold, 600 B…" at bounding box center [176, 265] width 84 height 13
select select "400"
click at [134, 259] on select "Thin, 100 Extra-light, 200 Light, 300 Regular, 400 Medium, 500 Semi-bold, 600 B…" at bounding box center [176, 265] width 84 height 13
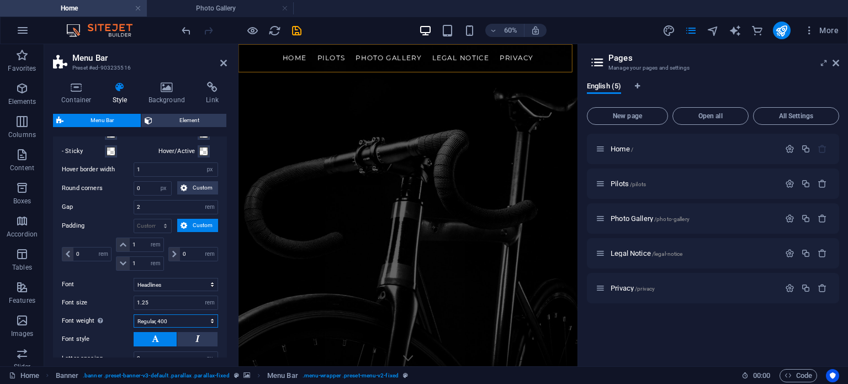
scroll to position [369, 0]
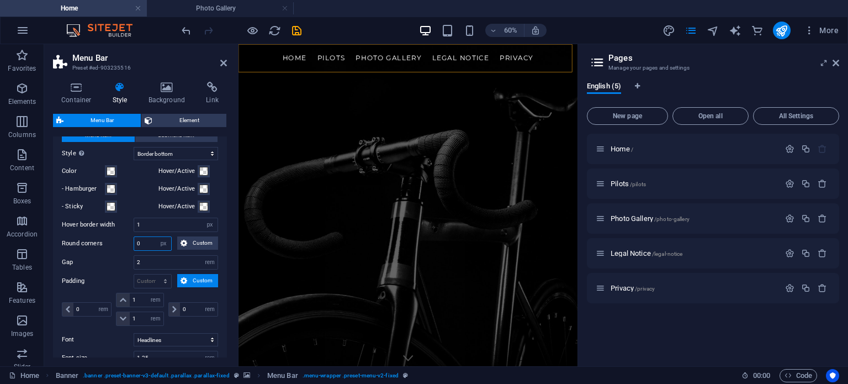
click at [146, 241] on input "0" at bounding box center [152, 243] width 37 height 13
type input "2"
type input "0"
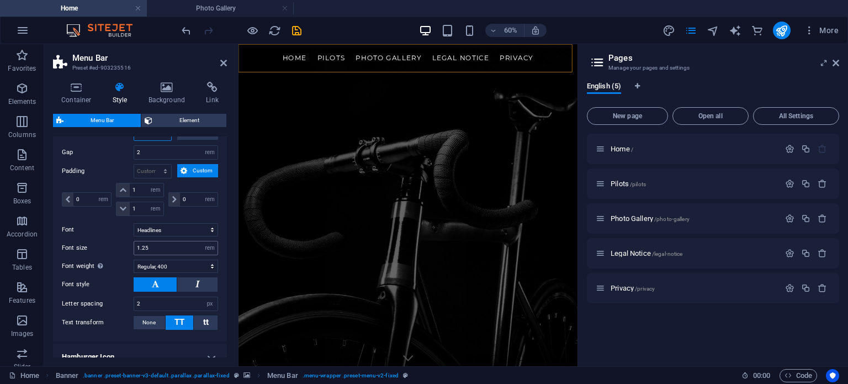
scroll to position [479, 0]
click at [156, 250] on input "1.25" at bounding box center [175, 247] width 83 height 13
click at [110, 227] on label "Font" at bounding box center [98, 228] width 72 height 13
click at [134, 227] on select "Default Headlines" at bounding box center [176, 228] width 84 height 13
click at [163, 248] on input "1.5" at bounding box center [175, 247] width 83 height 13
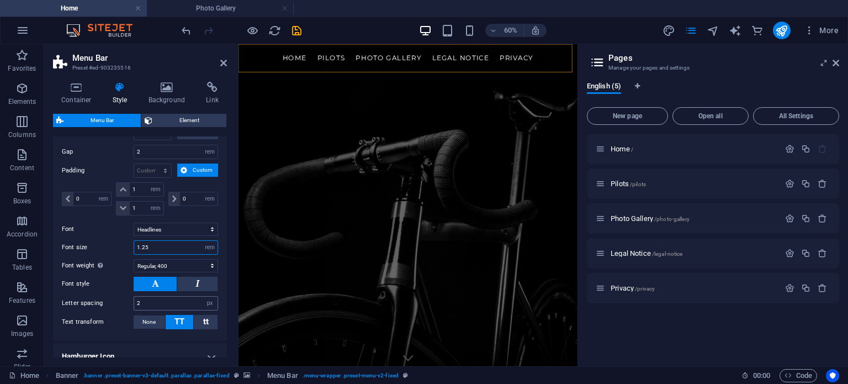
type input "1.25"
click at [156, 304] on input "2" at bounding box center [175, 302] width 83 height 13
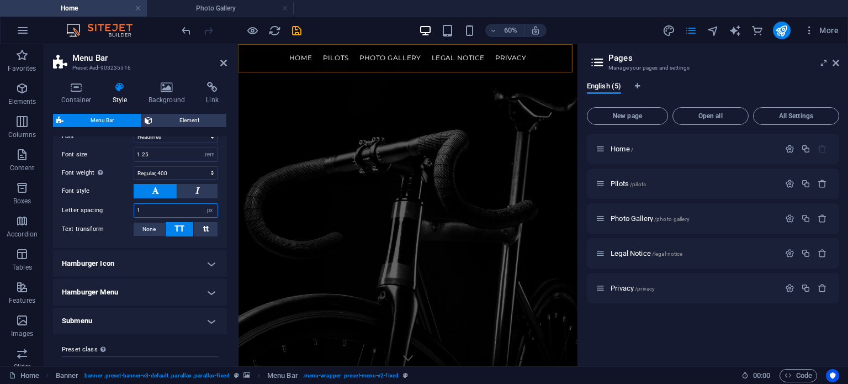
scroll to position [590, 0]
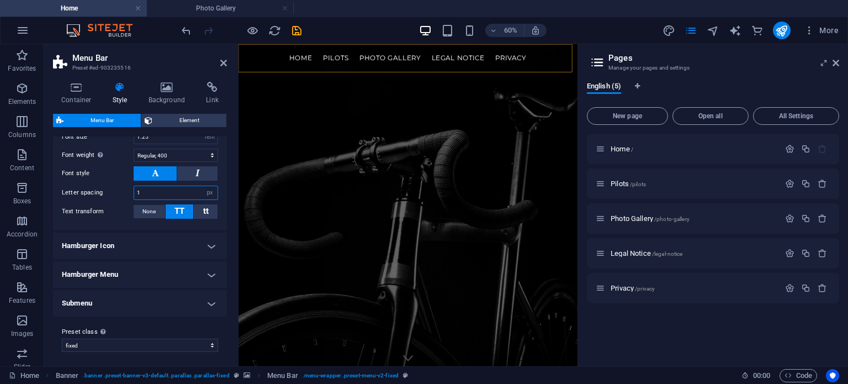
type input "1"
click at [113, 242] on h4 "Hamburger Icon" at bounding box center [140, 245] width 174 height 26
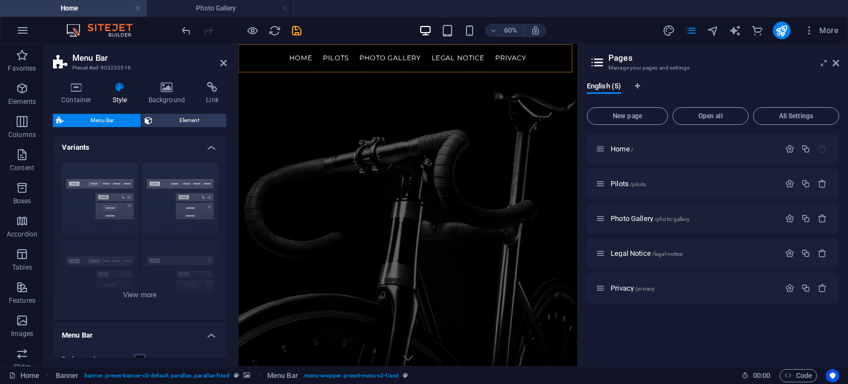
scroll to position [0, 0]
click at [294, 30] on icon "save" at bounding box center [296, 30] width 13 height 13
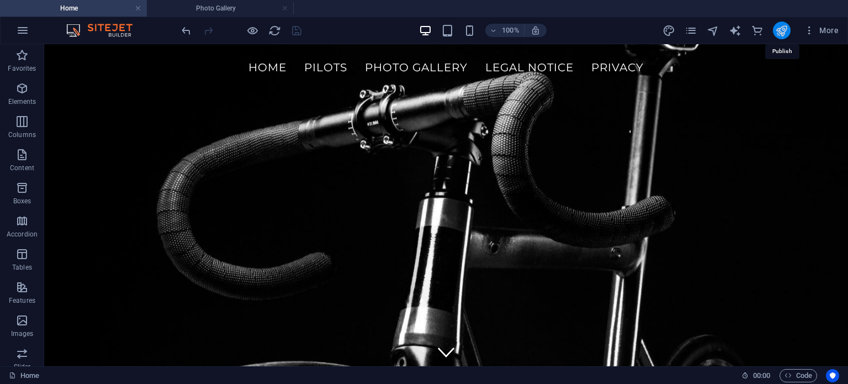
click at [784, 27] on icon "publish" at bounding box center [781, 30] width 13 height 13
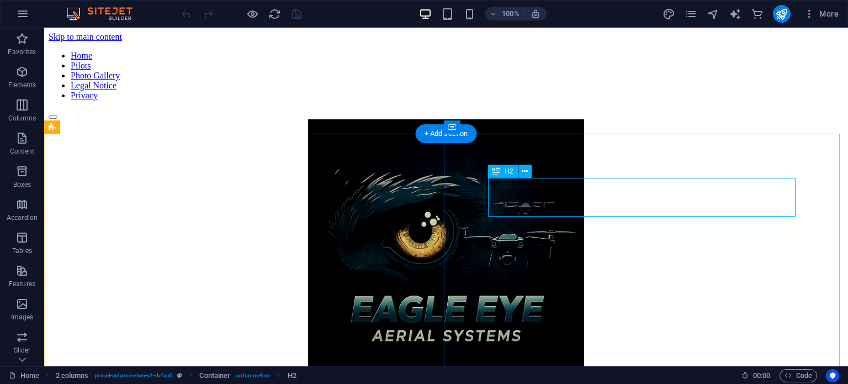
scroll to position [344, 0]
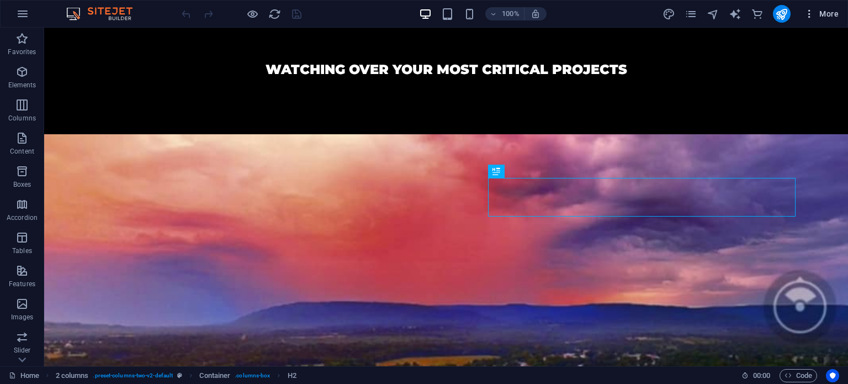
click at [830, 7] on button "More" at bounding box center [821, 14] width 44 height 18
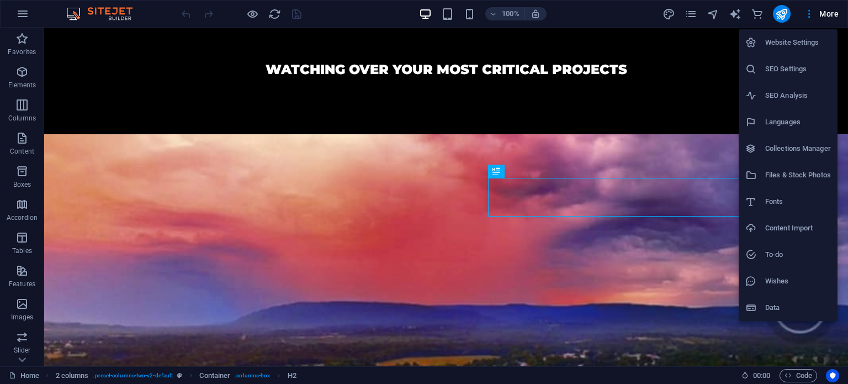
click at [771, 41] on h6 "Website Settings" at bounding box center [798, 42] width 66 height 13
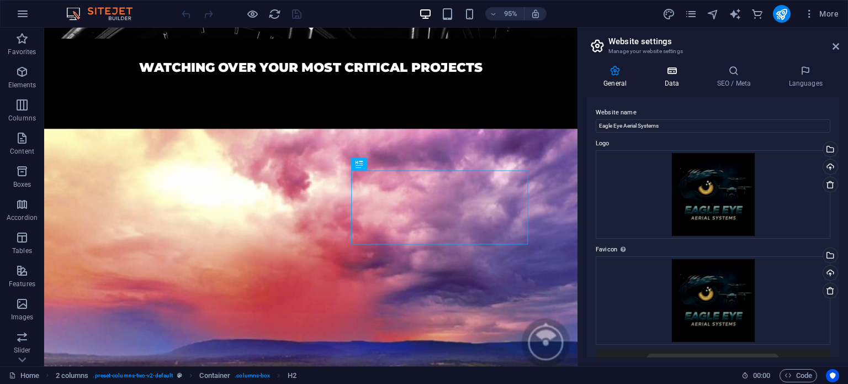
click at [683, 73] on icon at bounding box center [672, 70] width 48 height 11
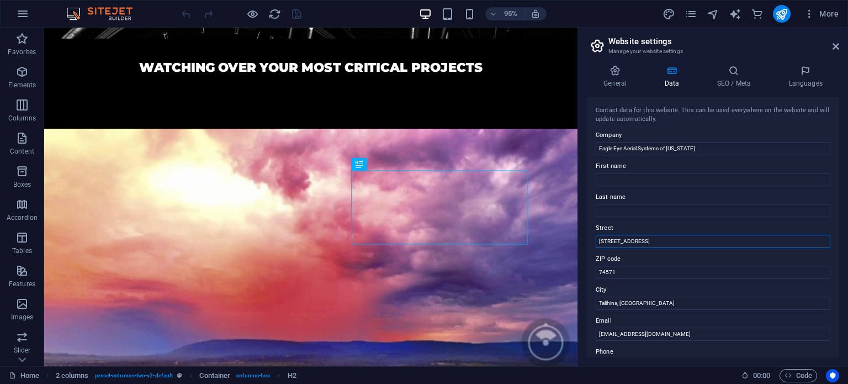
drag, startPoint x: 720, startPoint y: 266, endPoint x: 588, endPoint y: 266, distance: 131.4
click at [649, 243] on input "[STREET_ADDRESS]" at bounding box center [713, 241] width 235 height 13
click at [647, 243] on input "[STREET_ADDRESS]" at bounding box center [713, 241] width 235 height 13
type input "1"
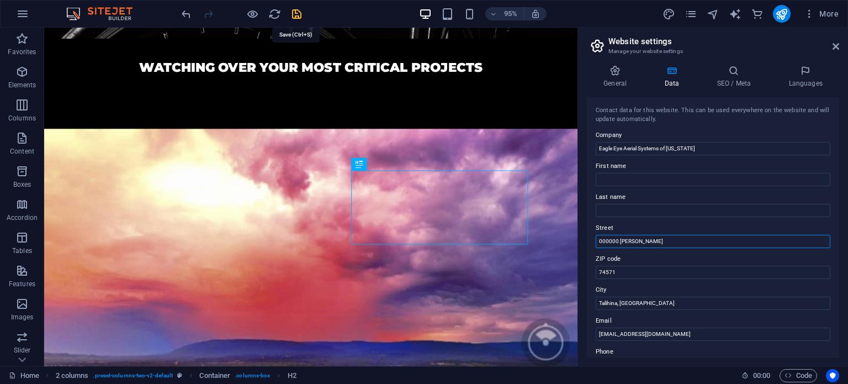
type input "000000 [PERSON_NAME]"
click at [293, 15] on icon "save" at bounding box center [296, 14] width 13 height 13
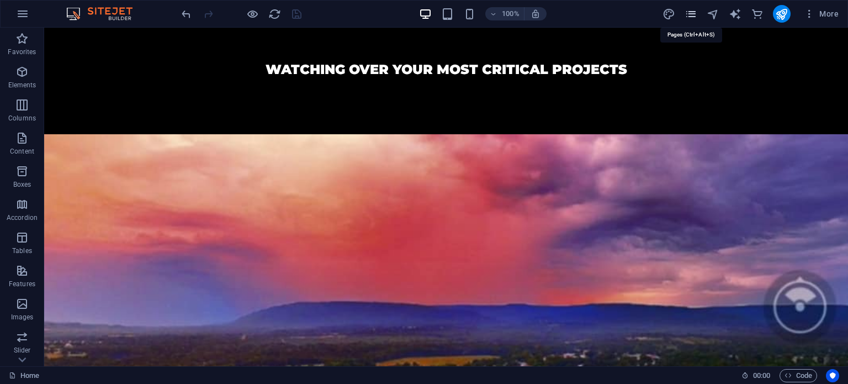
click at [693, 13] on icon "pages" at bounding box center [691, 14] width 13 height 13
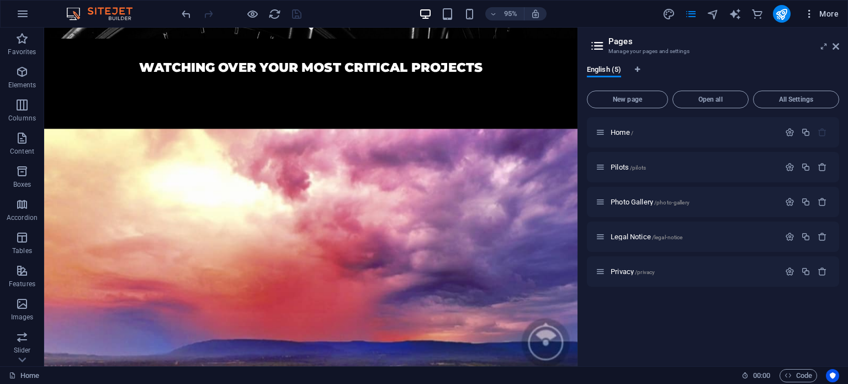
click at [835, 15] on span "More" at bounding box center [821, 13] width 35 height 11
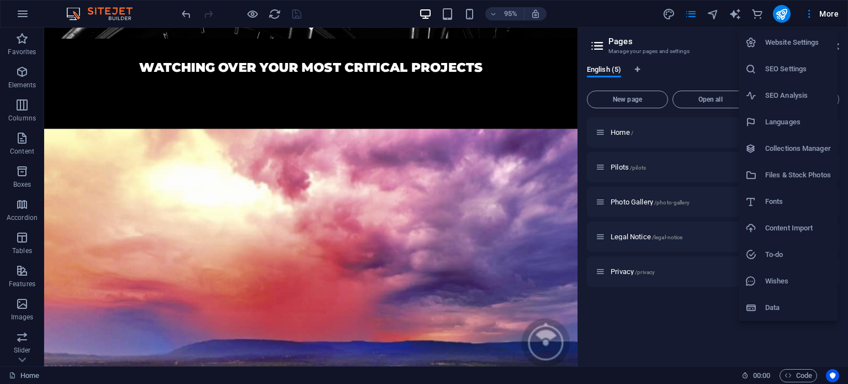
click at [768, 87] on li "SEO Analysis" at bounding box center [788, 95] width 99 height 26
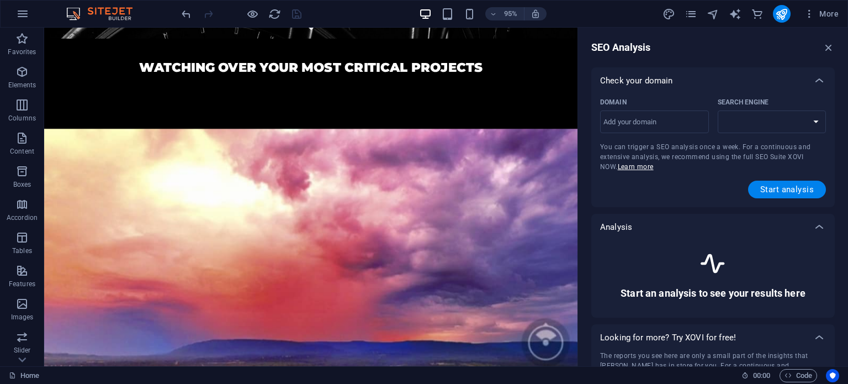
select select "[DOMAIN_NAME]"
click at [683, 125] on input "Domain ​" at bounding box center [654, 122] width 109 height 18
type input "[DOMAIN_NAME]"
click at [797, 185] on span "Start analysis" at bounding box center [787, 189] width 54 height 9
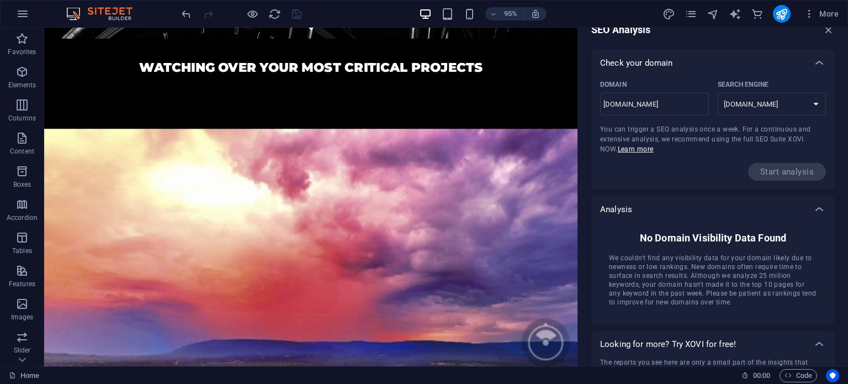
scroll to position [3, 0]
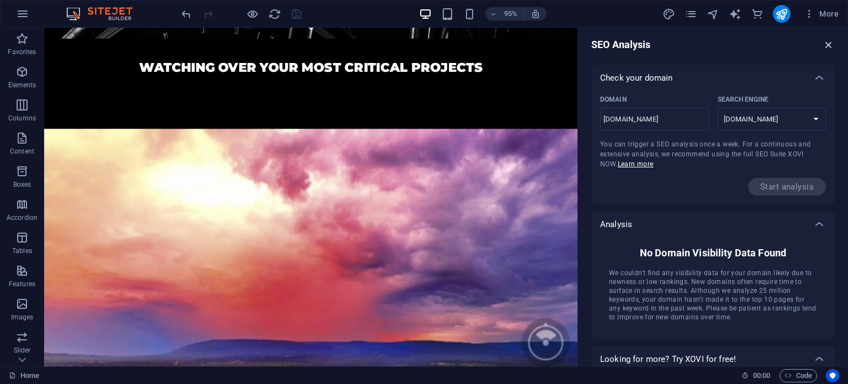
click at [826, 44] on icon "button" at bounding box center [829, 45] width 12 height 12
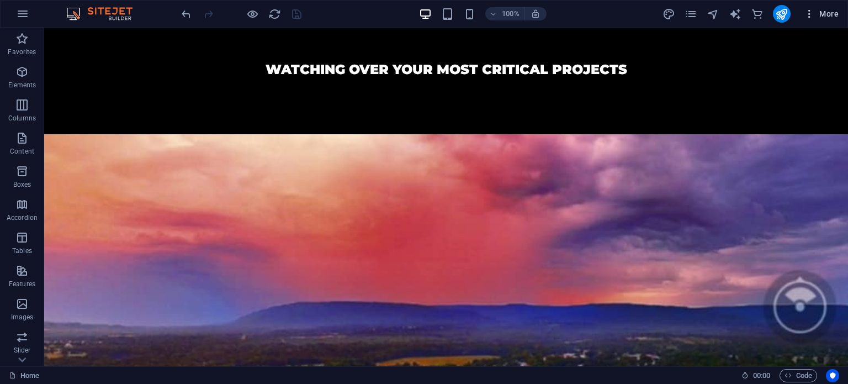
click at [836, 17] on span "More" at bounding box center [821, 13] width 35 height 11
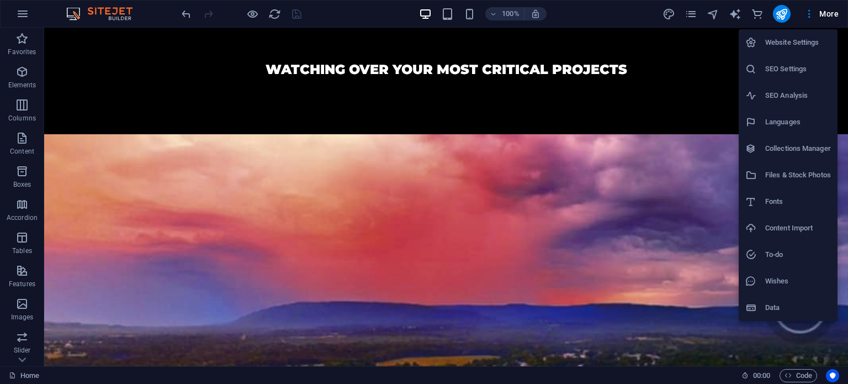
click at [760, 65] on div at bounding box center [755, 68] width 20 height 11
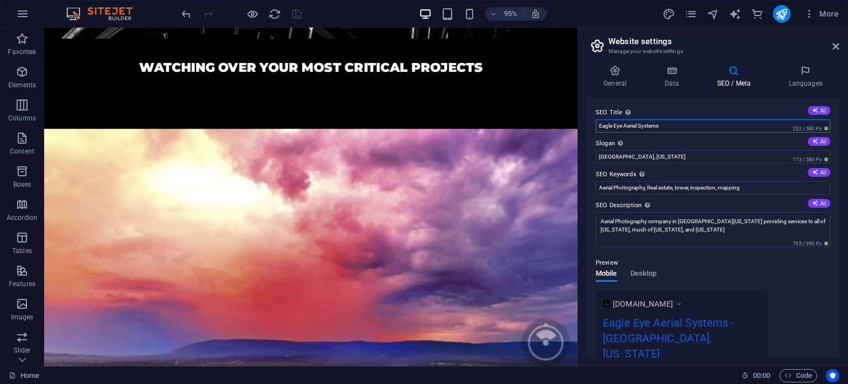
click at [720, 126] on input "Eagle Eye Aerial Systems" at bounding box center [713, 125] width 235 height 13
type input "Eagle Eye Aerial Systems of [US_STATE]"
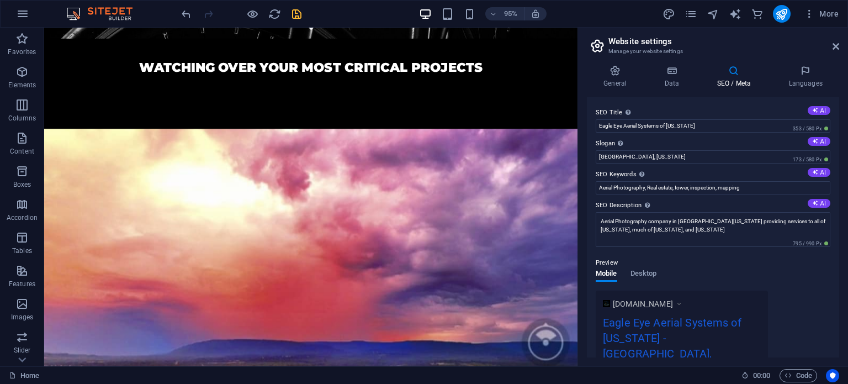
click at [829, 287] on div "SEO Title The title of your website - make it something that stands out in sear…" at bounding box center [713, 227] width 252 height 260
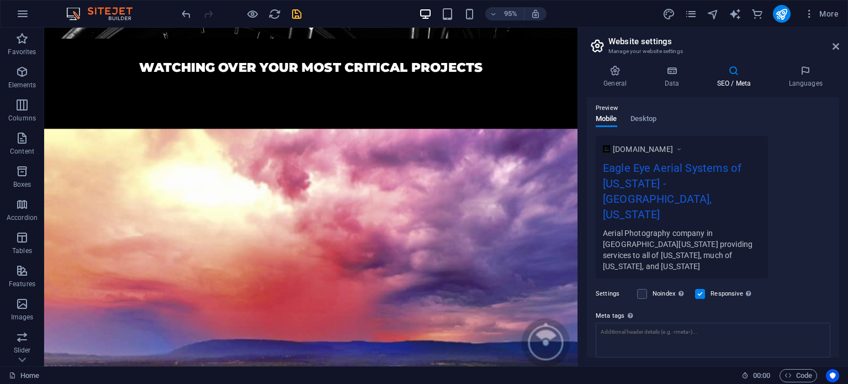
scroll to position [183, 0]
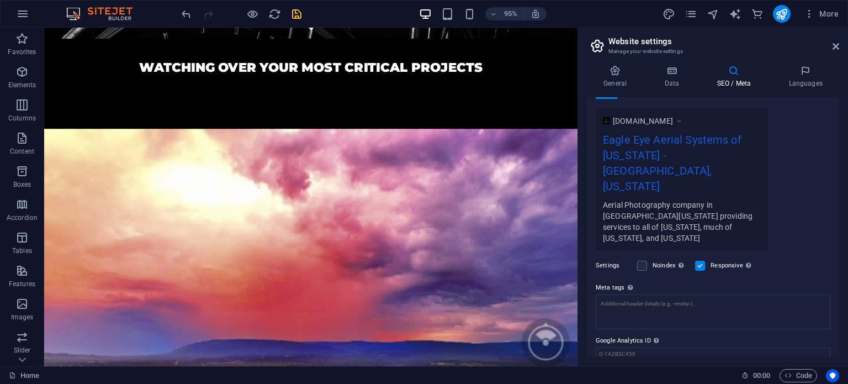
drag, startPoint x: 839, startPoint y: 238, endPoint x: 837, endPoint y: 181, distance: 57.4
click at [837, 181] on div "General Data SEO / Meta Languages Website name Eagle Eye Aerial Systems Logo Dr…" at bounding box center [713, 211] width 270 height 310
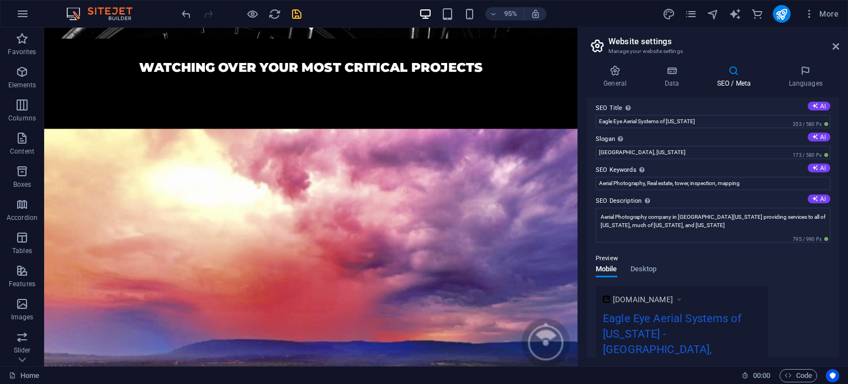
scroll to position [0, 0]
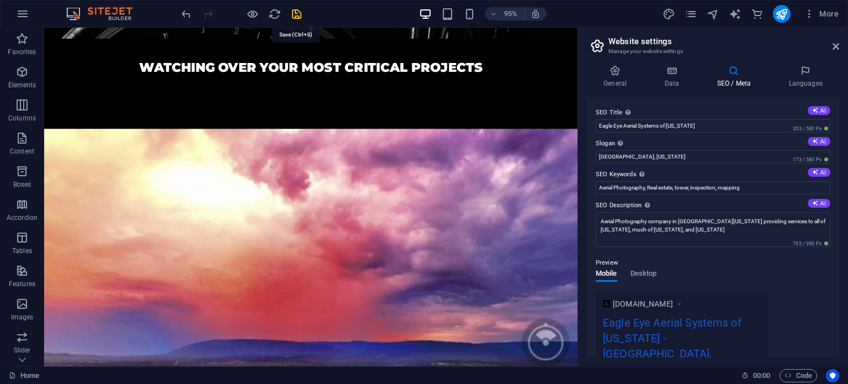
click at [293, 15] on icon "save" at bounding box center [296, 14] width 13 height 13
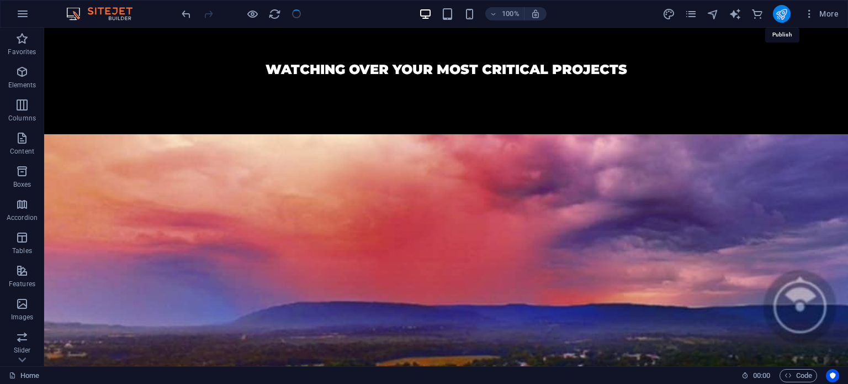
click at [782, 14] on icon "publish" at bounding box center [781, 14] width 13 height 13
